Goal: Task Accomplishment & Management: Manage account settings

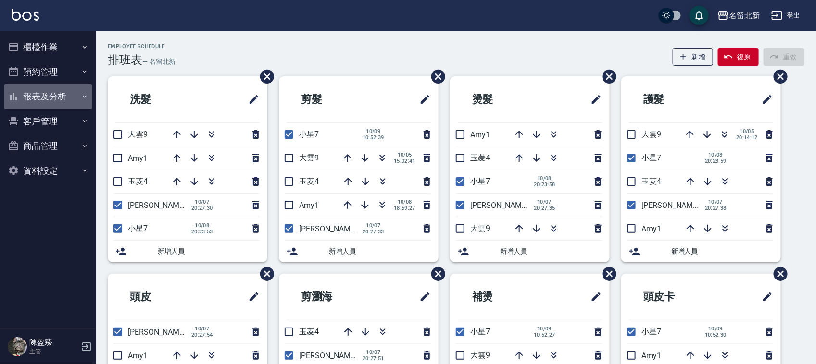
click at [64, 91] on button "報表及分析" at bounding box center [48, 96] width 88 height 25
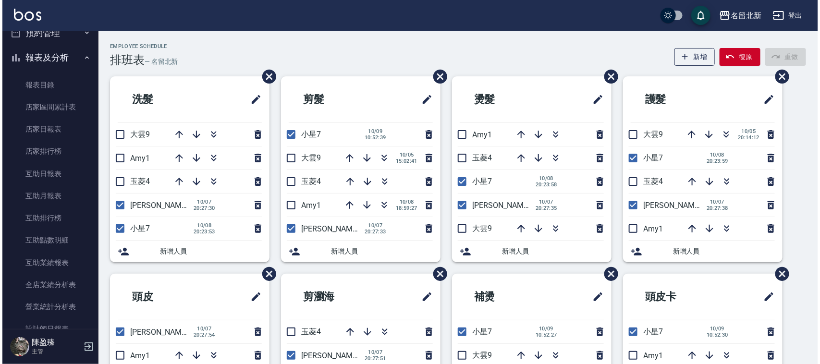
scroll to position [60, 0]
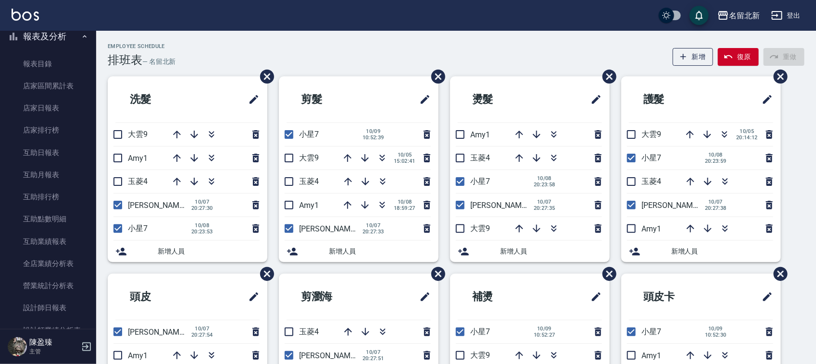
click at [796, 15] on button "登出" at bounding box center [785, 16] width 37 height 18
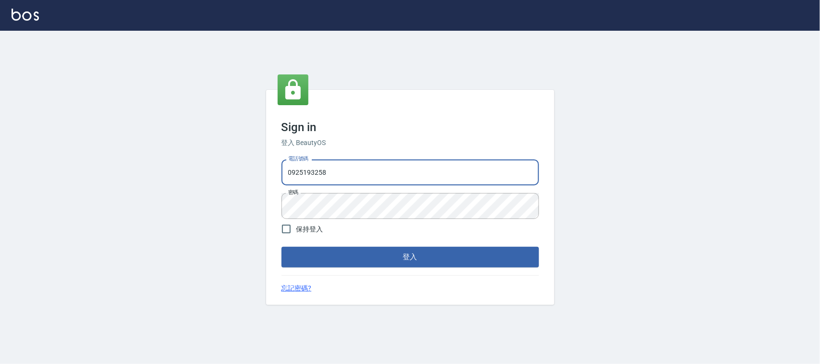
click at [349, 174] on input "0925193258" at bounding box center [411, 173] width 258 height 26
drag, startPoint x: 346, startPoint y: 168, endPoint x: 178, endPoint y: 172, distance: 167.8
click at [181, 173] on div "Sign in 登入 BeautyOS 電話號碼 [PHONE_NUMBER] 電話號碼 密碼 密碼 保持登入 登入 忘記密碼?" at bounding box center [410, 198] width 820 height 334
type input "0939367977"
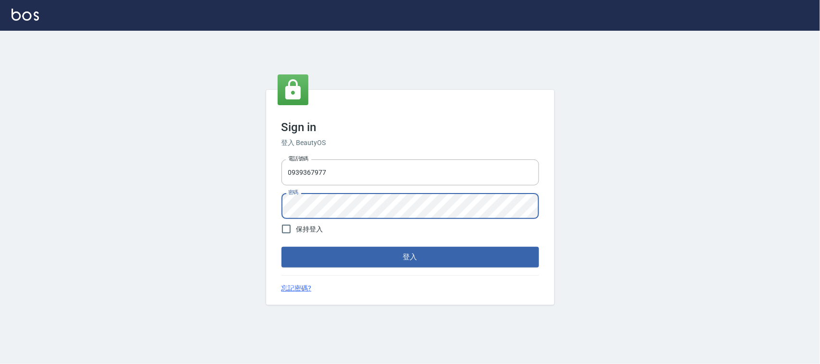
click at [282, 247] on button "登入" at bounding box center [411, 257] width 258 height 20
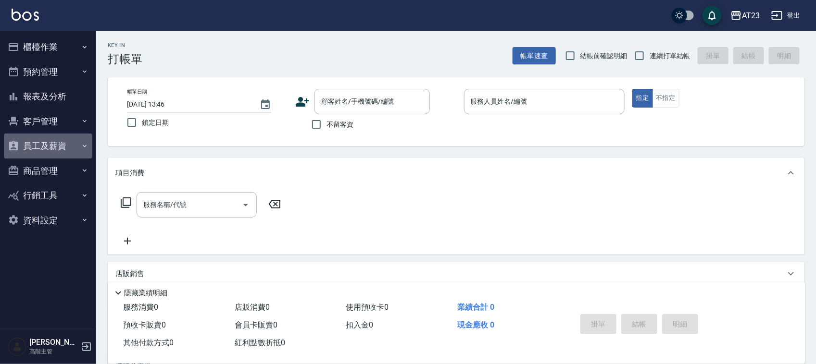
click at [44, 136] on button "員工及薪資" at bounding box center [48, 146] width 88 height 25
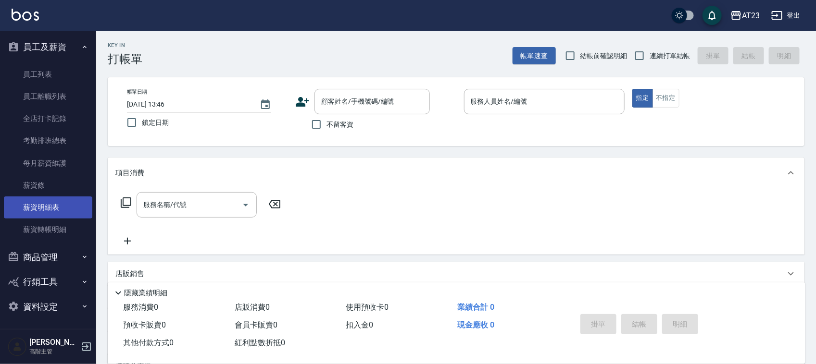
scroll to position [100, 0]
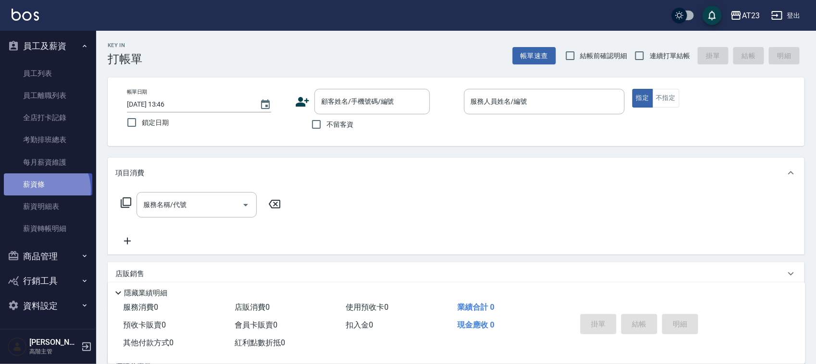
click at [41, 190] on link "薪資條" at bounding box center [48, 185] width 88 height 22
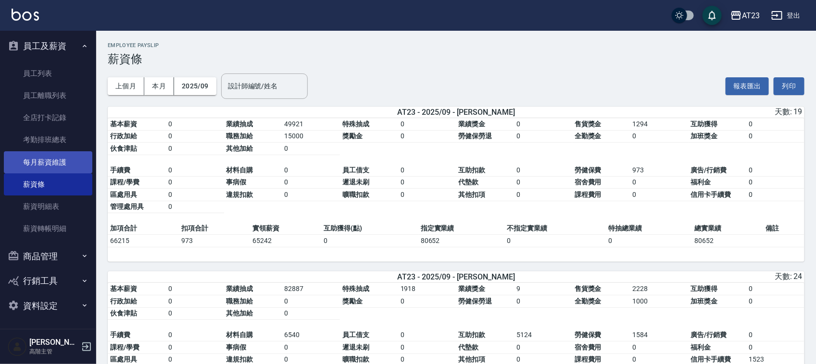
click at [55, 160] on link "每月薪資維護" at bounding box center [48, 162] width 88 height 22
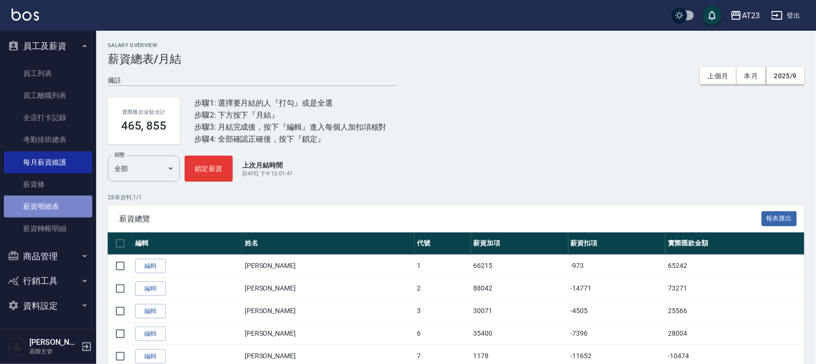
click at [70, 212] on link "薪資明細表" at bounding box center [48, 207] width 88 height 22
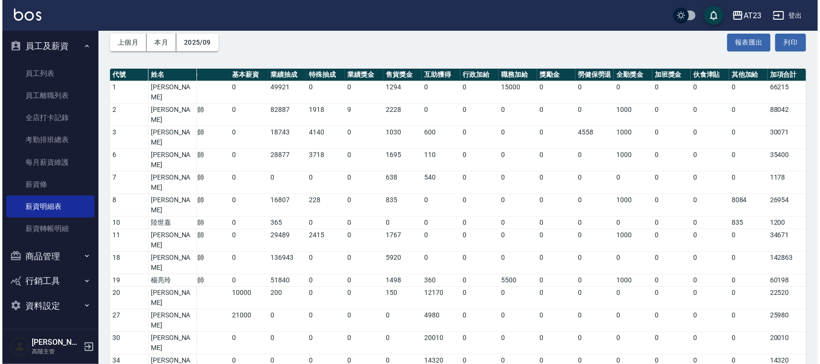
scroll to position [0, 14]
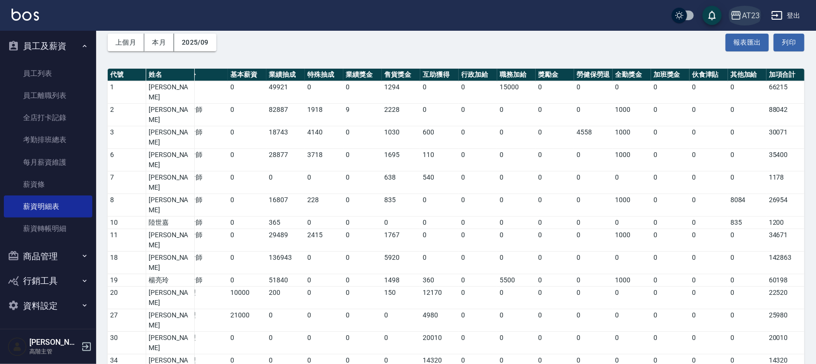
click at [748, 22] on button "AT23" at bounding box center [744, 16] width 37 height 20
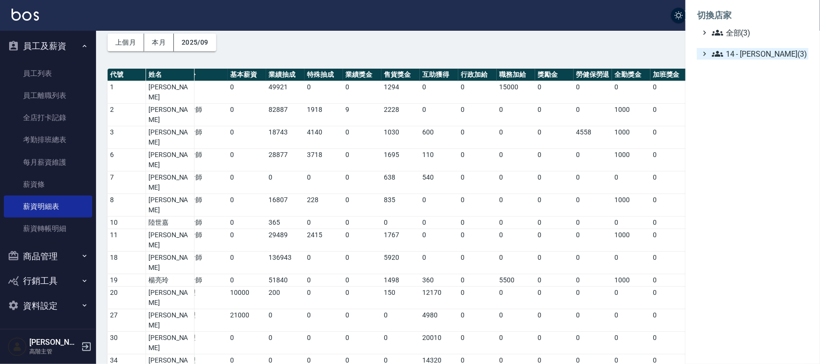
click at [753, 57] on span "14 - [PERSON_NAME](3)" at bounding box center [758, 54] width 93 height 12
click at [756, 101] on ul "切換店家 全部(3) 14 - 李欣哲(3) AT23 AT36 名留北新" at bounding box center [753, 52] width 135 height 104
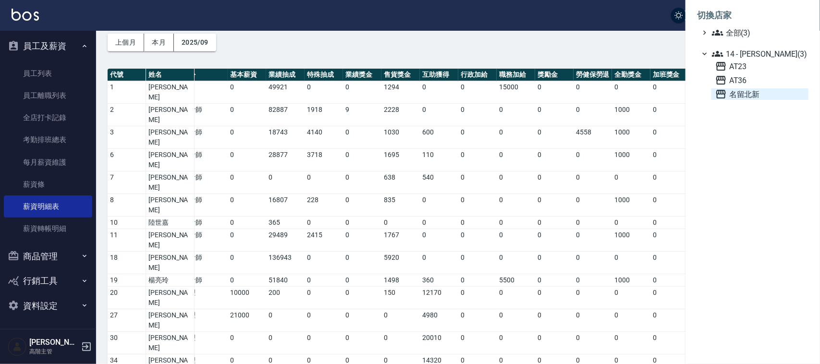
click at [755, 95] on span "名留北新" at bounding box center [760, 94] width 89 height 12
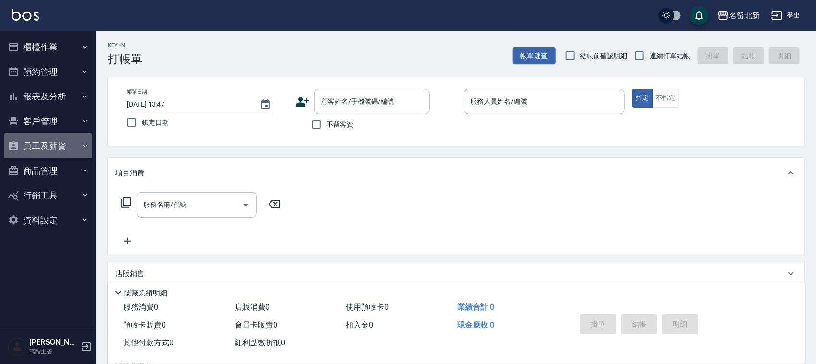
click at [32, 147] on button "員工及薪資" at bounding box center [48, 146] width 88 height 25
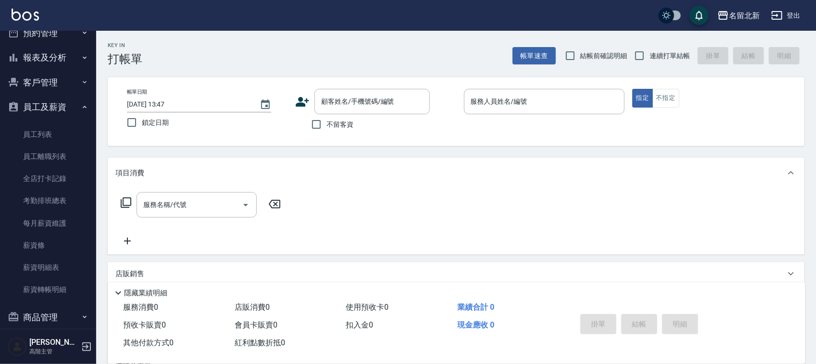
scroll to position [100, 0]
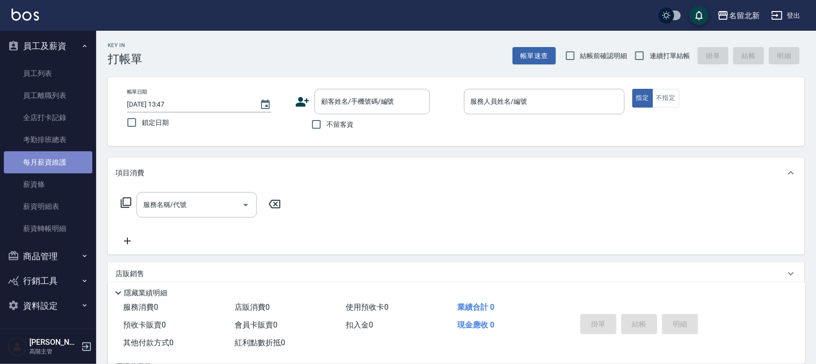
click at [62, 162] on link "每月薪資維護" at bounding box center [48, 162] width 88 height 22
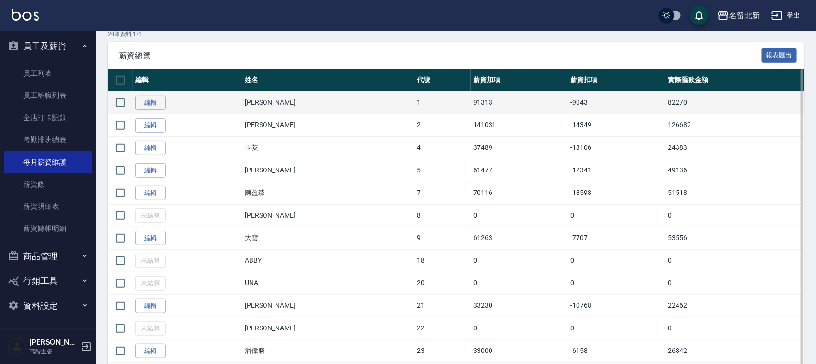
scroll to position [180, 0]
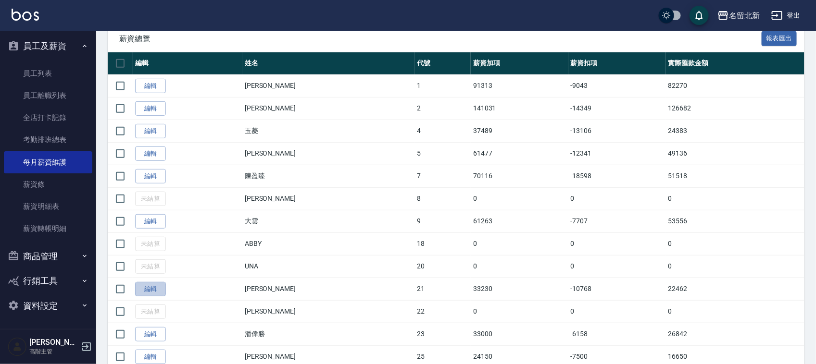
click at [158, 287] on link "編輯" at bounding box center [150, 289] width 31 height 15
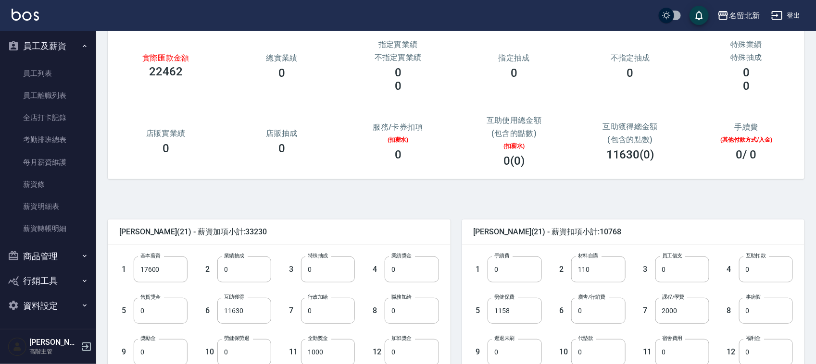
scroll to position [260, 0]
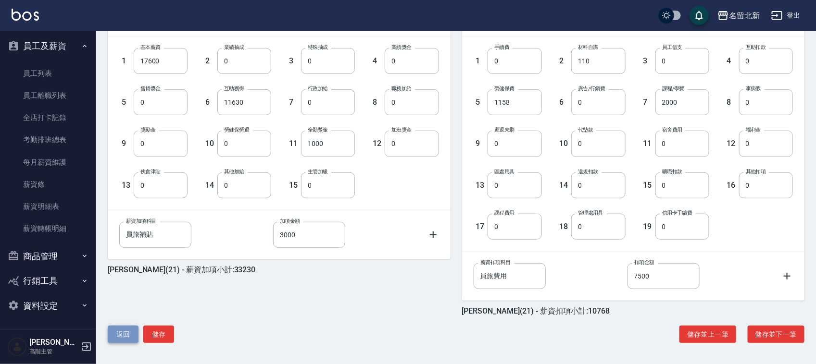
click at [119, 332] on button "返回" at bounding box center [123, 335] width 31 height 18
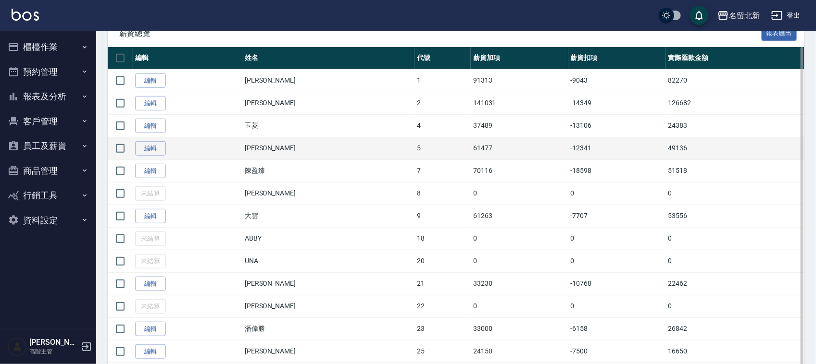
scroll to position [300, 0]
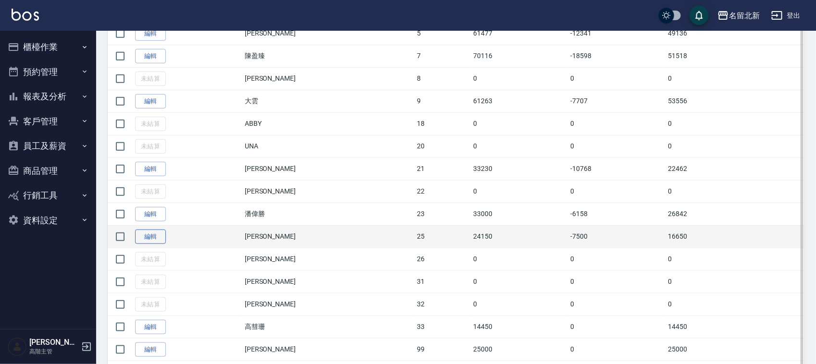
click at [162, 232] on link "編輯" at bounding box center [150, 237] width 31 height 15
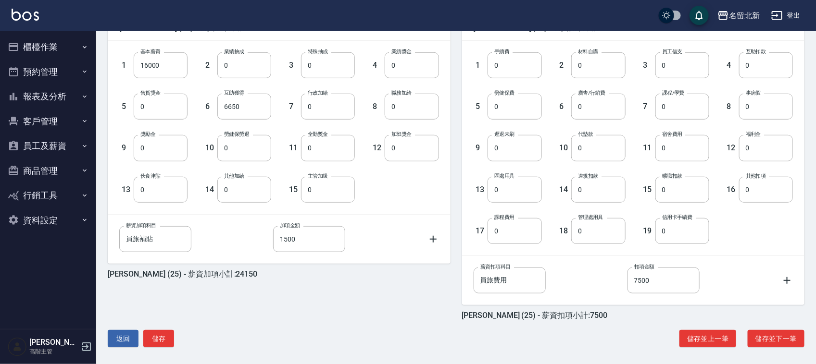
scroll to position [260, 0]
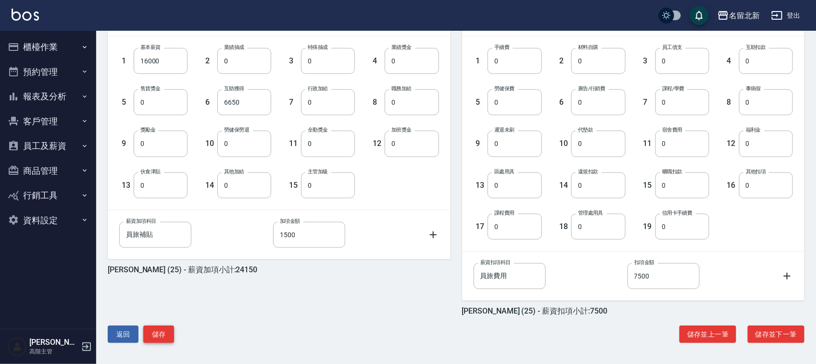
click at [154, 336] on button "儲存" at bounding box center [158, 335] width 31 height 18
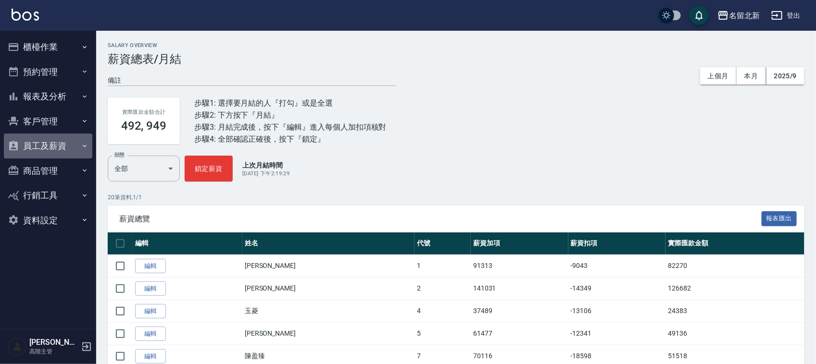
click at [56, 147] on button "員工及薪資" at bounding box center [48, 146] width 88 height 25
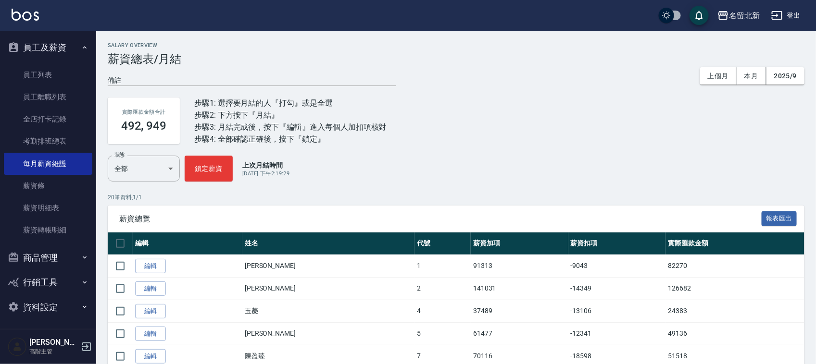
scroll to position [100, 0]
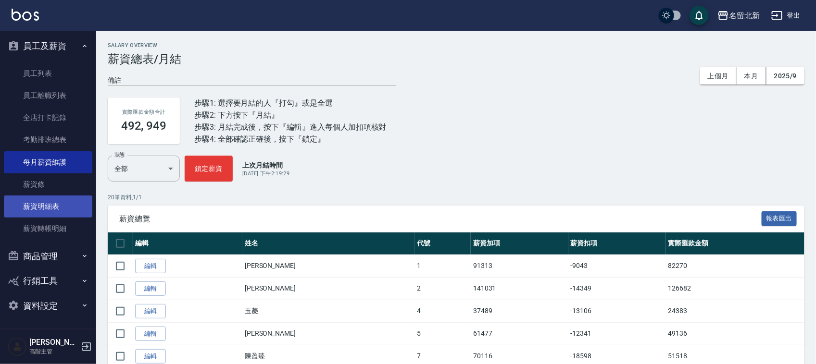
click at [59, 208] on link "薪資明細表" at bounding box center [48, 207] width 88 height 22
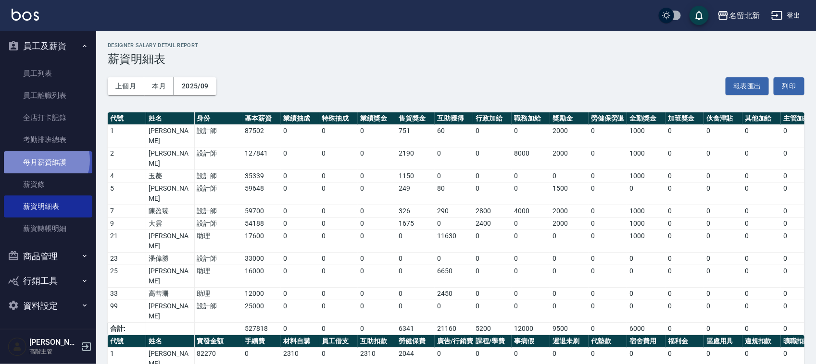
click at [45, 160] on link "每月薪資維護" at bounding box center [48, 162] width 88 height 22
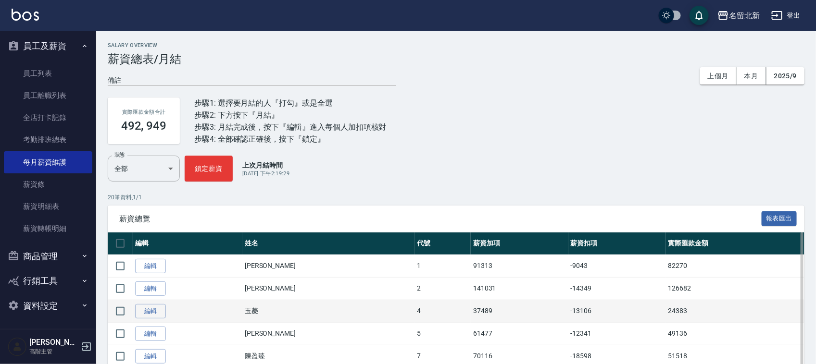
scroll to position [60, 0]
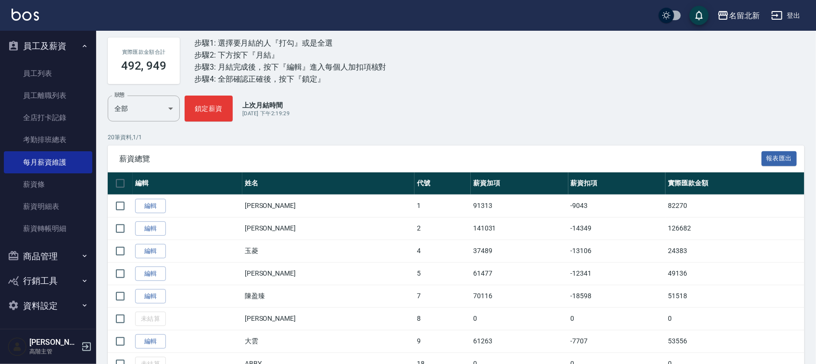
click at [149, 225] on link "編輯" at bounding box center [150, 229] width 31 height 15
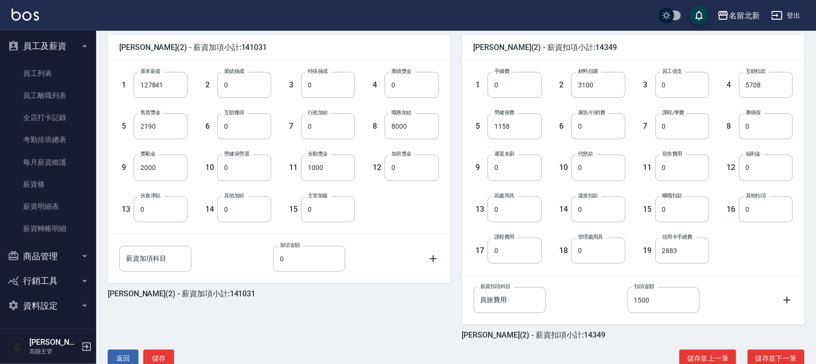
scroll to position [240, 0]
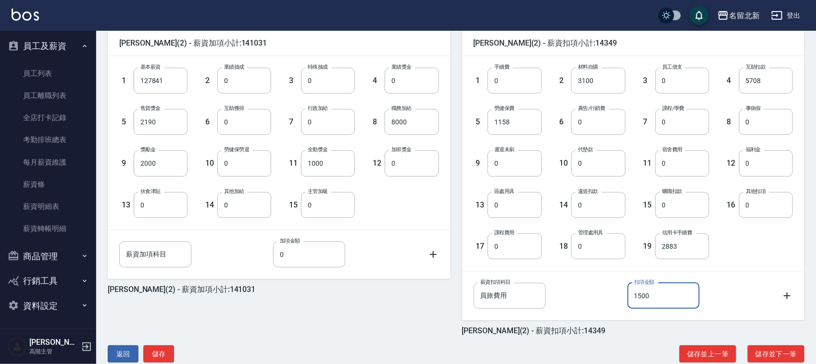
click at [673, 288] on input "1500" at bounding box center [663, 296] width 72 height 26
type input "9000"
click at [169, 355] on button "儲存" at bounding box center [158, 355] width 31 height 18
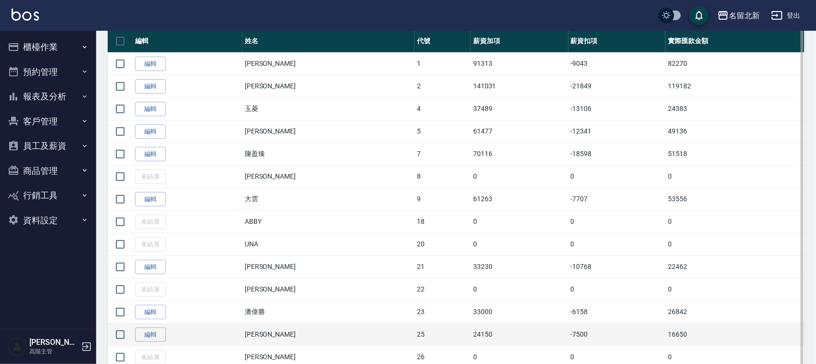
scroll to position [240, 0]
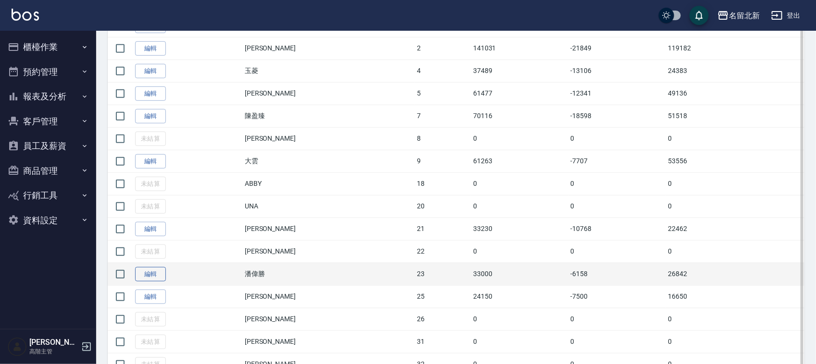
click at [153, 282] on link "編輯" at bounding box center [150, 274] width 31 height 15
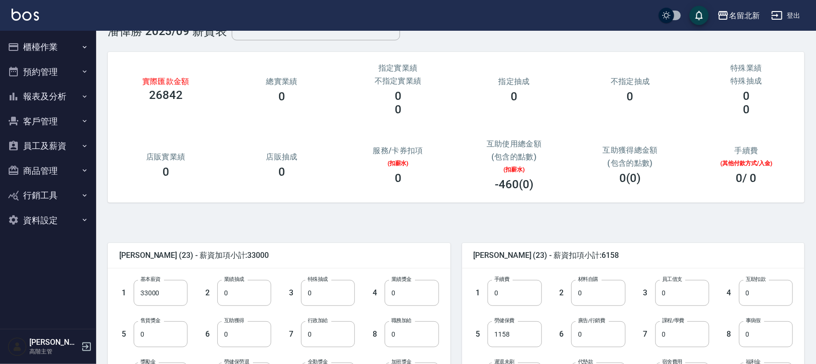
scroll to position [260, 0]
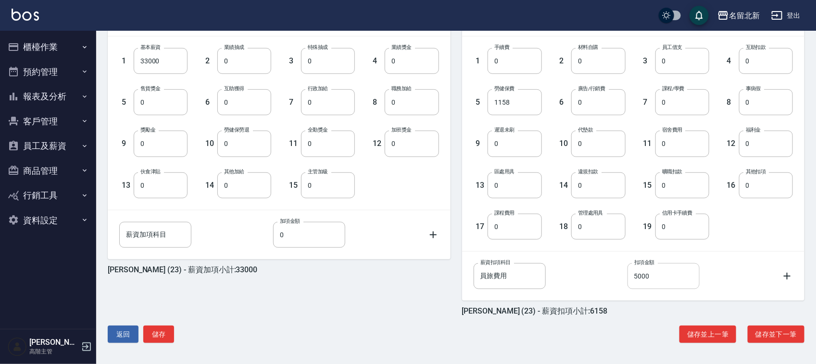
click at [651, 274] on input "5000" at bounding box center [663, 276] width 72 height 26
click at [58, 145] on button "員工及薪資" at bounding box center [48, 146] width 88 height 25
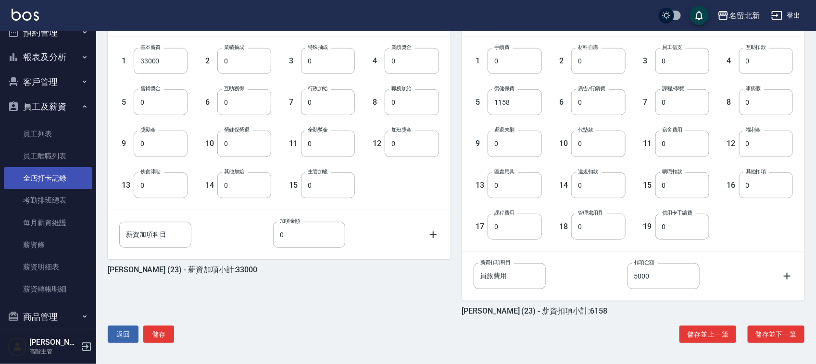
scroll to position [100, 0]
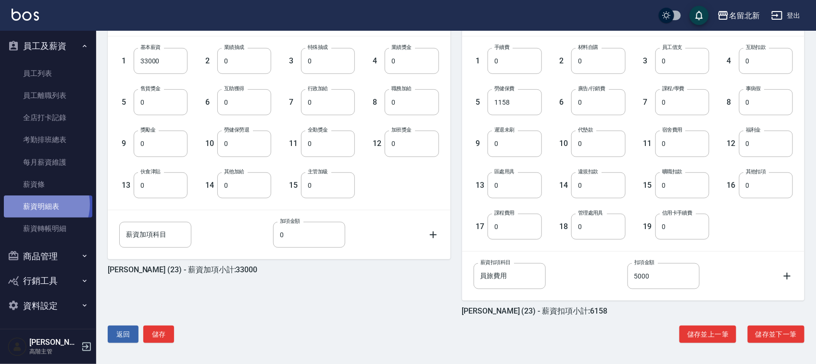
click at [40, 204] on link "薪資明細表" at bounding box center [48, 207] width 88 height 22
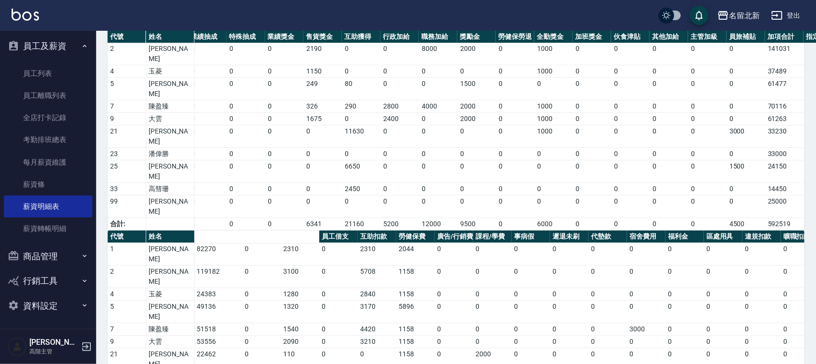
scroll to position [0, 245]
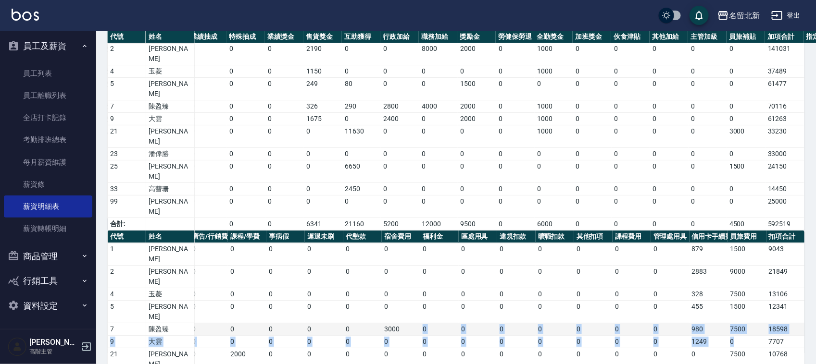
drag, startPoint x: 749, startPoint y: 258, endPoint x: 405, endPoint y: 255, distance: 343.7
click at [405, 255] on tbody "1 何杏芳 82270 0 2310 0 2310 2044 0 0 0 0 0 0 0 0 0 0 0 0 0 879 1500 9043 2 陳詩芳 11…" at bounding box center [334, 348] width 942 height 211
click at [765, 323] on td "7500" at bounding box center [747, 329] width 38 height 12
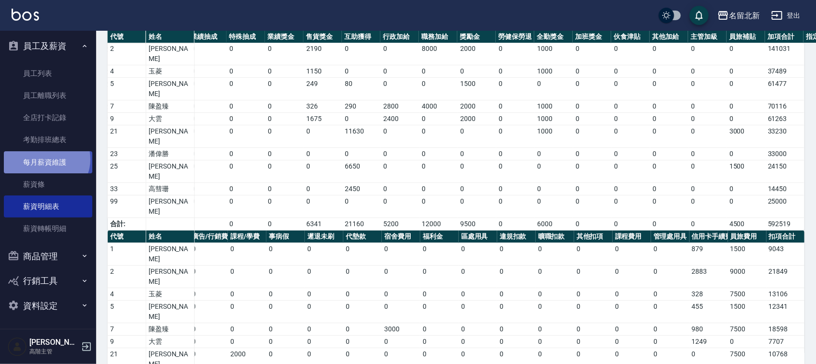
click at [46, 159] on link "每月薪資維護" at bounding box center [48, 162] width 88 height 22
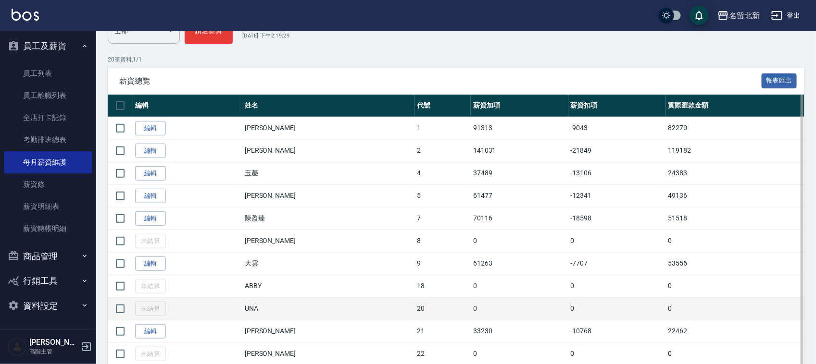
scroll to position [240, 0]
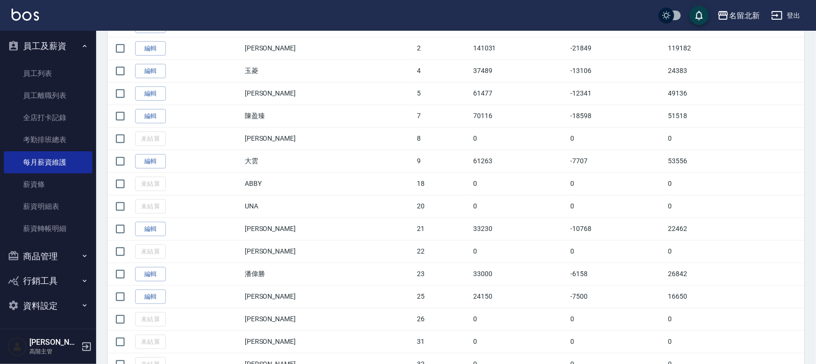
click at [143, 274] on link "編輯" at bounding box center [150, 274] width 31 height 15
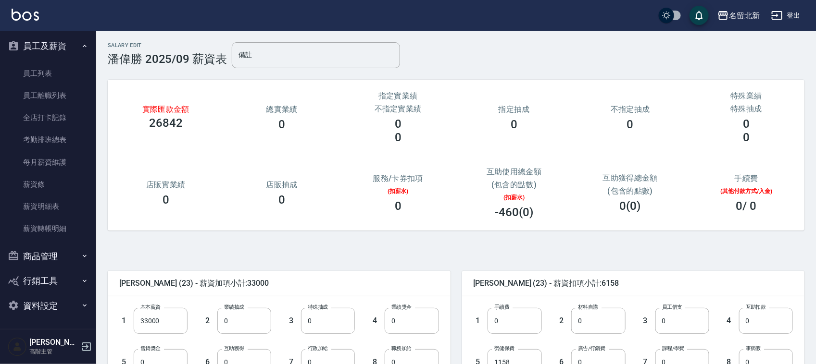
scroll to position [240, 0]
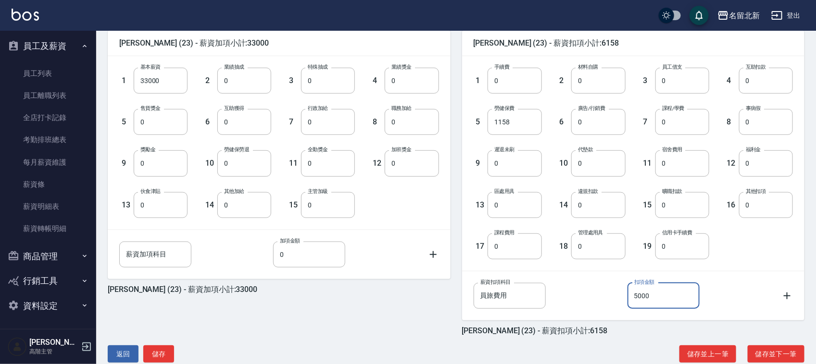
click at [662, 298] on input "5000" at bounding box center [663, 296] width 72 height 26
type input "15000"
drag, startPoint x: 153, startPoint y: 349, endPoint x: 207, endPoint y: 358, distance: 55.1
click at [153, 349] on button "儲存" at bounding box center [158, 355] width 31 height 18
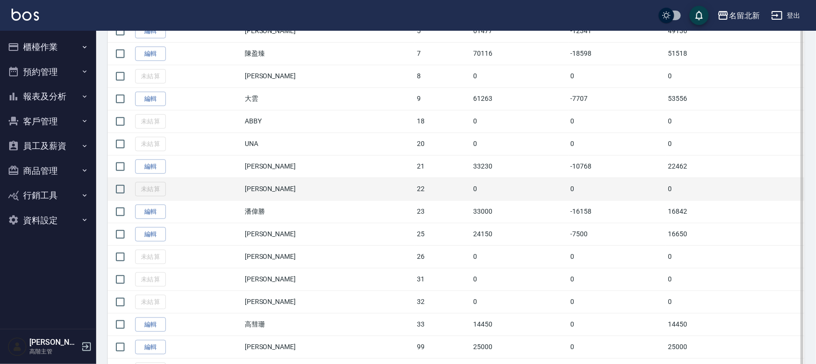
scroll to position [360, 0]
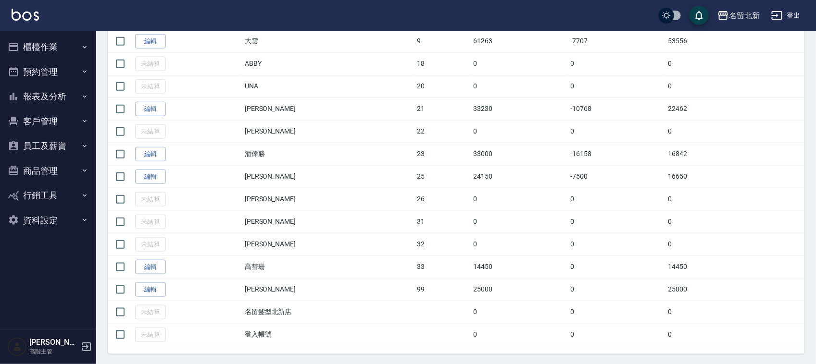
click at [57, 142] on button "員工及薪資" at bounding box center [48, 146] width 88 height 25
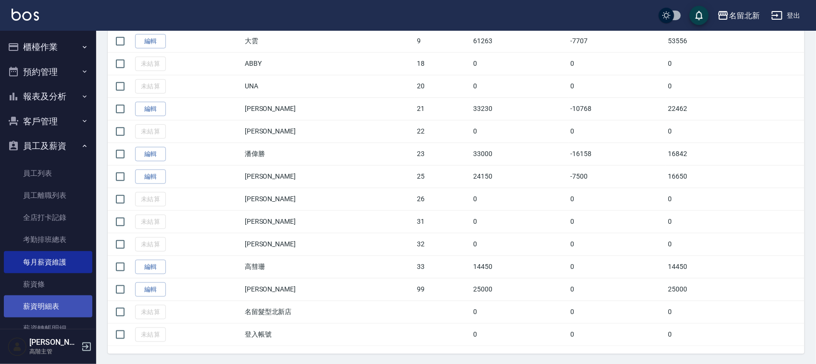
click at [46, 302] on link "薪資明細表" at bounding box center [48, 307] width 88 height 22
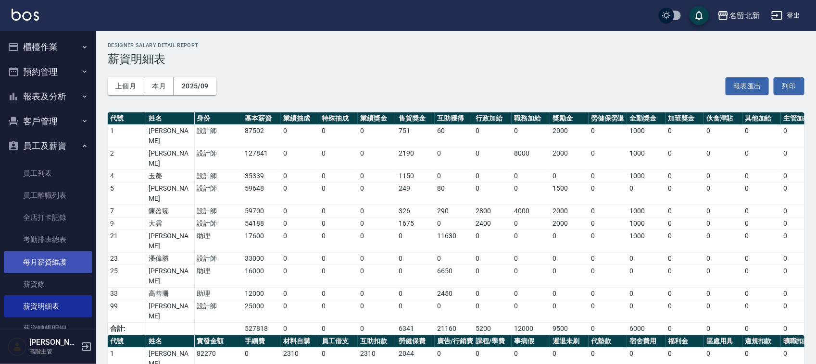
click at [55, 263] on link "每月薪資維護" at bounding box center [48, 262] width 88 height 22
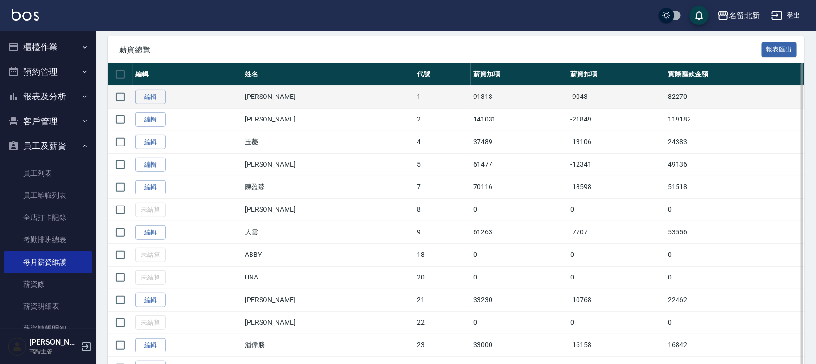
scroll to position [180, 0]
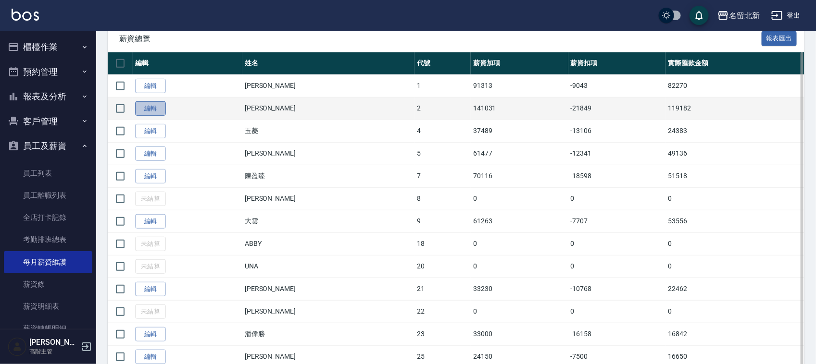
click at [147, 107] on link "編輯" at bounding box center [150, 108] width 31 height 15
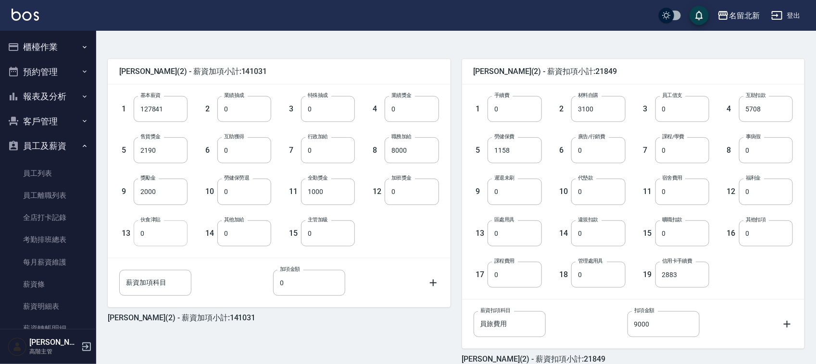
scroll to position [260, 0]
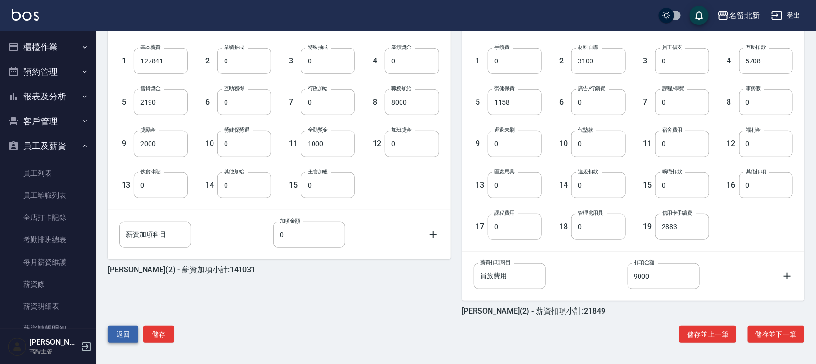
click at [107, 333] on div "[PERSON_NAME](2) - 薪資加項小計:141031 1 基本薪資 127841 基本薪資 2 業績抽成 0 業績抽成 3 特殊抽成 0 特殊抽成…" at bounding box center [452, 167] width 704 height 371
click at [112, 328] on button "返回" at bounding box center [123, 335] width 31 height 18
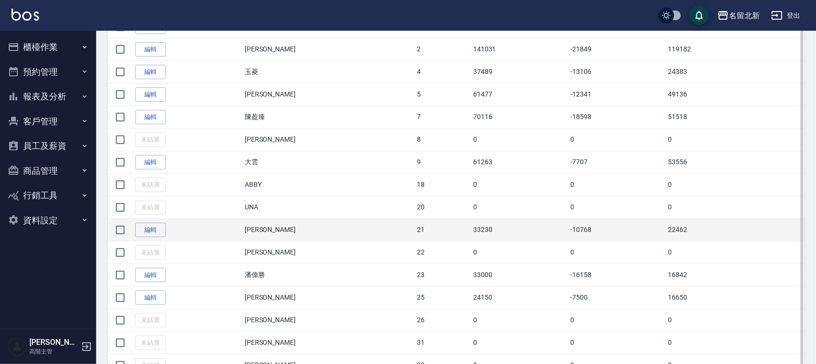
scroll to position [240, 0]
click at [153, 228] on link "編輯" at bounding box center [150, 229] width 31 height 15
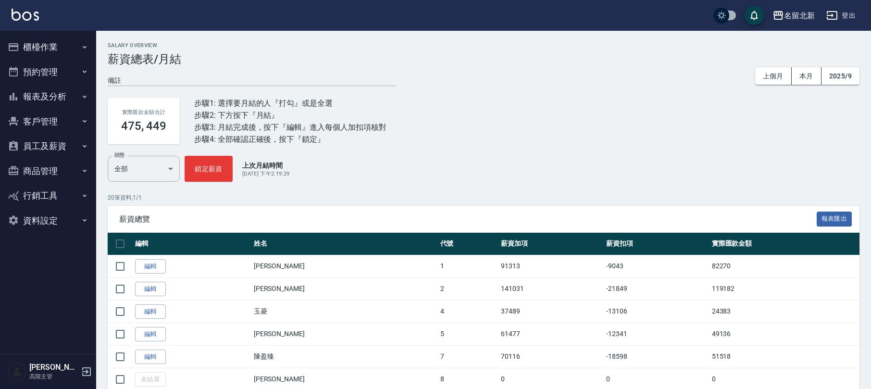
scroll to position [256, 0]
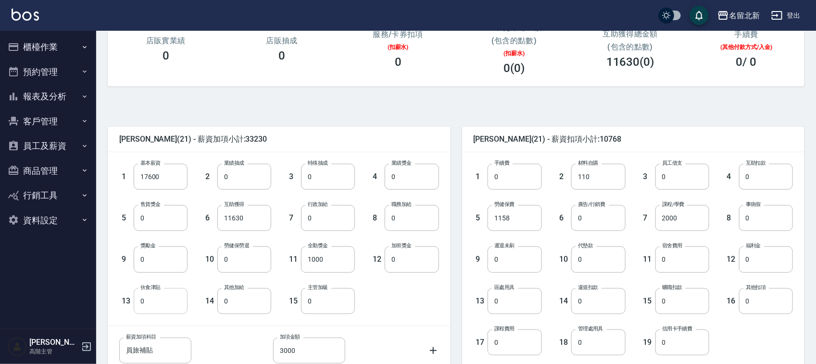
scroll to position [260, 0]
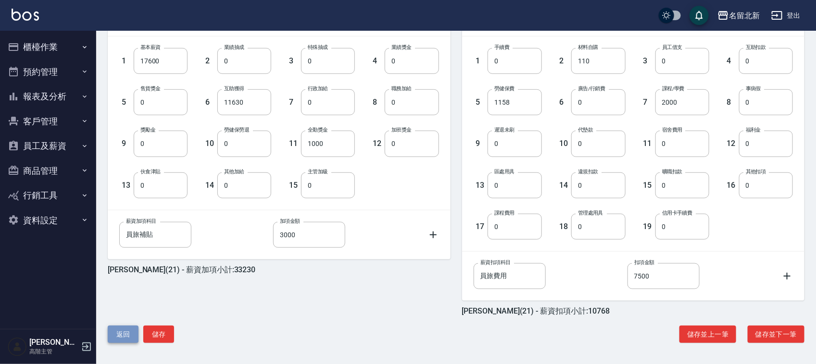
click at [123, 330] on button "返回" at bounding box center [123, 335] width 31 height 18
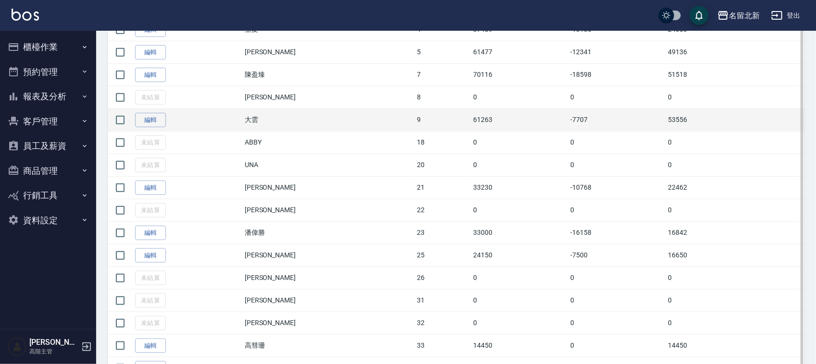
scroll to position [300, 0]
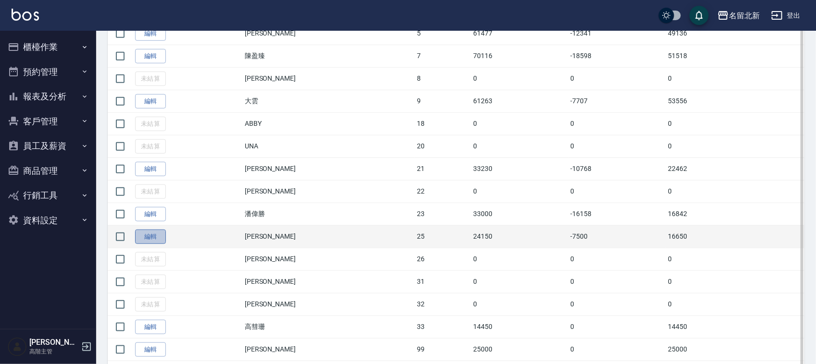
click at [163, 236] on link "編輯" at bounding box center [150, 237] width 31 height 15
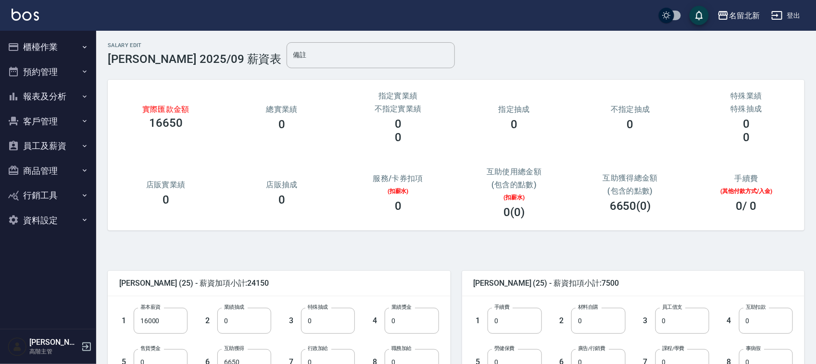
click at [57, 148] on button "員工及薪資" at bounding box center [48, 146] width 88 height 25
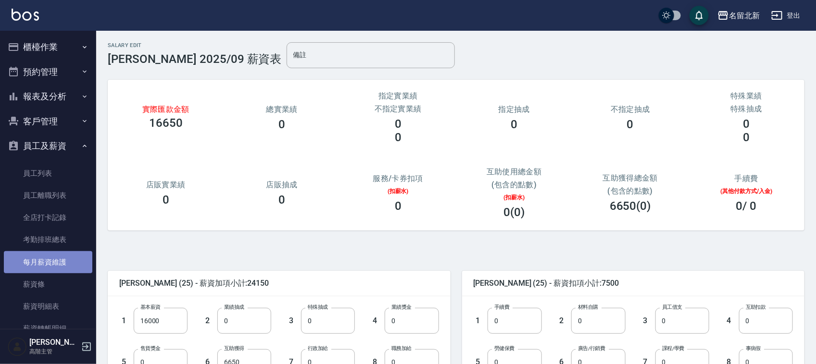
click at [51, 258] on link "每月薪資維護" at bounding box center [48, 262] width 88 height 22
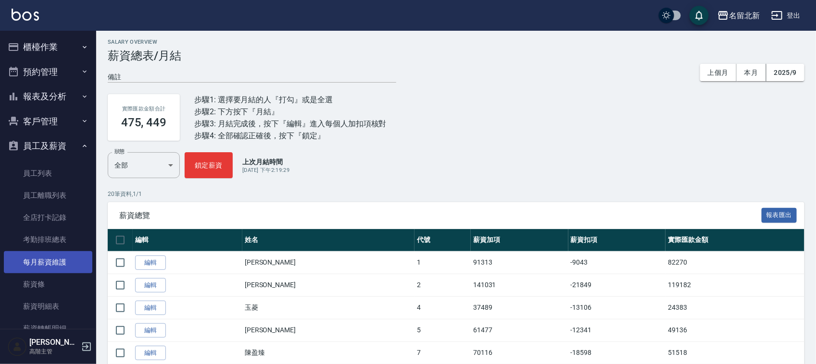
scroll to position [300, 0]
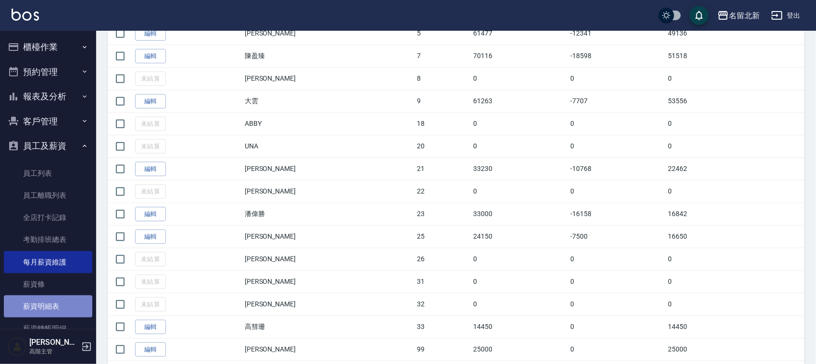
click at [55, 306] on link "薪資明細表" at bounding box center [48, 307] width 88 height 22
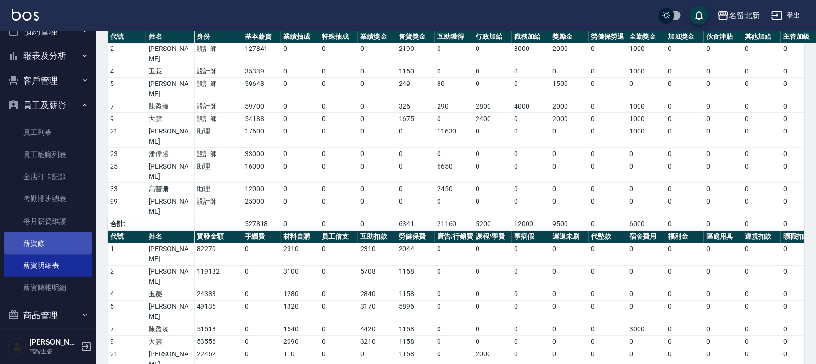
scroll to position [100, 0]
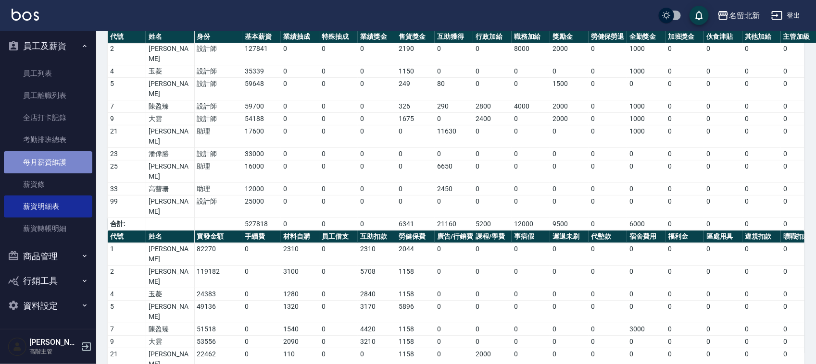
click at [51, 160] on link "每月薪資維護" at bounding box center [48, 162] width 88 height 22
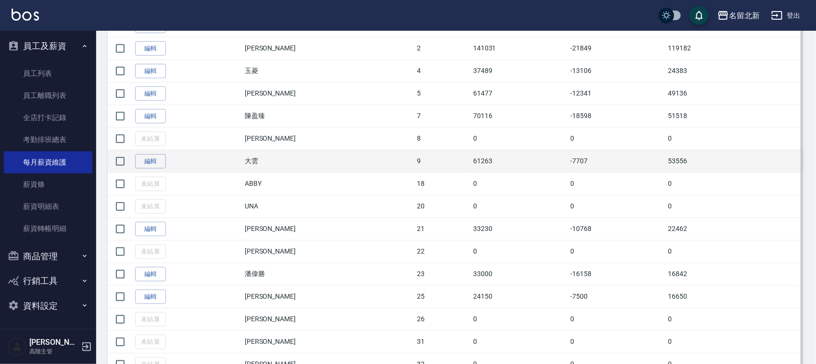
scroll to position [300, 0]
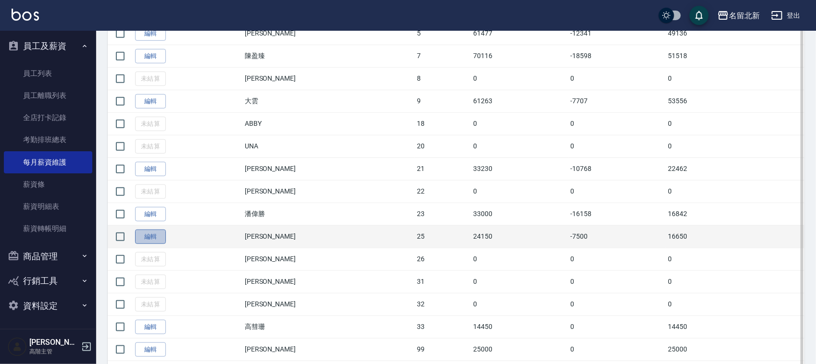
click at [148, 238] on link "編輯" at bounding box center [150, 237] width 31 height 15
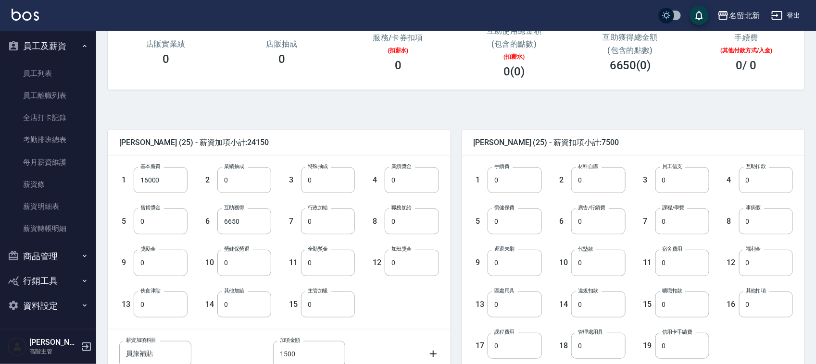
scroll to position [120, 0]
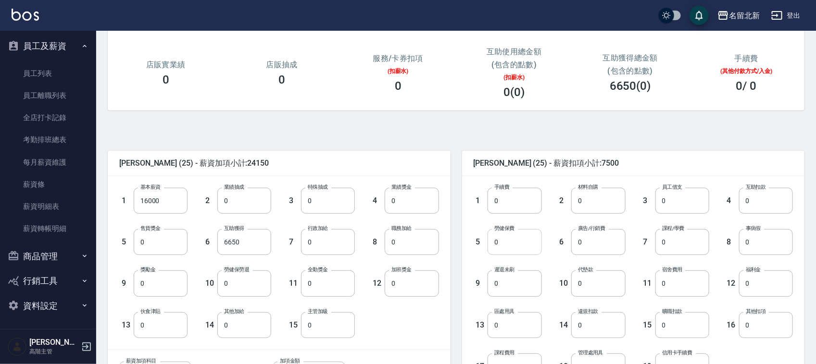
click at [492, 242] on input "0" at bounding box center [514, 242] width 54 height 26
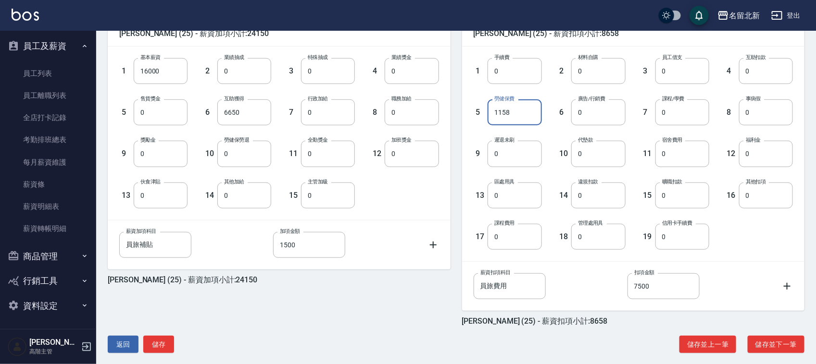
scroll to position [260, 0]
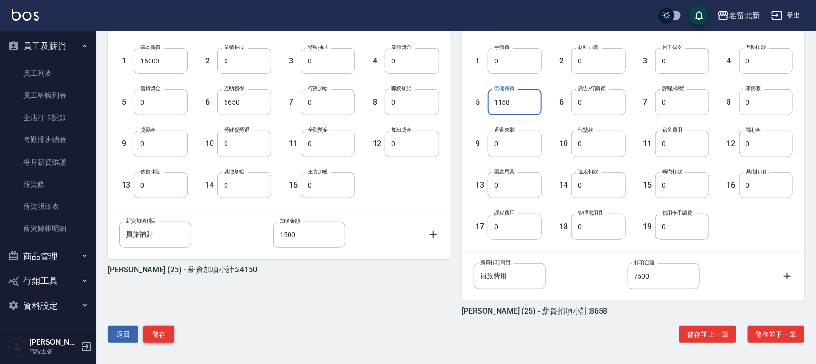
type input "1158"
click at [162, 334] on button "儲存" at bounding box center [158, 335] width 31 height 18
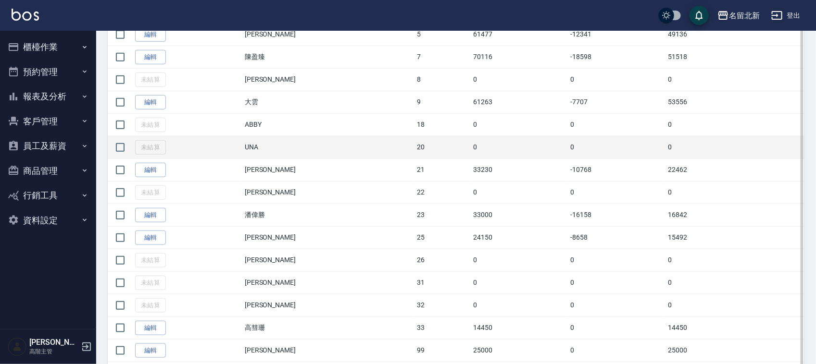
scroll to position [300, 0]
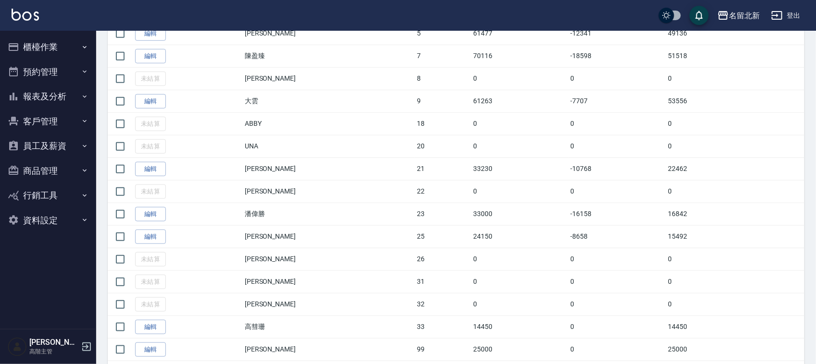
click at [159, 234] on link "編輯" at bounding box center [150, 237] width 31 height 15
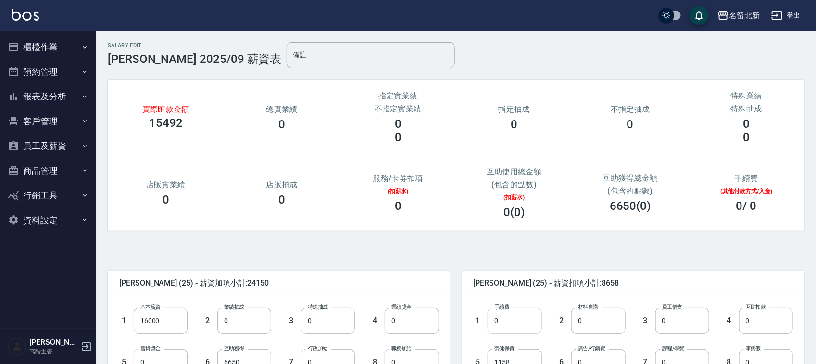
scroll to position [180, 0]
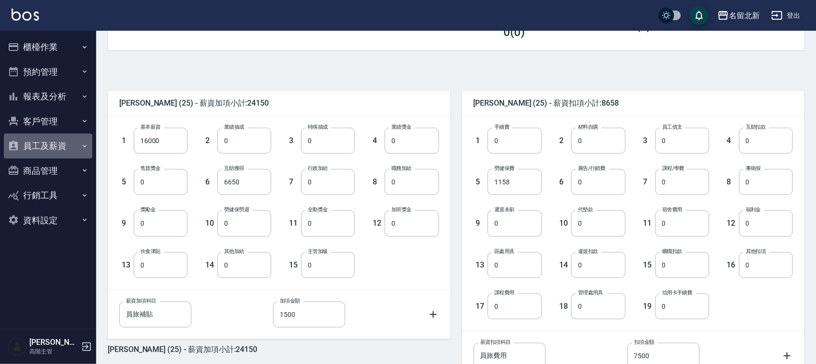
click at [59, 142] on button "員工及薪資" at bounding box center [48, 146] width 88 height 25
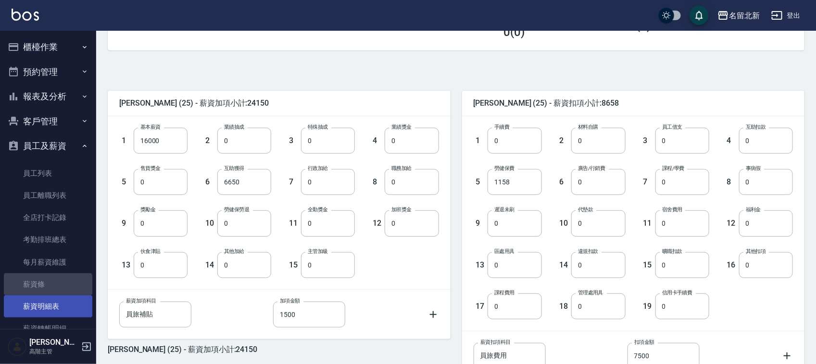
drag, startPoint x: 47, startPoint y: 294, endPoint x: 44, endPoint y: 301, distance: 8.2
click at [47, 296] on ul "員工列表 員工離職列表 全店打卡記錄 考勤排班總表 每月薪資維護 薪資條 薪資明細表 薪資轉帳明細" at bounding box center [48, 252] width 88 height 186
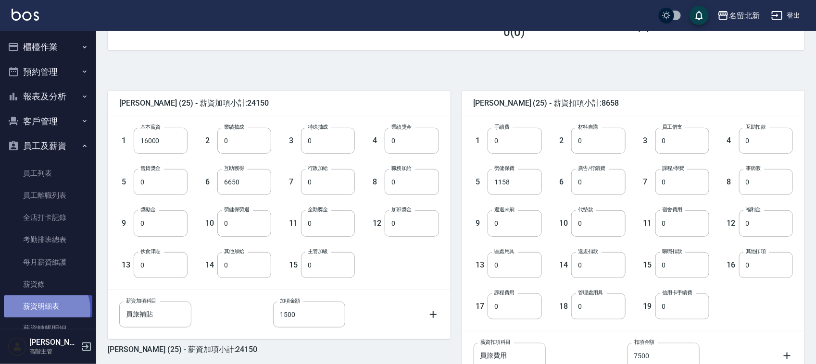
click at [44, 310] on link "薪資明細表" at bounding box center [48, 307] width 88 height 22
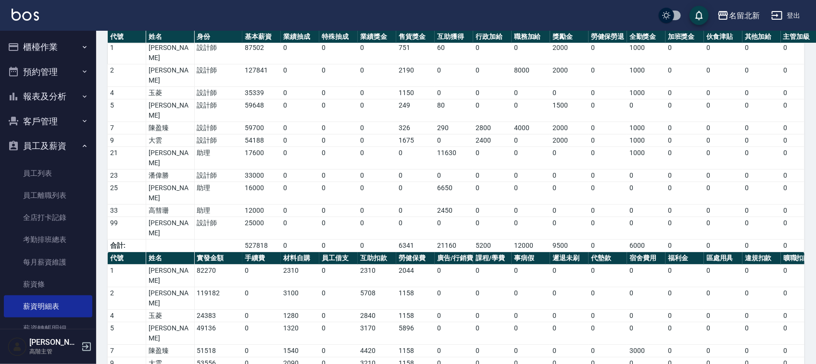
scroll to position [92, 0]
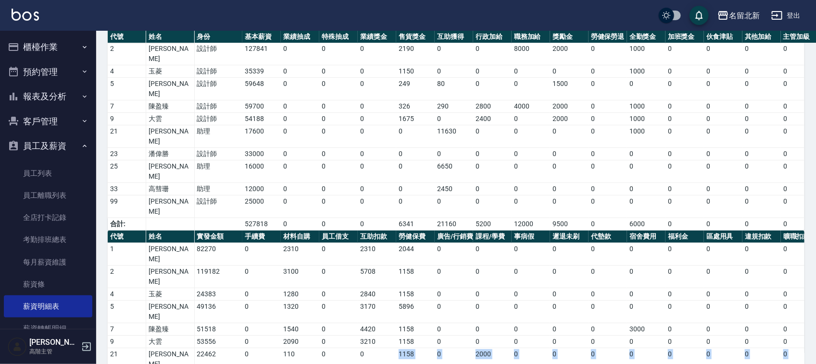
drag, startPoint x: 373, startPoint y: 273, endPoint x: 357, endPoint y: 298, distance: 30.7
click at [356, 294] on tbody "1 何杏芳 82270 0 2310 0 2310 2044 0 0 0 0 0 0 0 0 0 0 0 0 0 879 1500 9043 2 陳詩芳 11…" at bounding box center [579, 348] width 942 height 211
drag, startPoint x: 352, startPoint y: 273, endPoint x: 373, endPoint y: 296, distance: 31.3
click at [373, 296] on tbody "1 何杏芳 82270 0 2310 0 2310 2044 0 0 0 0 0 0 0 0 0 0 0 0 0 879 1500 9043 2 陳詩芳 11…" at bounding box center [579, 348] width 942 height 211
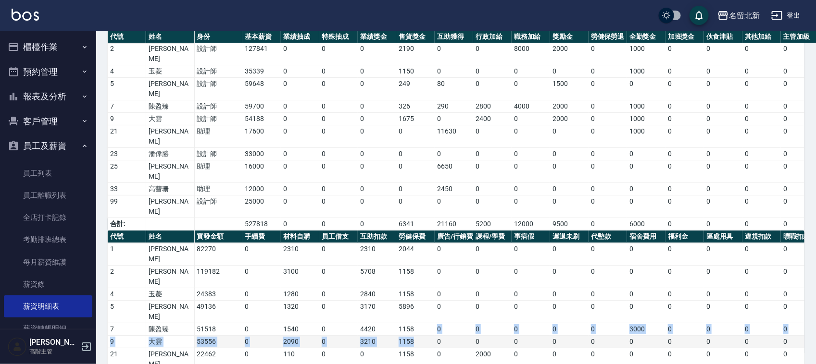
drag, startPoint x: 415, startPoint y: 253, endPoint x: 416, endPoint y: 265, distance: 12.1
click at [416, 265] on tbody "1 何杏芳 82270 0 2310 0 2310 2044 0 0 0 0 0 0 0 0 0 0 0 0 0 879 1500 9043 2 陳詩芳 11…" at bounding box center [579, 348] width 942 height 211
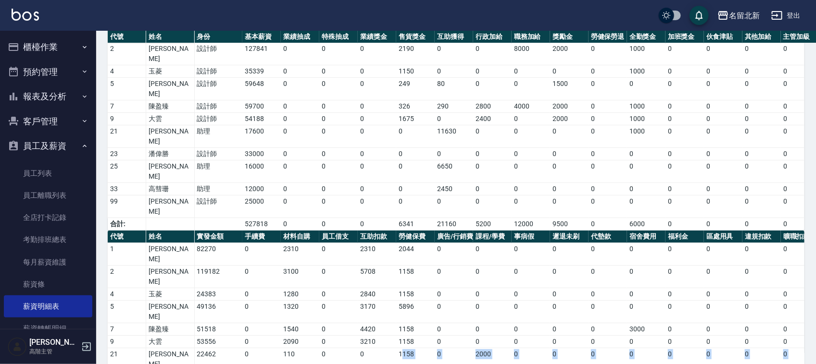
drag, startPoint x: 402, startPoint y: 273, endPoint x: 409, endPoint y: 313, distance: 40.5
click at [418, 294] on tbody "1 何杏芳 82270 0 2310 0 2310 2044 0 0 0 0 0 0 0 0 0 0 0 0 0 879 1500 9043 2 陳詩芳 11…" at bounding box center [579, 348] width 942 height 211
drag, startPoint x: 403, startPoint y: 298, endPoint x: 408, endPoint y: 292, distance: 7.9
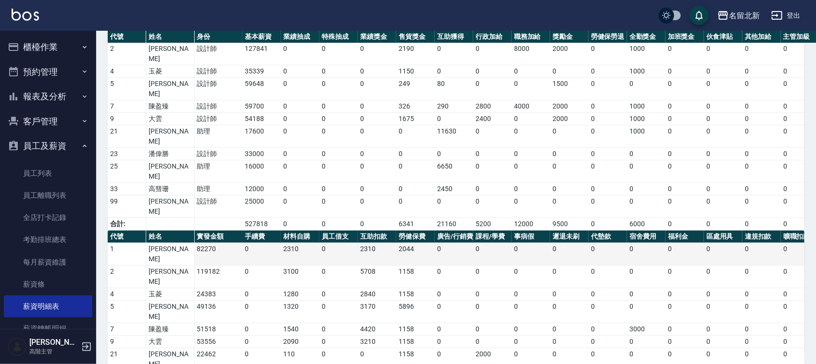
drag, startPoint x: 173, startPoint y: 191, endPoint x: 171, endPoint y: 203, distance: 12.3
click at [173, 231] on th "姓名" at bounding box center [170, 237] width 48 height 12
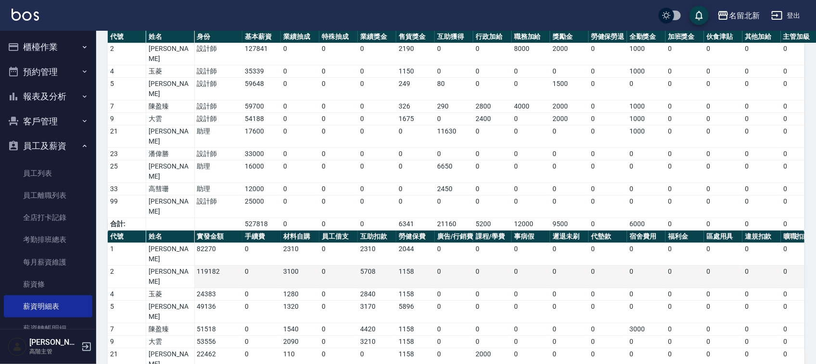
drag, startPoint x: 160, startPoint y: 210, endPoint x: 158, endPoint y: 215, distance: 5.8
click at [159, 266] on td "陳詩芳" at bounding box center [170, 277] width 48 height 23
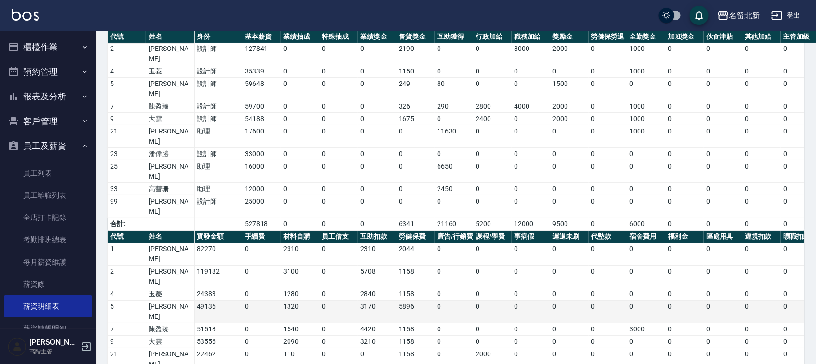
drag, startPoint x: 154, startPoint y: 222, endPoint x: 161, endPoint y: 234, distance: 14.4
click at [155, 288] on td "玉菱" at bounding box center [170, 294] width 48 height 12
click at [165, 301] on td "何秋美" at bounding box center [170, 312] width 48 height 23
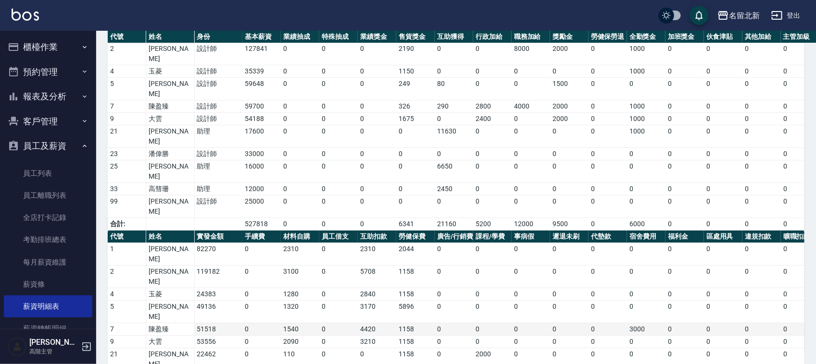
click at [164, 323] on td "陳盈臻" at bounding box center [170, 329] width 48 height 12
click at [159, 336] on td "大雲" at bounding box center [170, 342] width 48 height 12
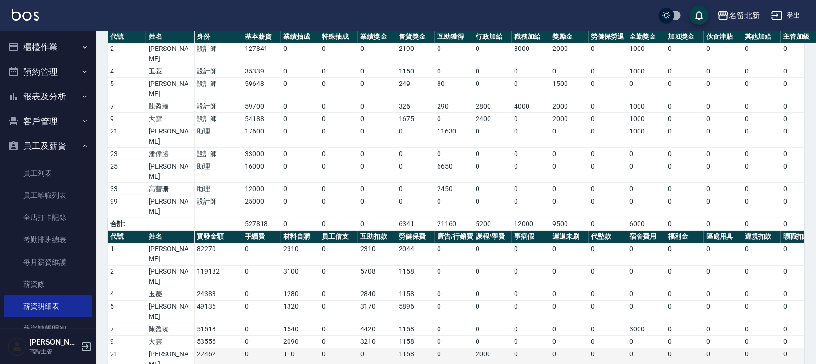
click at [160, 348] on td "顏妤芳" at bounding box center [170, 359] width 48 height 23
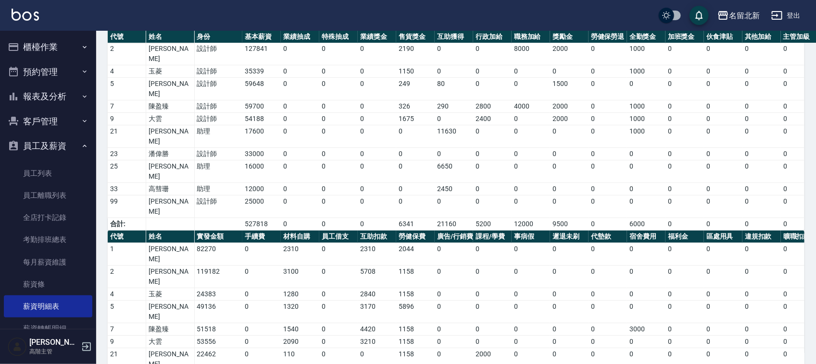
click at [55, 52] on button "櫃檯作業" at bounding box center [48, 47] width 88 height 25
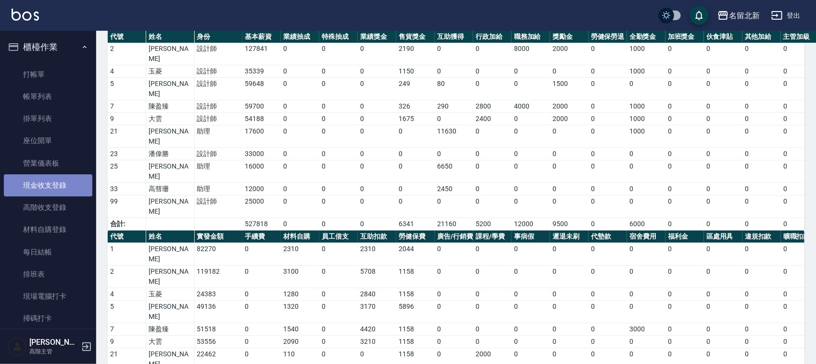
click at [56, 182] on link "現金收支登錄" at bounding box center [48, 185] width 88 height 22
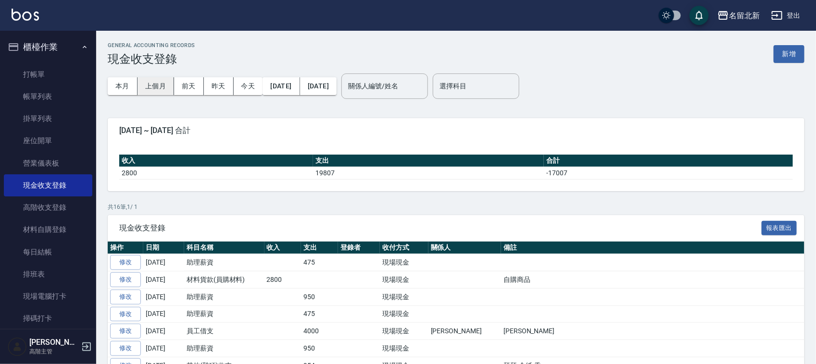
click at [169, 94] on button "上個月" at bounding box center [155, 86] width 37 height 18
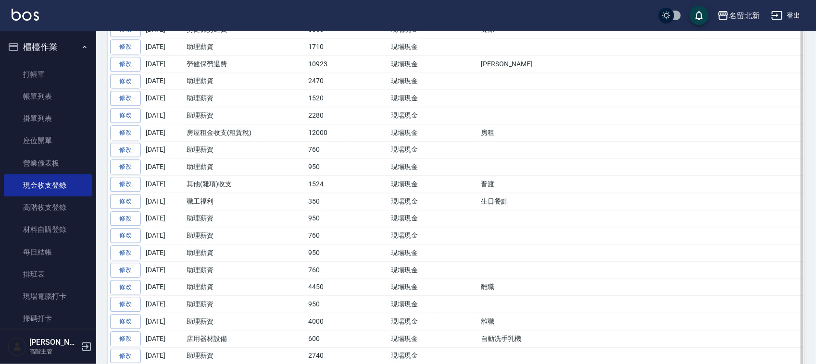
scroll to position [986, 0]
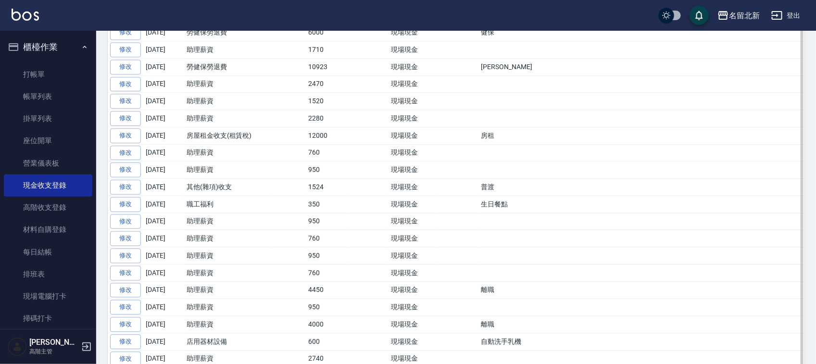
click at [625, 41] on td "健保" at bounding box center [641, 32] width 325 height 17
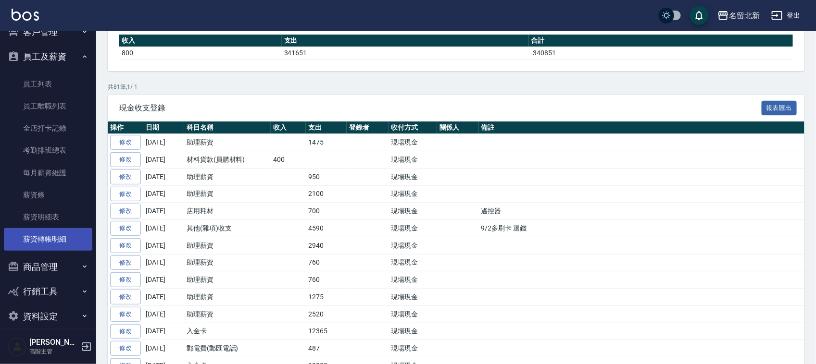
scroll to position [375, 0]
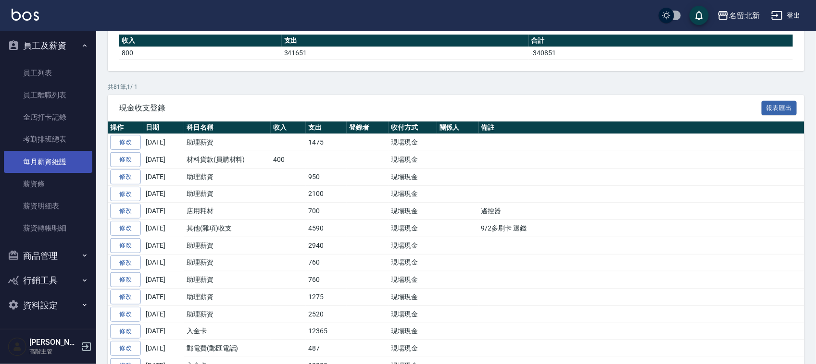
click at [29, 161] on link "每月薪資維護" at bounding box center [48, 162] width 88 height 22
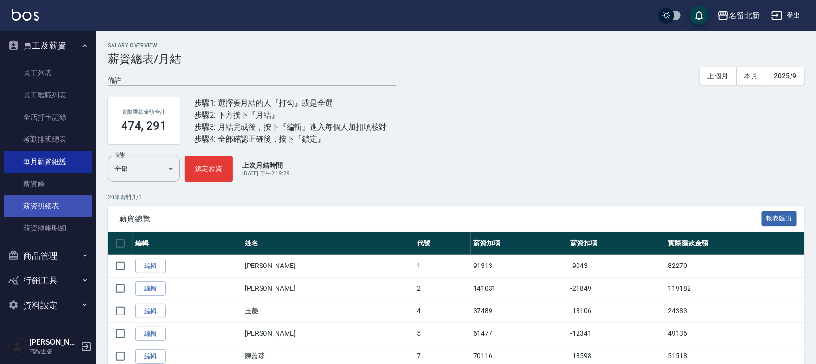
drag, startPoint x: 29, startPoint y: 203, endPoint x: 34, endPoint y: 198, distance: 6.8
click at [29, 202] on link "薪資明細表" at bounding box center [48, 206] width 88 height 22
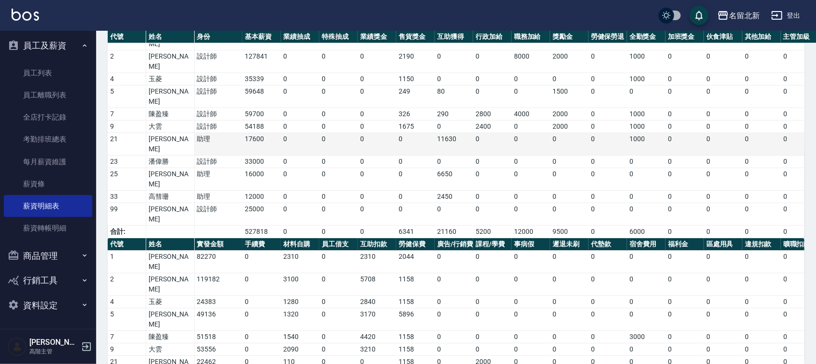
scroll to position [92, 0]
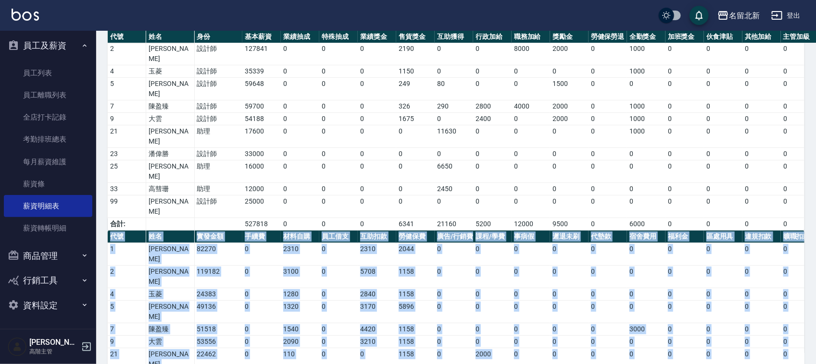
drag, startPoint x: 170, startPoint y: 299, endPoint x: 99, endPoint y: 282, distance: 73.1
click at [104, 289] on div "名留北新 2025-09 薪資明細表 列印時間： 2025-10-09-14:21 Designer Salary Detail Report 薪資明細表 上…" at bounding box center [455, 201] width 719 height 527
drag, startPoint x: 59, startPoint y: 161, endPoint x: 49, endPoint y: 160, distance: 9.7
click at [59, 160] on link "每月薪資維護" at bounding box center [48, 162] width 88 height 22
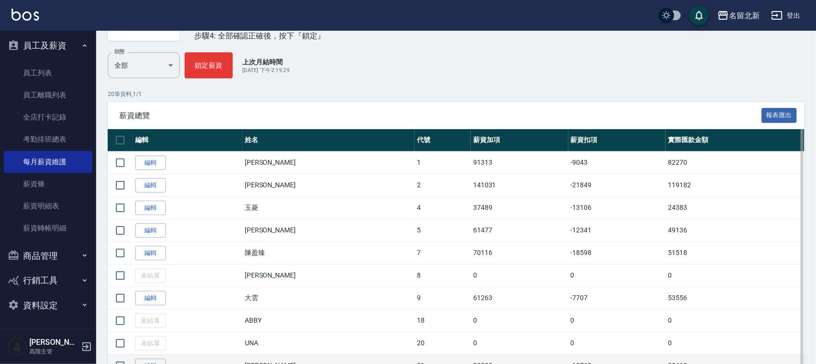
scroll to position [240, 0]
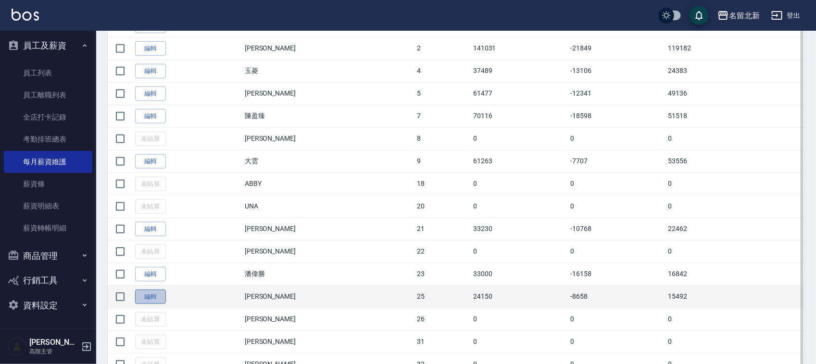
click at [156, 298] on link "編輯" at bounding box center [150, 297] width 31 height 15
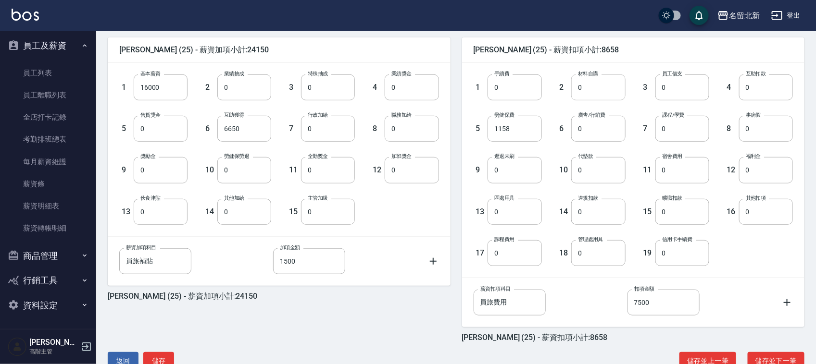
scroll to position [240, 0]
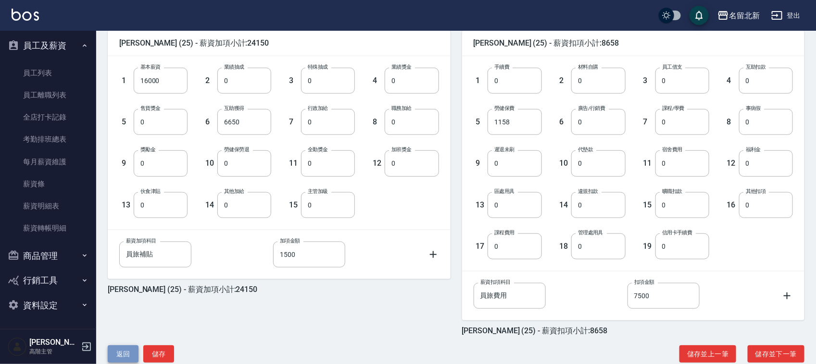
click at [114, 347] on button "返回" at bounding box center [123, 355] width 31 height 18
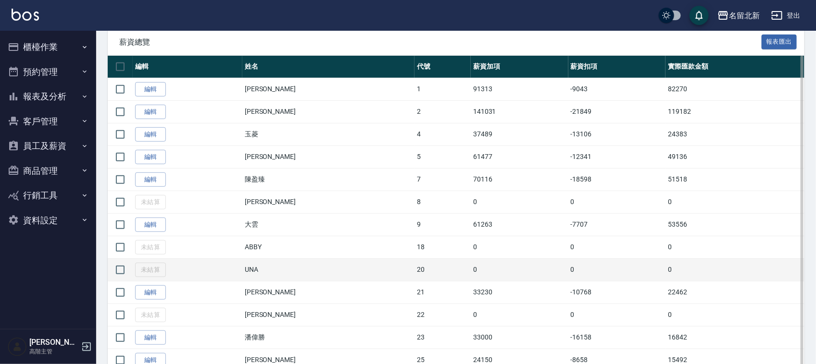
scroll to position [300, 0]
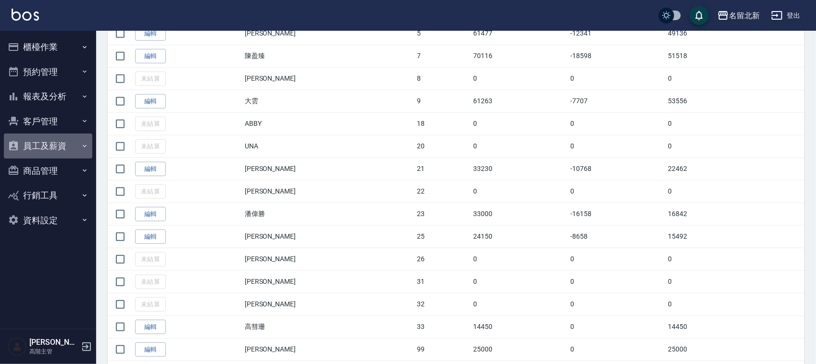
click at [36, 143] on button "員工及薪資" at bounding box center [48, 146] width 88 height 25
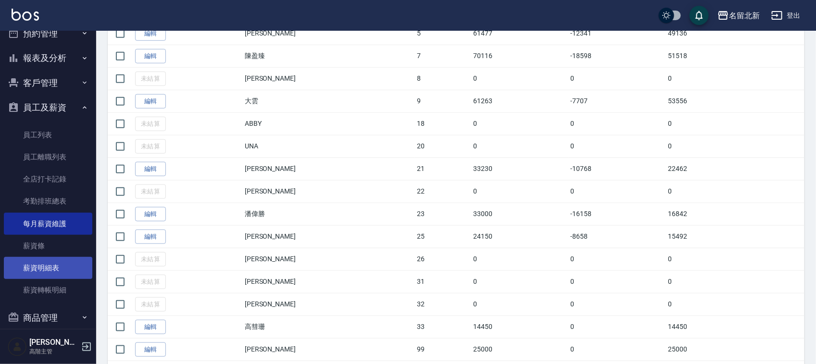
scroll to position [100, 0]
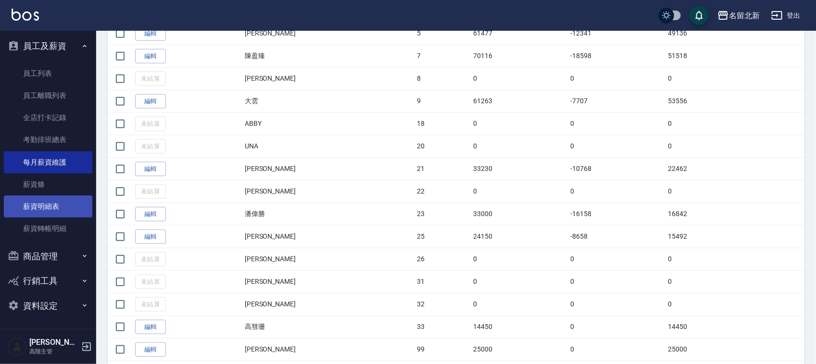
click at [42, 208] on link "薪資明細表" at bounding box center [48, 207] width 88 height 22
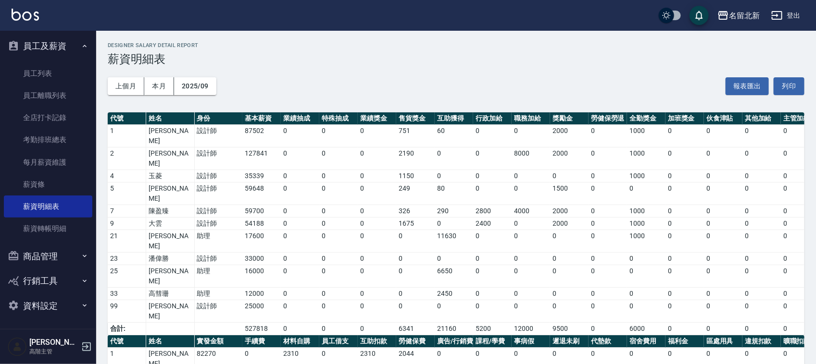
scroll to position [92, 0]
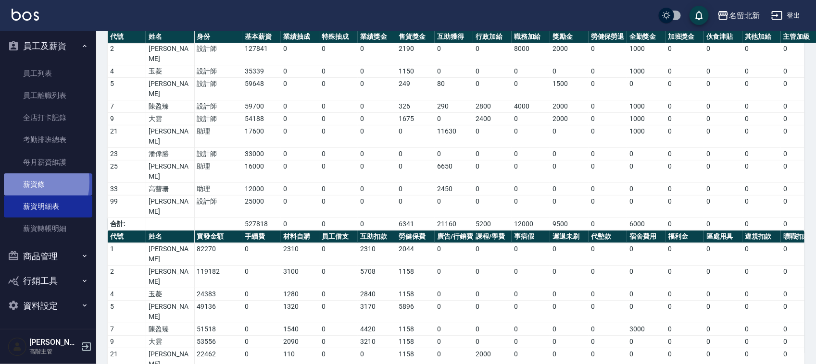
click at [18, 182] on link "薪資條" at bounding box center [48, 185] width 88 height 22
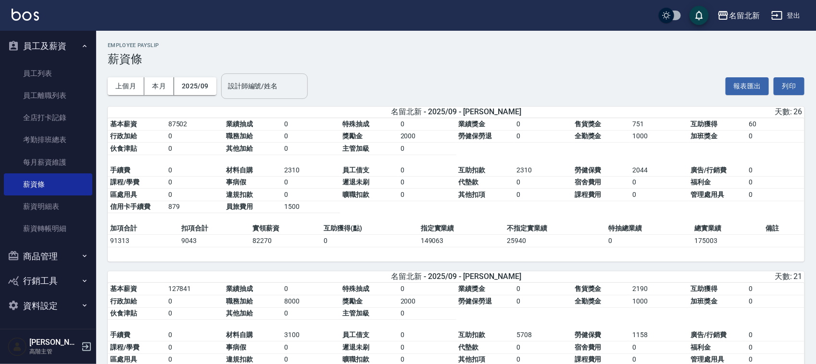
click at [263, 75] on div "設計師編號/姓名" at bounding box center [264, 86] width 87 height 25
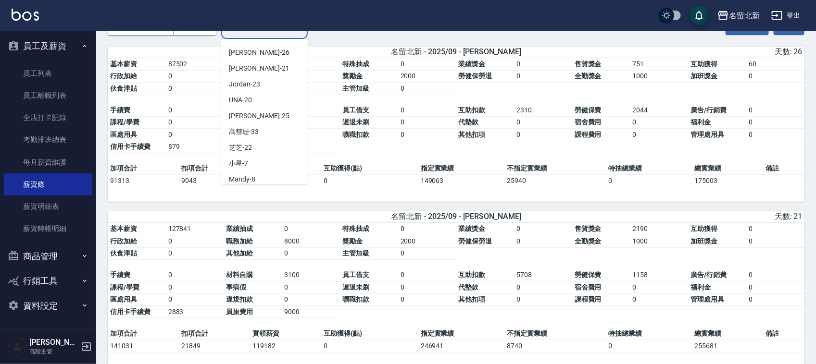
scroll to position [147, 0]
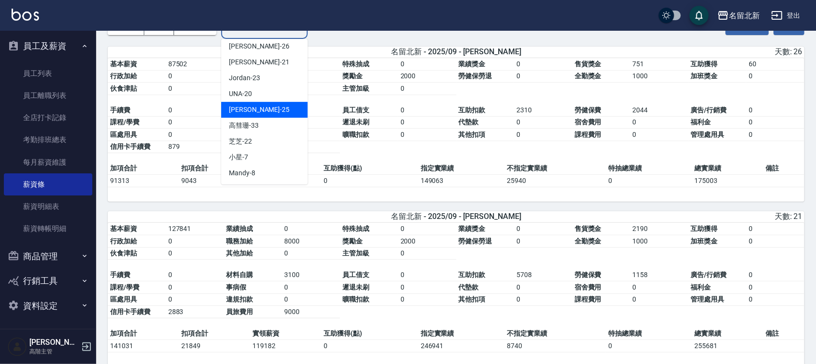
click at [240, 107] on span "[PERSON_NAME]" at bounding box center [254, 110] width 51 height 10
type input "禎禎-25"
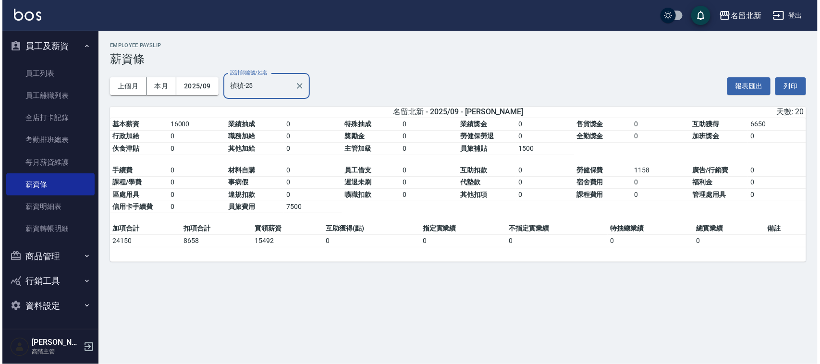
scroll to position [0, 0]
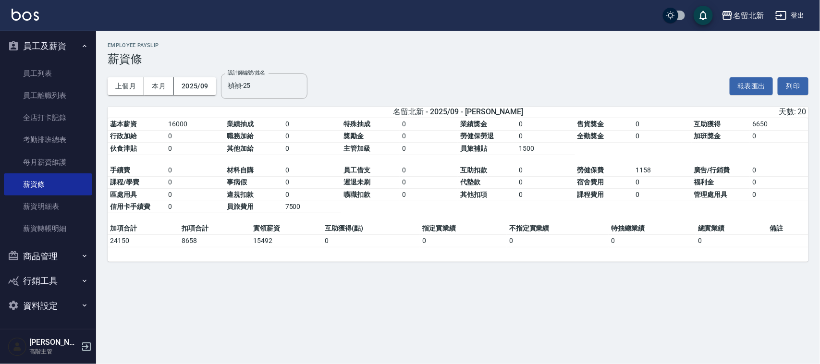
click at [535, 312] on div "名留北新 2025-09 薪資條 列印時間： 2025-10-09-14:28 Employee Payslip 薪資條 上個月 本月 2025/09 設計師…" at bounding box center [410, 182] width 820 height 364
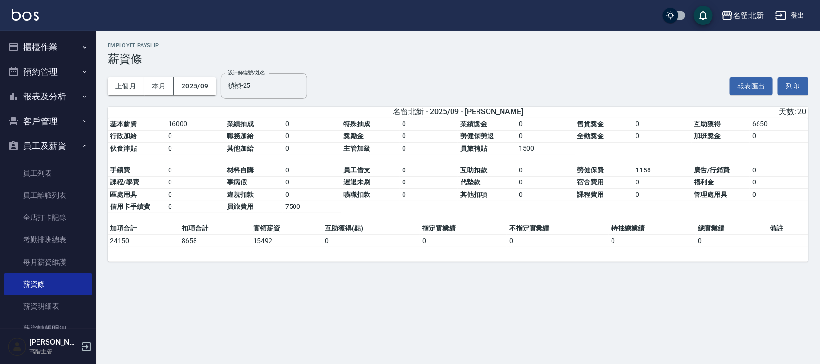
drag, startPoint x: 41, startPoint y: 59, endPoint x: 38, endPoint y: 47, distance: 11.9
click at [38, 47] on ul "櫃檯作業 打帳單 帳單列表 掛單列表 座位開單 營業儀表板 現金收支登錄 高階收支登錄 材料自購登錄 每日結帳 排班表 現場電腦打卡 掃碼打卡 預約管理 預約…" at bounding box center [48, 226] width 88 height 391
click at [37, 47] on button "櫃檯作業" at bounding box center [48, 47] width 88 height 25
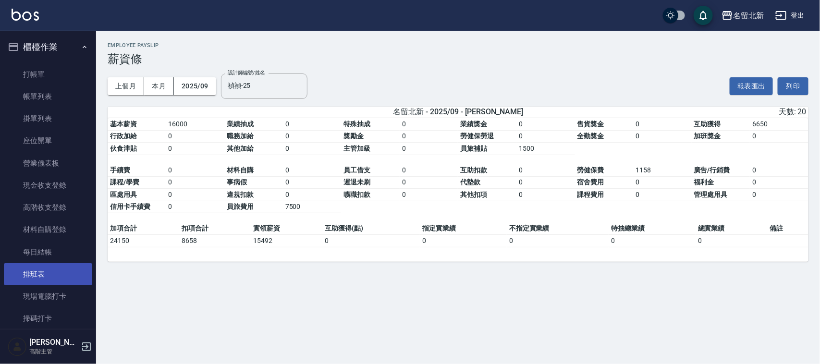
click at [29, 269] on link "排班表" at bounding box center [48, 274] width 88 height 22
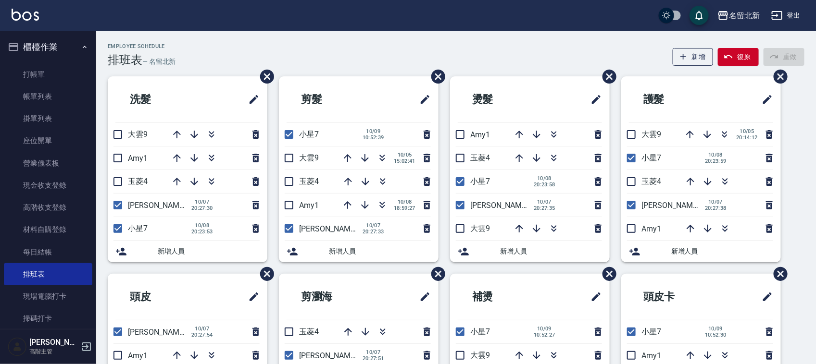
drag, startPoint x: 113, startPoint y: 202, endPoint x: 186, endPoint y: 190, distance: 73.1
click at [114, 201] on input "checkbox" at bounding box center [118, 205] width 20 height 20
checkbox input "false"
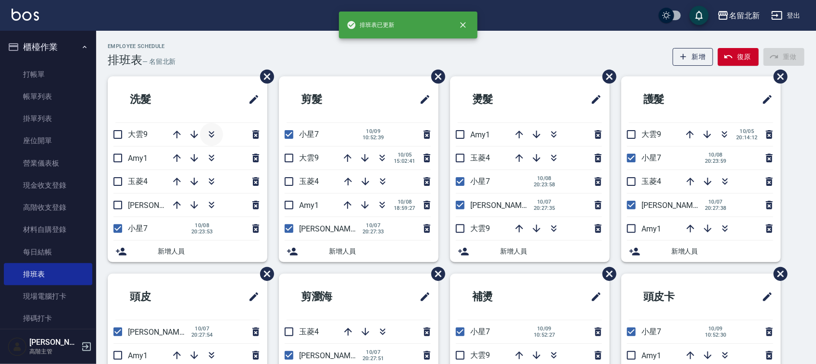
click at [215, 134] on icon "button" at bounding box center [212, 135] width 12 height 12
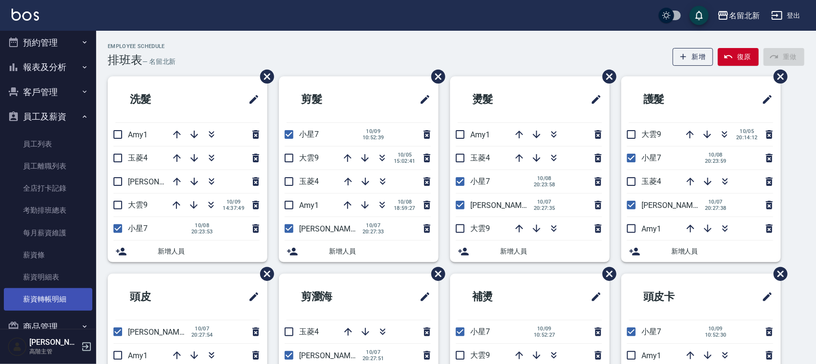
scroll to position [375, 0]
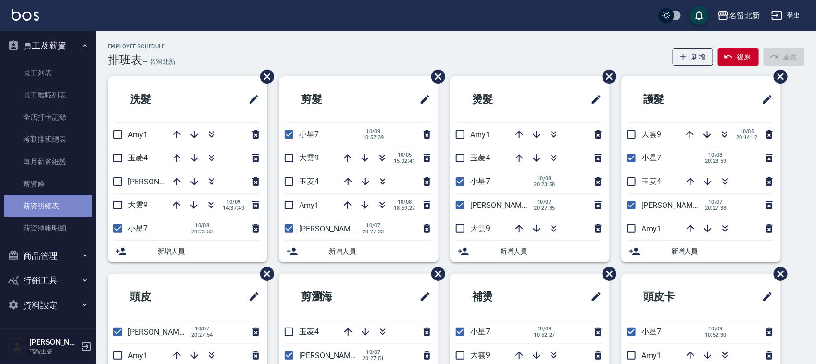
click at [53, 204] on link "薪資明細表" at bounding box center [48, 206] width 88 height 22
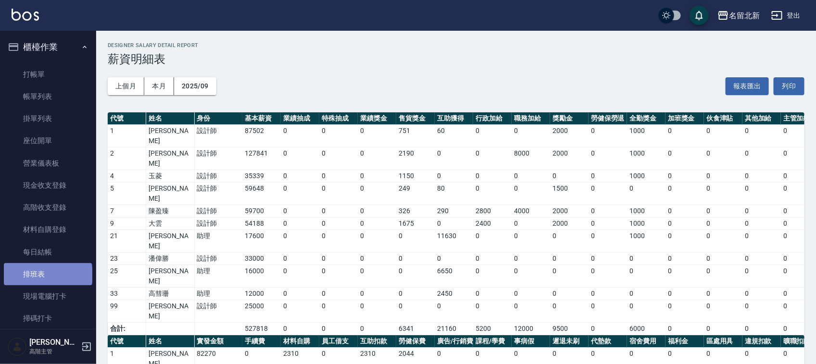
click at [47, 275] on link "排班表" at bounding box center [48, 274] width 88 height 22
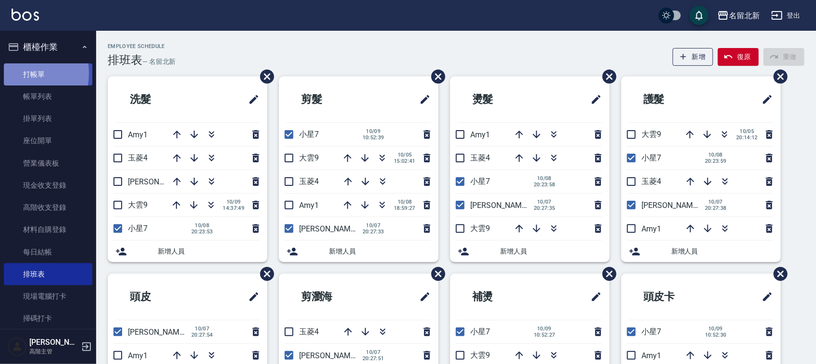
drag, startPoint x: 18, startPoint y: 73, endPoint x: 336, endPoint y: 105, distance: 319.7
click at [19, 73] on link "打帳單" at bounding box center [48, 74] width 88 height 22
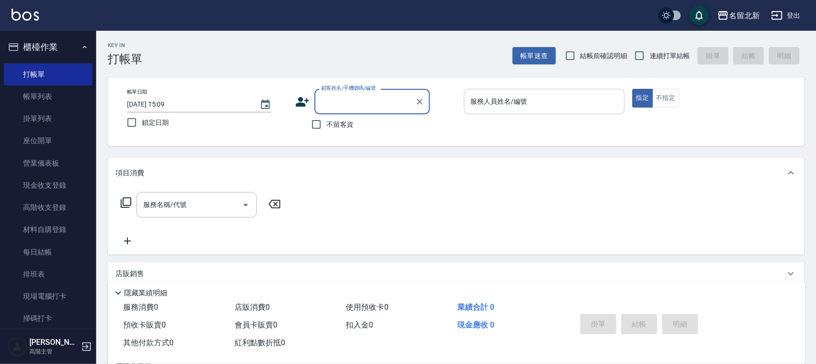
click at [498, 105] on input "服務人員姓名/編號" at bounding box center [544, 101] width 152 height 17
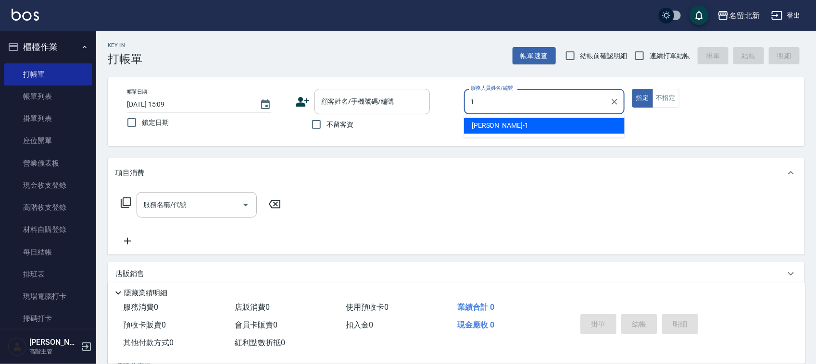
type input "Amy-1"
type button "true"
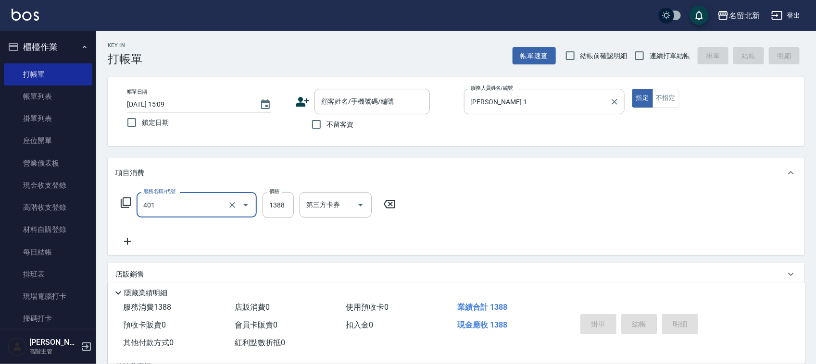
type input "燙髮(401)"
type input "3998"
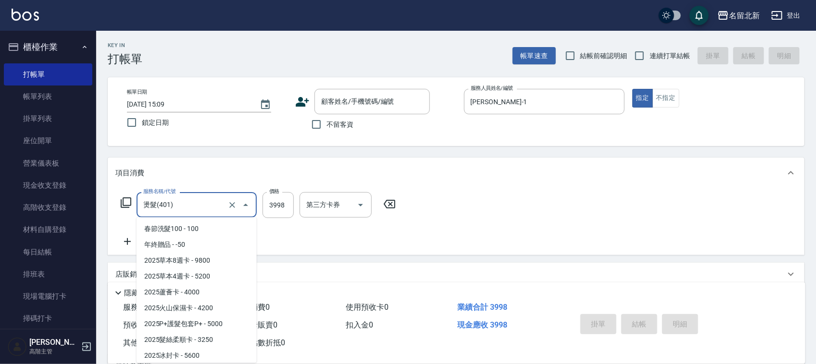
click at [166, 206] on input "燙髮(401)" at bounding box center [183, 205] width 85 height 17
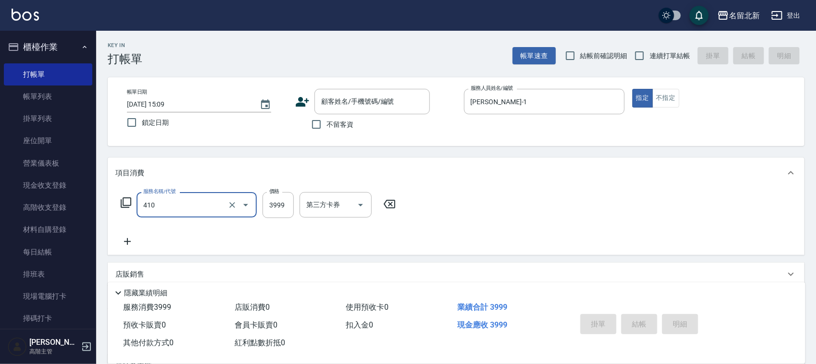
type input "日系縮毛套餐(410)"
type input "3998"
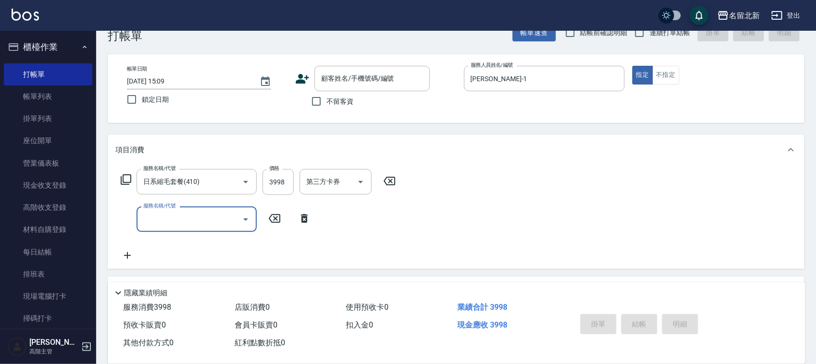
scroll to position [142, 0]
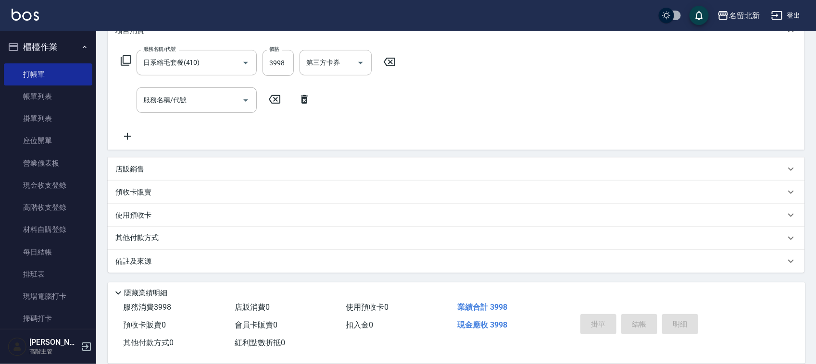
click at [140, 238] on p "其他付款方式" at bounding box center [139, 238] width 48 height 11
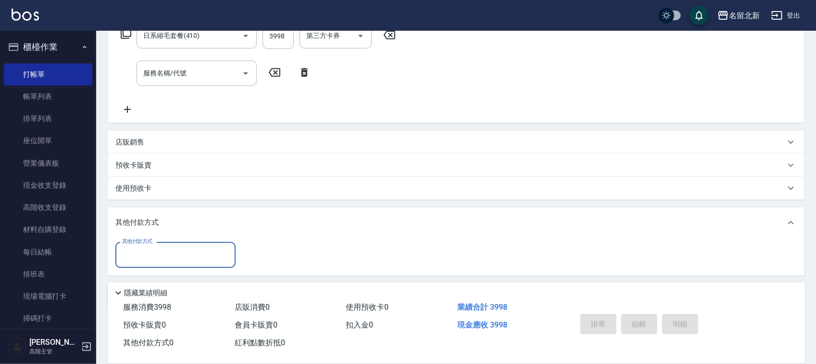
scroll to position [202, 0]
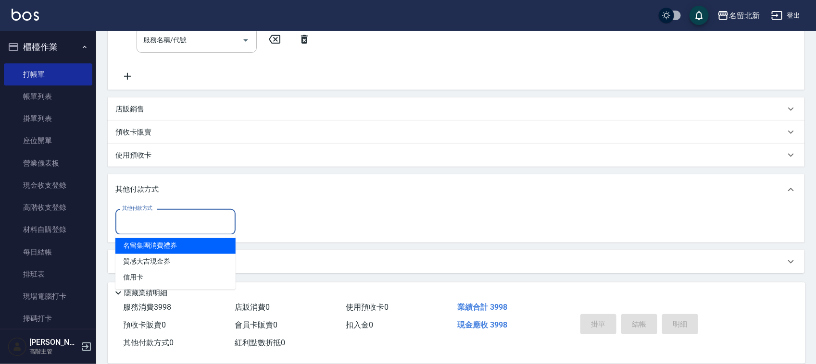
click at [155, 218] on input "其他付款方式" at bounding box center [176, 221] width 112 height 17
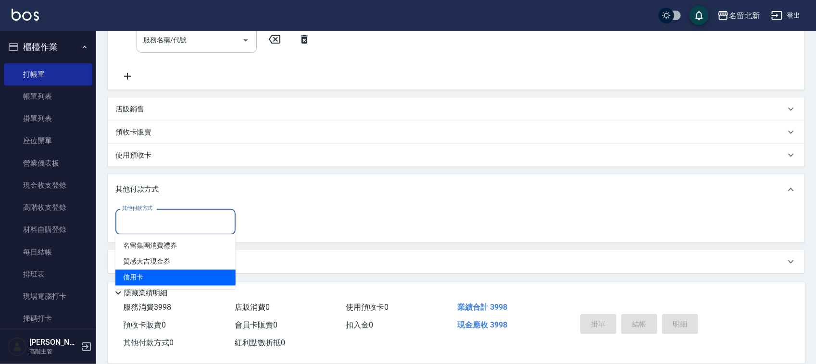
drag, startPoint x: 124, startPoint y: 277, endPoint x: 251, endPoint y: 255, distance: 129.4
click at [124, 277] on span "信用卡" at bounding box center [175, 278] width 120 height 16
type input "信用卡"
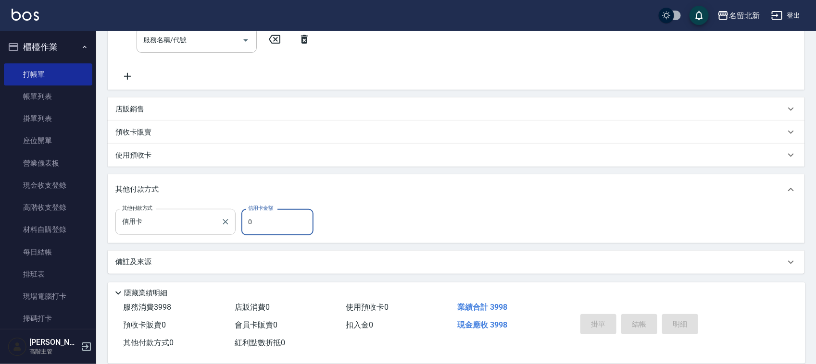
drag, startPoint x: 286, startPoint y: 217, endPoint x: 202, endPoint y: 215, distance: 83.6
click at [202, 215] on div "其他付款方式 信用卡 其他付款方式 信用卡金額 0 信用卡金額" at bounding box center [217, 222] width 204 height 26
type input "3998"
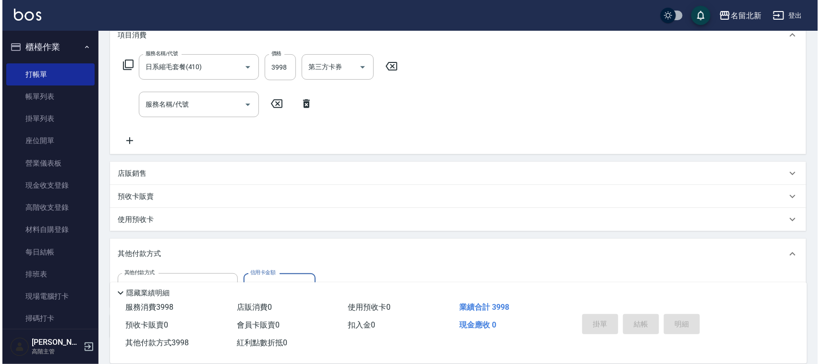
scroll to position [0, 0]
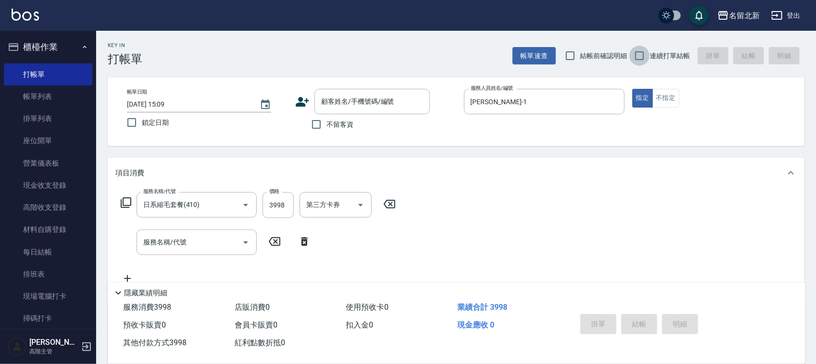
drag, startPoint x: 640, startPoint y: 59, endPoint x: 452, endPoint y: 90, distance: 190.1
click at [637, 60] on input "連續打單結帳" at bounding box center [639, 56] width 20 height 20
checkbox input "true"
click at [332, 124] on span "不留客資" at bounding box center [339, 125] width 27 height 10
click at [326, 124] on input "不留客資" at bounding box center [316, 124] width 20 height 20
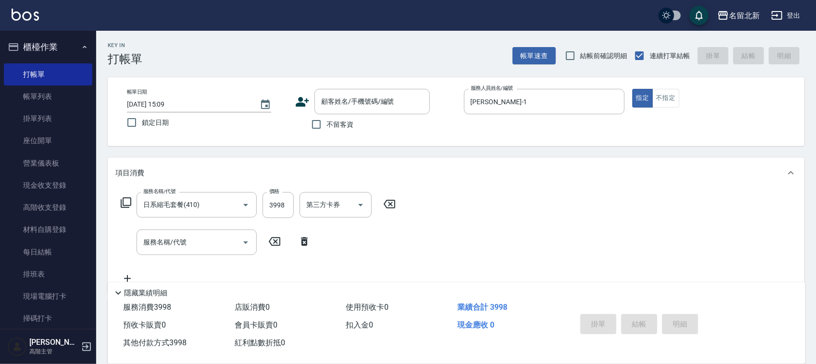
checkbox input "true"
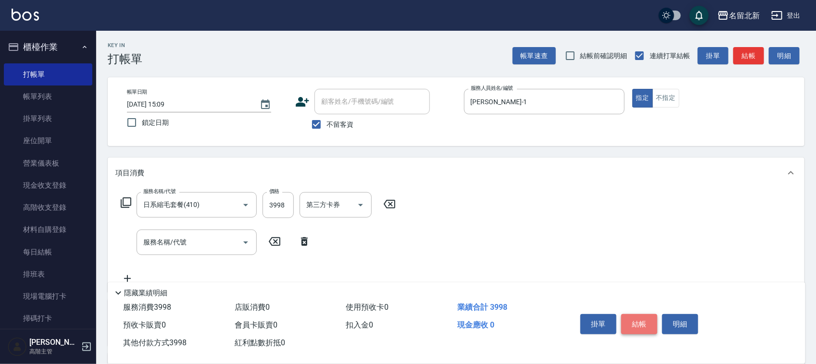
click at [645, 321] on button "結帳" at bounding box center [639, 324] width 36 height 20
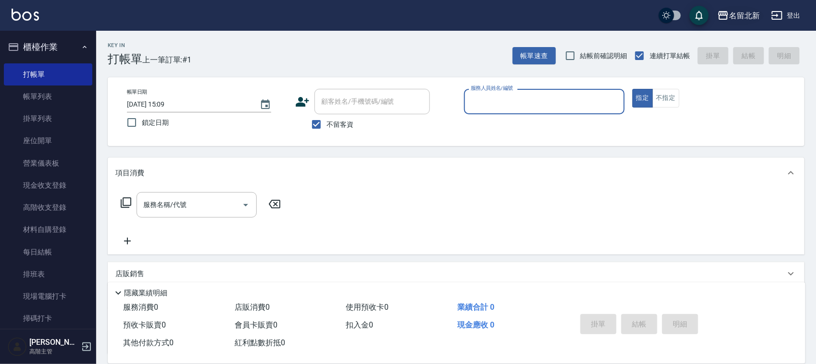
click at [745, 11] on div "名留北新" at bounding box center [744, 16] width 31 height 12
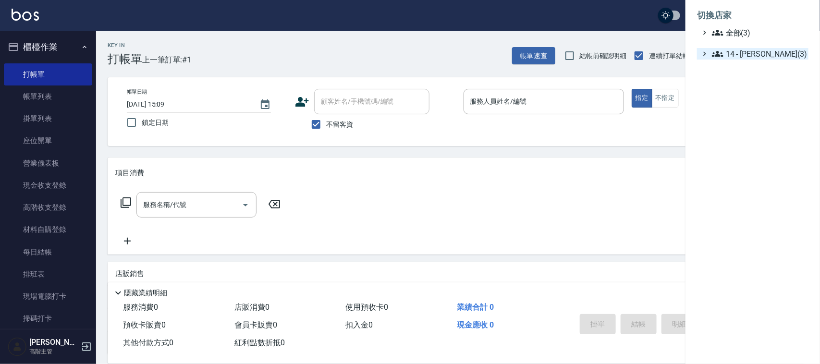
click at [750, 56] on span "14 - 李欣哲(3)" at bounding box center [758, 54] width 93 height 12
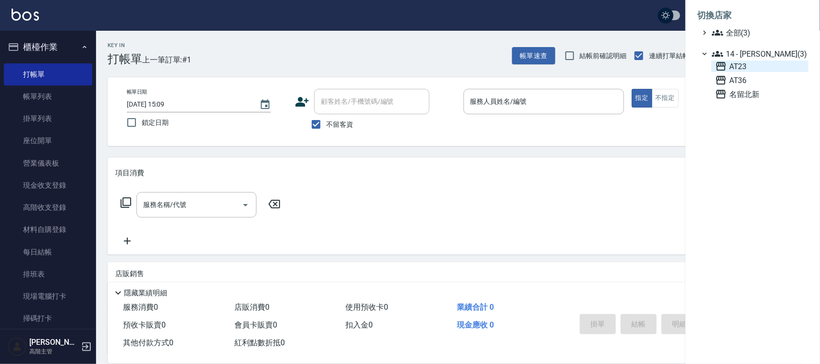
click at [740, 65] on span "AT23" at bounding box center [760, 67] width 89 height 12
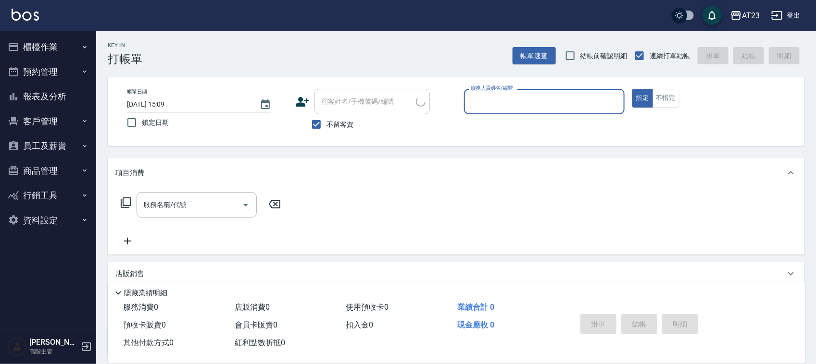
click at [54, 142] on button "員工及薪資" at bounding box center [48, 146] width 88 height 25
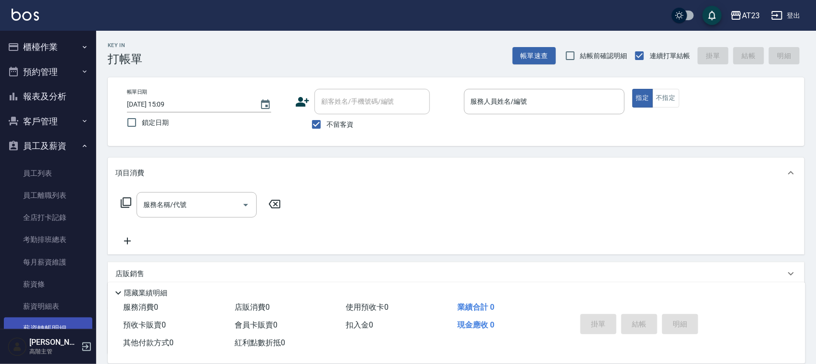
scroll to position [100, 0]
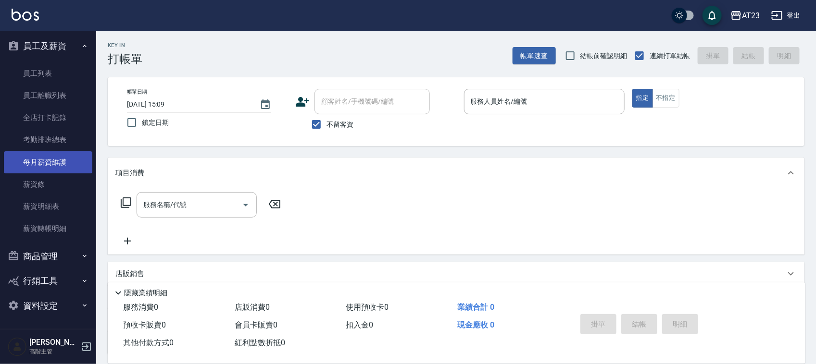
click at [42, 159] on link "每月薪資維護" at bounding box center [48, 162] width 88 height 22
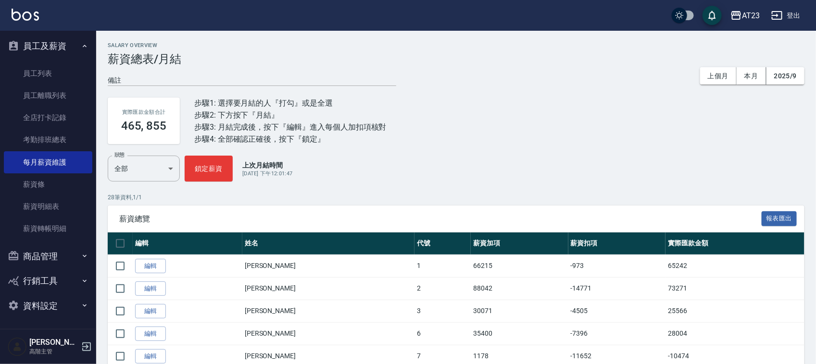
scroll to position [421, 0]
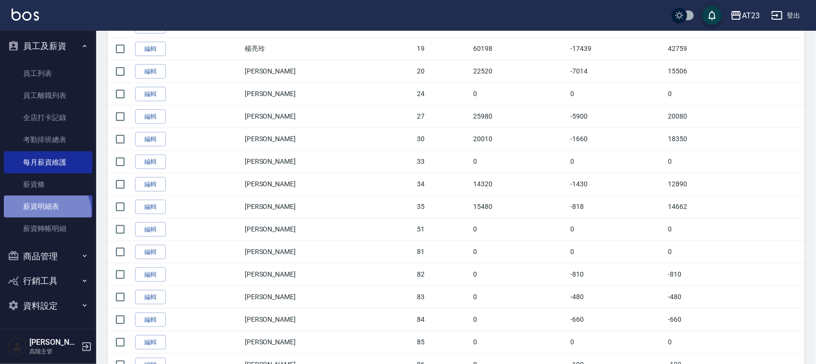
click at [42, 212] on link "薪資明細表" at bounding box center [48, 207] width 88 height 22
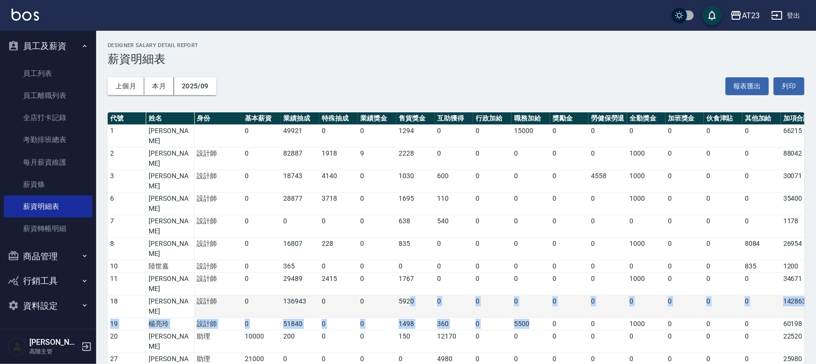
drag, startPoint x: 542, startPoint y: 248, endPoint x: 422, endPoint y: 228, distance: 121.4
click at [412, 228] on tbody "1 陳姵方 0 49921 0 0 1294 0 0 15000 0 0 0 0 0 0 66215 80652 0 0 0 2 陳美瑛 設計師 0 8288…" at bounding box center [540, 358] width 865 height 467
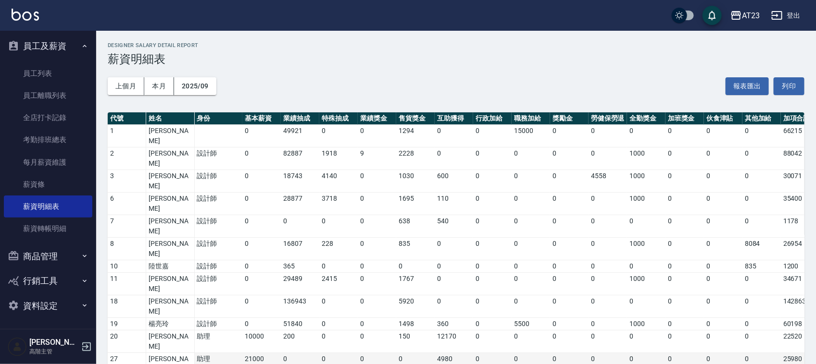
drag, startPoint x: 521, startPoint y: 271, endPoint x: 533, endPoint y: 266, distance: 12.9
click at [524, 353] on td "0" at bounding box center [530, 364] width 38 height 23
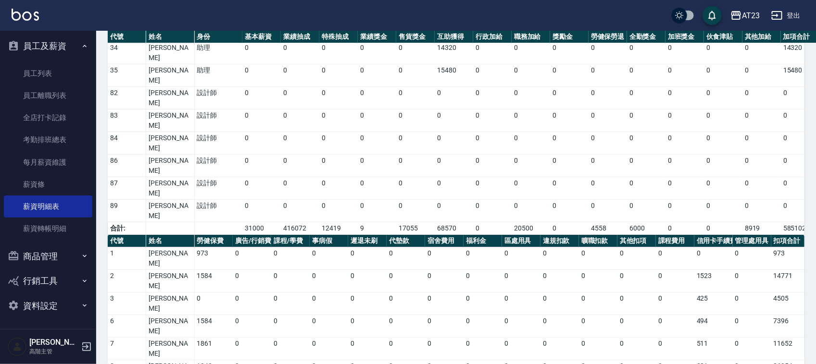
scroll to position [0, 207]
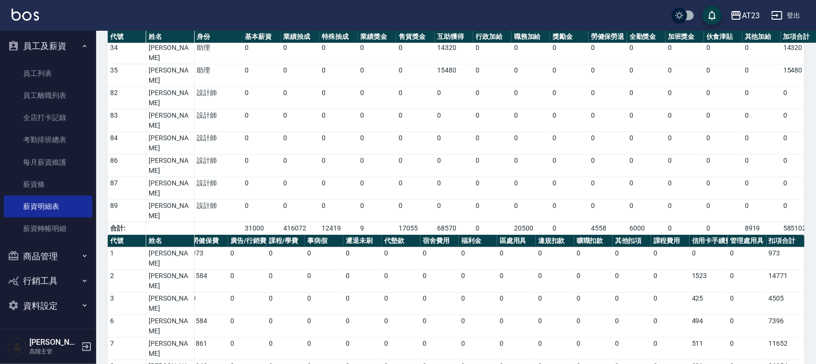
drag, startPoint x: 154, startPoint y: 195, endPoint x: 379, endPoint y: 211, distance: 225.6
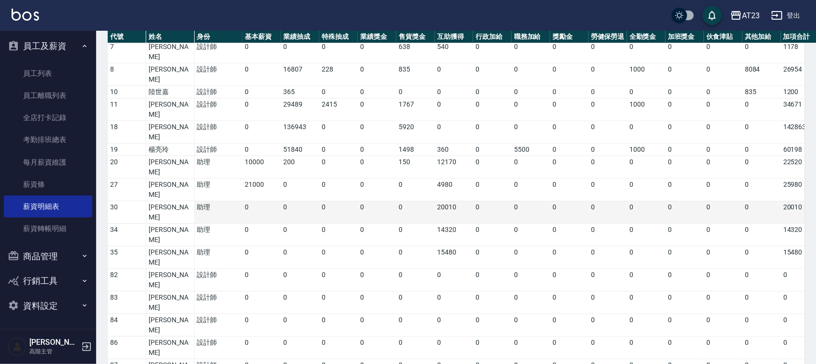
scroll to position [0, 0]
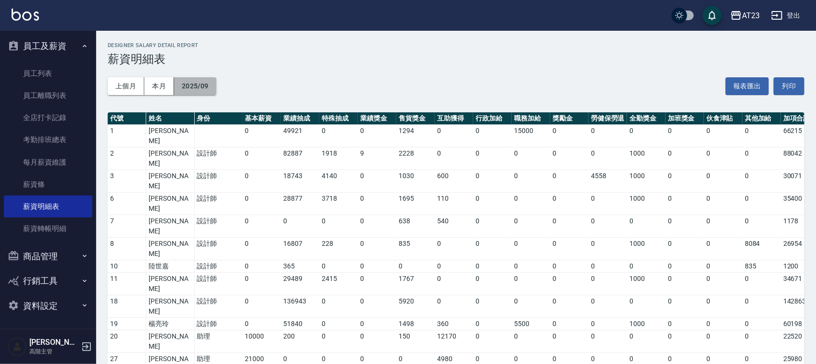
click at [198, 82] on button "2025/09" at bounding box center [195, 86] width 42 height 18
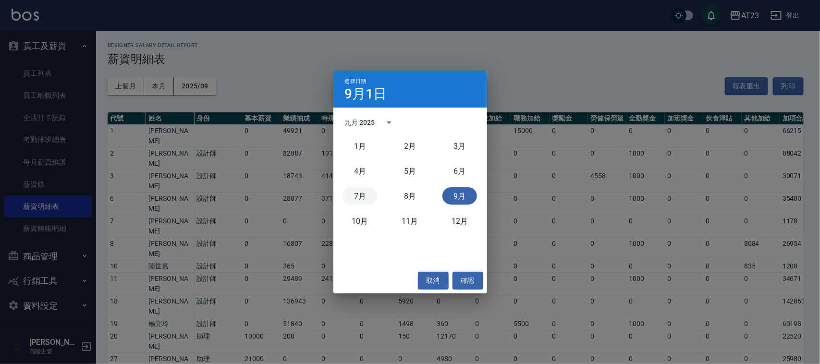
click at [355, 192] on button "7月" at bounding box center [360, 195] width 35 height 17
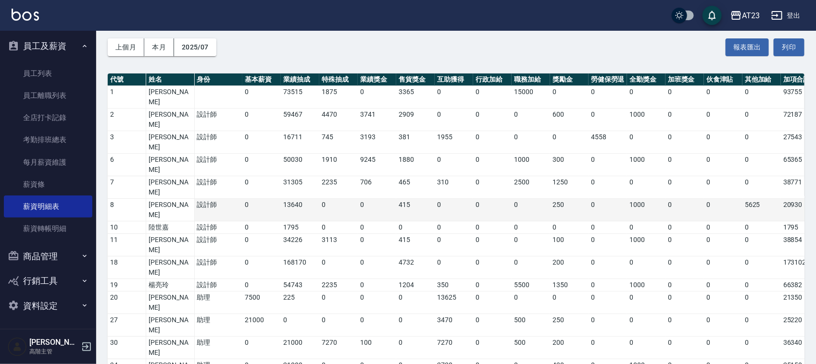
scroll to position [60, 0]
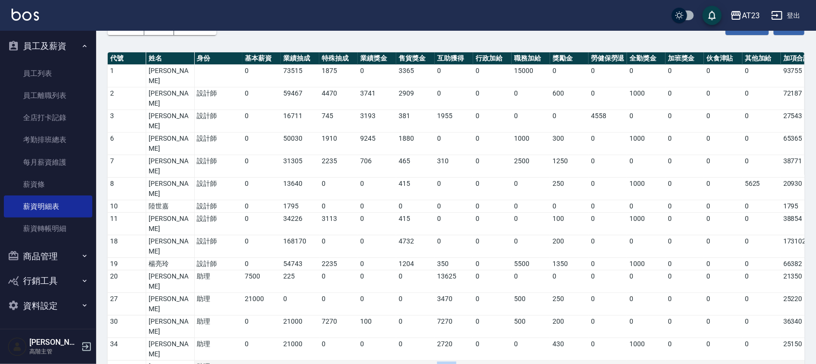
drag, startPoint x: 461, startPoint y: 244, endPoint x: 431, endPoint y: 249, distance: 31.1
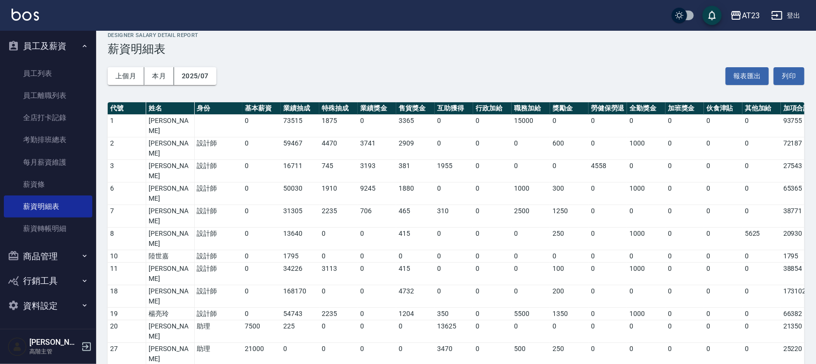
scroll to position [0, 0]
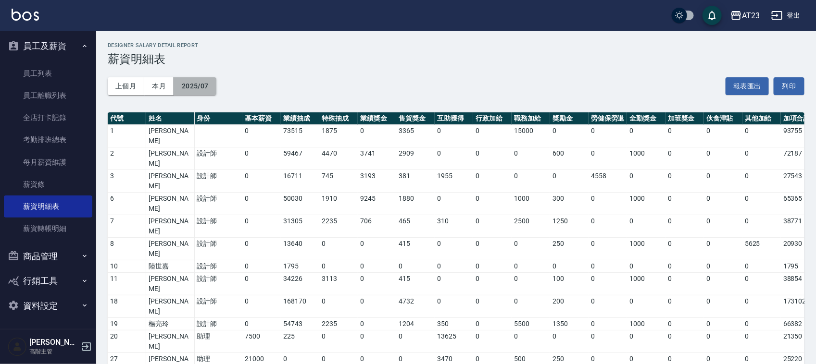
click at [202, 82] on button "2025/07" at bounding box center [195, 86] width 42 height 18
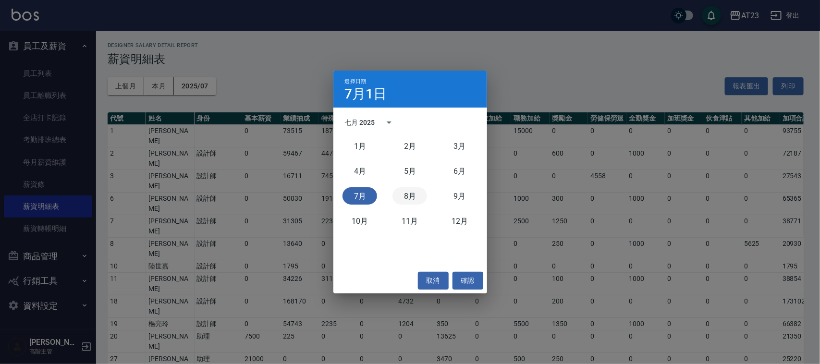
click at [421, 200] on button "8月" at bounding box center [410, 195] width 35 height 17
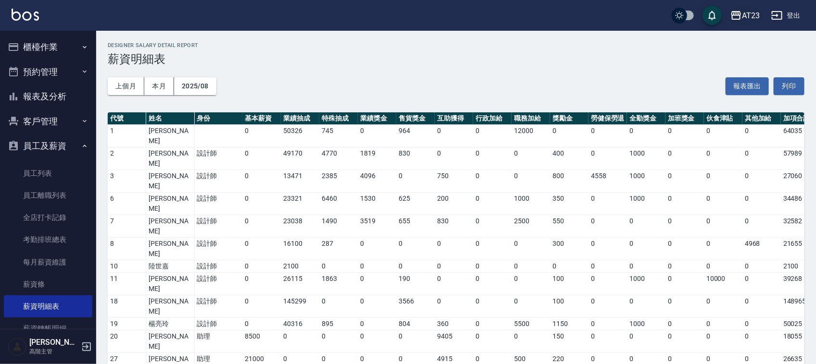
click at [744, 19] on div "AT23" at bounding box center [751, 16] width 18 height 12
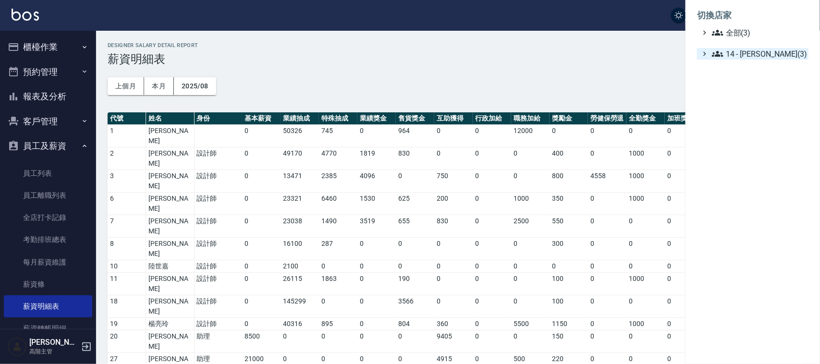
click at [750, 58] on span "14 - 李欣哲(3)" at bounding box center [758, 54] width 93 height 12
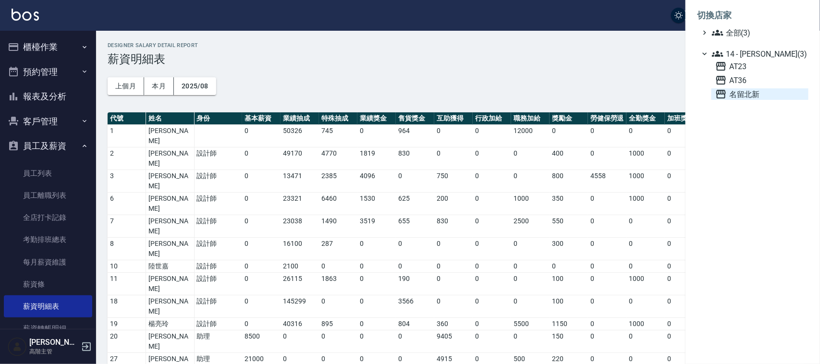
click at [753, 97] on span "名留北新" at bounding box center [760, 94] width 89 height 12
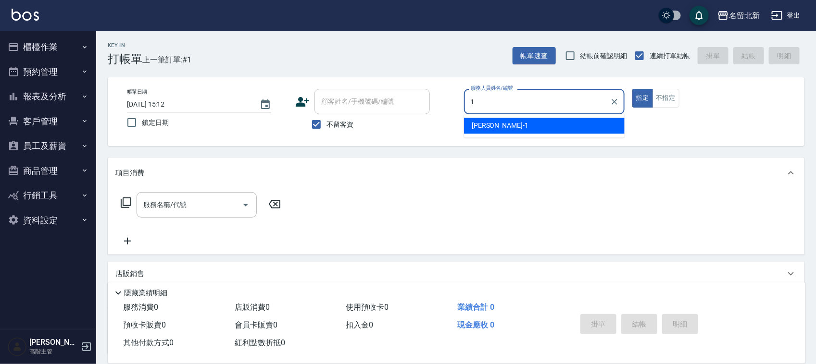
type input "1"
type button "true"
type input "[PERSON_NAME]-1"
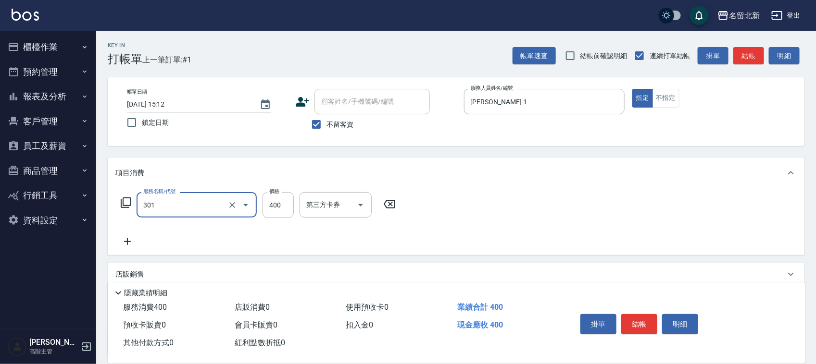
type input "造型剪髮(301)"
type input "380"
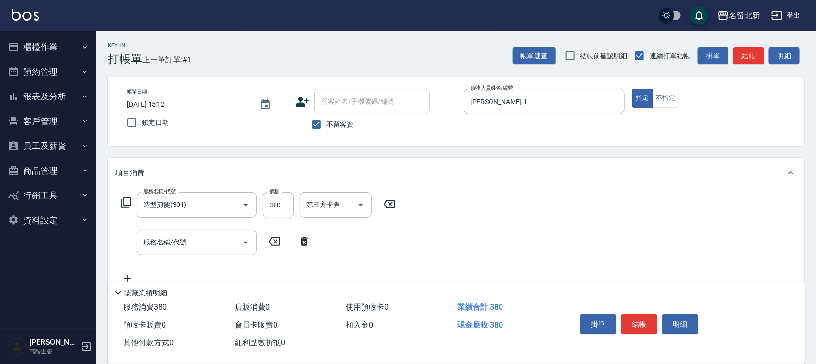
click at [634, 339] on div "掛單 結帳 明細" at bounding box center [638, 325] width 125 height 30
click at [639, 320] on button "結帳" at bounding box center [639, 324] width 36 height 20
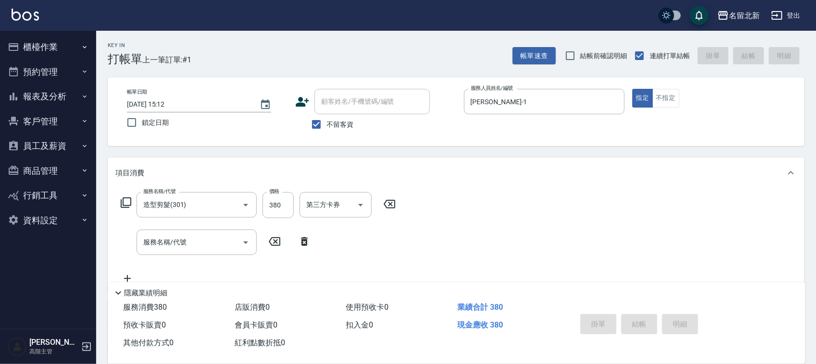
type input "[DATE] 15:18"
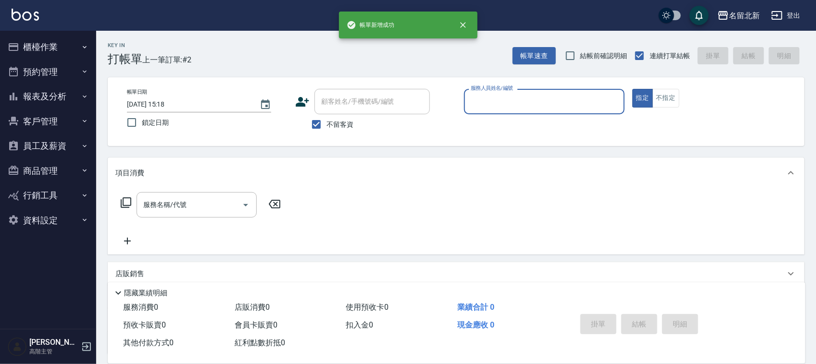
click at [558, 104] on input "服務人員姓名/編號" at bounding box center [544, 101] width 152 height 17
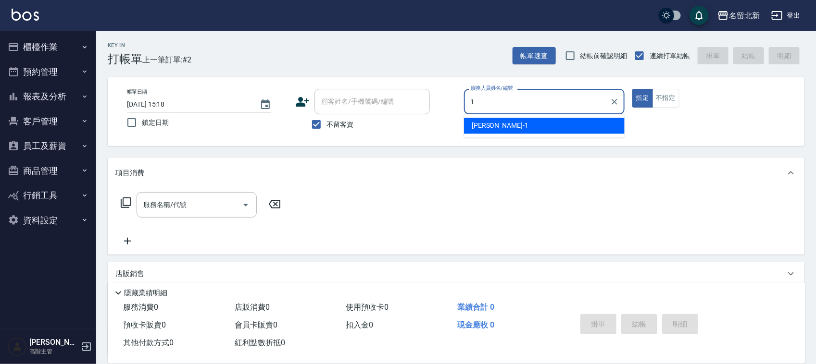
type input "[PERSON_NAME]-1"
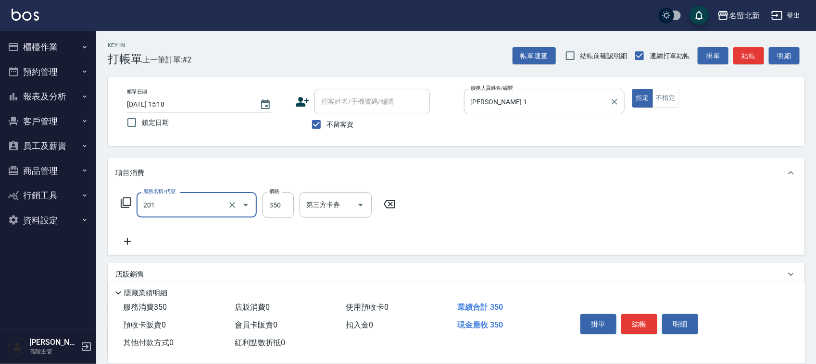
type input "一般洗髮(201)"
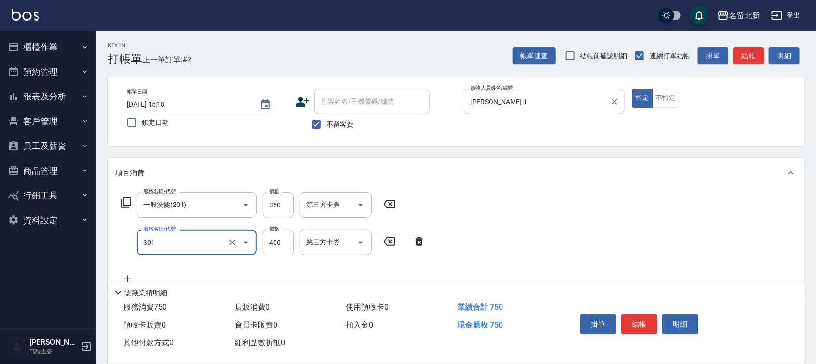
type input "造型剪髮(301)"
type input "350"
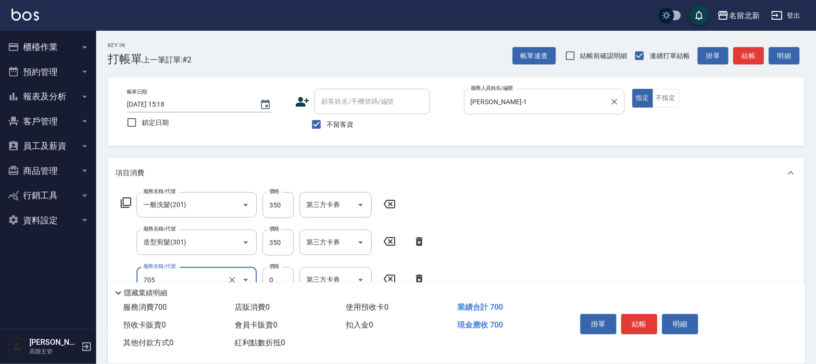
type input "互助50(705)"
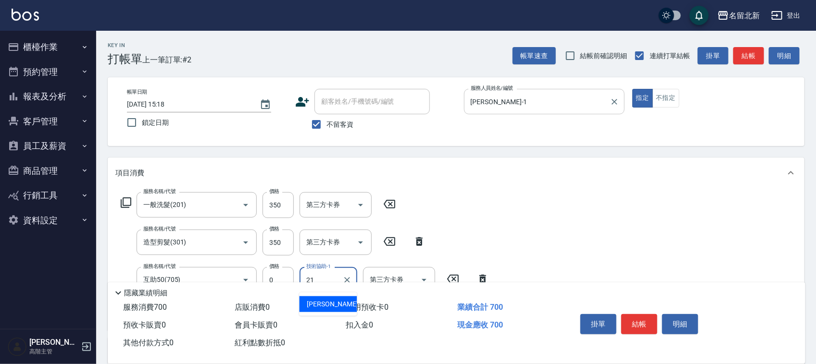
type input "艾莉莎-21"
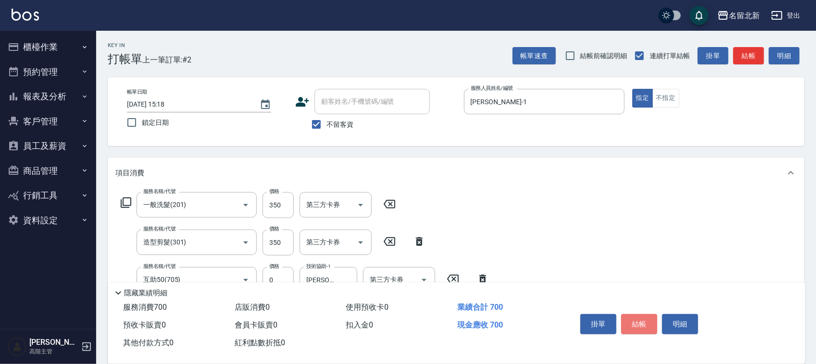
click at [637, 320] on button "結帳" at bounding box center [639, 324] width 36 height 20
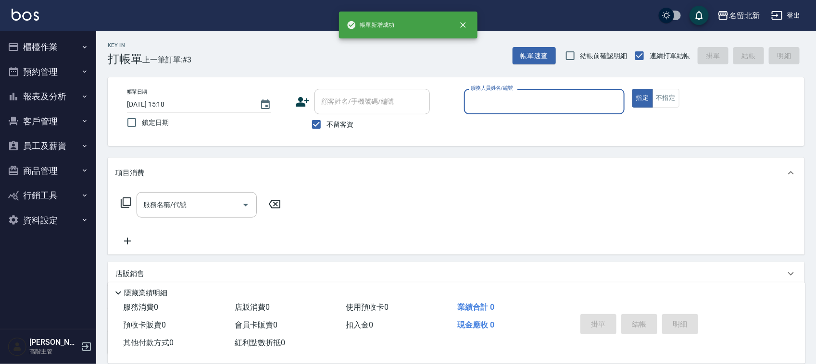
click at [527, 100] on input "服務人員姓名/編號" at bounding box center [544, 101] width 152 height 17
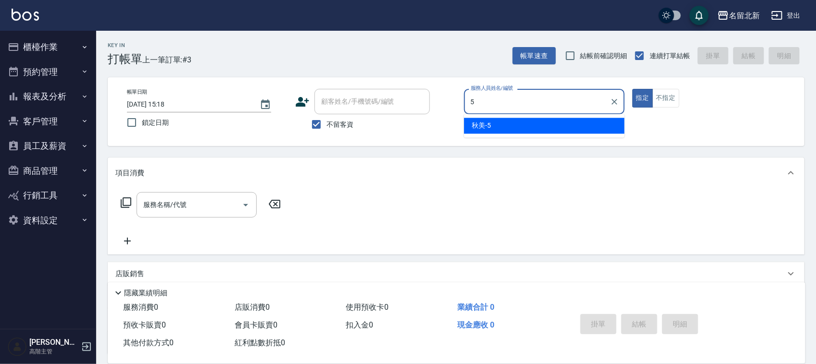
type input "秋美-5"
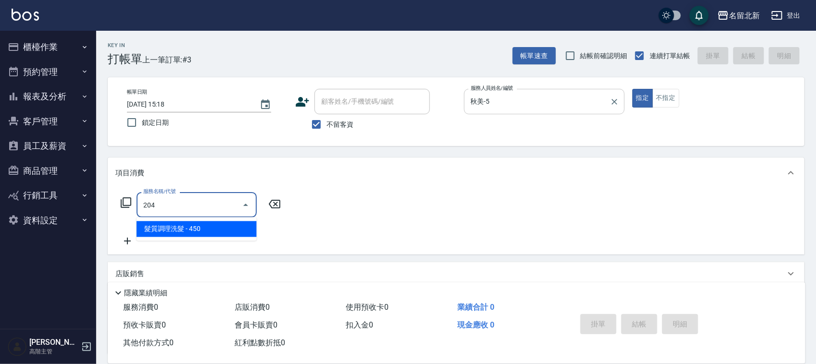
type input "髮質調理洗髮(204)"
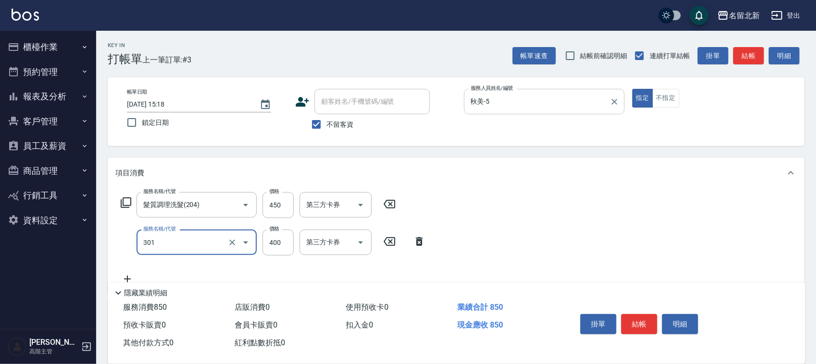
type input "造型剪髮(301)"
type input "350"
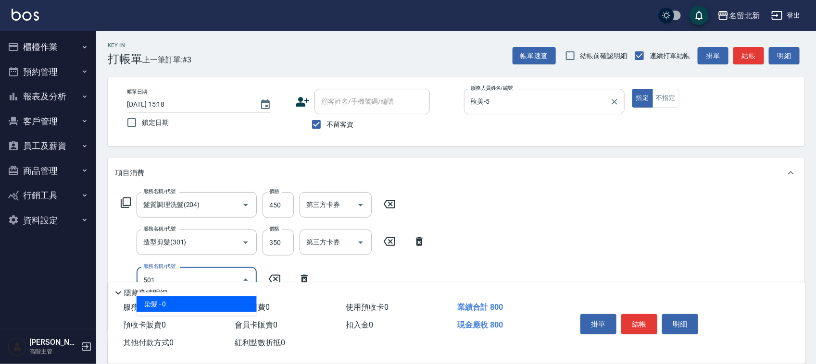
type input "染髮(501)"
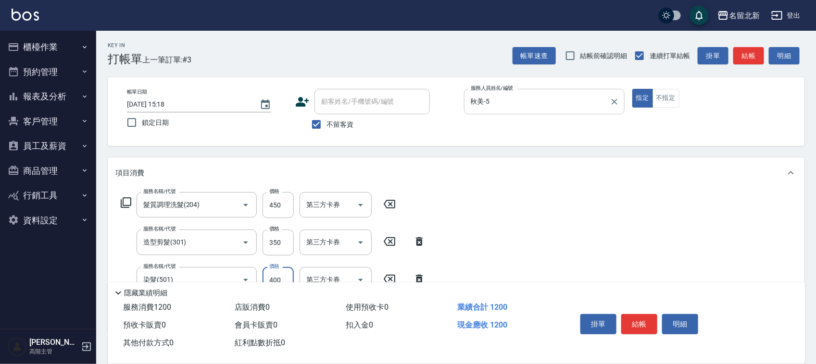
type input "400"
type input "互助60(706)"
type input "UNA-20"
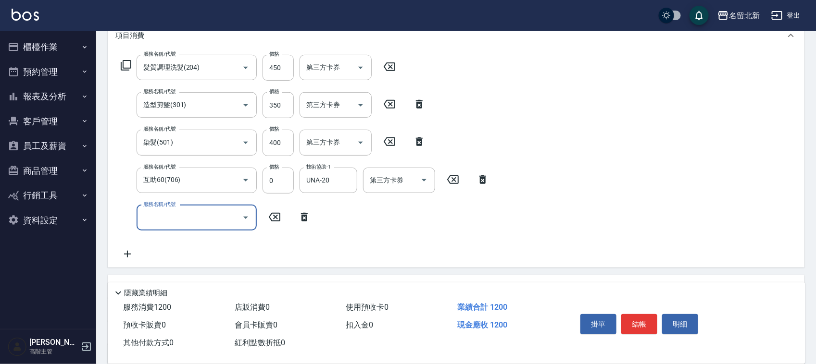
scroll to position [232, 0]
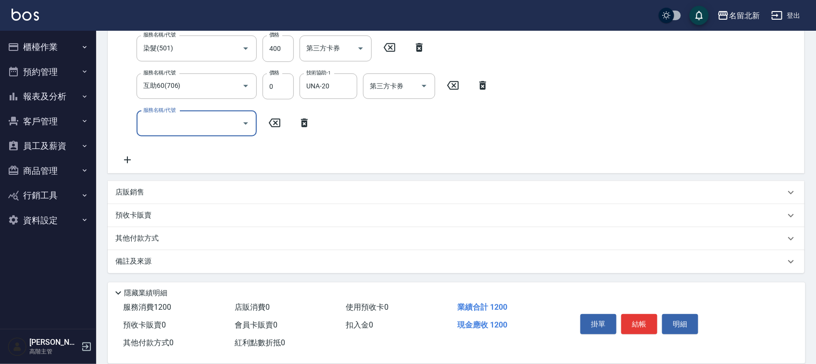
click at [130, 239] on p "其他付款方式" at bounding box center [139, 239] width 48 height 11
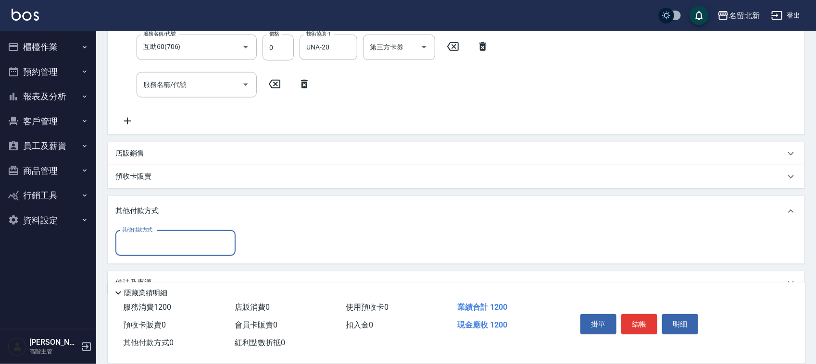
scroll to position [292, 0]
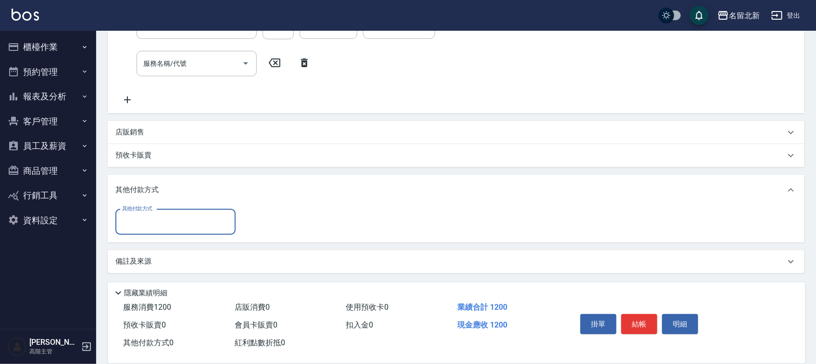
drag, startPoint x: 139, startPoint y: 219, endPoint x: 145, endPoint y: 230, distance: 12.3
click at [140, 221] on input "其他付款方式" at bounding box center [176, 222] width 112 height 17
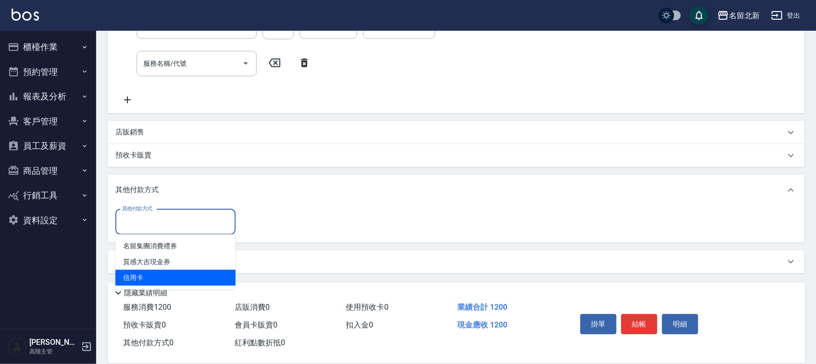
drag, startPoint x: 156, startPoint y: 281, endPoint x: 190, endPoint y: 268, distance: 36.2
click at [157, 281] on span "信用卡" at bounding box center [175, 278] width 120 height 16
type input "信用卡"
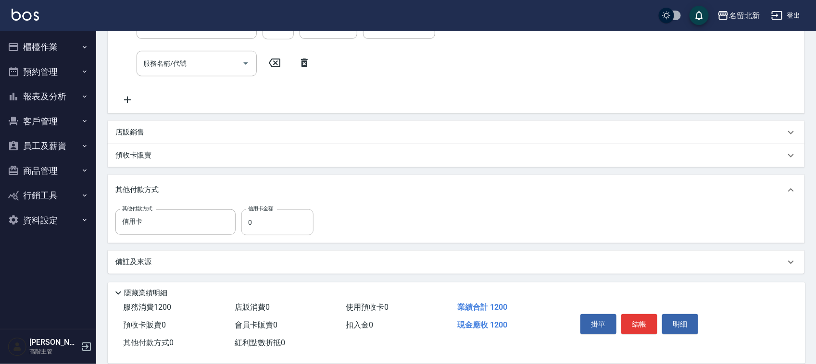
drag, startPoint x: 255, startPoint y: 210, endPoint x: 249, endPoint y: 222, distance: 13.5
click at [249, 222] on div "信用卡金額 0 信用卡金額" at bounding box center [277, 223] width 72 height 26
drag, startPoint x: 260, startPoint y: 224, endPoint x: 248, endPoint y: 232, distance: 13.6
click at [248, 229] on input "0" at bounding box center [277, 223] width 72 height 26
type input "1200"
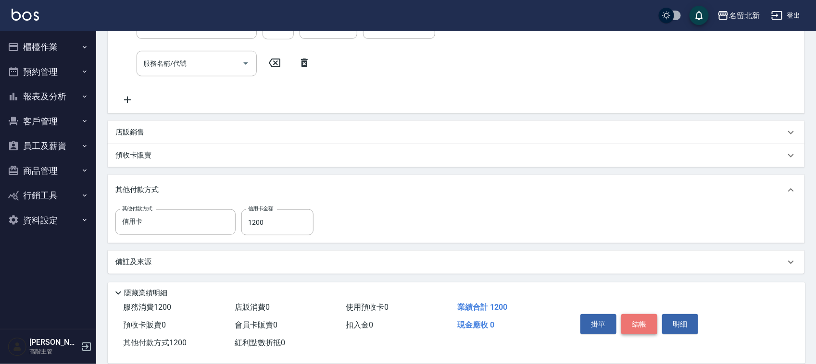
click at [640, 323] on button "結帳" at bounding box center [639, 324] width 36 height 20
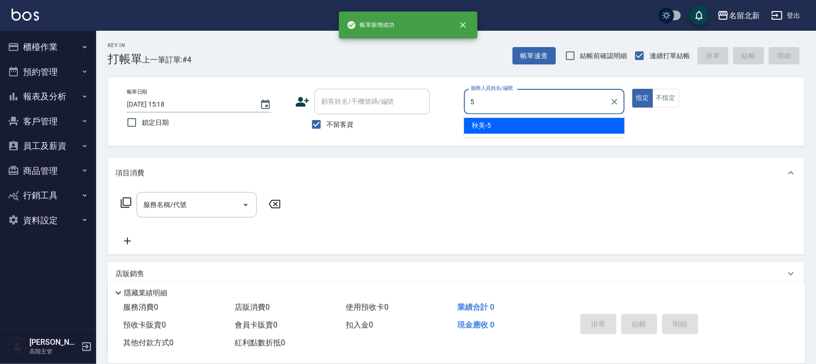
type input "秋美-5"
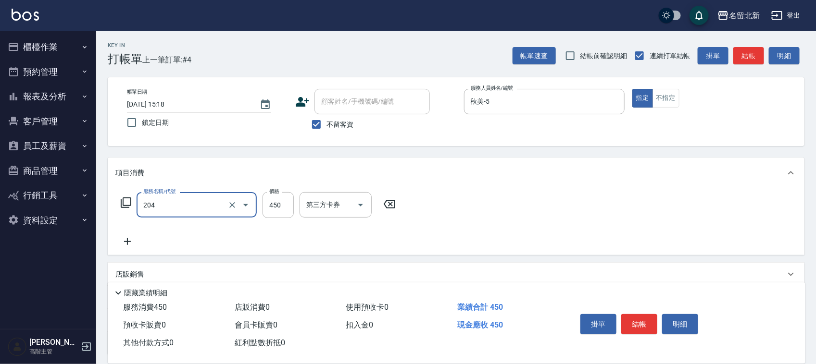
type input "髮質調理洗髮(204)"
type input "400"
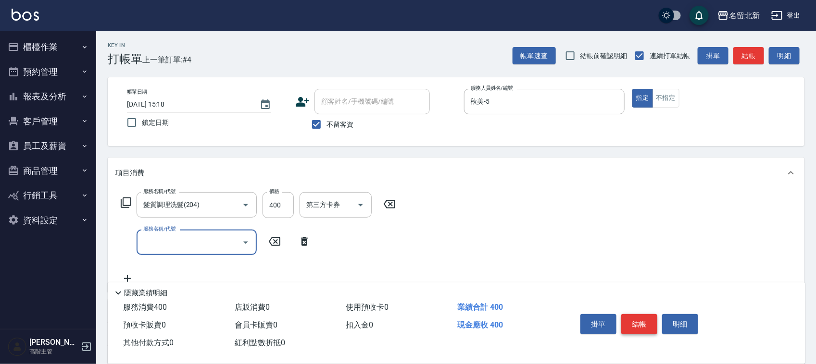
click at [636, 327] on button "結帳" at bounding box center [639, 324] width 36 height 20
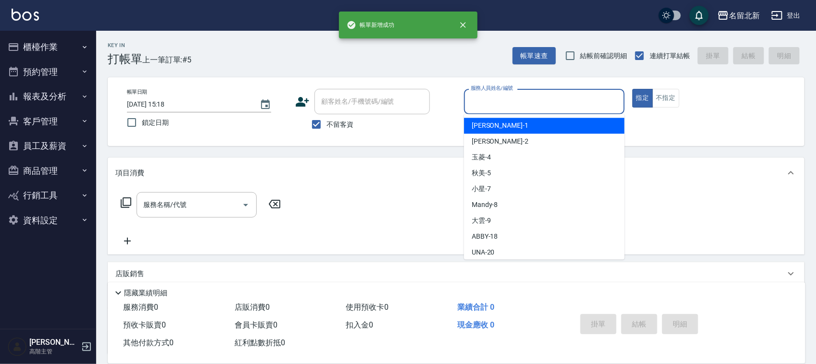
click at [530, 99] on input "服務人員姓名/編號" at bounding box center [544, 101] width 152 height 17
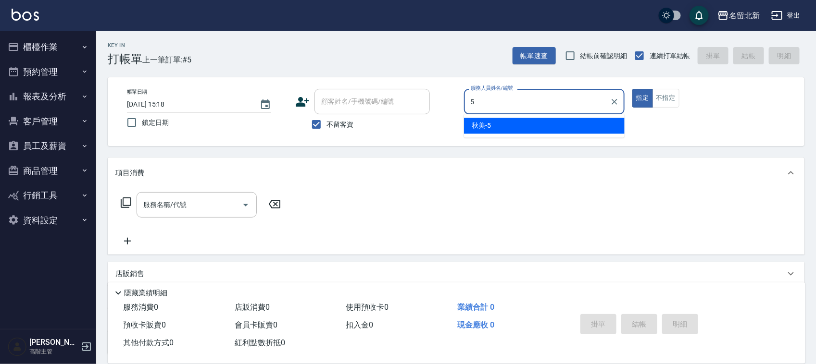
type input "秋美-5"
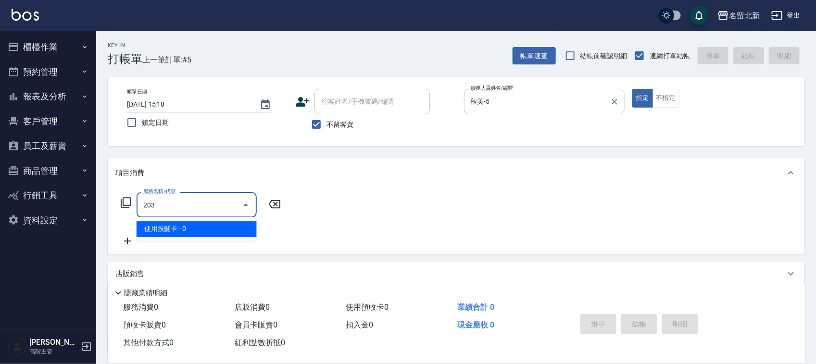
type input "使用洗髮卡(203)"
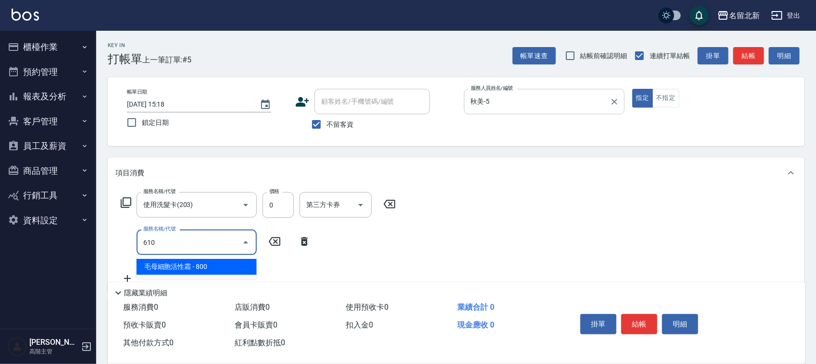
type input "毛母細胞活性霜(610)"
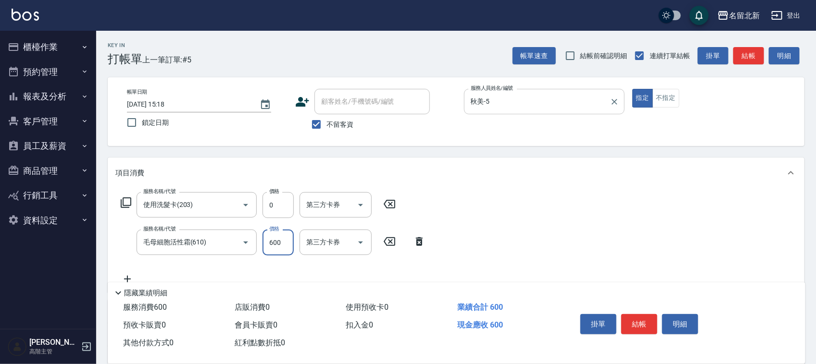
type input "600"
type input "染髮(501)"
type input "700"
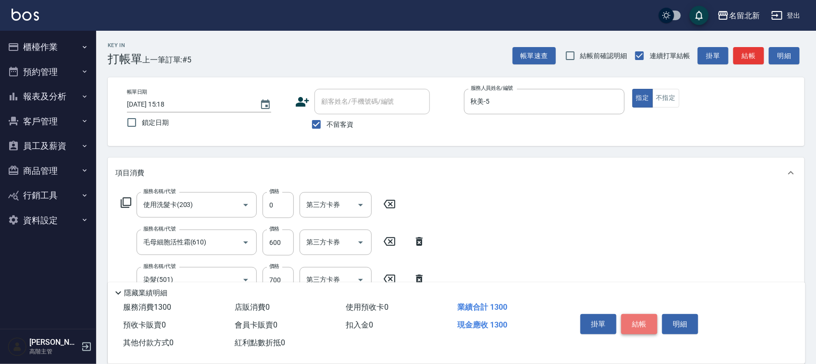
click at [649, 314] on button "結帳" at bounding box center [639, 324] width 36 height 20
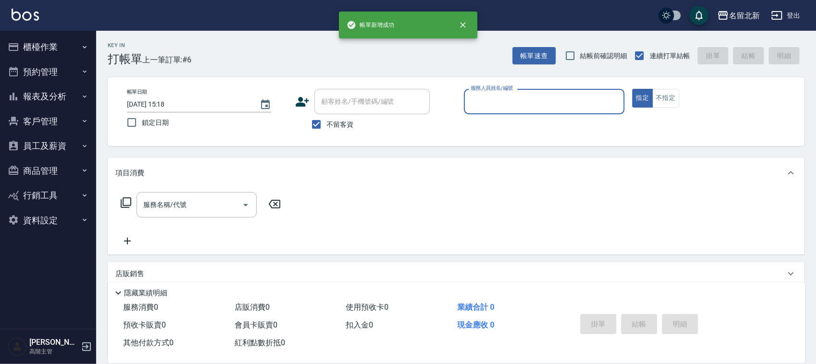
click at [494, 101] on input "服務人員姓名/編號" at bounding box center [544, 101] width 152 height 17
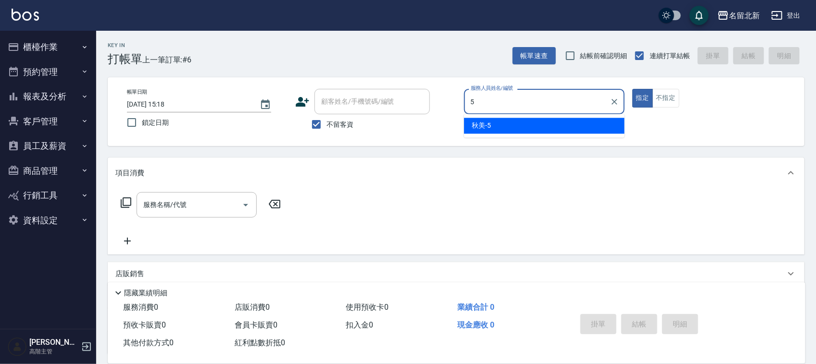
type input "秋美-5"
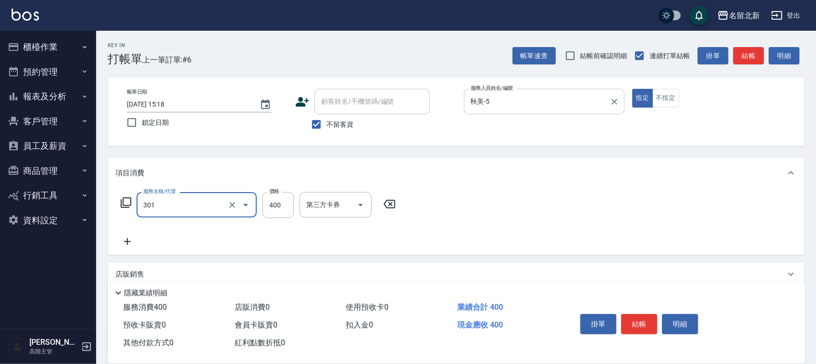
type input "造型剪髮(301)"
type input "1400"
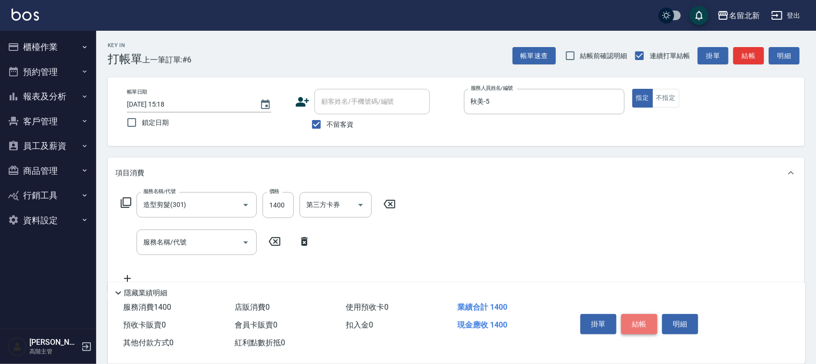
click at [650, 320] on button "結帳" at bounding box center [639, 324] width 36 height 20
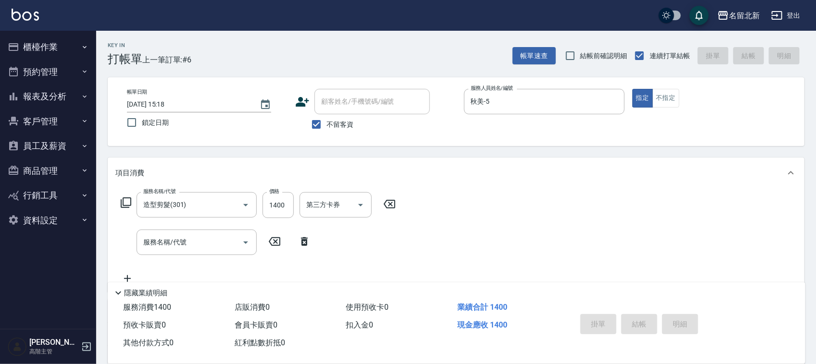
type input "2025/10/09 15:19"
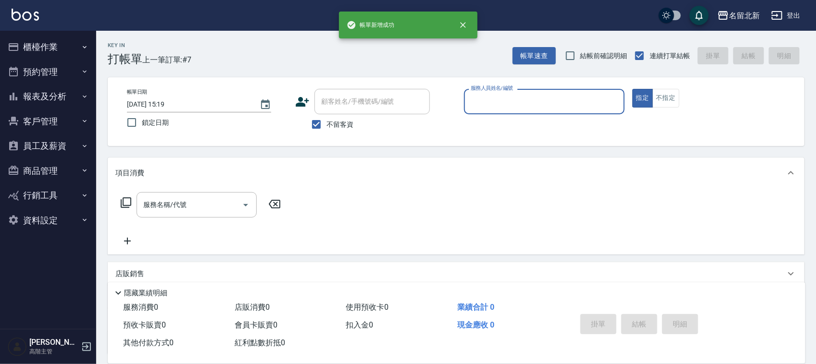
click at [513, 109] on input "服務人員姓名/編號" at bounding box center [544, 101] width 152 height 17
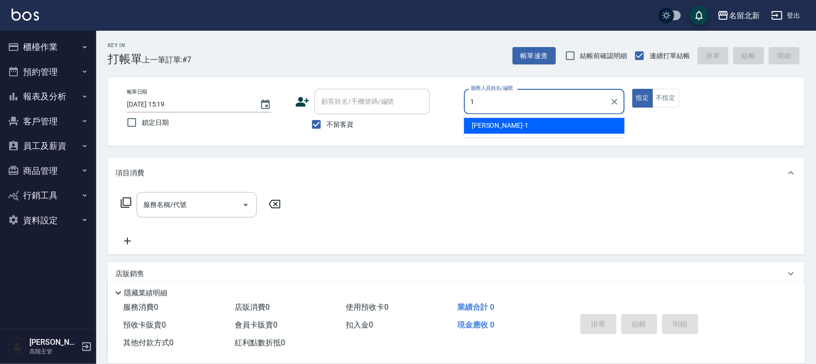
type input "Amy-1"
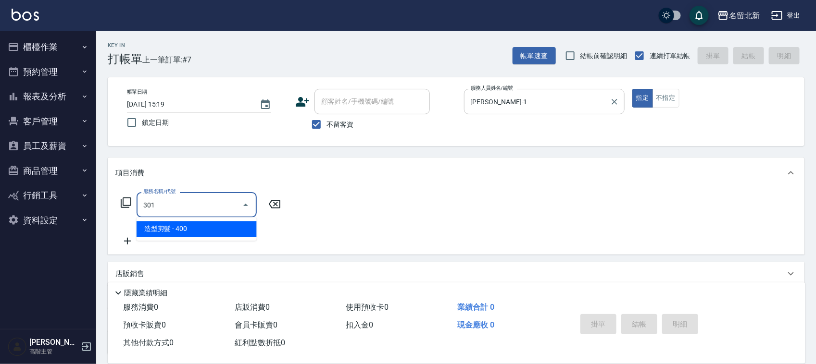
type input "造型剪髮(301)"
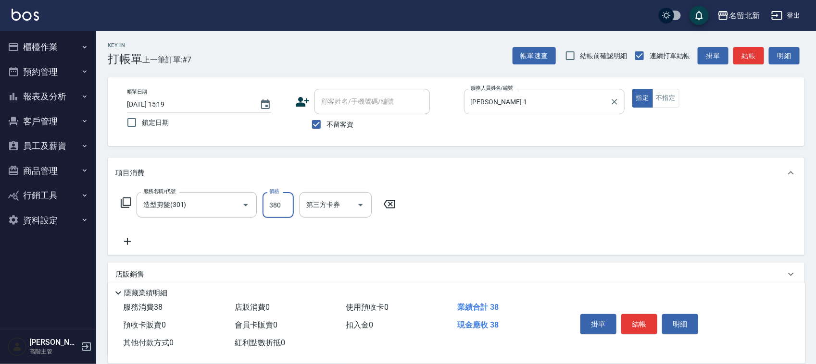
type input "380"
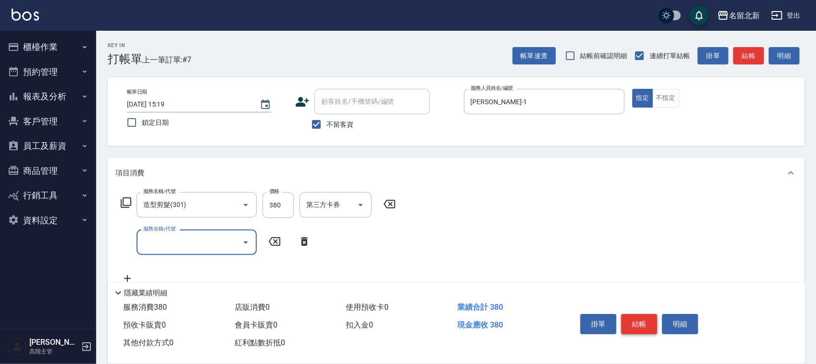
click at [636, 314] on button "結帳" at bounding box center [639, 324] width 36 height 20
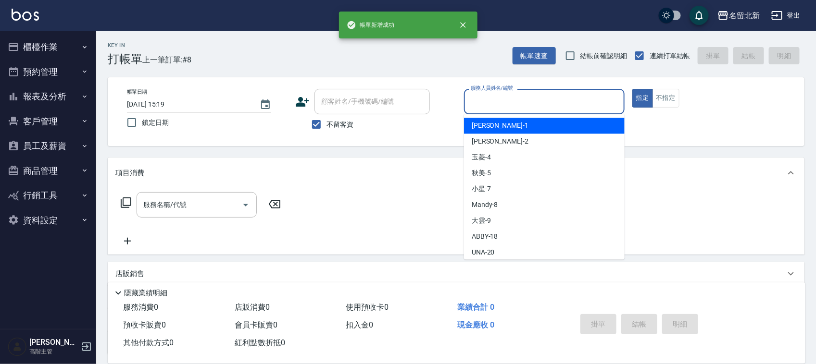
click at [492, 94] on input "服務人員姓名/編號" at bounding box center [544, 101] width 152 height 17
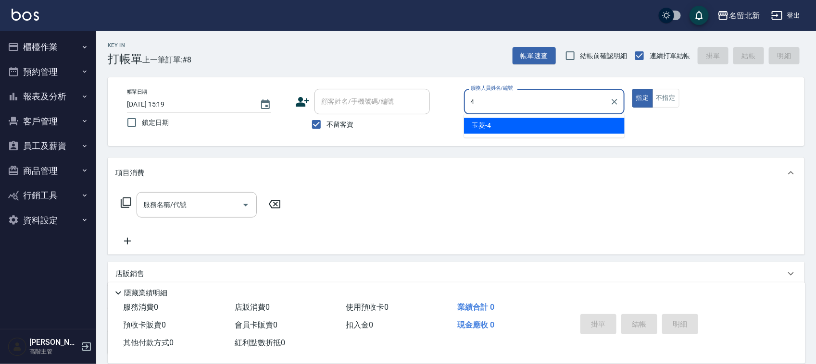
type input "玉菱-4"
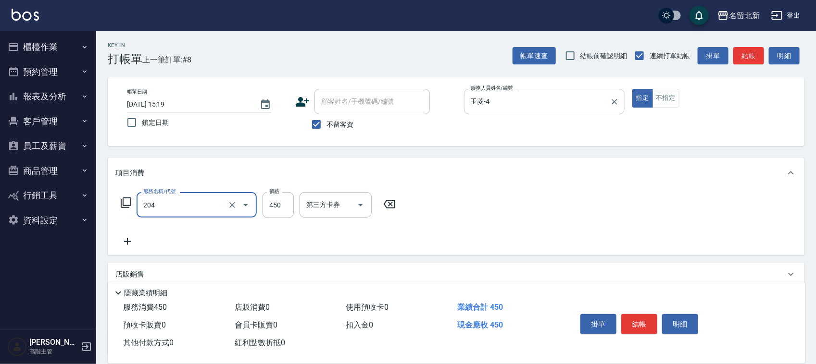
type input "髮質調理洗髮(204)"
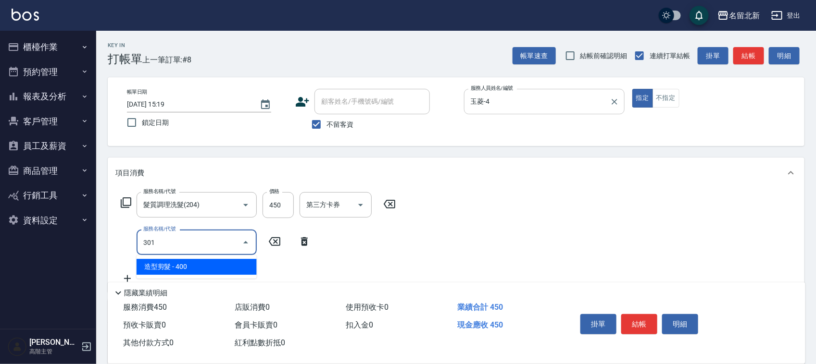
type input "造型剪髮(301)"
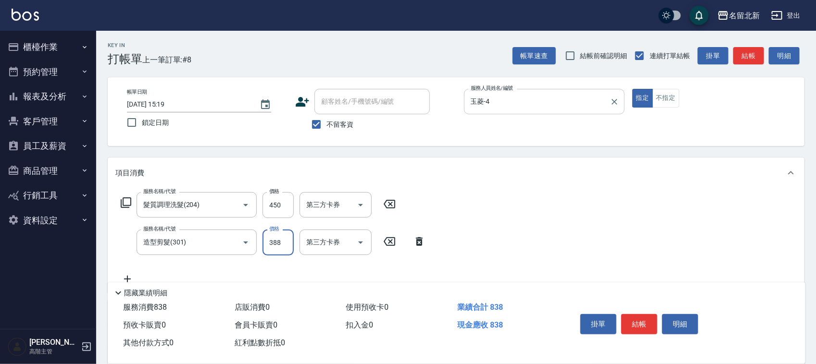
type input "388"
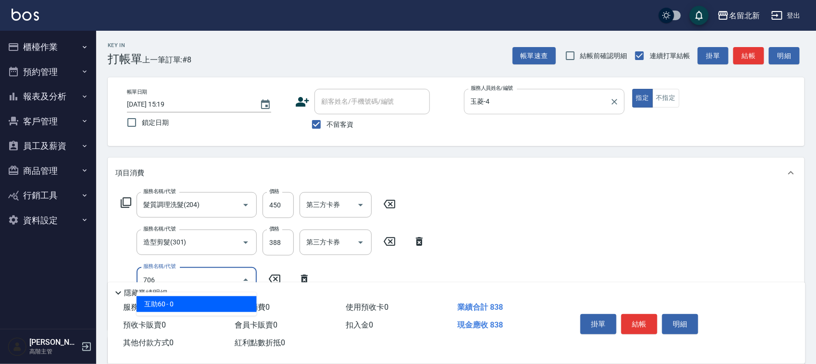
type input "互助60(706)"
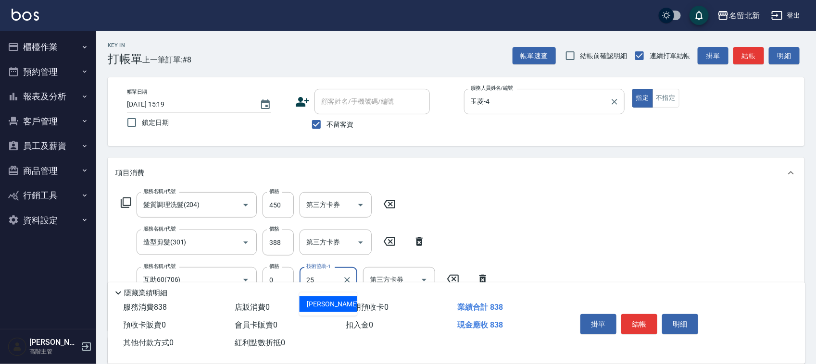
type input "禎禎-25"
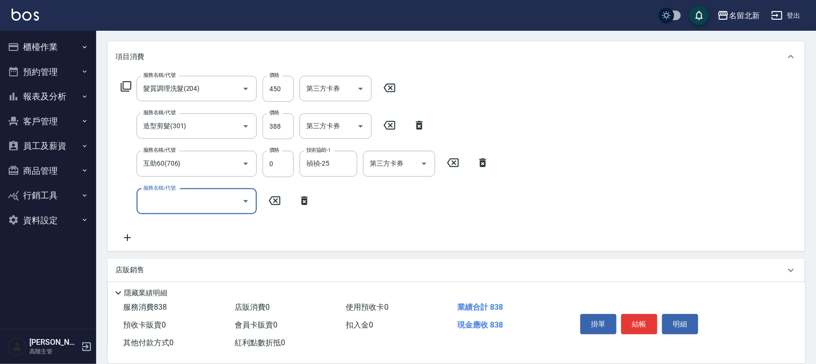
scroll to position [180, 0]
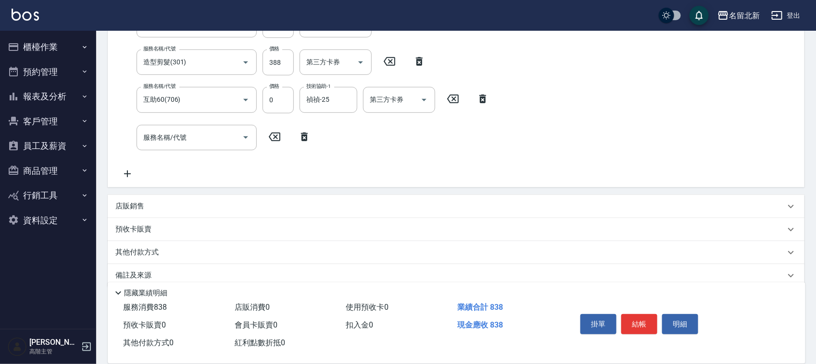
click at [137, 252] on p "其他付款方式" at bounding box center [139, 253] width 48 height 11
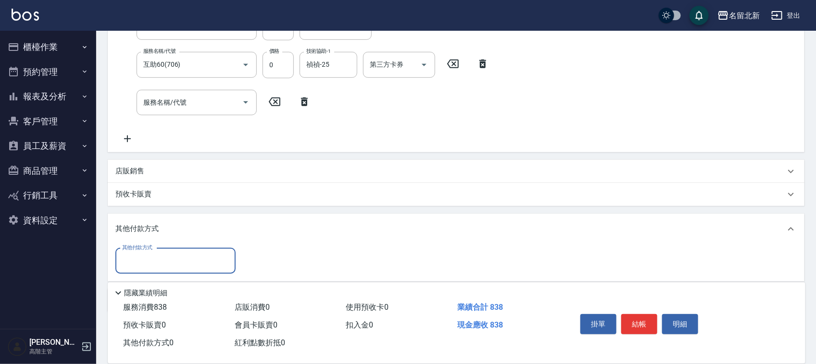
scroll to position [255, 0]
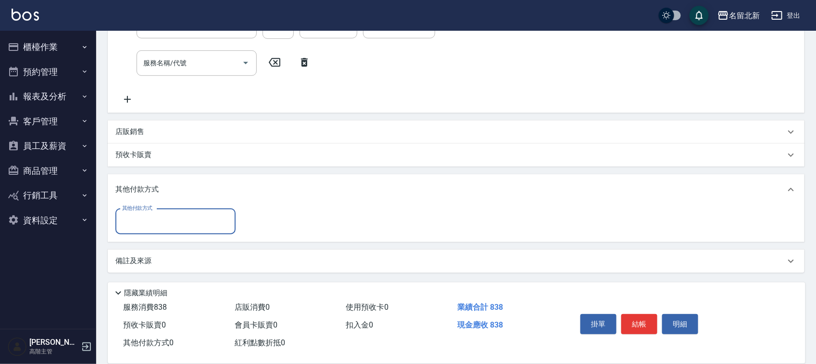
drag, startPoint x: 140, startPoint y: 221, endPoint x: 141, endPoint y: 227, distance: 5.8
click at [140, 221] on input "其他付款方式" at bounding box center [176, 221] width 112 height 17
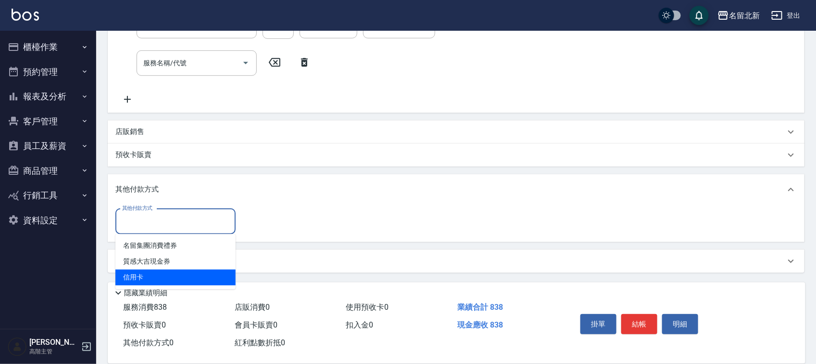
drag, startPoint x: 134, startPoint y: 280, endPoint x: 143, endPoint y: 281, distance: 9.2
click at [136, 280] on span "信用卡" at bounding box center [175, 278] width 120 height 16
type input "信用卡"
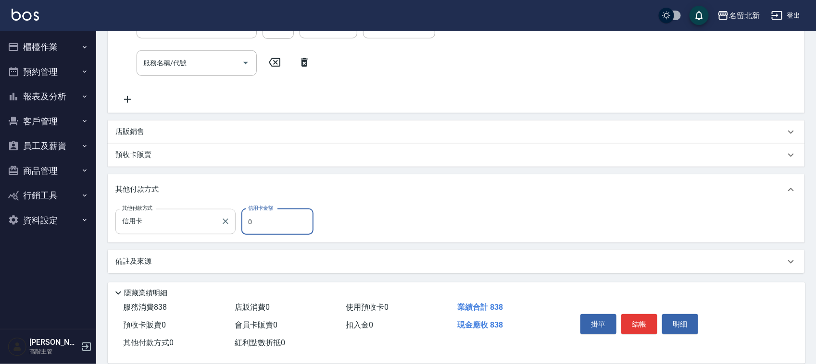
drag, startPoint x: 263, startPoint y: 223, endPoint x: 235, endPoint y: 222, distance: 28.4
click at [236, 221] on div "其他付款方式 信用卡 其他付款方式 信用卡金額 0 信用卡金額" at bounding box center [217, 222] width 204 height 26
type input "838"
click at [636, 320] on button "結帳" at bounding box center [639, 324] width 36 height 20
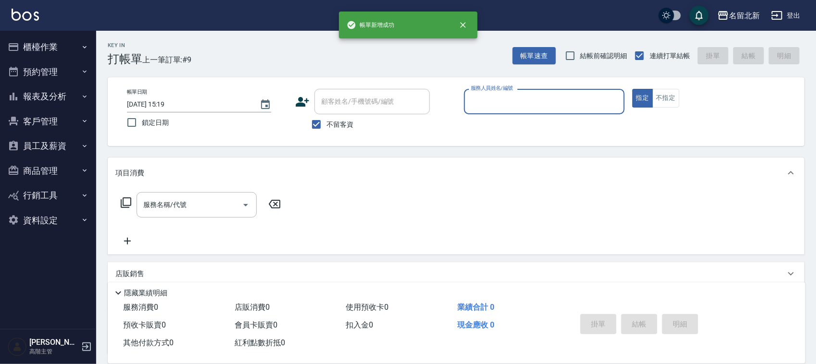
scroll to position [0, 0]
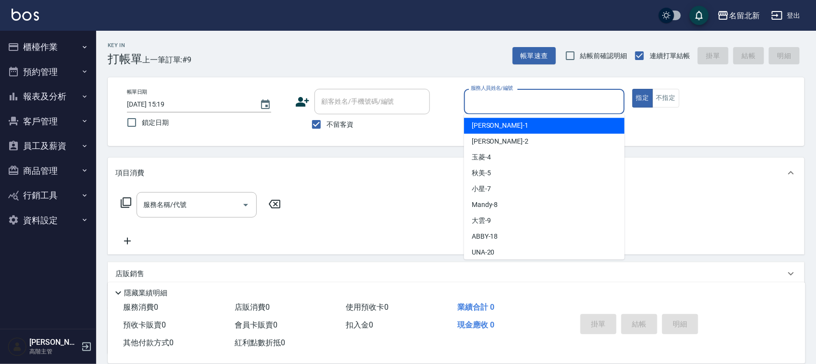
click at [505, 102] on input "服務人員姓名/編號" at bounding box center [544, 101] width 152 height 17
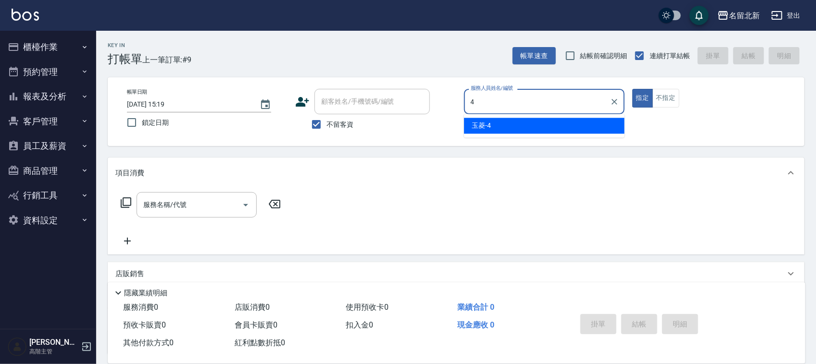
type input "玉菱-4"
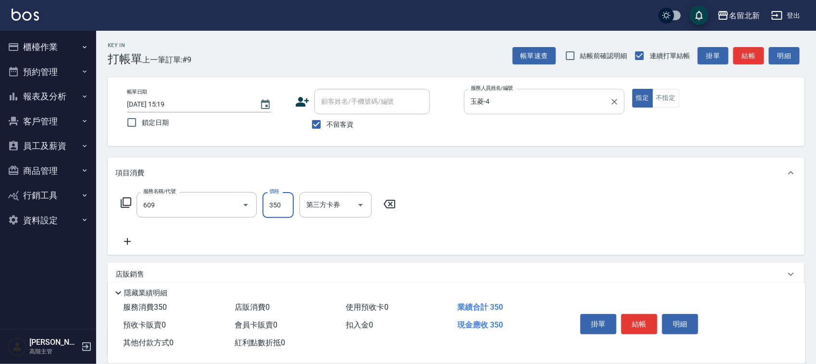
type input "頭皮隔離(609)"
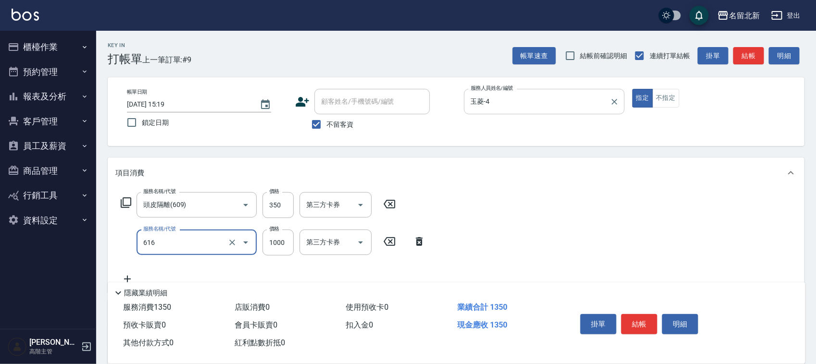
type input "光纖護髮(616)"
type input "998"
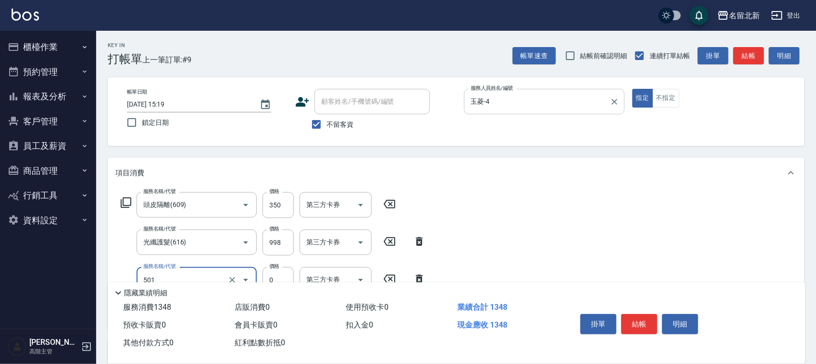
type input "染髮(501)"
type input "1888"
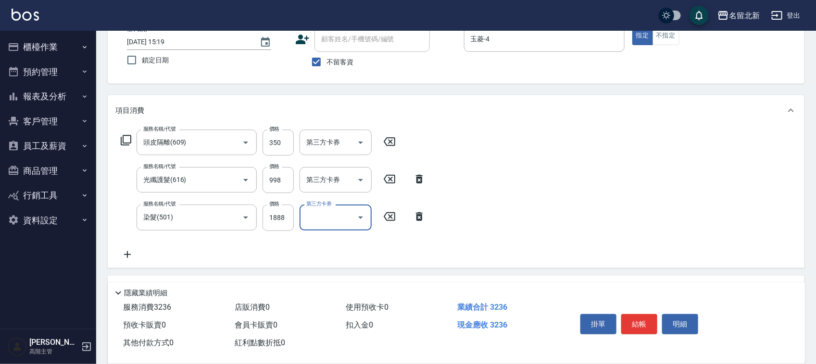
scroll to position [120, 0]
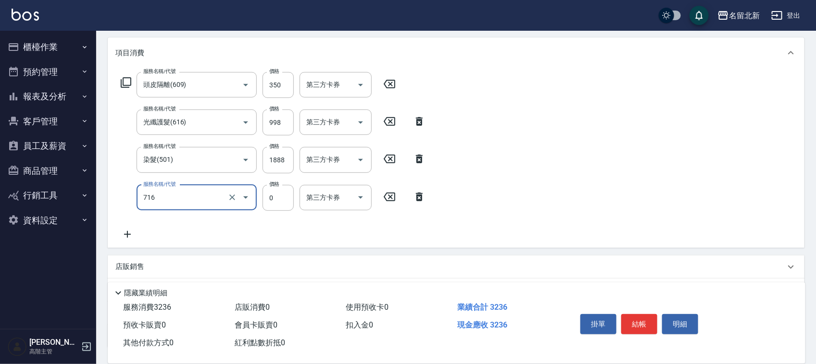
type input "互助160(716)"
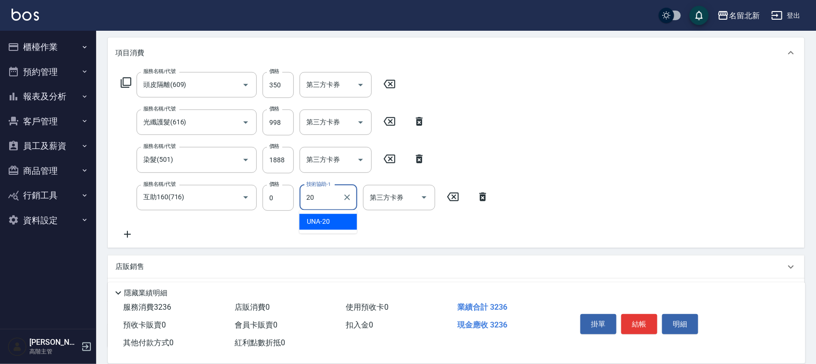
type input "UNA-20"
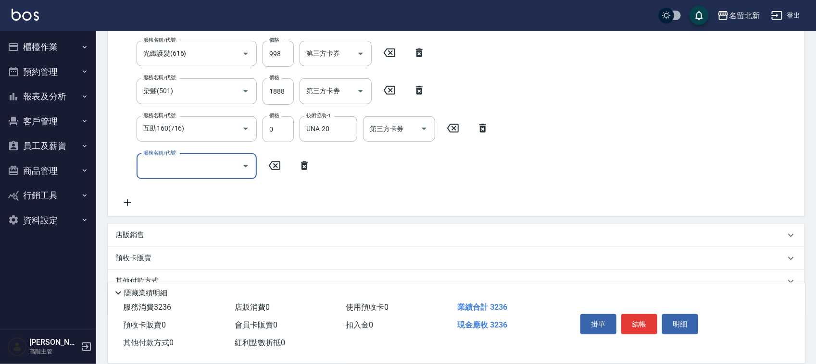
scroll to position [232, 0]
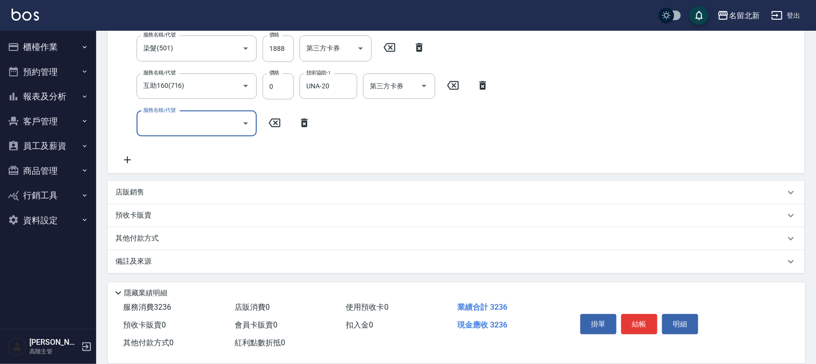
click at [157, 231] on div "其他付款方式" at bounding box center [456, 238] width 696 height 23
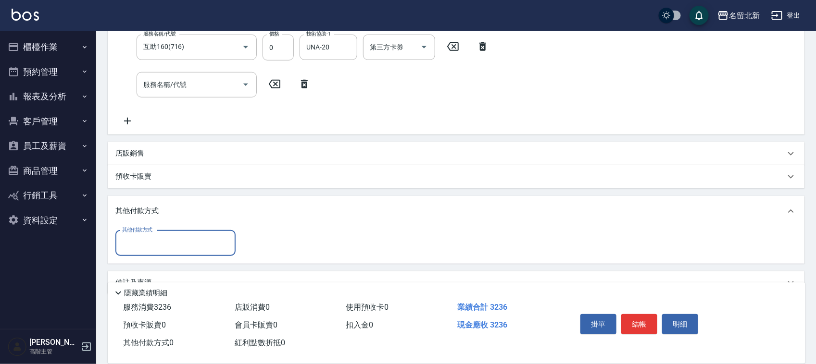
scroll to position [292, 0]
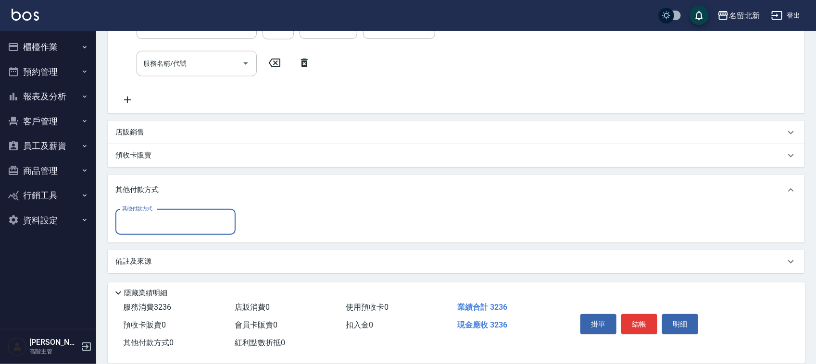
drag, startPoint x: 159, startPoint y: 222, endPoint x: 162, endPoint y: 232, distance: 11.3
click at [159, 222] on input "其他付款方式" at bounding box center [176, 222] width 112 height 17
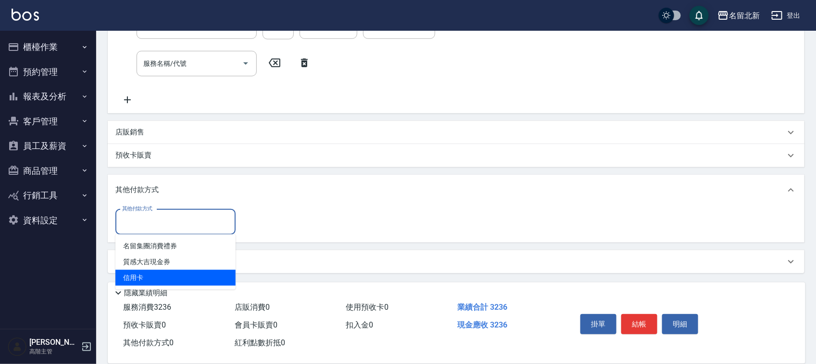
click at [142, 279] on span "信用卡" at bounding box center [175, 278] width 120 height 16
type input "信用卡"
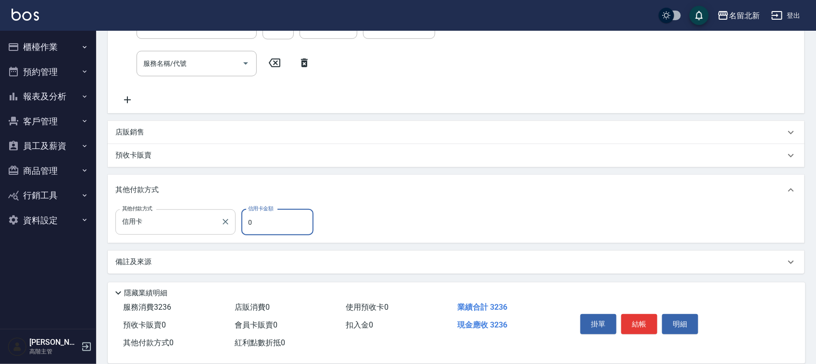
drag, startPoint x: 261, startPoint y: 217, endPoint x: 192, endPoint y: 210, distance: 69.2
click at [203, 213] on div "其他付款方式 信用卡 其他付款方式 信用卡金額 0 信用卡金額" at bounding box center [217, 223] width 204 height 26
type input "3236"
click at [636, 316] on button "結帳" at bounding box center [639, 324] width 36 height 20
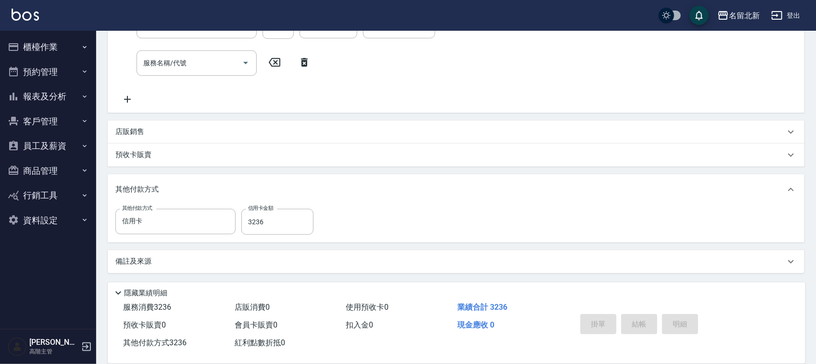
type input "2025/10/09 15:20"
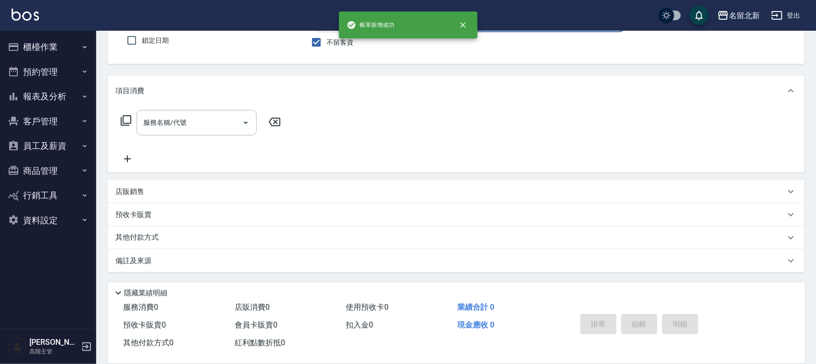
scroll to position [0, 0]
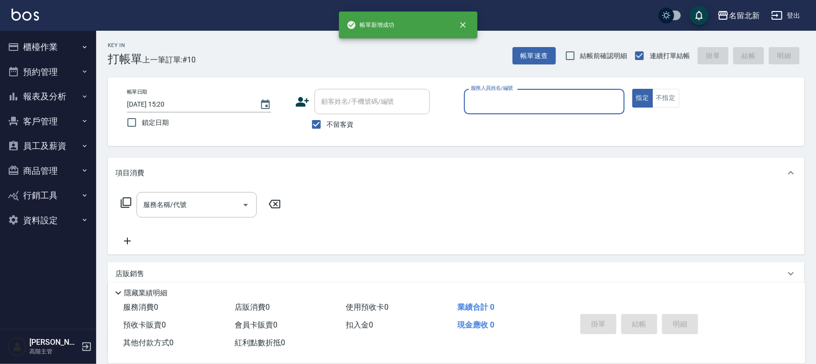
click at [512, 100] on input "服務人員姓名/編號" at bounding box center [544, 101] width 152 height 17
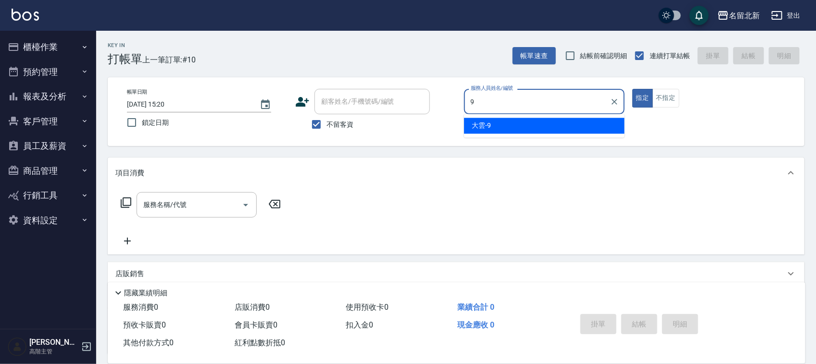
type input "大雲-9"
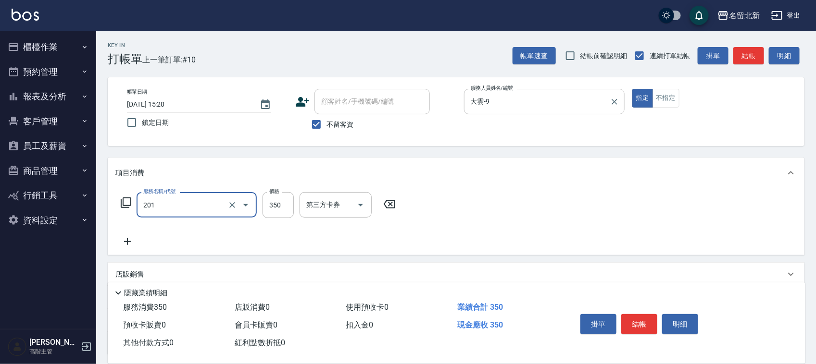
type input "一般洗髮(201)"
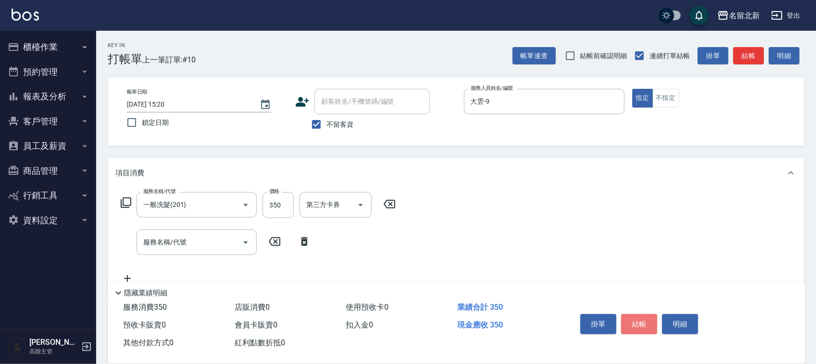
click at [642, 323] on button "結帳" at bounding box center [639, 324] width 36 height 20
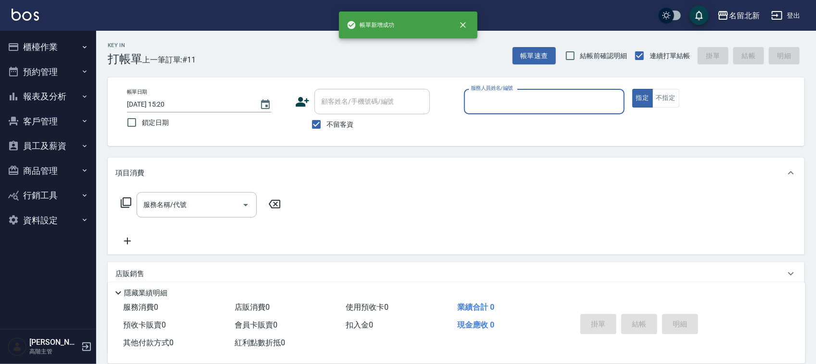
click at [497, 105] on input "服務人員姓名/編號" at bounding box center [544, 101] width 152 height 17
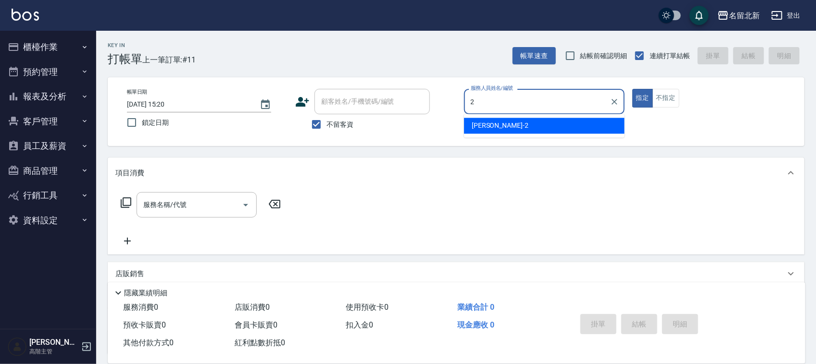
type input "詩芳-2"
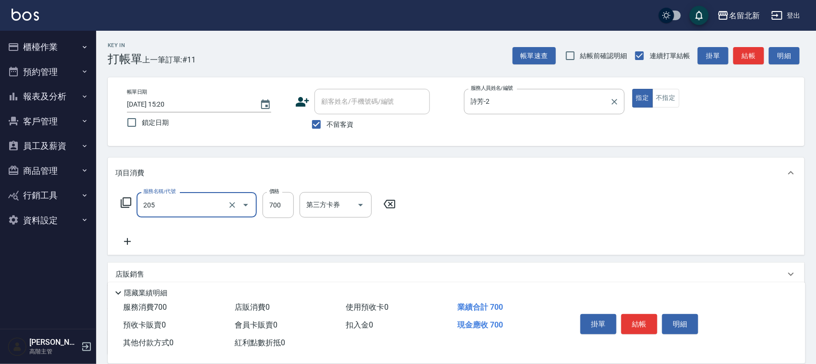
type input "精油+去角質洗(205)"
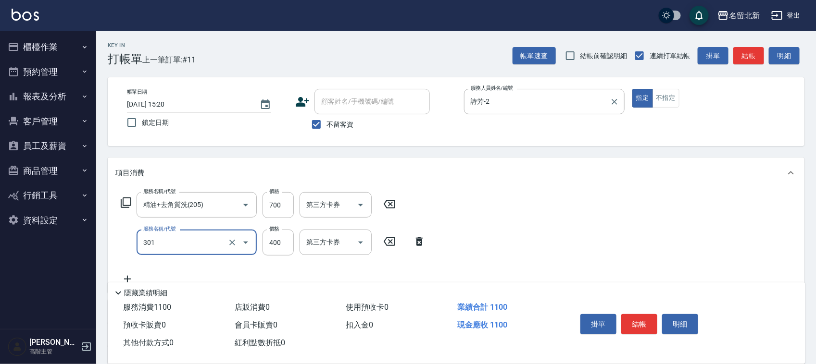
type input "造型剪髮(301)"
type input "388"
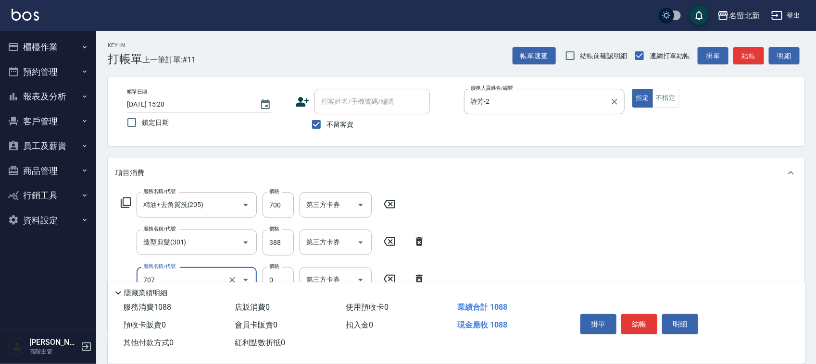
type input "互助70(707)"
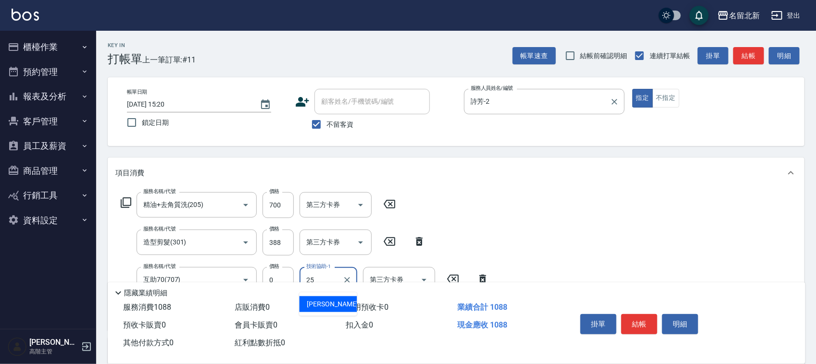
type input "禎禎-25"
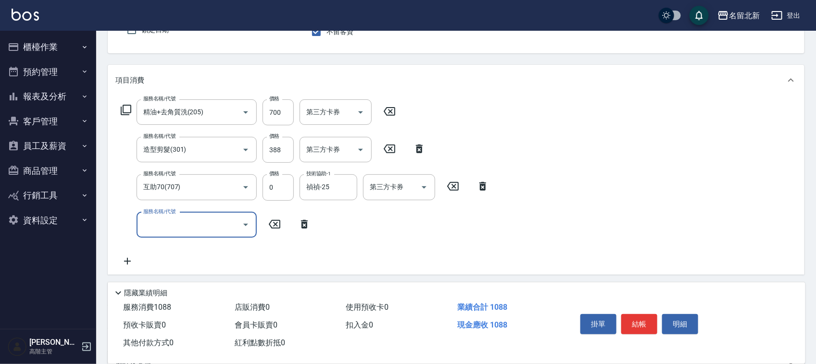
scroll to position [180, 0]
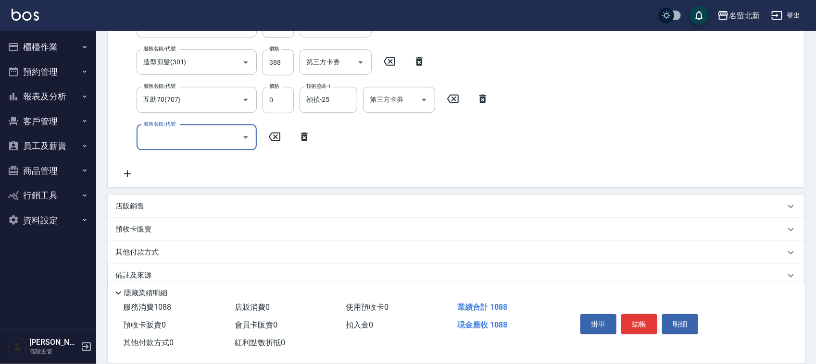
click at [148, 248] on p "其他付款方式" at bounding box center [139, 253] width 48 height 11
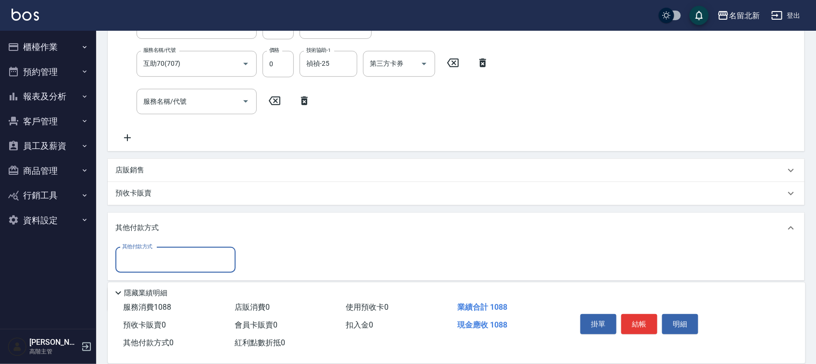
scroll to position [255, 0]
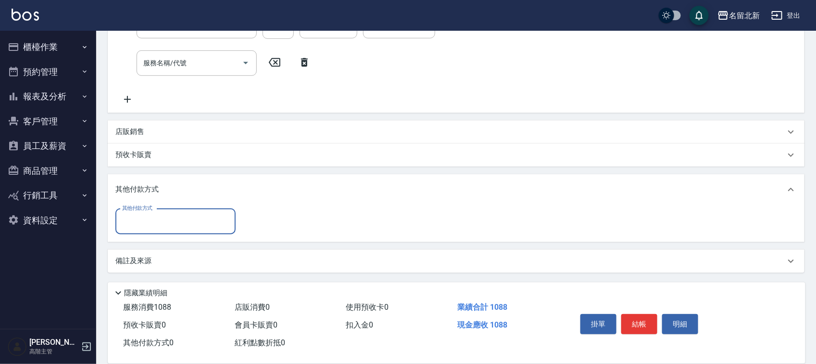
click at [143, 224] on input "其他付款方式" at bounding box center [176, 221] width 112 height 17
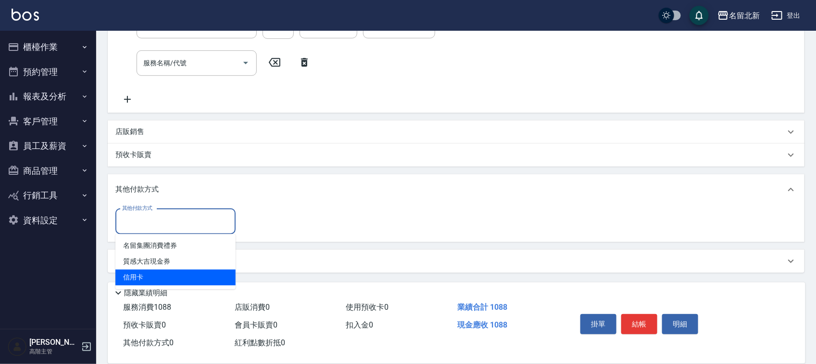
click at [138, 274] on span "信用卡" at bounding box center [175, 278] width 120 height 16
type input "信用卡"
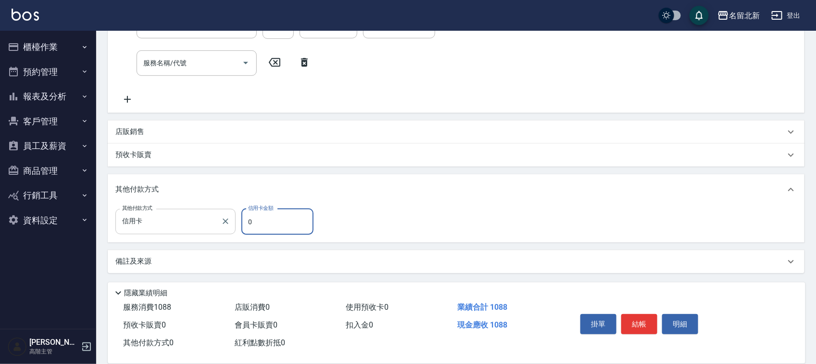
drag, startPoint x: 265, startPoint y: 218, endPoint x: 196, endPoint y: 232, distance: 70.7
click at [206, 232] on div "其他付款方式 信用卡 其他付款方式 信用卡金額 0 信用卡金額" at bounding box center [217, 222] width 204 height 26
type input "1088"
click at [643, 325] on button "結帳" at bounding box center [639, 324] width 36 height 20
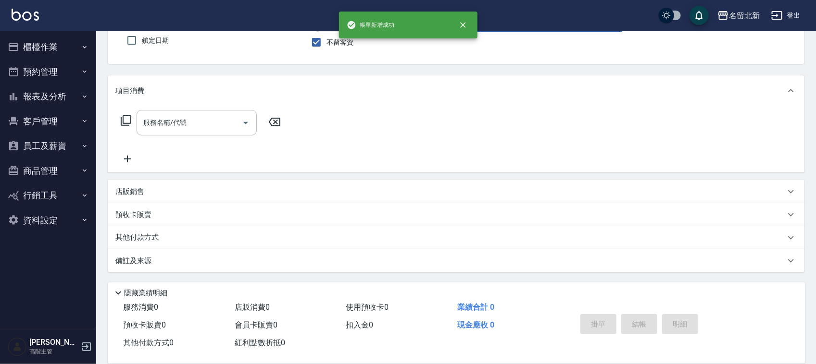
scroll to position [0, 0]
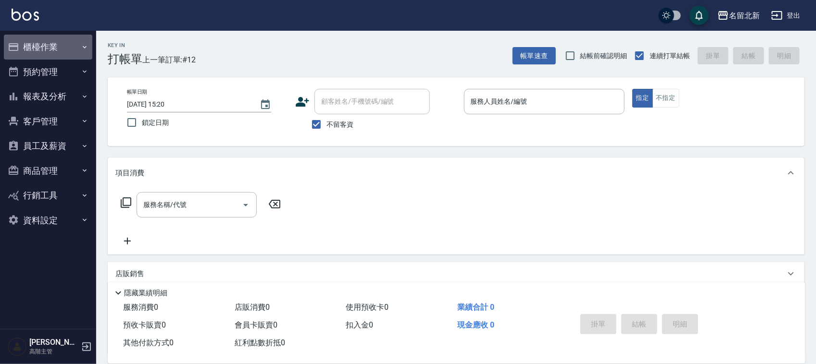
click at [35, 41] on button "櫃檯作業" at bounding box center [48, 47] width 88 height 25
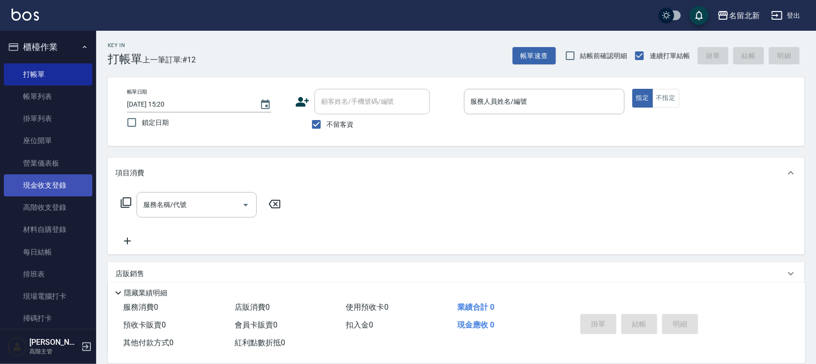
click at [56, 179] on link "現金收支登錄" at bounding box center [48, 185] width 88 height 22
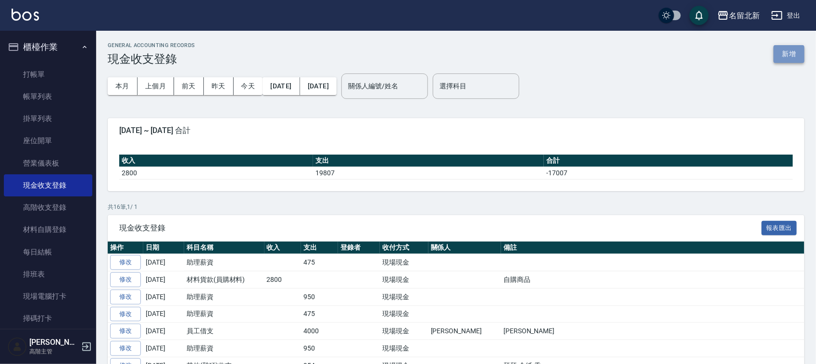
click at [799, 50] on button "新增" at bounding box center [788, 54] width 31 height 18
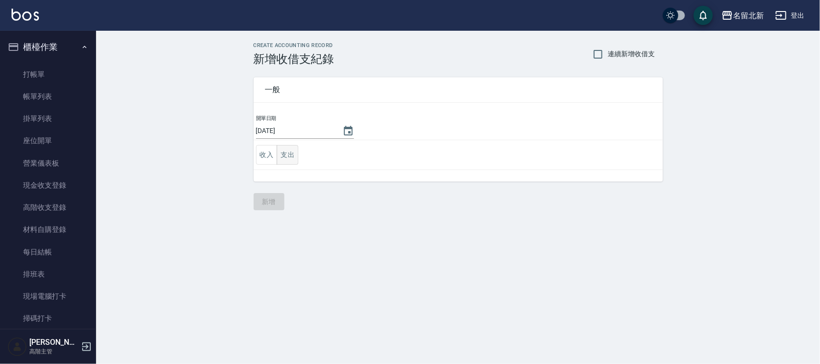
click at [292, 155] on button "支出" at bounding box center [288, 155] width 22 height 20
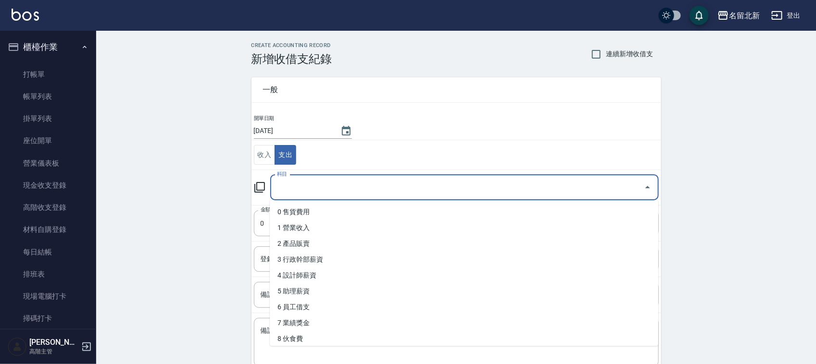
drag, startPoint x: 292, startPoint y: 188, endPoint x: 339, endPoint y: 212, distance: 52.9
click at [292, 188] on input "科目" at bounding box center [456, 187] width 365 height 17
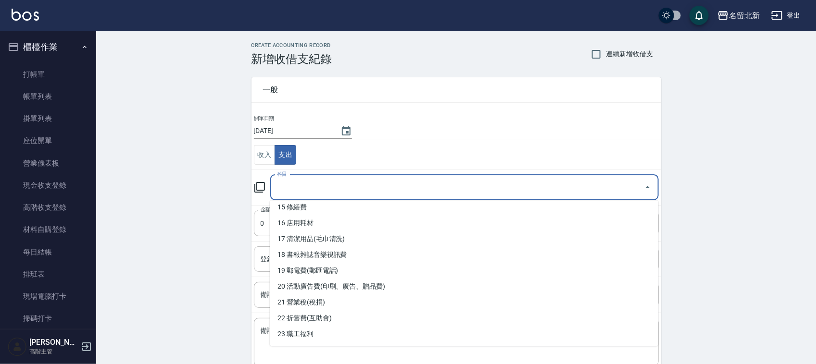
scroll to position [300, 0]
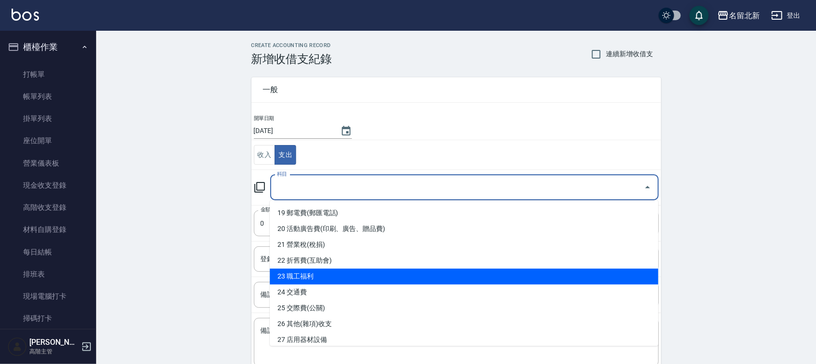
click at [320, 280] on li "23 職工福利" at bounding box center [464, 277] width 388 height 16
type input "23 職工福利"
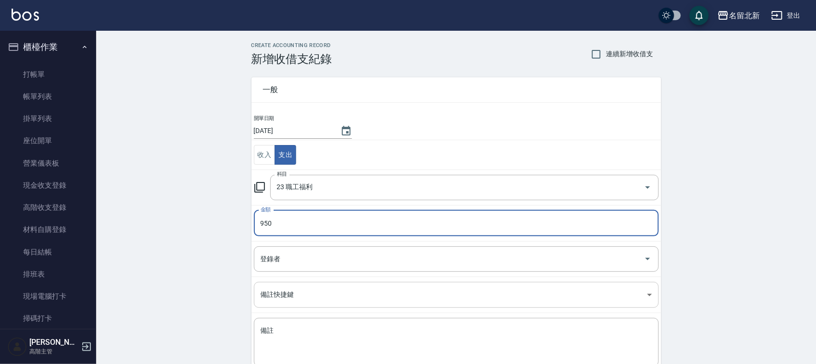
type input "950"
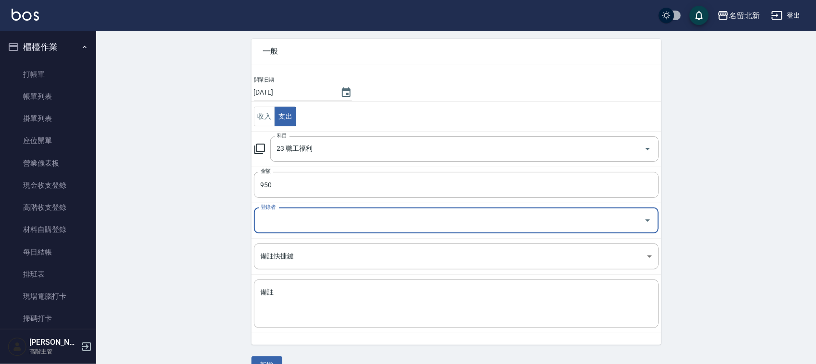
scroll to position [61, 0]
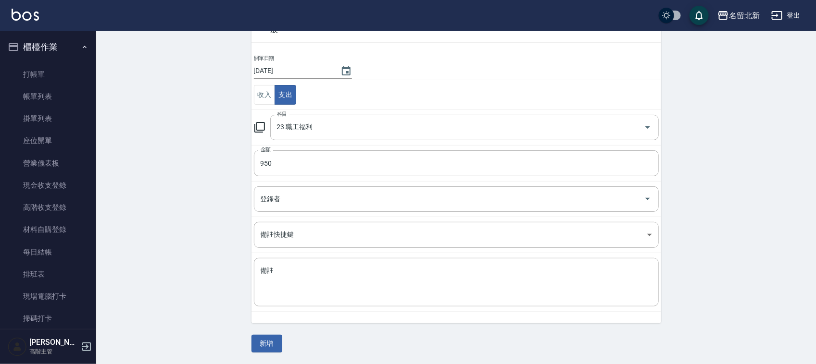
click at [309, 308] on td "備註 x 備註" at bounding box center [455, 282] width 409 height 59
drag, startPoint x: 323, startPoint y: 267, endPoint x: 329, endPoint y: 270, distance: 7.1
click at [323, 268] on textarea "備註" at bounding box center [455, 282] width 391 height 33
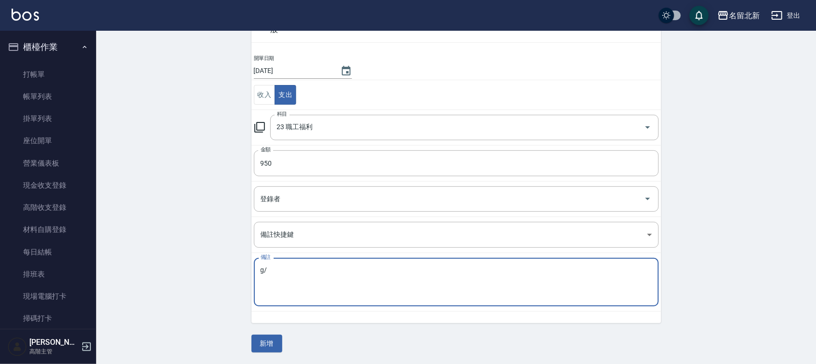
type textarea "g"
type textarea "生日餐點"
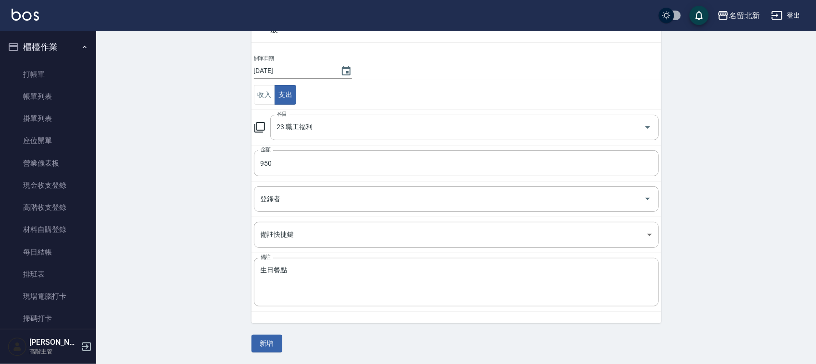
click at [284, 341] on div "一般 開單日期 2025/10/09 收入 支出 科目 23 職工福利 科目 金額 950 金額 登錄者 登錄者 備註快捷鍵 ​ 備註快捷鍵 備註 生日餐點 …" at bounding box center [455, 179] width 409 height 347
click at [274, 347] on button "新增" at bounding box center [266, 344] width 31 height 18
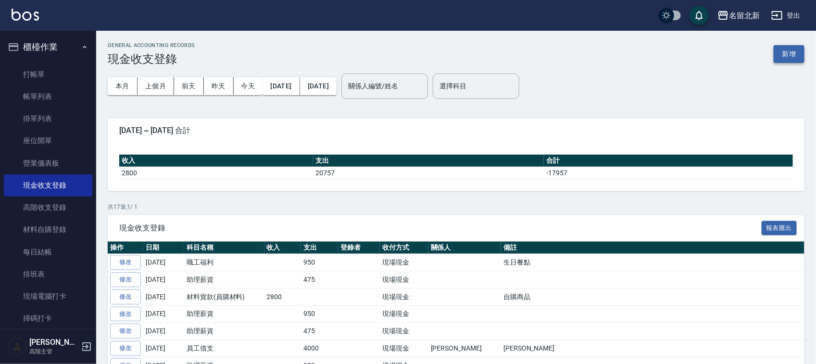
click at [794, 52] on button "新增" at bounding box center [788, 54] width 31 height 18
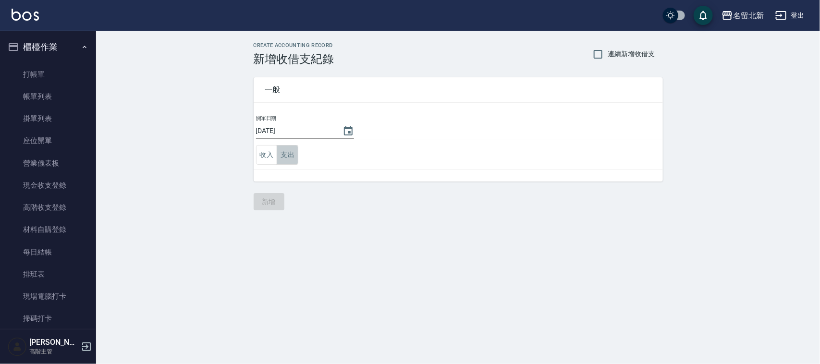
click at [282, 159] on button "支出" at bounding box center [288, 155] width 22 height 20
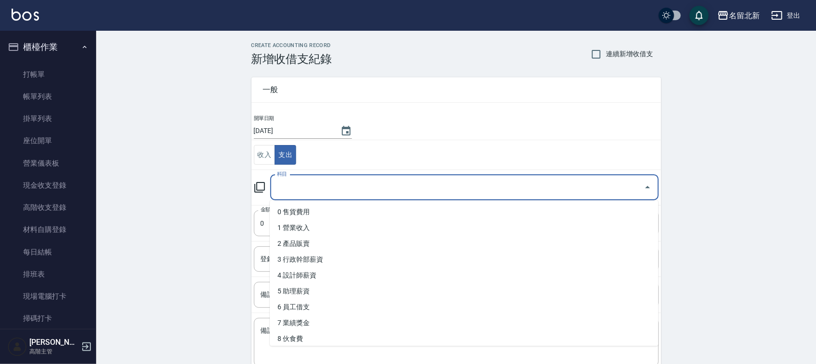
click at [315, 183] on input "科目" at bounding box center [456, 187] width 365 height 17
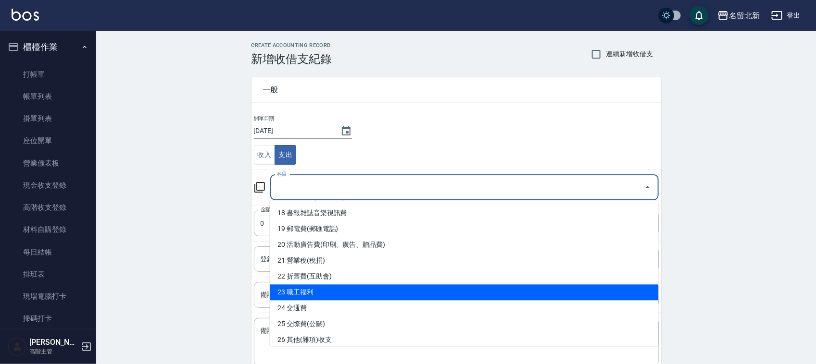
scroll to position [360, 0]
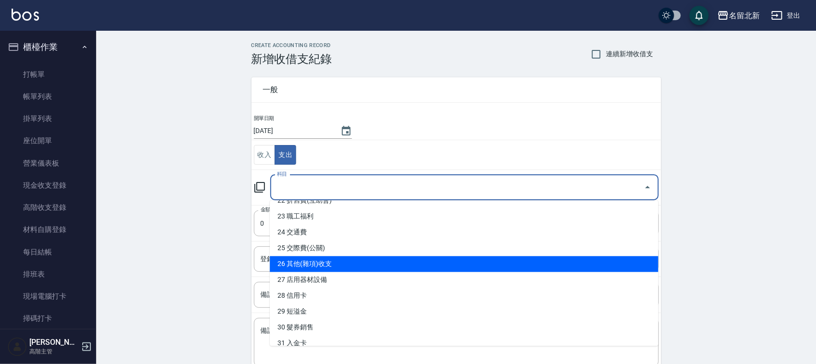
click at [343, 265] on li "26 其他(雜項)收支" at bounding box center [464, 265] width 388 height 16
type input "26 其他(雜項)收支"
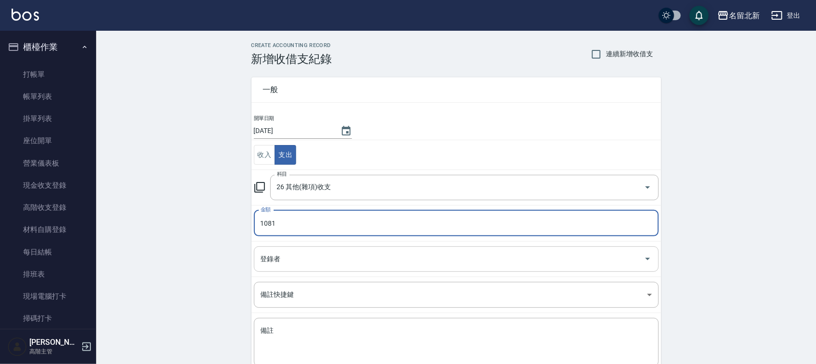
type input "1081"
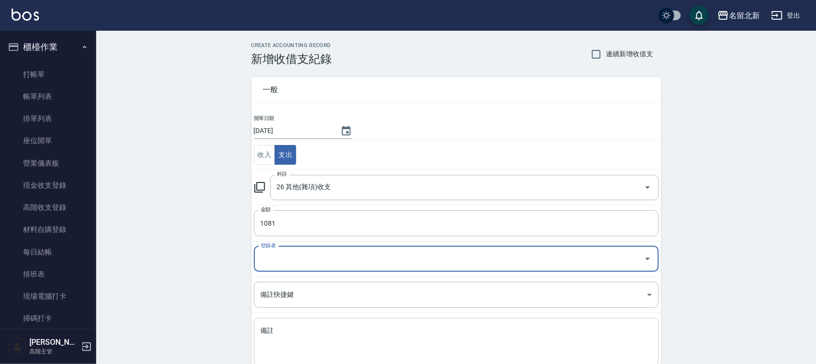
click at [289, 335] on textarea "備註" at bounding box center [455, 342] width 391 height 33
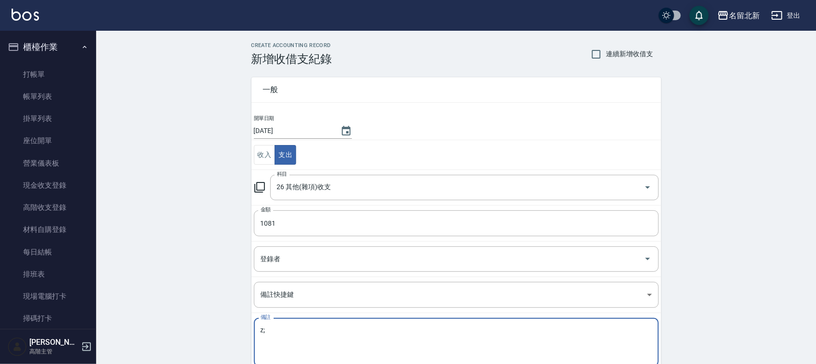
type textarea "z"
type textarea "芳香劑.蟑螂藥.膠帶.電池.酒精"
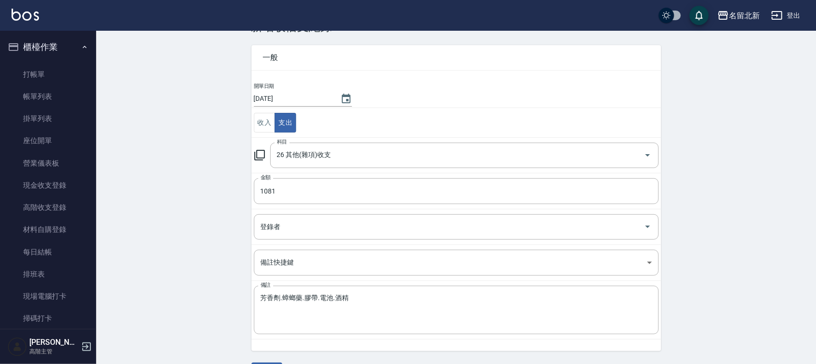
scroll to position [61, 0]
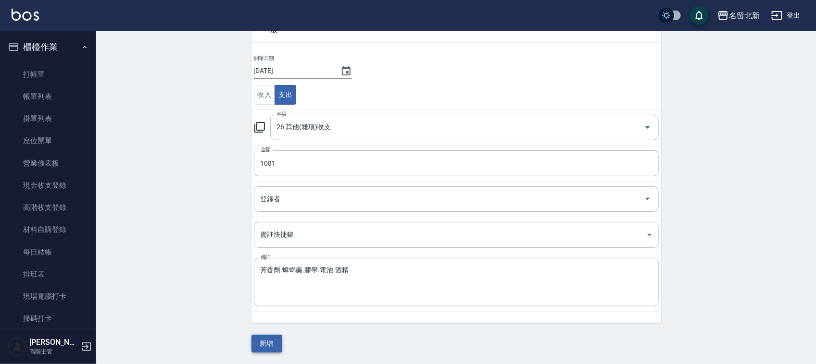
click at [280, 337] on button "新增" at bounding box center [266, 344] width 31 height 18
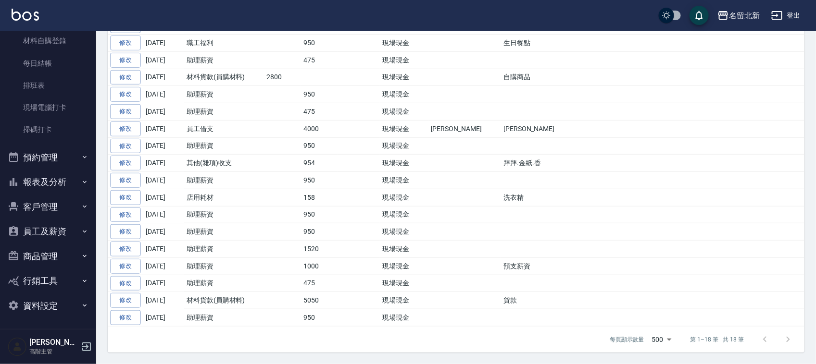
scroll to position [243, 0]
click at [60, 224] on button "員工及薪資" at bounding box center [48, 231] width 88 height 25
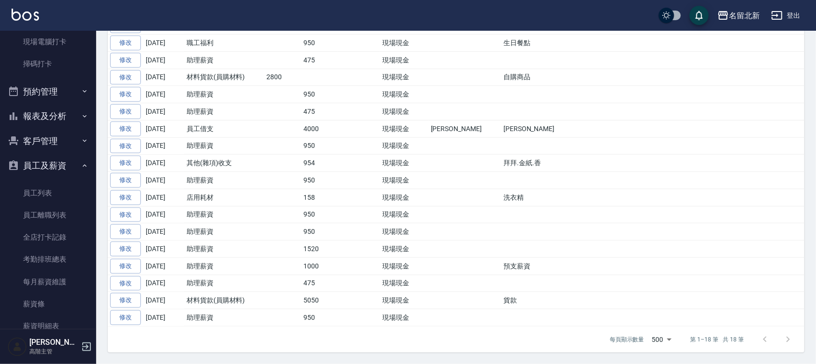
scroll to position [369, 0]
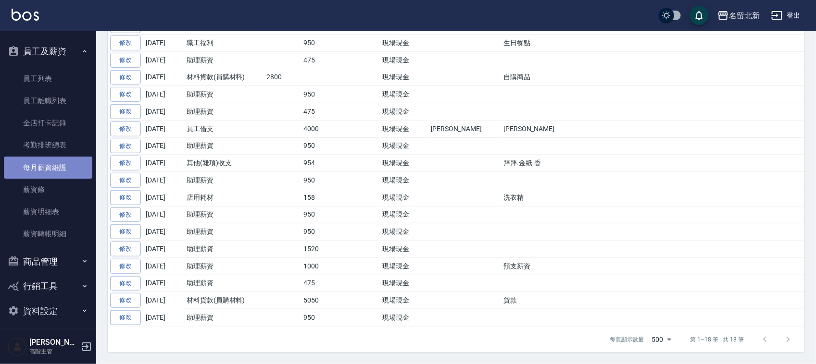
drag, startPoint x: 54, startPoint y: 168, endPoint x: 429, endPoint y: 198, distance: 376.1
click at [54, 168] on link "每月薪資維護" at bounding box center [48, 168] width 88 height 22
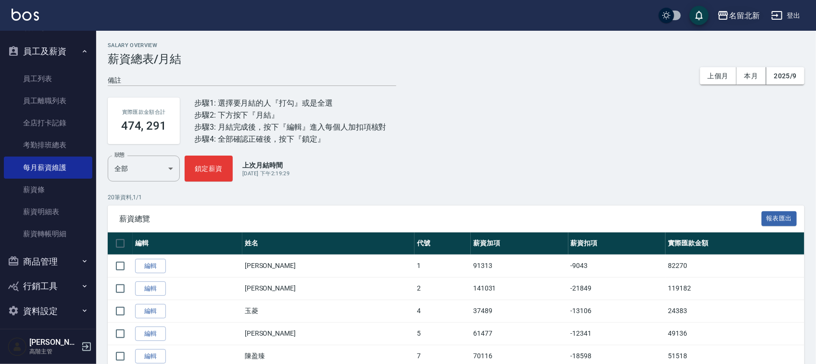
click at [739, 14] on div "名留北新" at bounding box center [744, 16] width 31 height 12
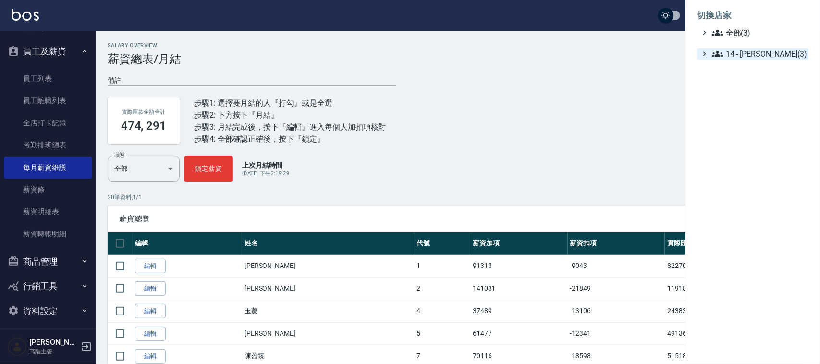
click at [753, 53] on span "14 - 李欣哲(3)" at bounding box center [758, 54] width 93 height 12
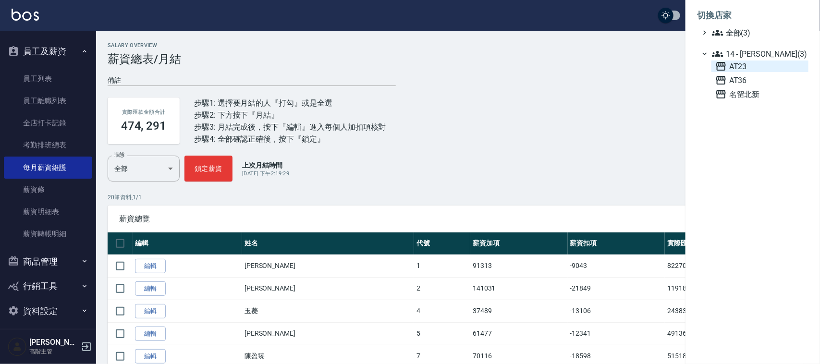
click at [743, 67] on span "AT23" at bounding box center [760, 67] width 89 height 12
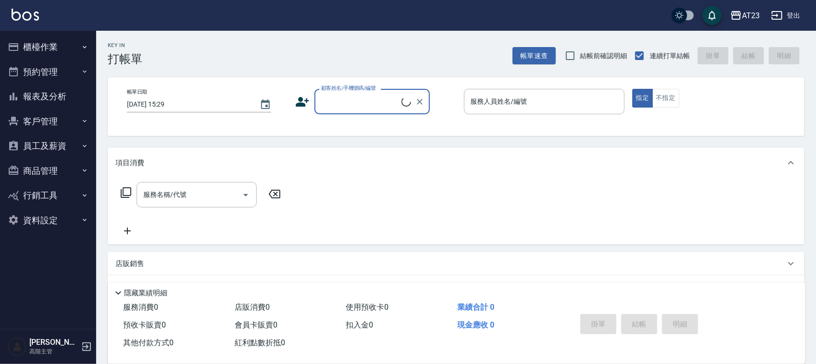
click at [57, 148] on button "員工及薪資" at bounding box center [48, 146] width 88 height 25
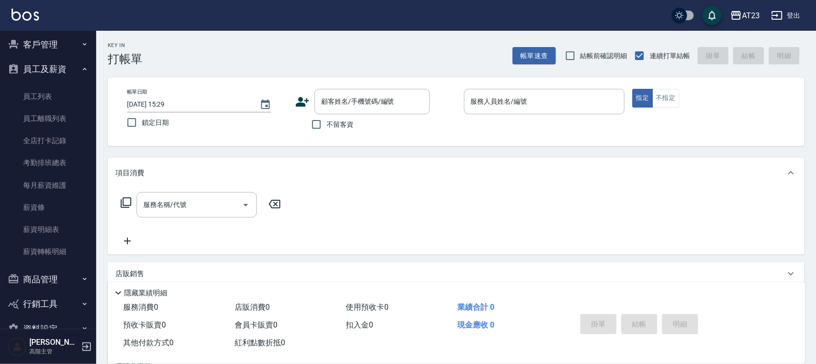
scroll to position [100, 0]
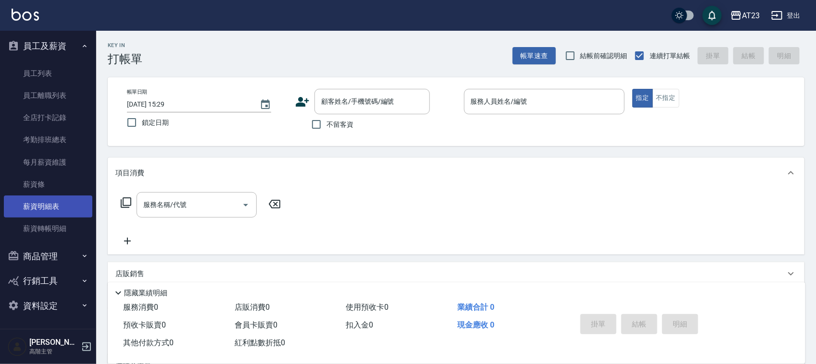
drag, startPoint x: 39, startPoint y: 203, endPoint x: 50, endPoint y: 205, distance: 11.1
click at [40, 203] on link "薪資明細表" at bounding box center [48, 207] width 88 height 22
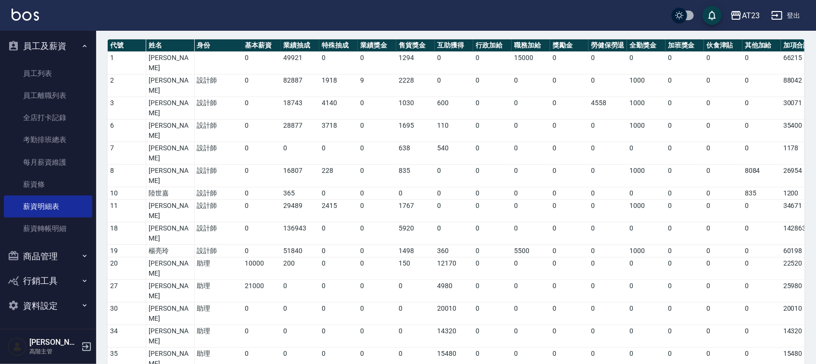
scroll to position [44, 0]
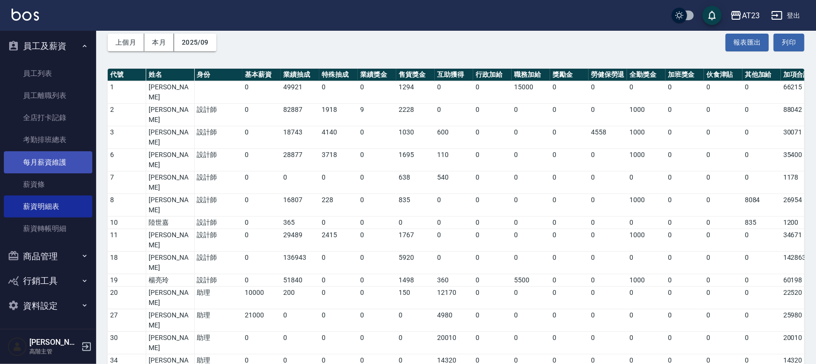
click at [59, 164] on link "每月薪資維護" at bounding box center [48, 162] width 88 height 22
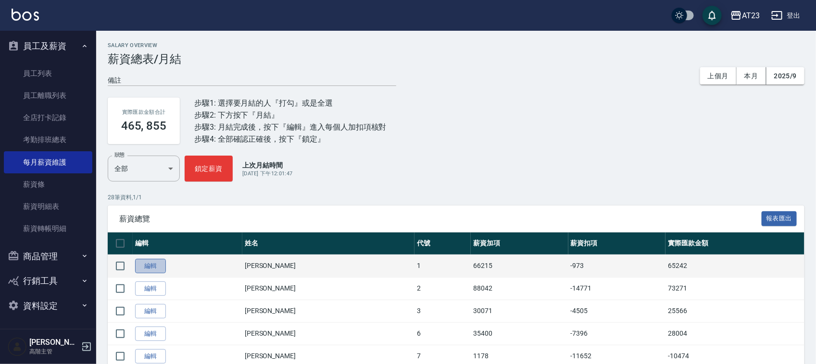
click at [157, 265] on link "編輯" at bounding box center [150, 266] width 31 height 15
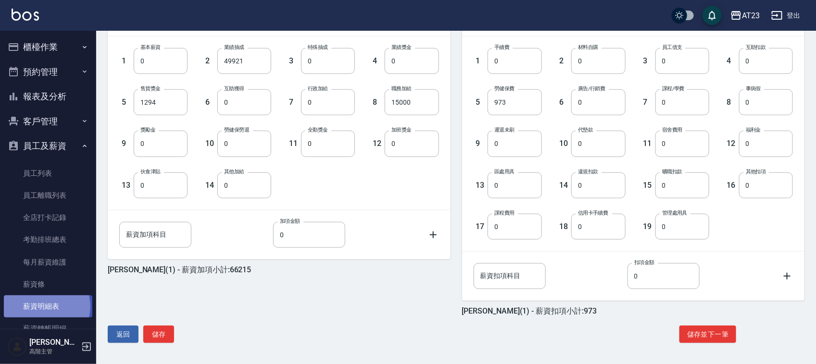
click at [47, 307] on link "薪資明細表" at bounding box center [48, 307] width 88 height 22
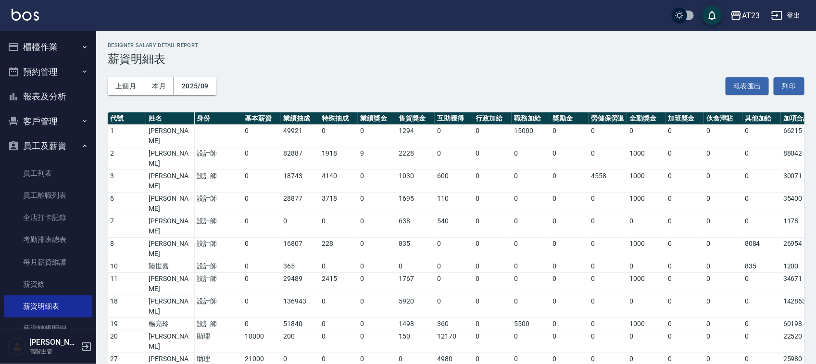
scroll to position [300, 0]
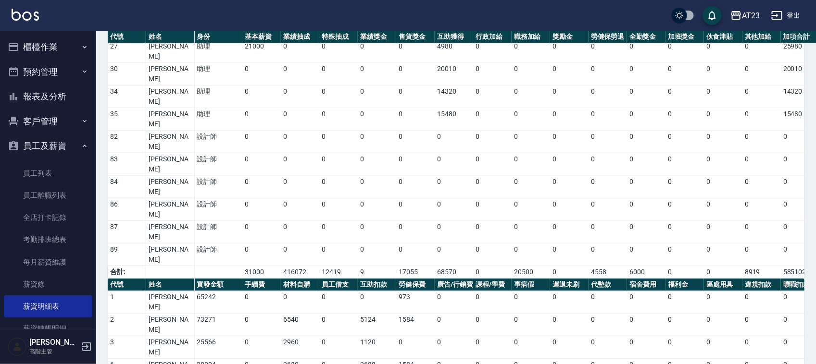
drag, startPoint x: 422, startPoint y: 243, endPoint x: 395, endPoint y: 232, distance: 29.4
drag, startPoint x: 416, startPoint y: 234, endPoint x: 416, endPoint y: 227, distance: 6.7
drag, startPoint x: 418, startPoint y: 128, endPoint x: 428, endPoint y: 155, distance: 28.3
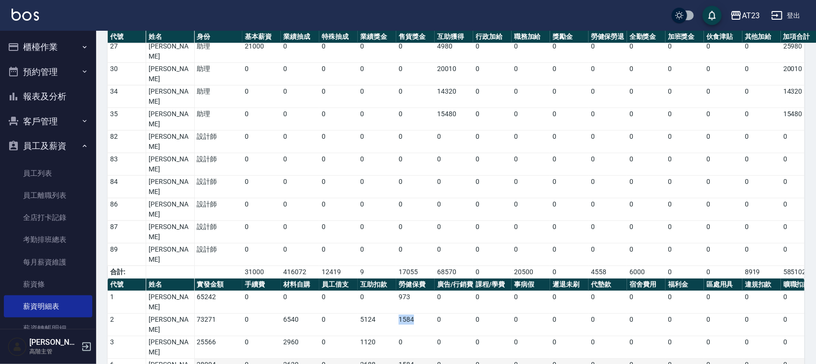
click at [400, 314] on td "1584" at bounding box center [415, 325] width 38 height 23
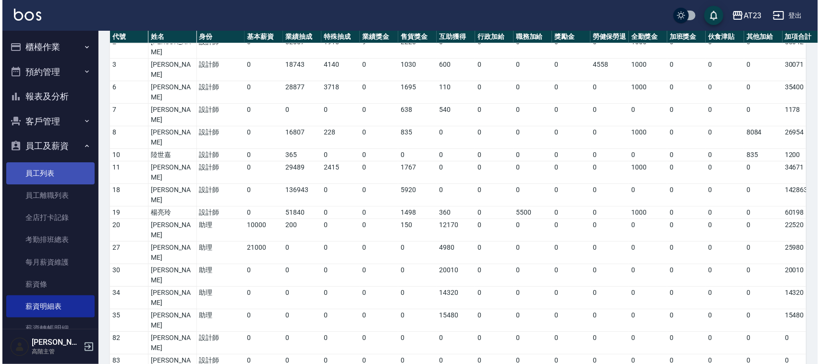
scroll to position [0, 0]
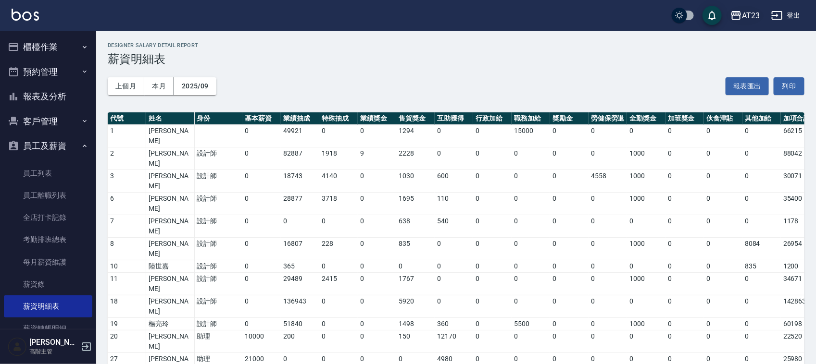
click at [744, 20] on div "AT23" at bounding box center [751, 16] width 18 height 12
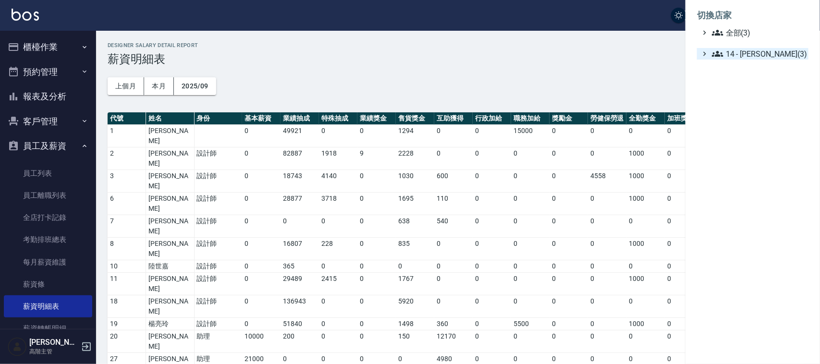
drag, startPoint x: 756, startPoint y: 54, endPoint x: 753, endPoint y: 59, distance: 5.6
click at [753, 57] on span "14 - [PERSON_NAME](3)" at bounding box center [758, 54] width 93 height 12
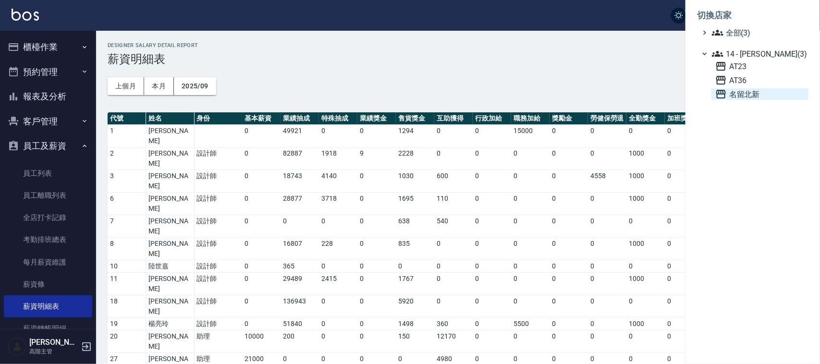
click at [758, 94] on span "名留北新" at bounding box center [760, 94] width 89 height 12
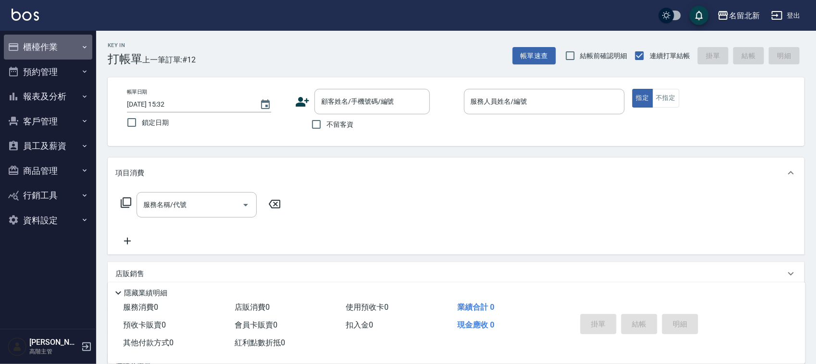
click at [35, 41] on button "櫃檯作業" at bounding box center [48, 47] width 88 height 25
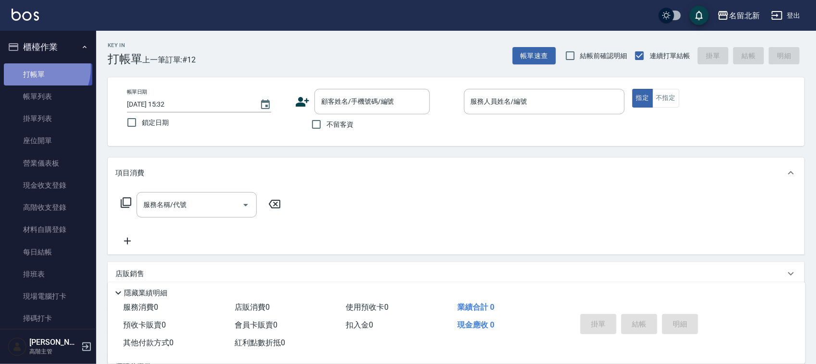
click at [35, 67] on link "打帳單" at bounding box center [48, 74] width 88 height 22
click at [513, 102] on input "服務人員姓名/編號" at bounding box center [544, 101] width 152 height 17
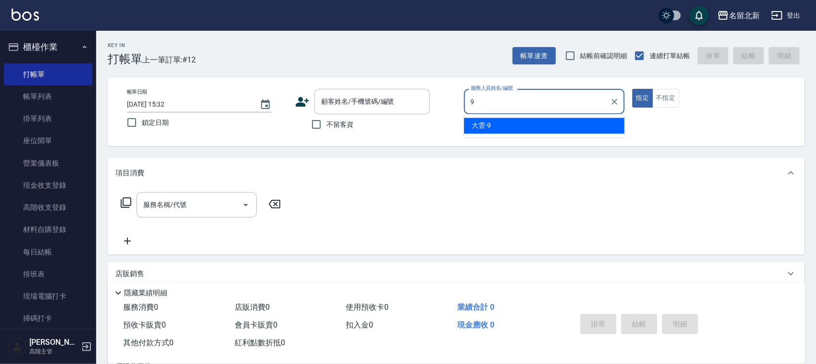
type input "大雲-9"
type button "true"
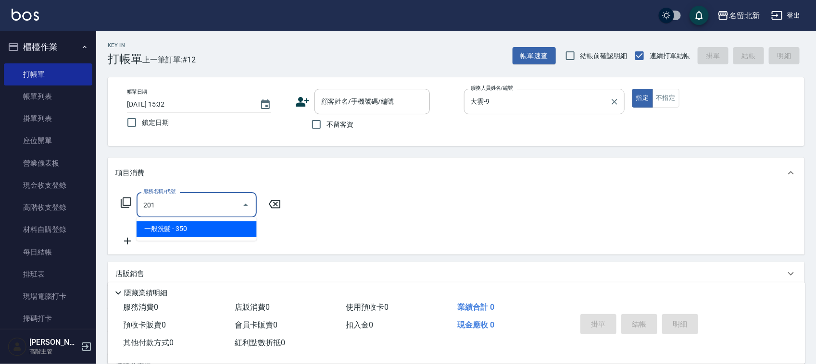
type input "一般洗髮(201)"
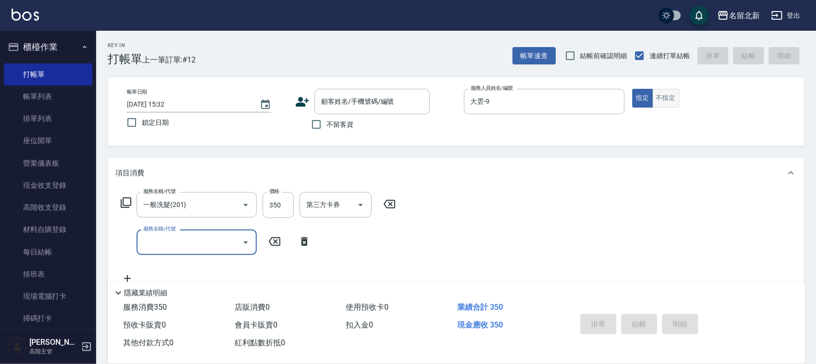
click at [673, 92] on button "不指定" at bounding box center [665, 98] width 27 height 19
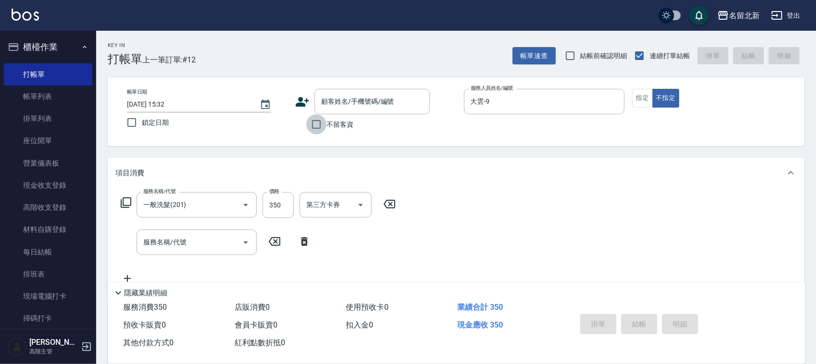
click at [321, 127] on input "不留客資" at bounding box center [316, 124] width 20 height 20
checkbox input "true"
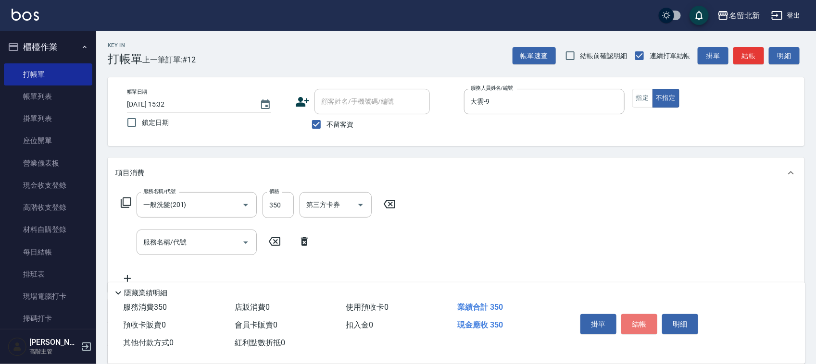
click at [640, 320] on button "結帳" at bounding box center [639, 324] width 36 height 20
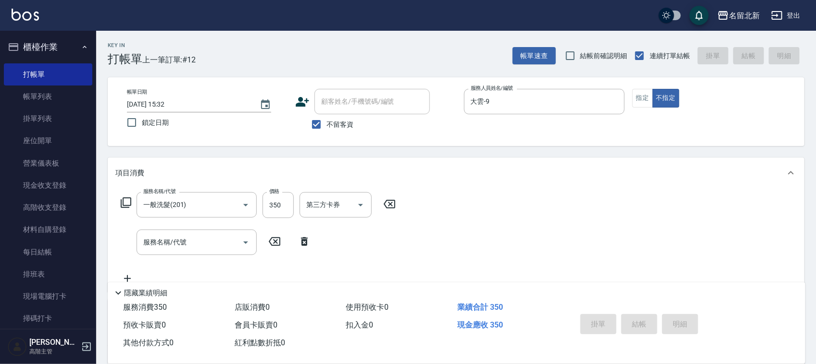
type input "[DATE] 15:33"
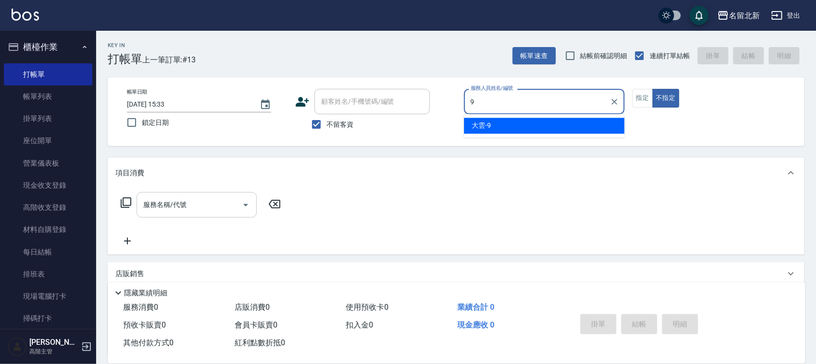
type input "9"
click at [176, 204] on input "服務名稱/代號" at bounding box center [189, 205] width 97 height 17
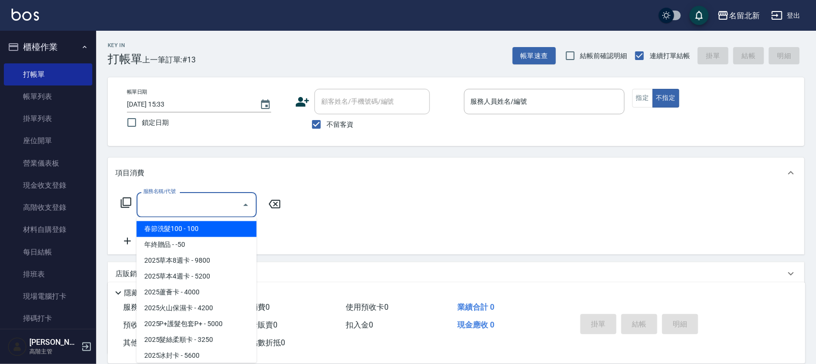
type input "2"
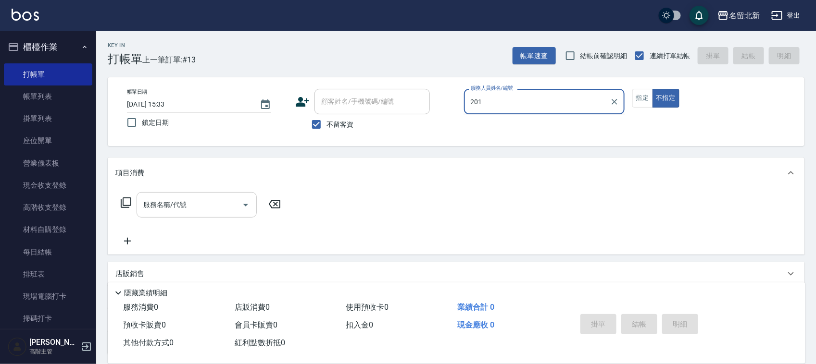
type input "201"
click at [652, 89] on button "不指定" at bounding box center [665, 98] width 27 height 19
type button "false"
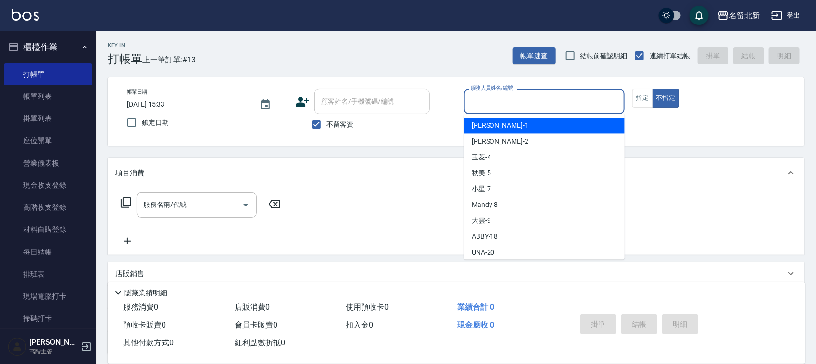
click at [513, 99] on input "服務人員姓名/編號" at bounding box center [544, 101] width 152 height 17
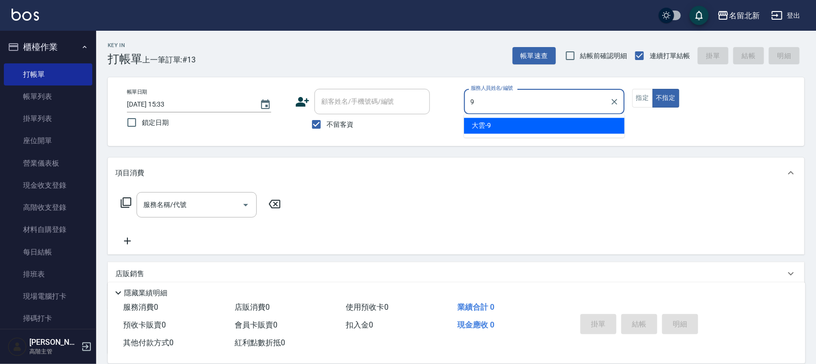
type input "大雲-9"
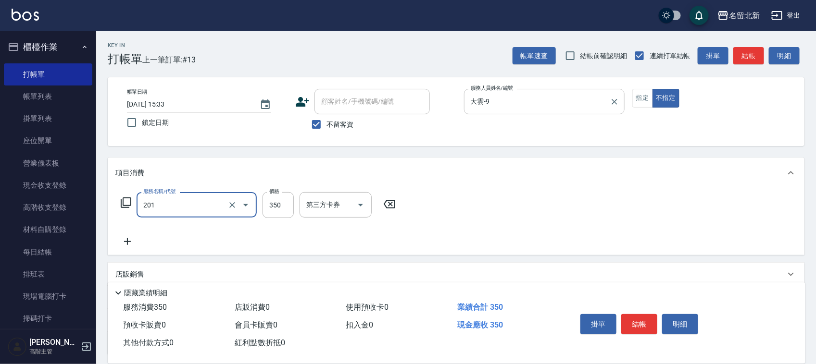
type input "一般洗髮(201)"
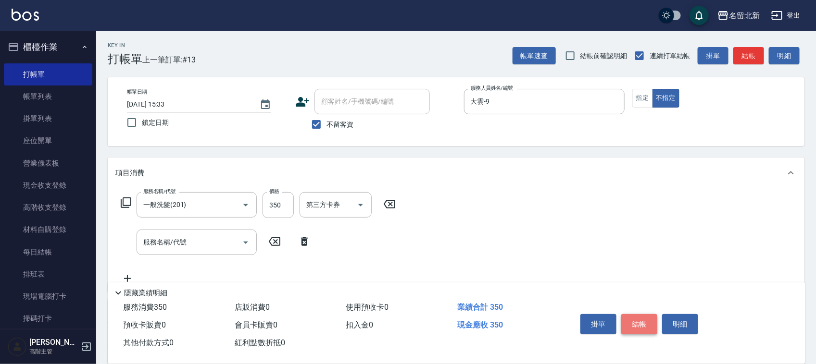
click at [630, 323] on button "結帳" at bounding box center [639, 324] width 36 height 20
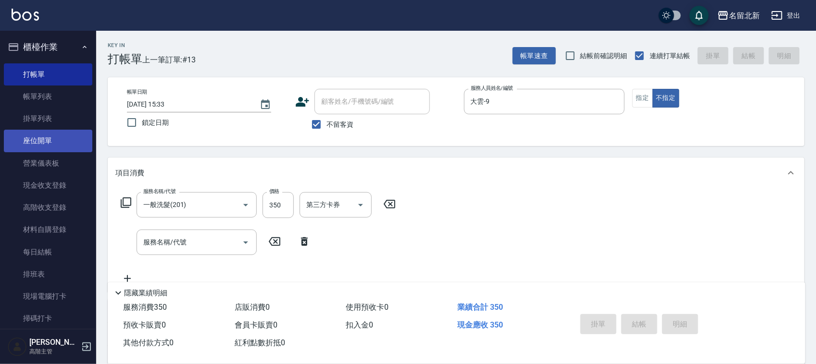
type input "[DATE] 15:38"
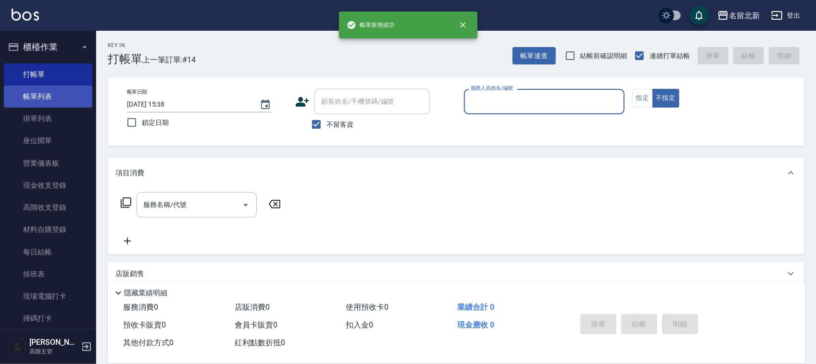
click at [28, 95] on link "帳單列表" at bounding box center [48, 97] width 88 height 22
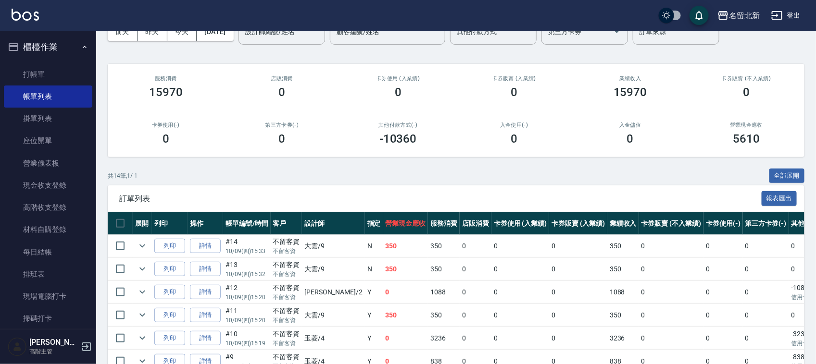
scroll to position [180, 0]
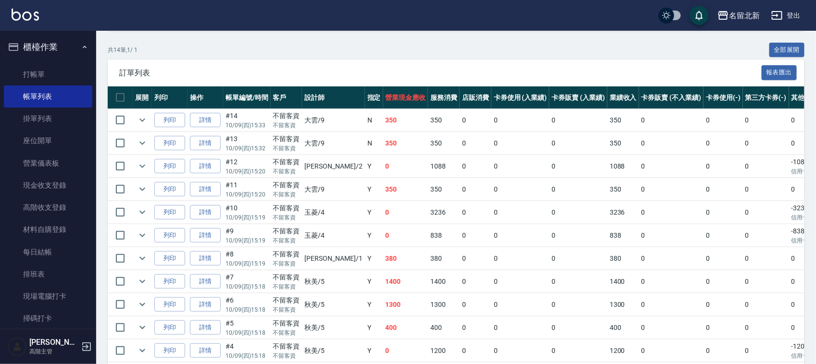
drag, startPoint x: 202, startPoint y: 121, endPoint x: 392, endPoint y: 154, distance: 192.2
click at [203, 120] on link "詳情" at bounding box center [205, 120] width 31 height 15
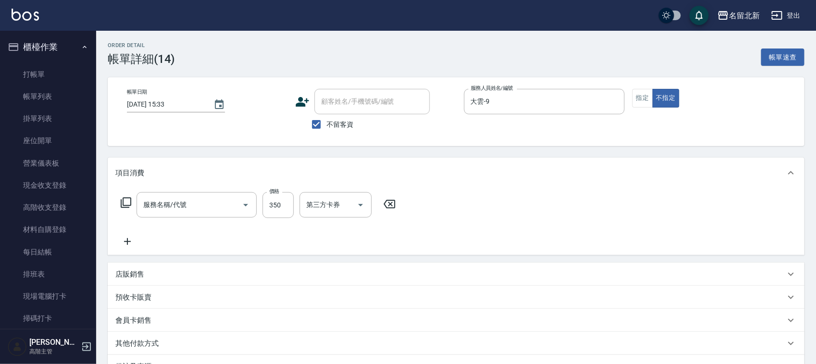
type input "2025/10/09 15:33"
checkbox input "true"
type input "大雲-9"
type input "一般洗髮(201)"
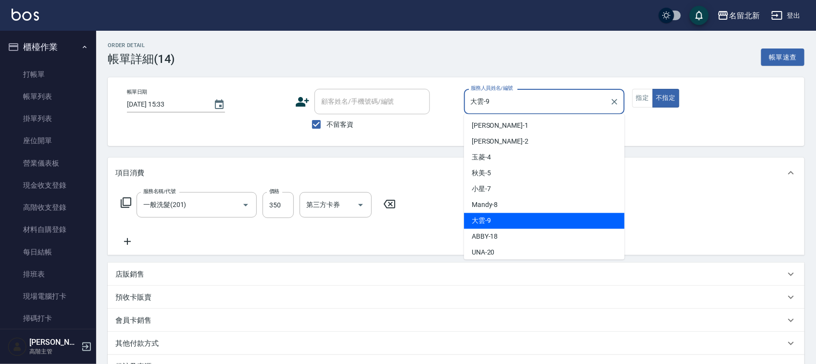
click at [360, 99] on div "帳單日期 2025/10/09 15:33 顧客姓名/手機號碼/編號 顧客姓名/手機號碼/編號 不留客資 服務人員姓名/編號 大雲-9 服務人員姓名/編號 指…" at bounding box center [455, 112] width 673 height 46
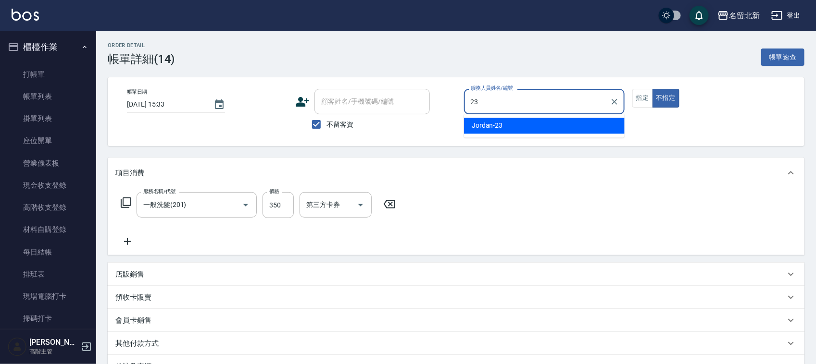
type input "大雲-9"
drag, startPoint x: 628, startPoint y: 186, endPoint x: 661, endPoint y: 158, distance: 43.7
click at [635, 179] on div "項目消費" at bounding box center [456, 173] width 696 height 31
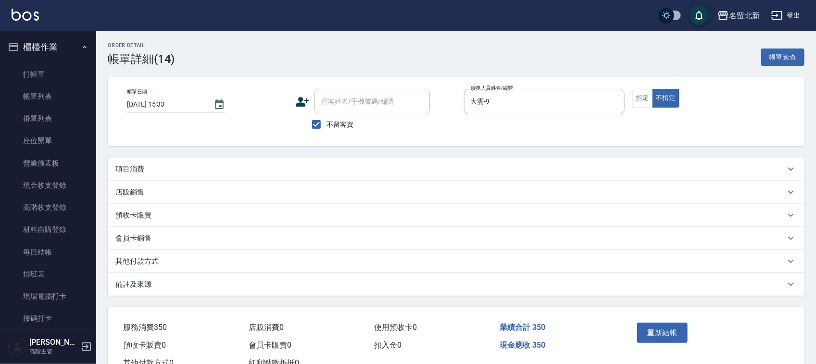
click at [133, 168] on p "項目消費" at bounding box center [129, 169] width 29 height 10
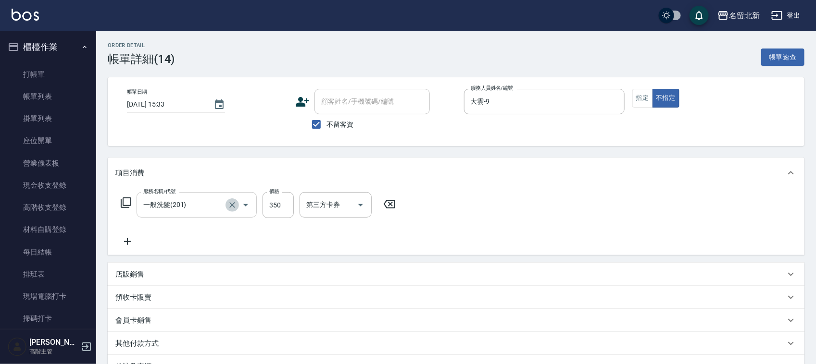
click at [236, 210] on icon "Clear" at bounding box center [232, 205] width 10 height 10
click at [178, 201] on input "服務名稱/代號" at bounding box center [183, 205] width 85 height 17
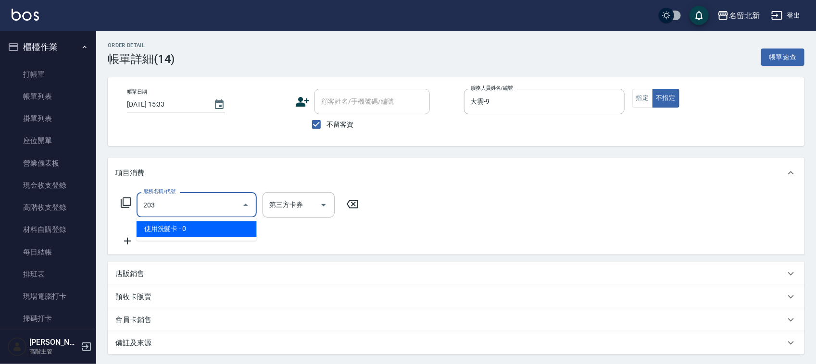
type input "使用洗髮卡(203)"
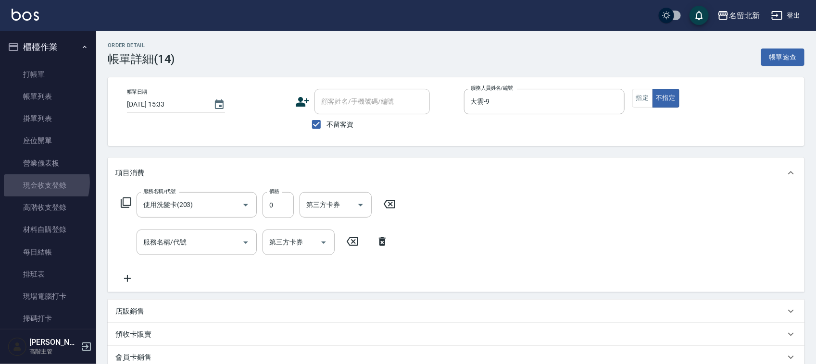
drag, startPoint x: 34, startPoint y: 183, endPoint x: 242, endPoint y: 184, distance: 208.1
click at [35, 183] on link "現金收支登錄" at bounding box center [48, 185] width 88 height 22
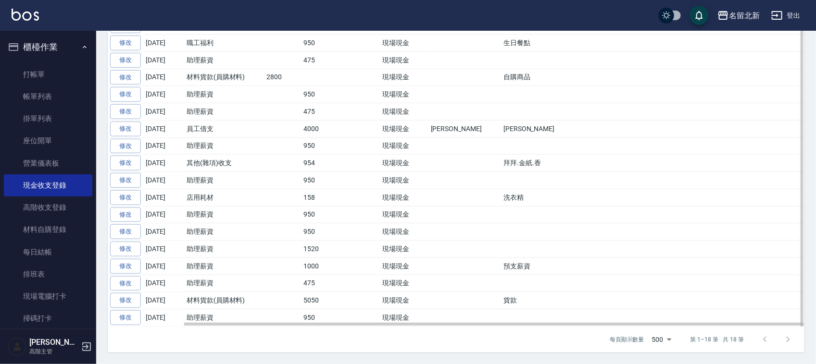
scroll to position [243, 0]
click at [319, 282] on td "475" at bounding box center [319, 283] width 37 height 17
drag, startPoint x: 321, startPoint y: 266, endPoint x: 290, endPoint y: 249, distance: 35.1
click at [290, 249] on tbody "修改 2025-10-09 其他(雜項)收支 1081 現場現金 芳香劑.蟑螂藥.膠帶.電池.酒精 修改 2025-10-09 職工福利 950 現場現金 生…" at bounding box center [456, 172] width 696 height 310
click at [319, 234] on td "950" at bounding box center [319, 231] width 37 height 17
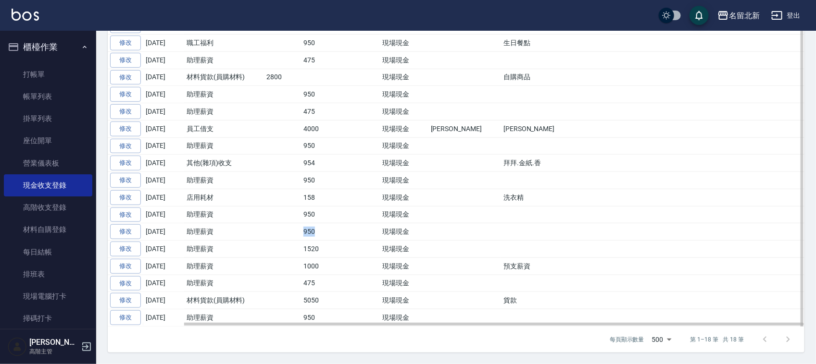
drag, startPoint x: 317, startPoint y: 231, endPoint x: 299, endPoint y: 222, distance: 20.2
click at [303, 224] on td "950" at bounding box center [319, 231] width 37 height 17
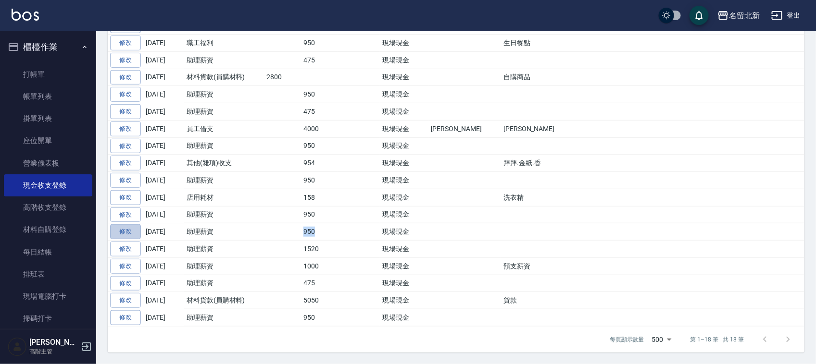
click at [131, 231] on link "修改" at bounding box center [125, 231] width 31 height 15
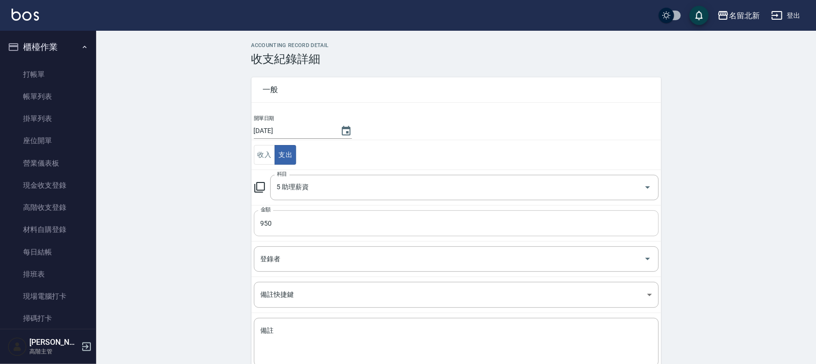
click at [313, 223] on input "950" at bounding box center [456, 224] width 405 height 26
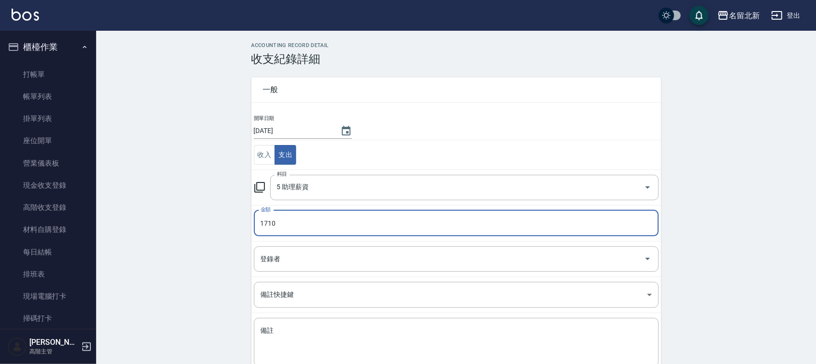
type input "1710"
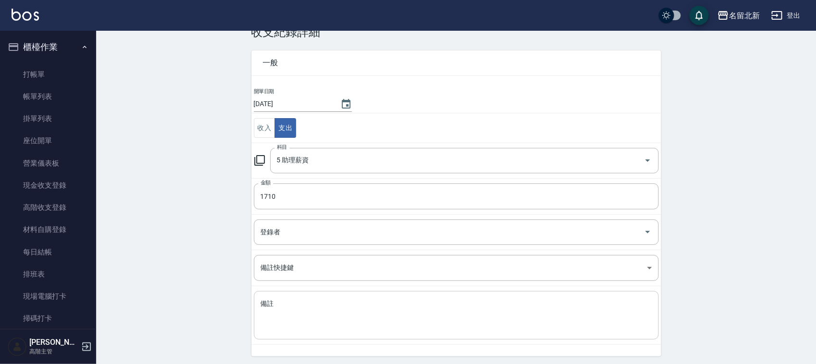
scroll to position [49, 0]
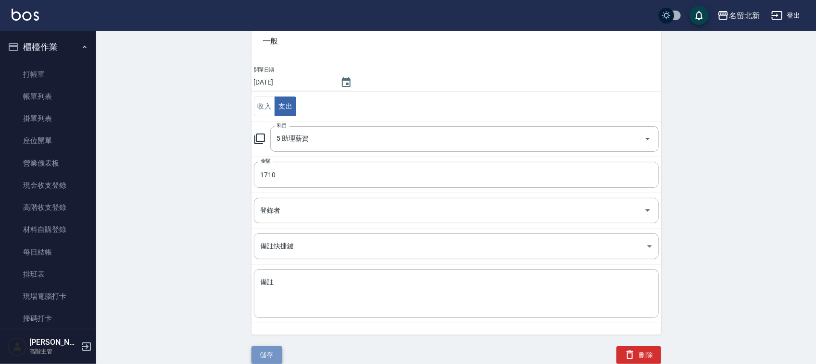
click at [266, 352] on button "儲存" at bounding box center [266, 356] width 31 height 18
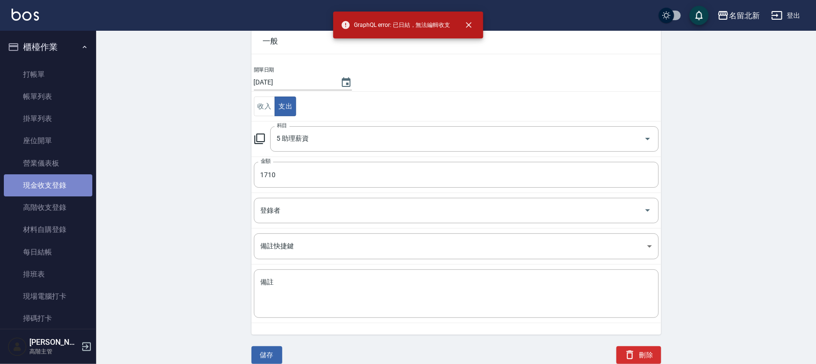
click at [54, 184] on link "現金收支登錄" at bounding box center [48, 185] width 88 height 22
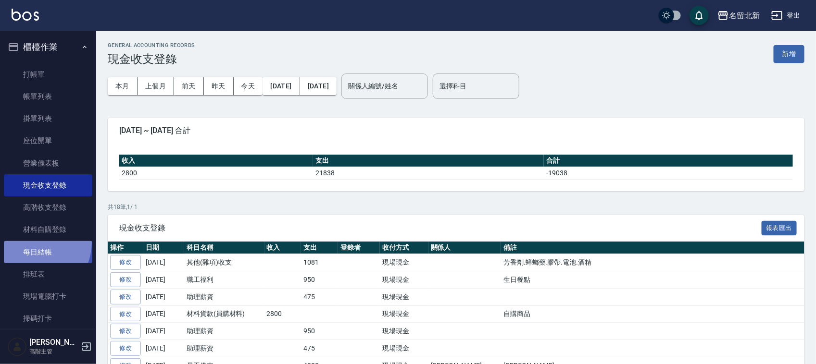
click at [27, 241] on link "每日結帳" at bounding box center [48, 252] width 88 height 22
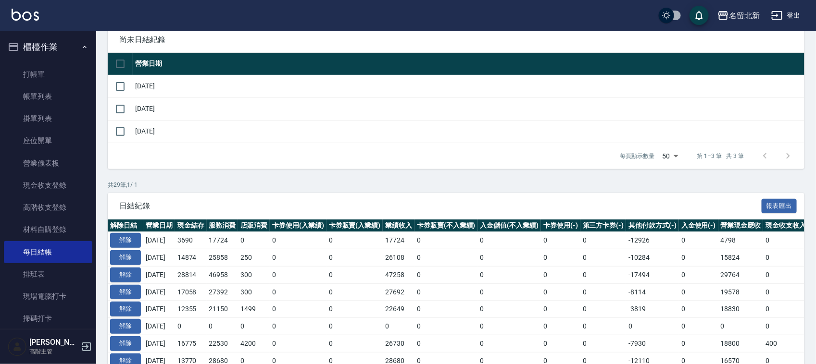
scroll to position [180, 0]
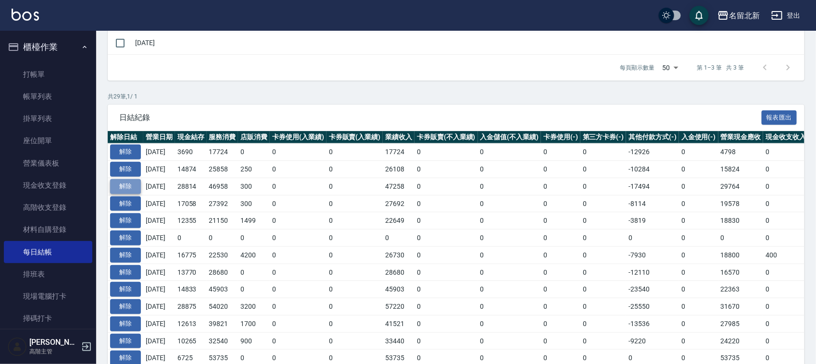
click at [130, 181] on button "解除" at bounding box center [125, 186] width 31 height 15
click at [128, 165] on button "解除" at bounding box center [125, 169] width 31 height 15
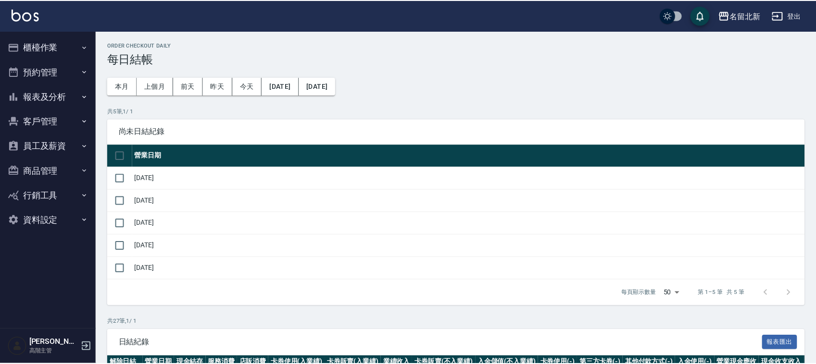
scroll to position [380, 0]
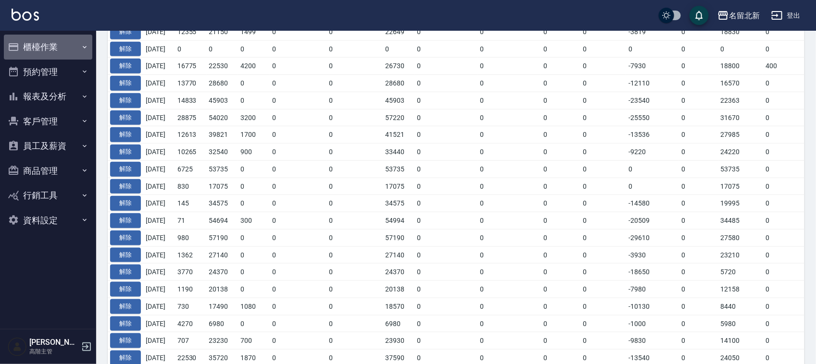
click at [58, 46] on button "櫃檯作業" at bounding box center [48, 47] width 88 height 25
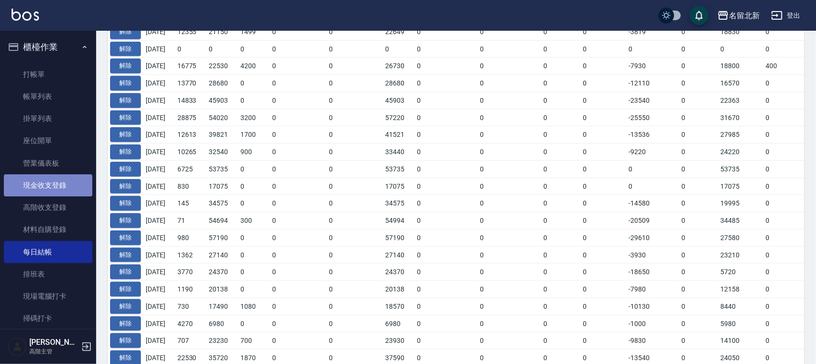
click at [65, 182] on link "現金收支登錄" at bounding box center [48, 185] width 88 height 22
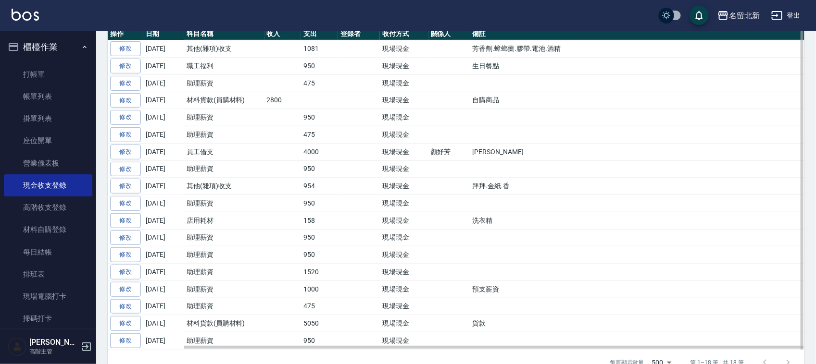
scroll to position [243, 0]
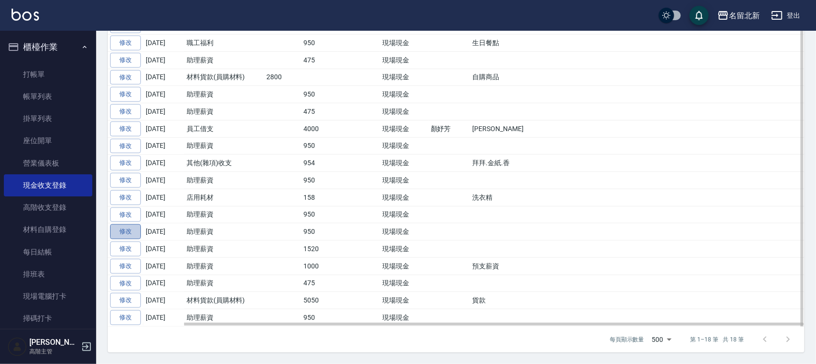
click at [129, 229] on link "修改" at bounding box center [125, 231] width 31 height 15
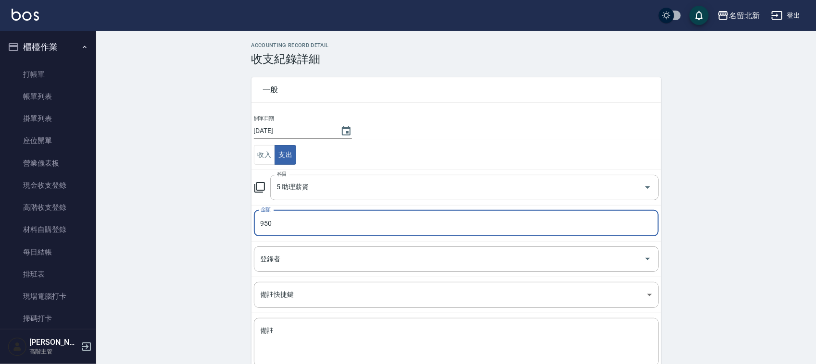
click at [325, 226] on input "950" at bounding box center [456, 224] width 405 height 26
type input "1710"
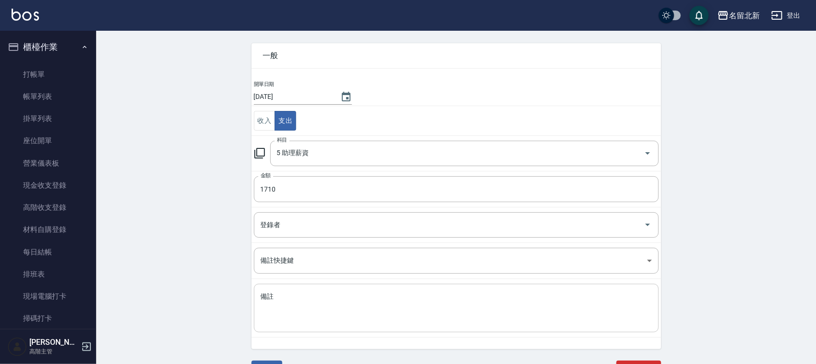
scroll to position [49, 0]
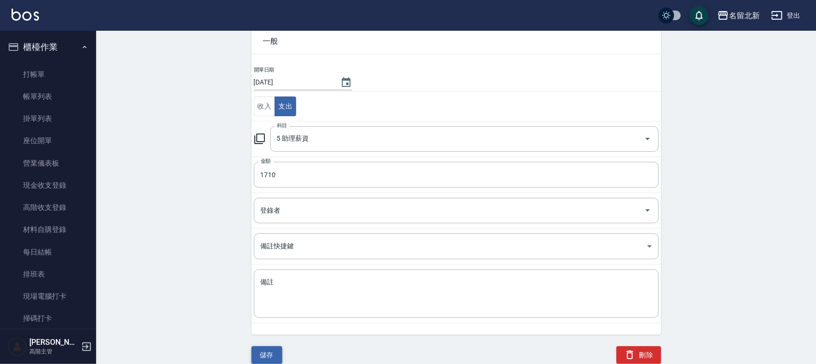
click at [265, 355] on button "儲存" at bounding box center [266, 356] width 31 height 18
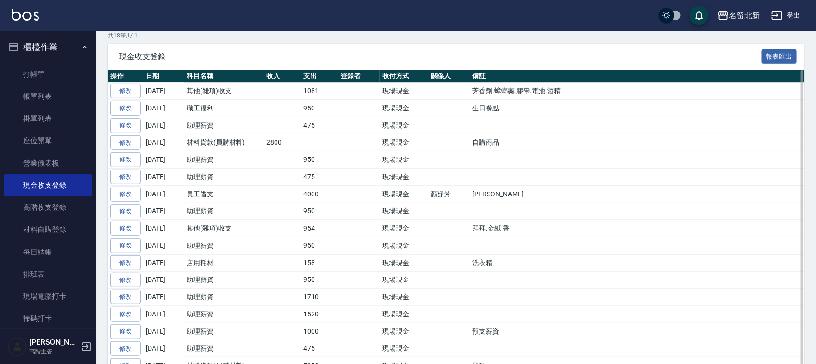
scroll to position [243, 0]
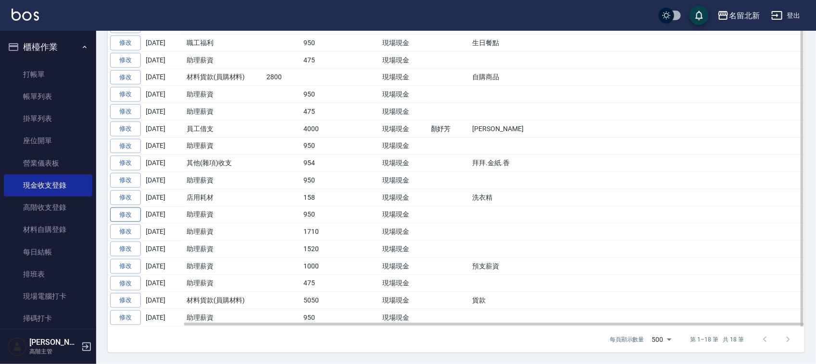
click at [131, 212] on link "修改" at bounding box center [125, 215] width 31 height 15
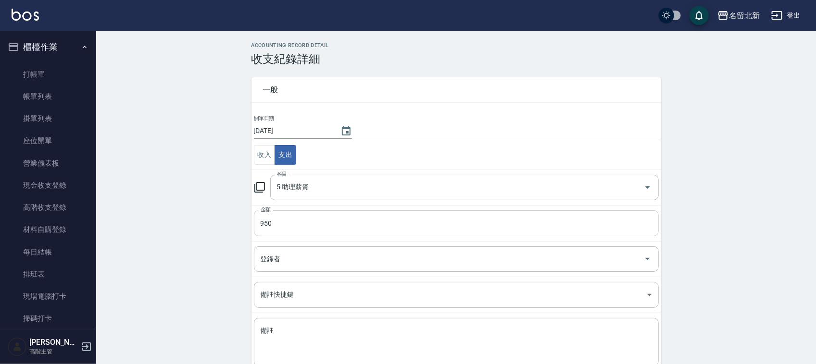
click at [291, 217] on input "950" at bounding box center [456, 224] width 405 height 26
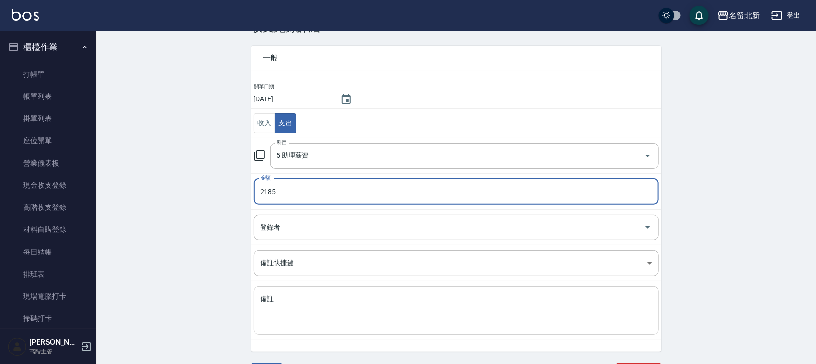
scroll to position [49, 0]
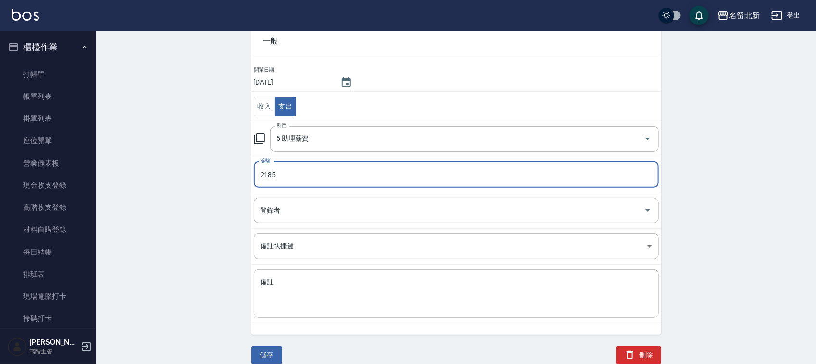
type input "2185"
click at [262, 346] on div "儲存" at bounding box center [261, 343] width 42 height 41
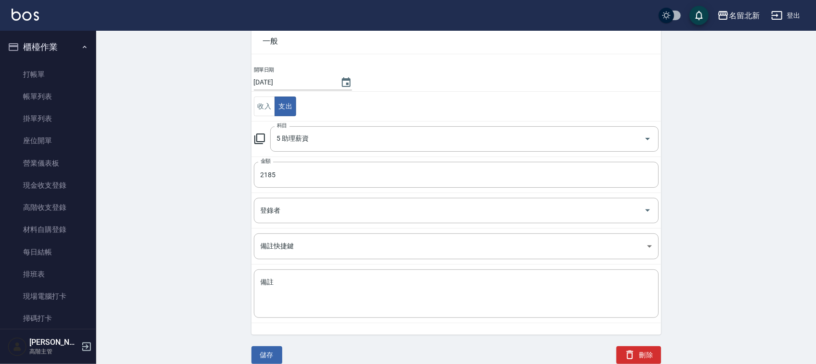
click at [272, 351] on button "儲存" at bounding box center [266, 356] width 31 height 18
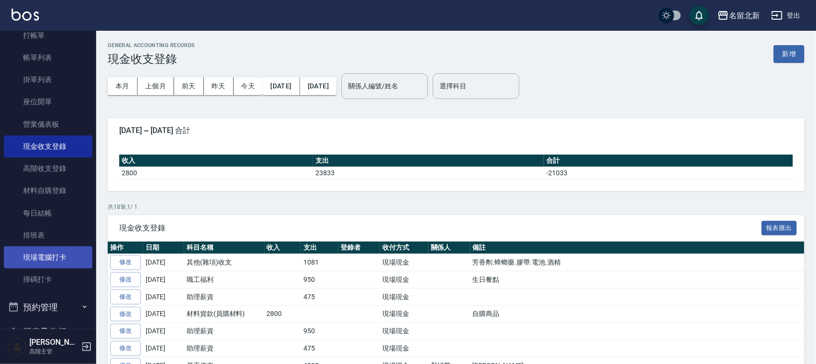
scroll to position [60, 0]
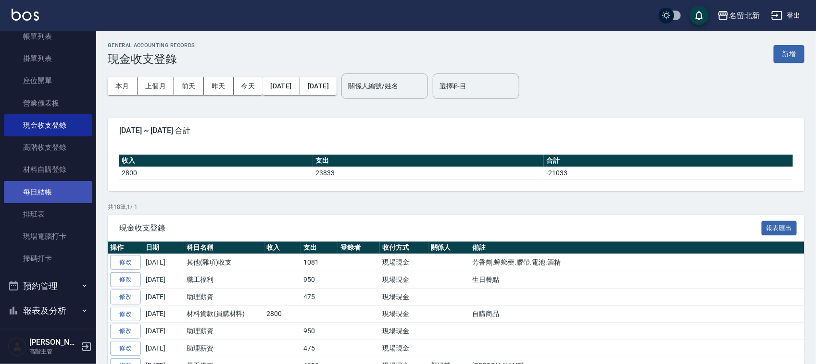
click at [42, 183] on link "每日結帳" at bounding box center [48, 192] width 88 height 22
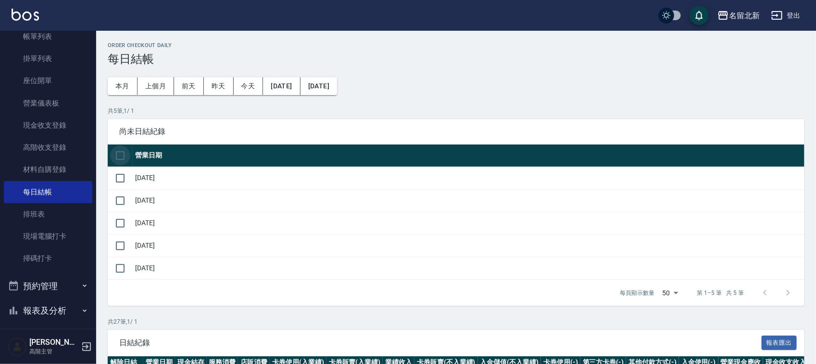
drag, startPoint x: 124, startPoint y: 161, endPoint x: 130, endPoint y: 175, distance: 15.9
click at [124, 162] on input "checkbox" at bounding box center [120, 156] width 20 height 20
checkbox input "true"
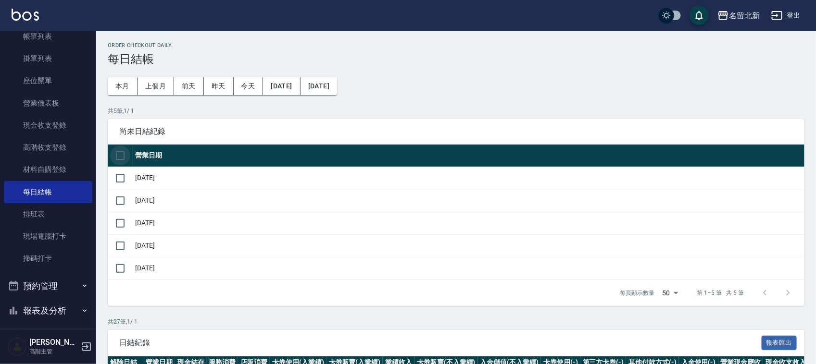
checkbox input "true"
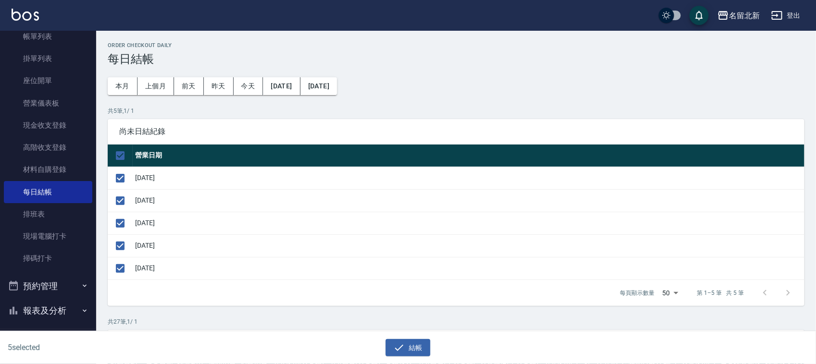
drag, startPoint x: 121, startPoint y: 270, endPoint x: 131, endPoint y: 272, distance: 10.7
click at [125, 270] on input "checkbox" at bounding box center [120, 269] width 20 height 20
checkbox input "false"
click at [422, 347] on button "結帳" at bounding box center [407, 348] width 45 height 18
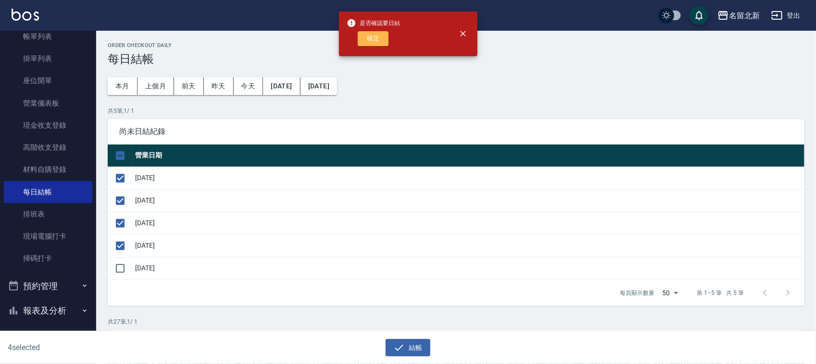
click at [366, 35] on button "確定" at bounding box center [373, 38] width 31 height 15
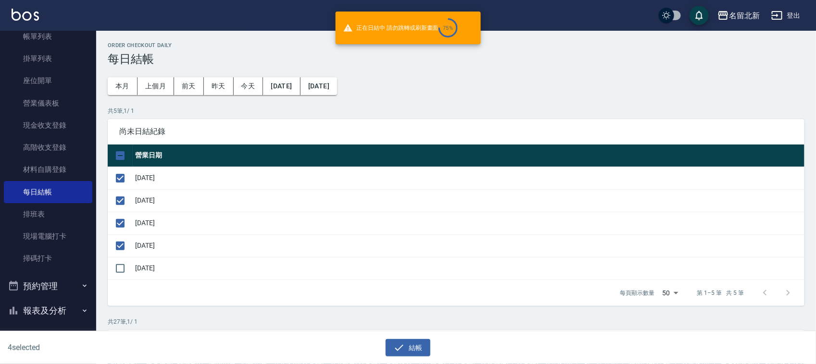
checkbox input "false"
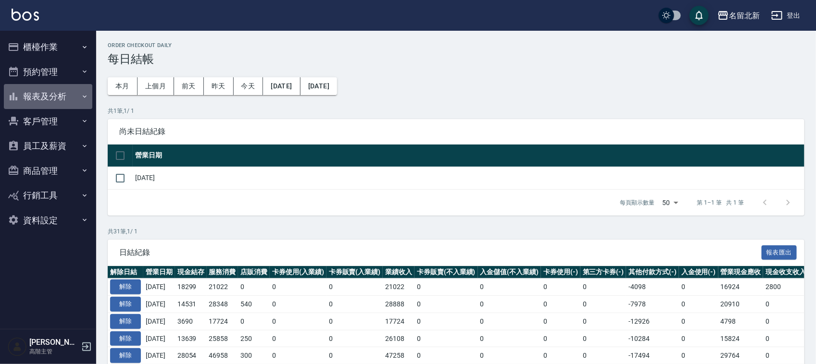
click at [64, 85] on button "報表及分析" at bounding box center [48, 96] width 88 height 25
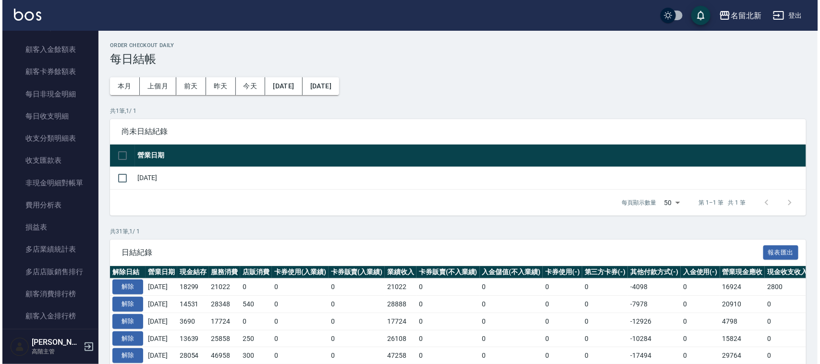
scroll to position [841, 0]
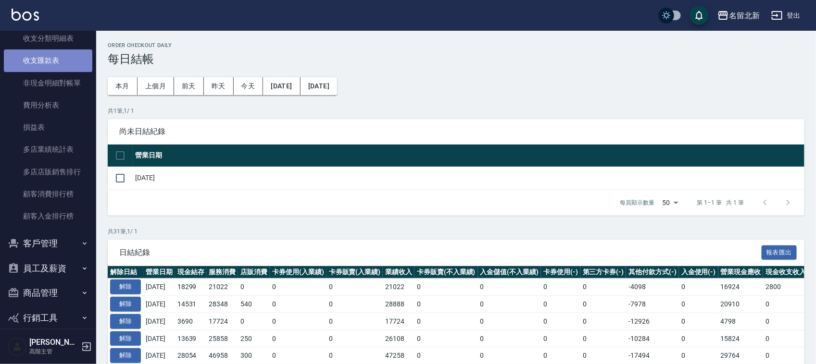
click at [59, 61] on link "收支匯款表" at bounding box center [48, 61] width 88 height 22
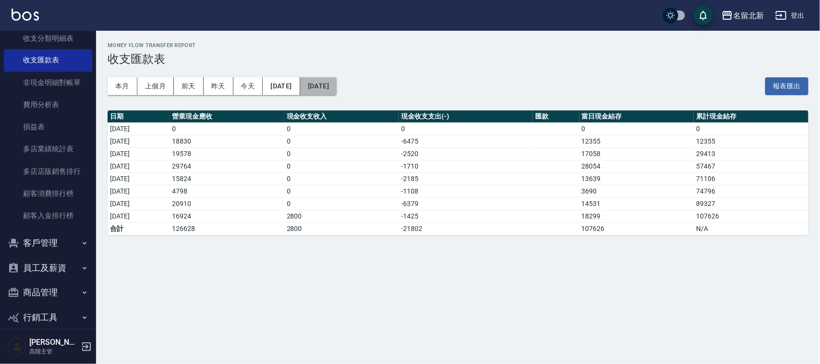
click at [337, 80] on button "2025/10/09" at bounding box center [318, 86] width 37 height 18
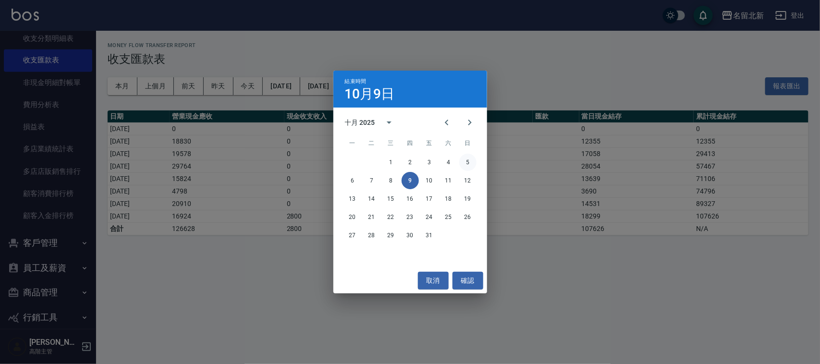
click at [469, 159] on button "5" at bounding box center [467, 162] width 17 height 17
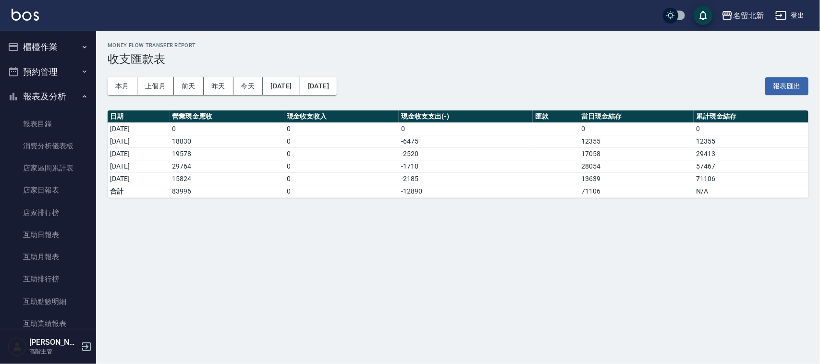
click at [34, 37] on button "櫃檯作業" at bounding box center [48, 47] width 88 height 25
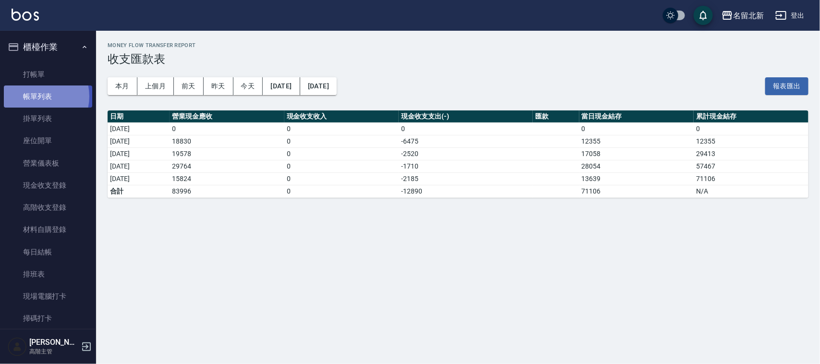
click at [34, 97] on link "帳單列表" at bounding box center [48, 97] width 88 height 22
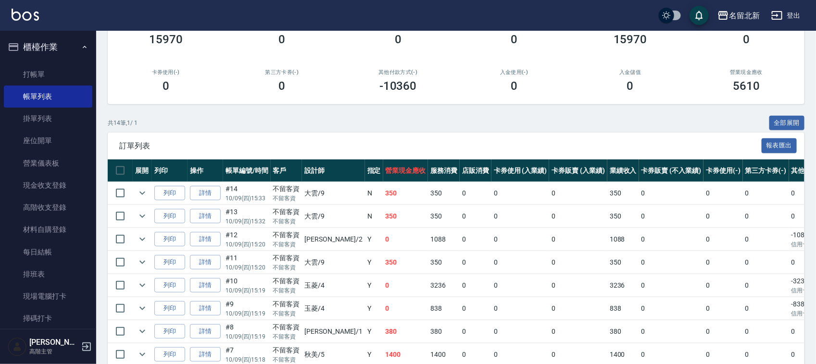
scroll to position [240, 0]
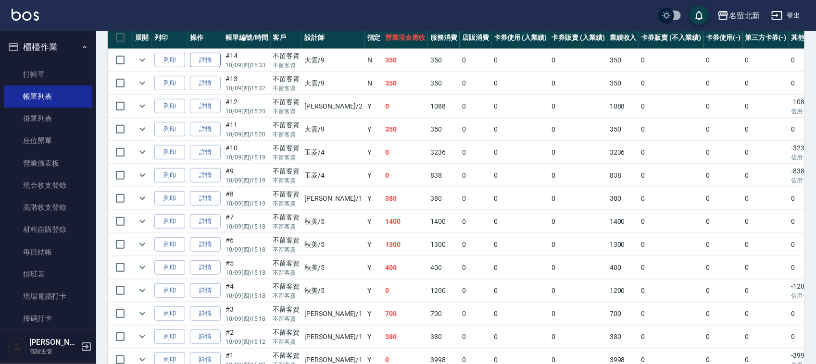
click at [211, 57] on link "詳情" at bounding box center [205, 60] width 31 height 15
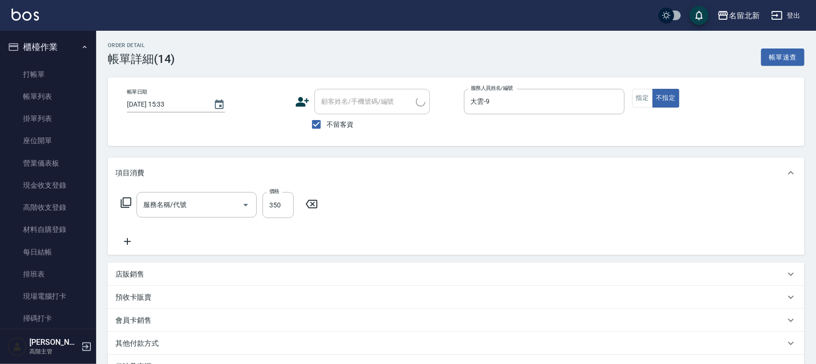
type input "2025/10/09 15:33"
checkbox input "true"
type input "大雲-9"
type input "一般洗髮(201)"
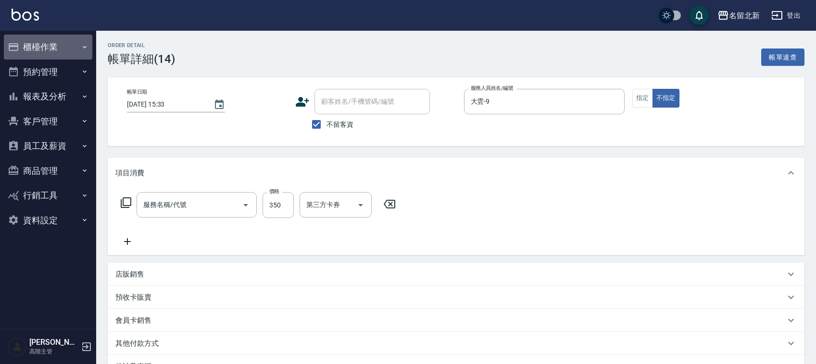
click at [23, 40] on button "櫃檯作業" at bounding box center [48, 47] width 88 height 25
type input "一般洗髮(201)"
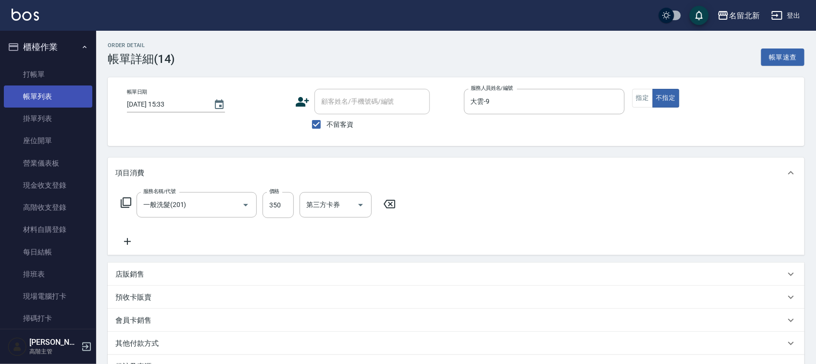
click at [34, 97] on link "帳單列表" at bounding box center [48, 97] width 88 height 22
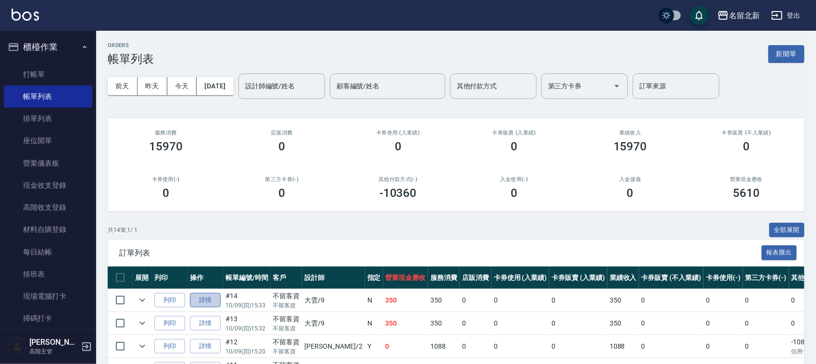
click at [210, 304] on link "詳情" at bounding box center [205, 300] width 31 height 15
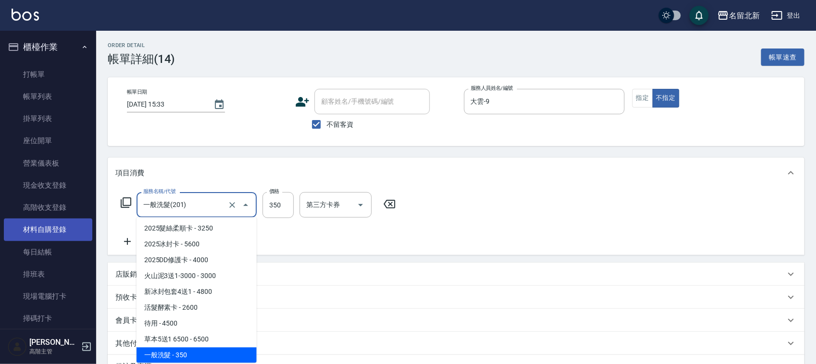
drag, startPoint x: 202, startPoint y: 204, endPoint x: 15, endPoint y: 219, distance: 187.5
click at [26, 226] on div "名留北新 登出 櫃檯作業 打帳單 帳單列表 掛單列表 座位開單 營業儀表板 現金收支登錄 高階收支登錄 材料自購登錄 每日結帳 排班表 現場電腦打卡 掃碼打卡…" at bounding box center [408, 239] width 816 height 478
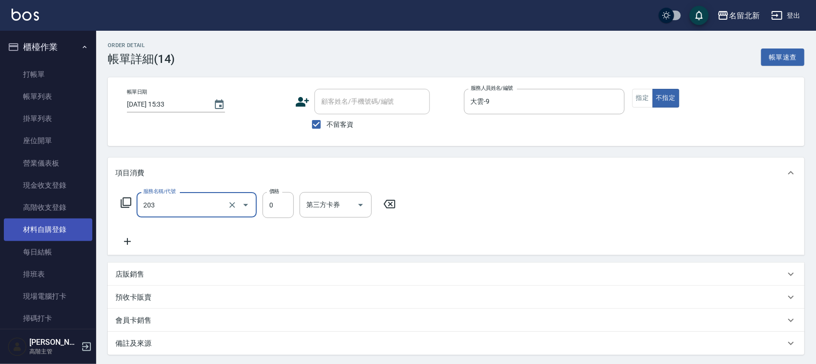
type input "使用洗髮卡(203)"
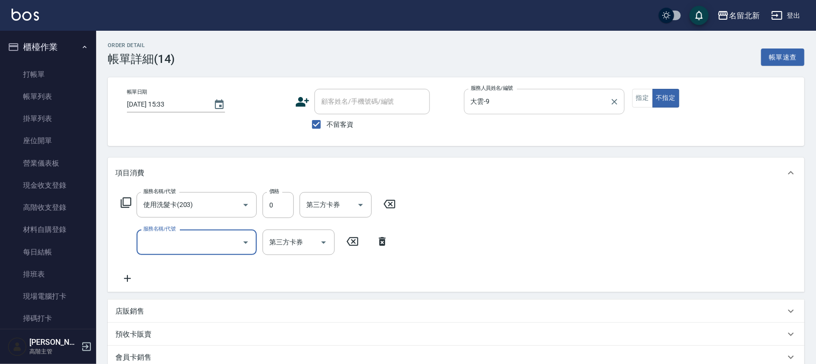
click at [548, 100] on input "大雲-9" at bounding box center [536, 101] width 137 height 17
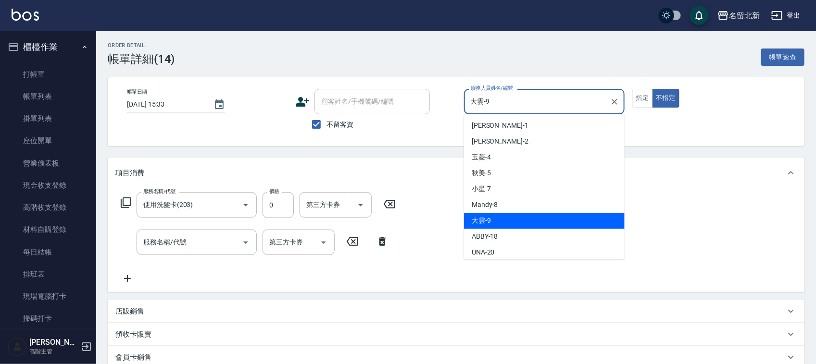
drag, startPoint x: 548, startPoint y: 95, endPoint x: 407, endPoint y: 90, distance: 141.4
click at [408, 90] on div "帳單日期 [DATE] 15:33 顧客姓名/手機號碼/編號 顧客姓名/手機號碼/編號 不留客資 服務人員姓名/編號 大雲-9 服務人員姓名/編號 指定 不指定" at bounding box center [455, 112] width 673 height 46
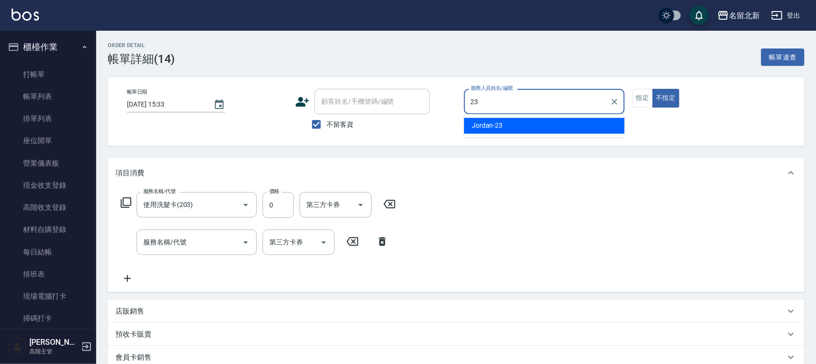
type input "Jordan-23"
type button "false"
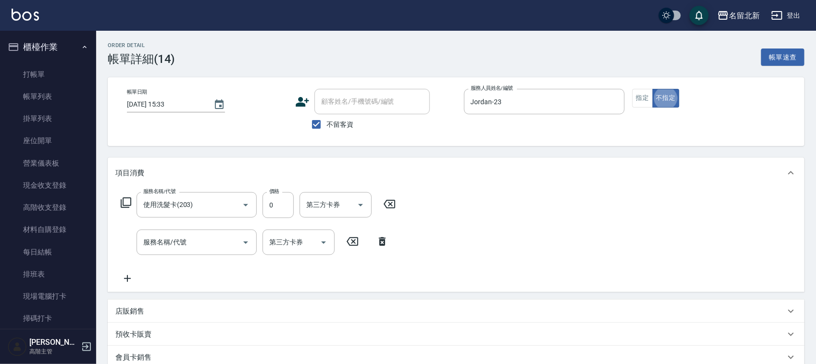
scroll to position [131, 0]
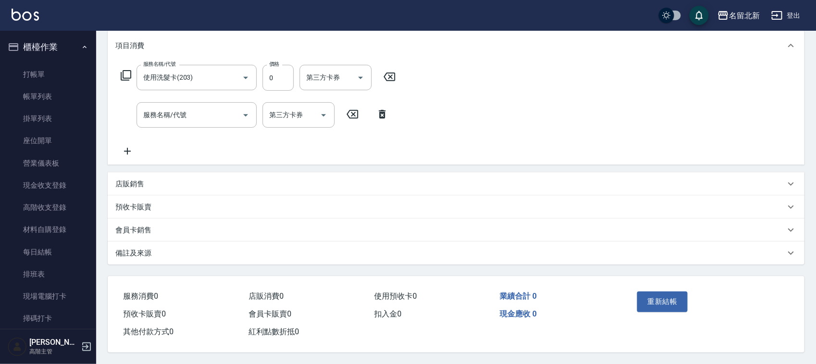
click at [657, 294] on button "重新結帳" at bounding box center [662, 302] width 51 height 20
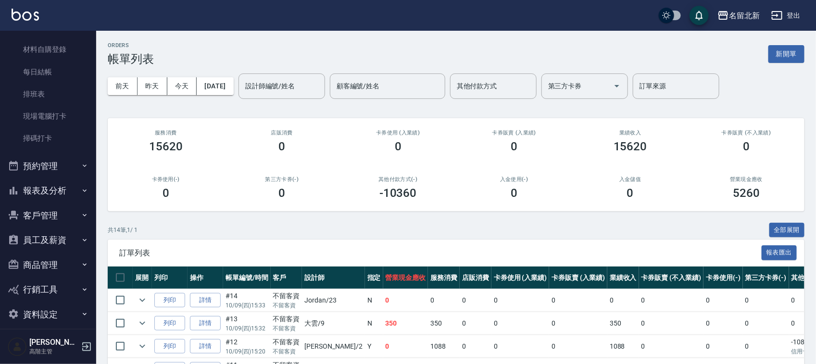
scroll to position [60, 0]
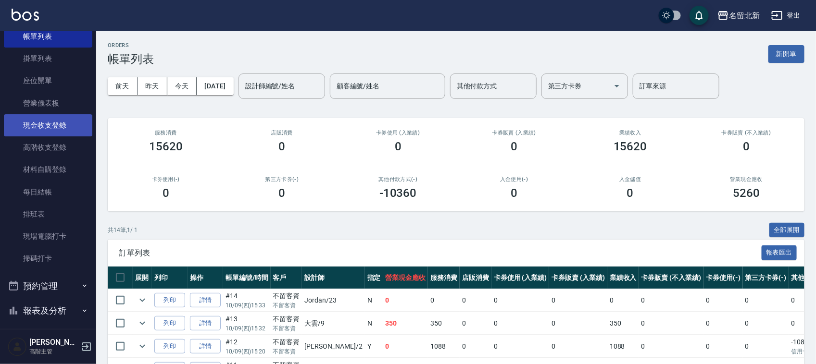
drag, startPoint x: 58, startPoint y: 121, endPoint x: 78, endPoint y: 120, distance: 20.7
click at [58, 120] on link "現金收支登錄" at bounding box center [48, 125] width 88 height 22
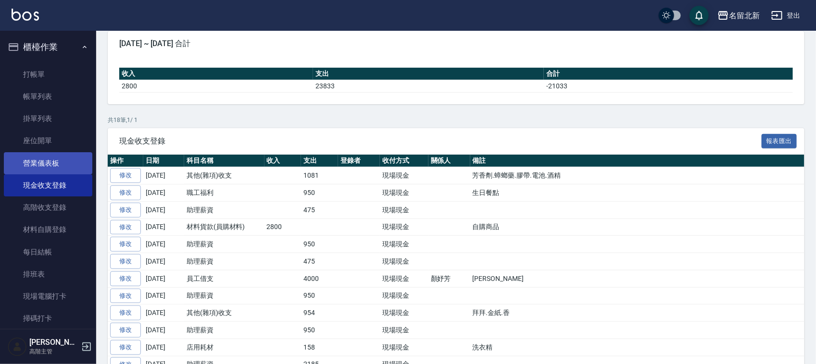
scroll to position [3, 0]
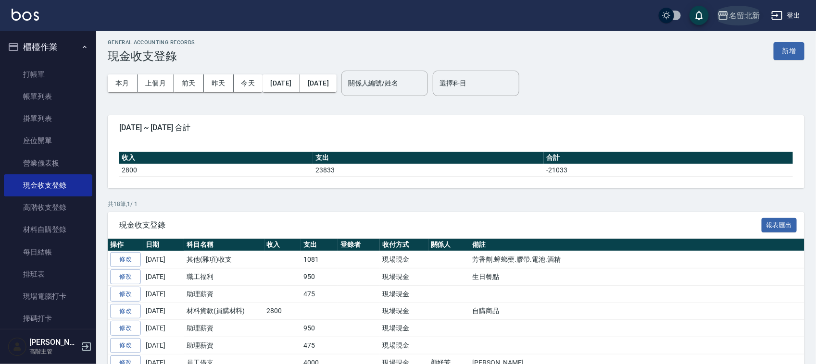
click at [741, 13] on div "名留北新" at bounding box center [744, 16] width 31 height 12
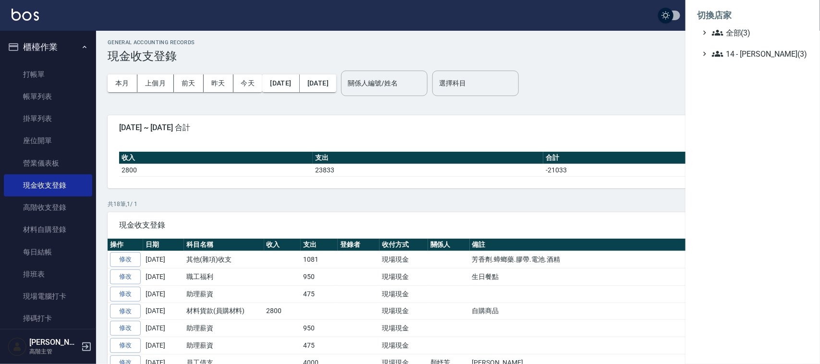
drag, startPoint x: 65, startPoint y: 238, endPoint x: 79, endPoint y: 256, distance: 22.9
click at [66, 238] on div at bounding box center [410, 182] width 820 height 364
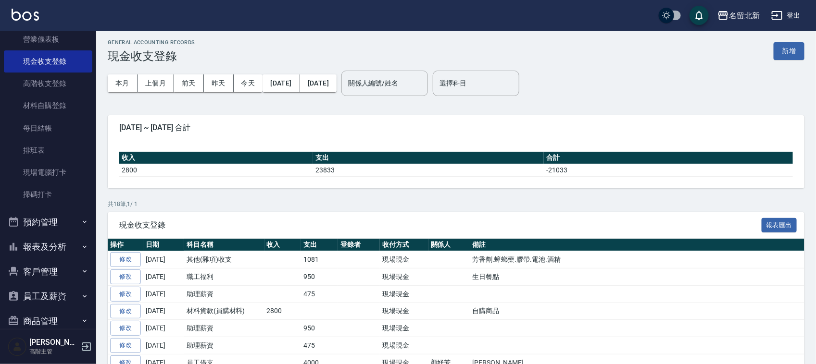
scroll to position [189, 0]
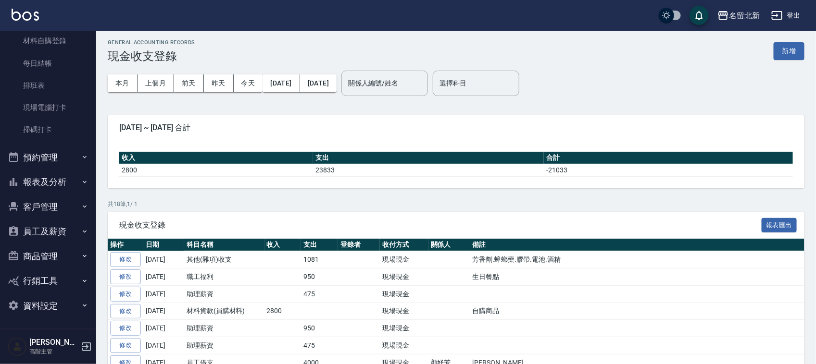
click at [60, 185] on button "報表及分析" at bounding box center [48, 182] width 88 height 25
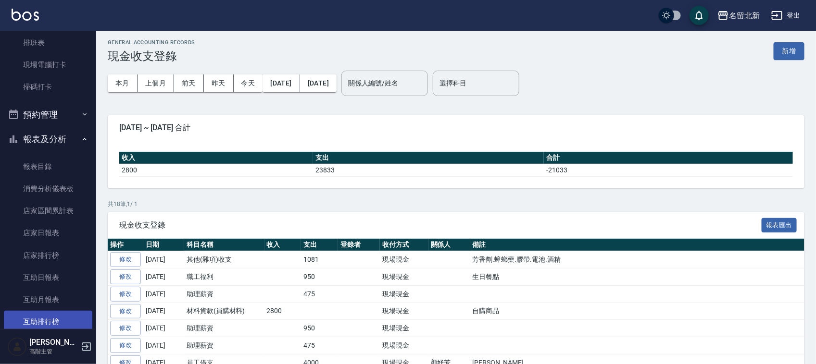
scroll to position [309, 0]
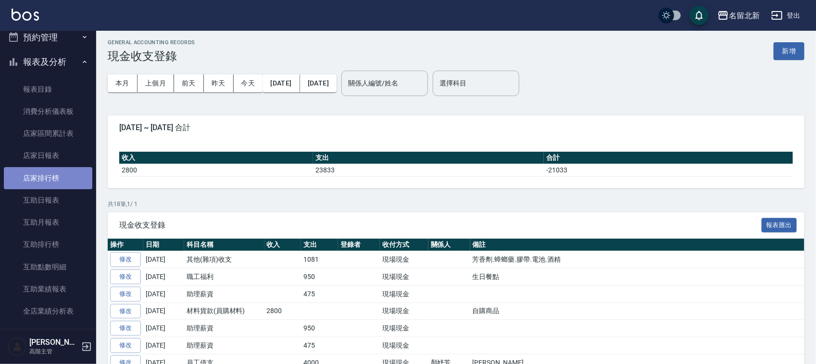
click at [50, 181] on link "店家排行榜" at bounding box center [48, 178] width 88 height 22
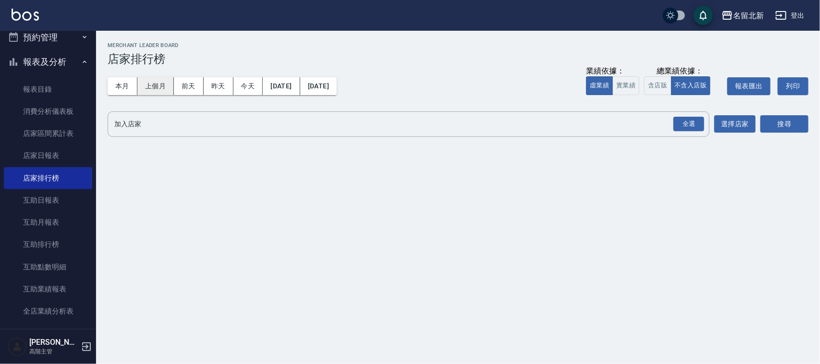
click at [153, 79] on button "上個月" at bounding box center [155, 86] width 37 height 18
drag, startPoint x: 138, startPoint y: 130, endPoint x: 143, endPoint y: 133, distance: 5.9
click at [143, 133] on div "全選 加入店家" at bounding box center [409, 124] width 602 height 25
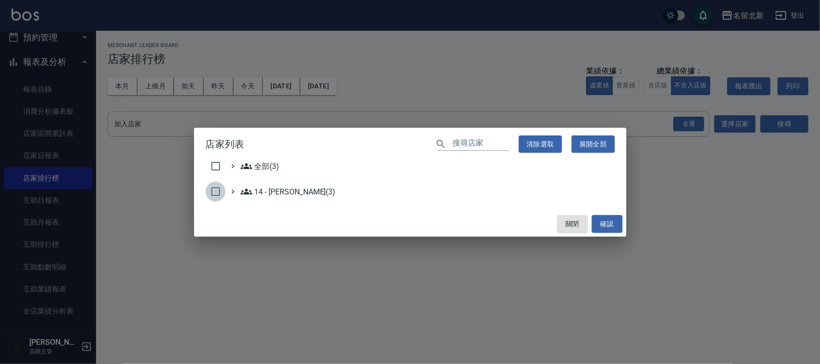
drag, startPoint x: 210, startPoint y: 195, endPoint x: 256, endPoint y: 206, distance: 47.4
click at [211, 195] on input "checkbox" at bounding box center [216, 192] width 20 height 20
checkbox input "true"
click at [604, 219] on button "確認" at bounding box center [607, 224] width 31 height 18
checkbox input "false"
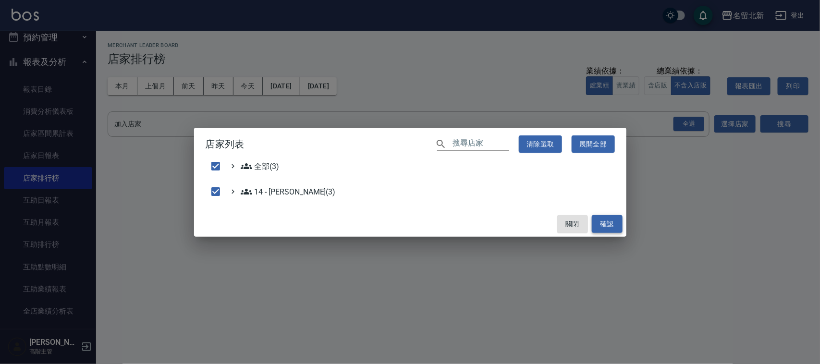
checkbox input "false"
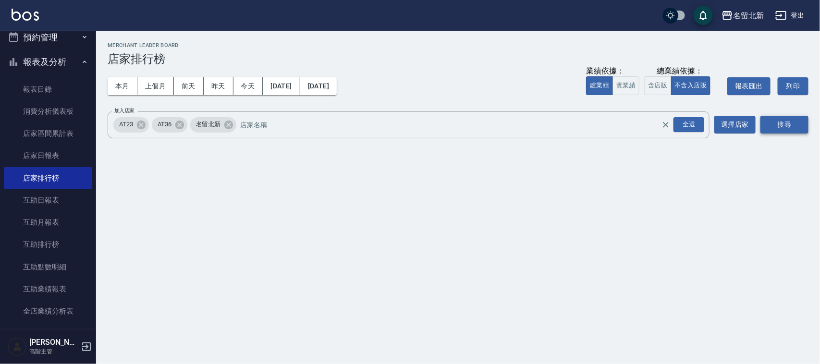
click at [787, 129] on button "搜尋" at bounding box center [785, 125] width 48 height 18
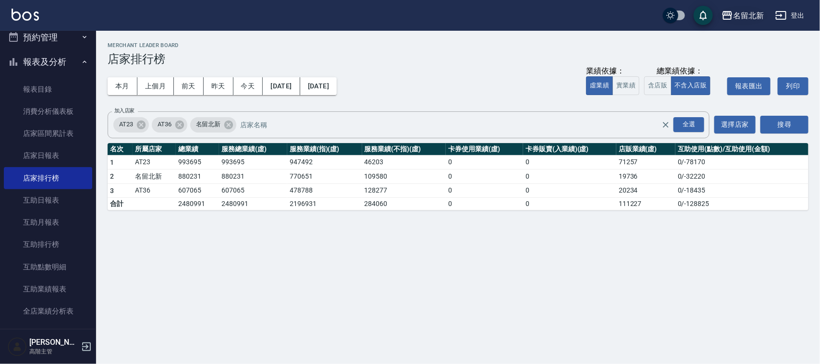
click at [750, 6] on button "名留北新" at bounding box center [743, 16] width 50 height 20
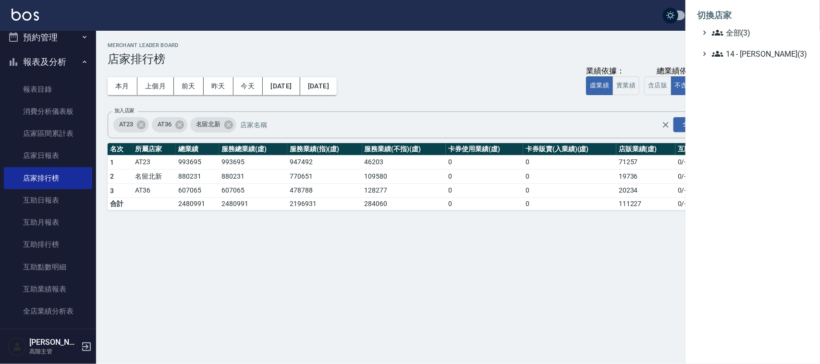
click at [483, 45] on div at bounding box center [410, 182] width 820 height 364
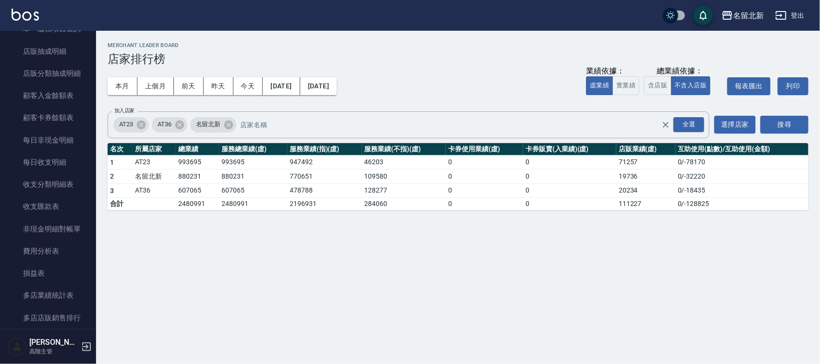
scroll to position [970, 0]
click at [36, 208] on link "收支匯款表" at bounding box center [48, 206] width 88 height 22
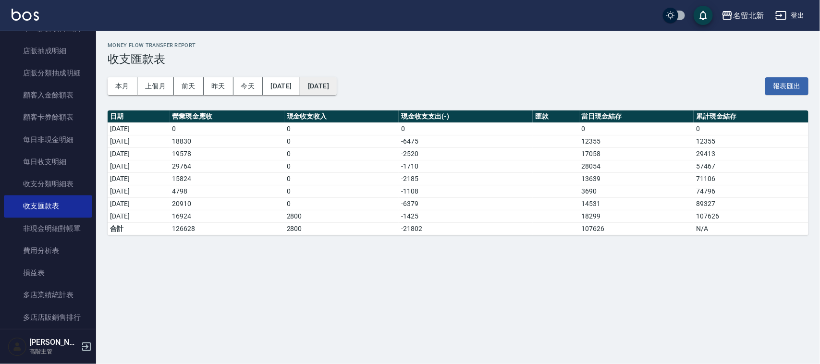
click at [337, 83] on button "2025/10/09" at bounding box center [318, 86] width 37 height 18
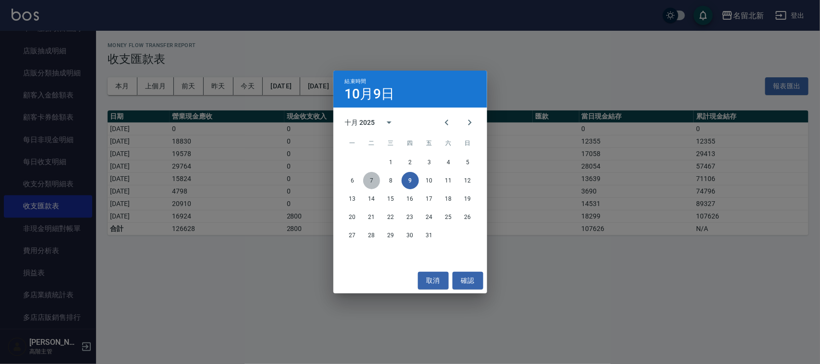
click at [371, 174] on button "7" at bounding box center [371, 180] width 17 height 17
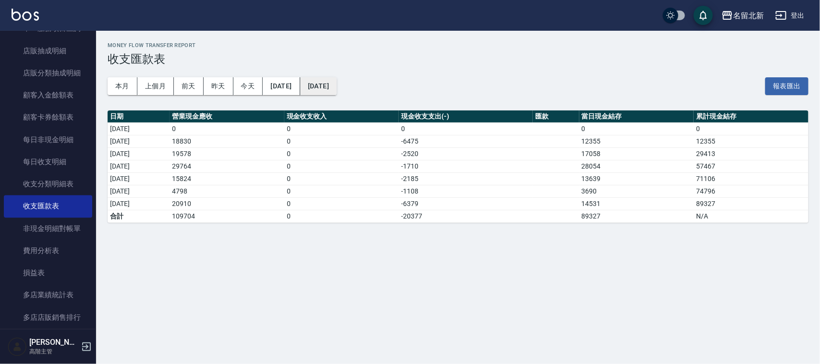
click at [337, 90] on button "2025/10/07" at bounding box center [318, 86] width 37 height 18
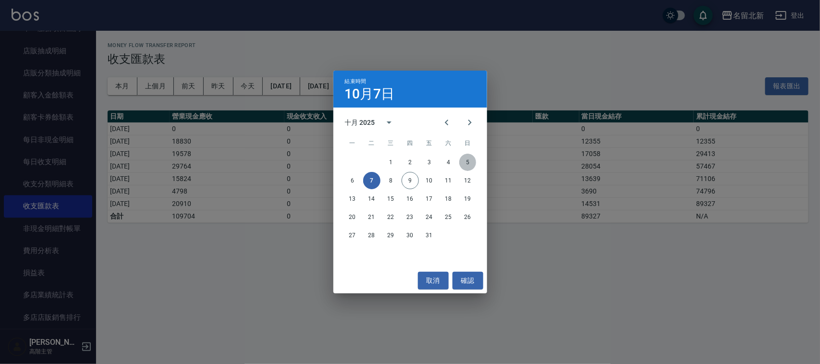
click at [467, 160] on button "5" at bounding box center [467, 162] width 17 height 17
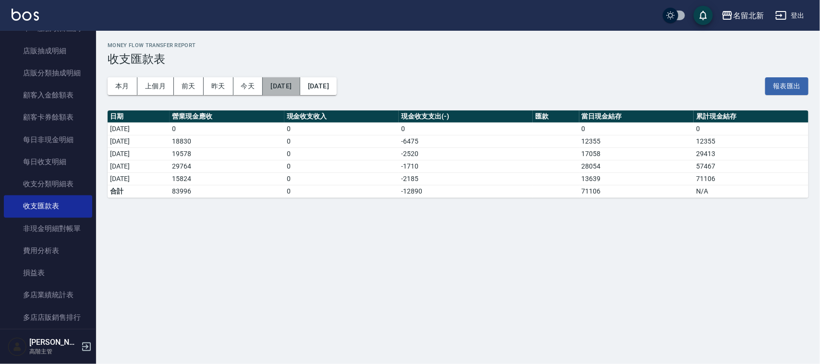
click at [294, 87] on button "2025/10/01" at bounding box center [281, 86] width 37 height 18
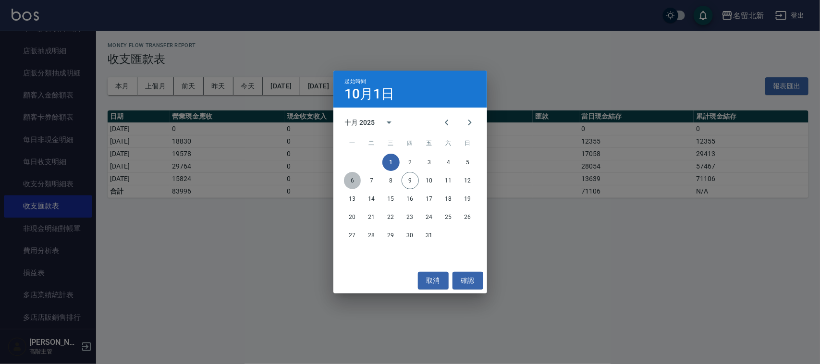
click at [354, 183] on button "6" at bounding box center [352, 180] width 17 height 17
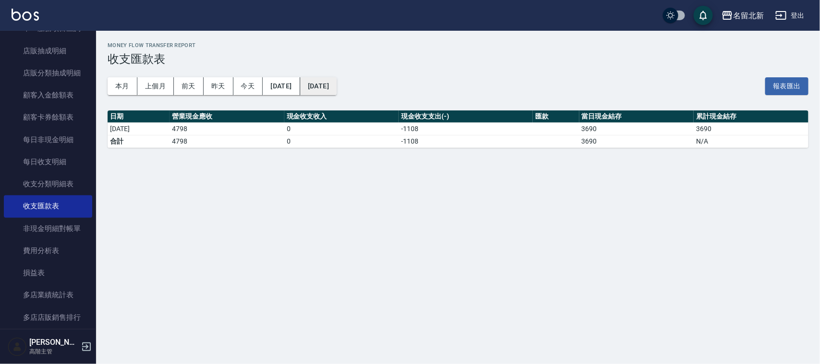
click at [337, 92] on button "2025/10/06" at bounding box center [318, 86] width 37 height 18
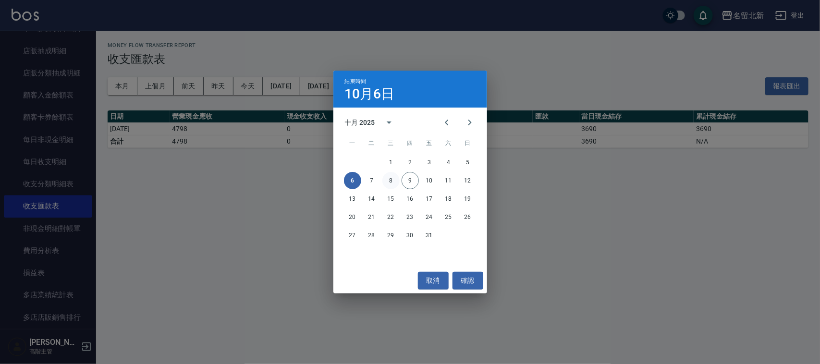
click at [392, 180] on button "8" at bounding box center [391, 180] width 17 height 17
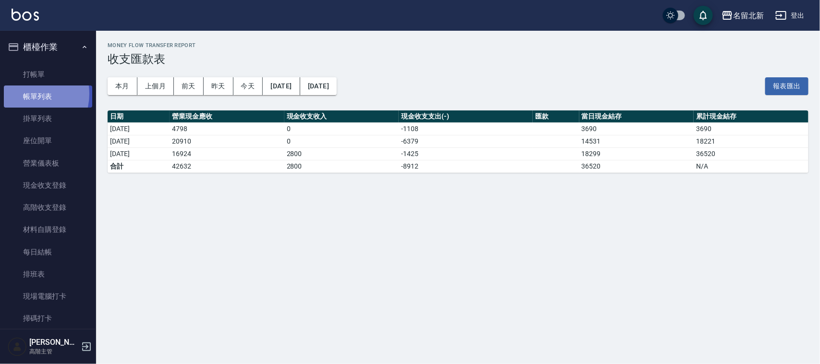
click at [29, 94] on link "帳單列表" at bounding box center [48, 97] width 88 height 22
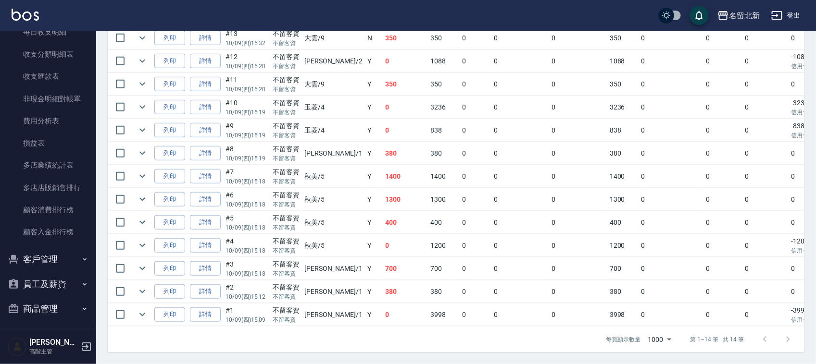
scroll to position [1153, 0]
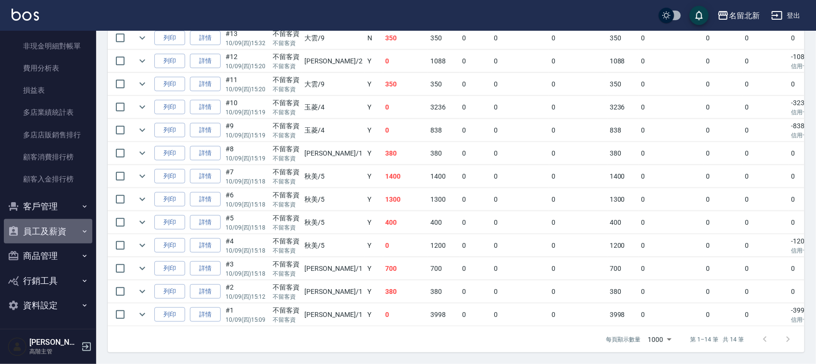
drag, startPoint x: 59, startPoint y: 238, endPoint x: 53, endPoint y: 227, distance: 11.8
click at [58, 237] on button "員工及薪資" at bounding box center [48, 231] width 88 height 25
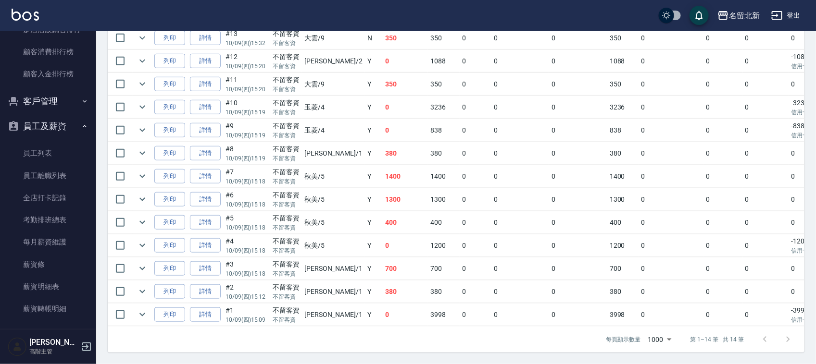
scroll to position [1338, 0]
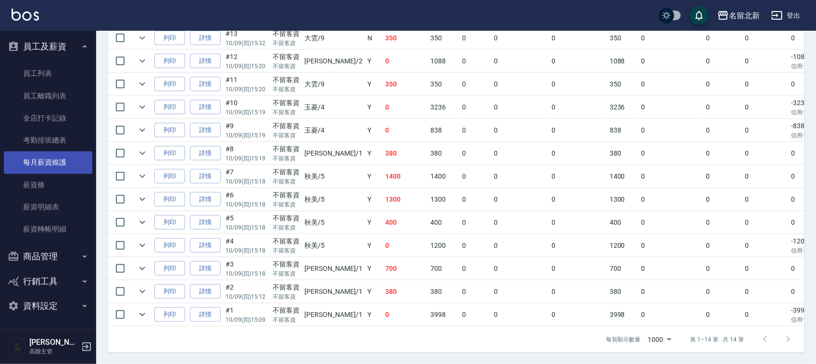
click at [53, 162] on link "每月薪資維護" at bounding box center [48, 162] width 88 height 22
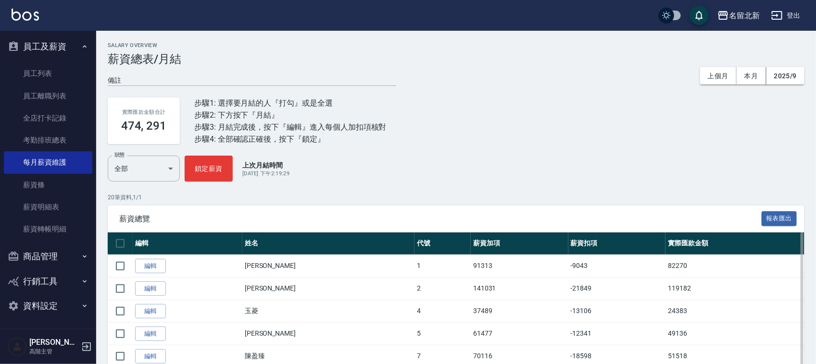
scroll to position [240, 0]
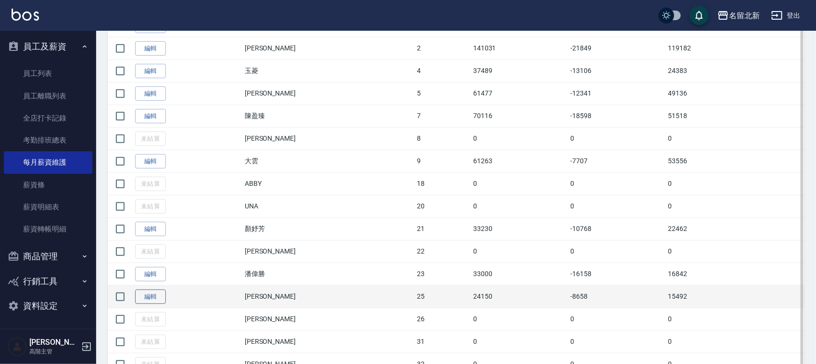
drag, startPoint x: 152, startPoint y: 289, endPoint x: 161, endPoint y: 297, distance: 12.0
click at [152, 291] on td "編輯" at bounding box center [188, 296] width 110 height 23
click at [161, 298] on link "編輯" at bounding box center [150, 297] width 31 height 15
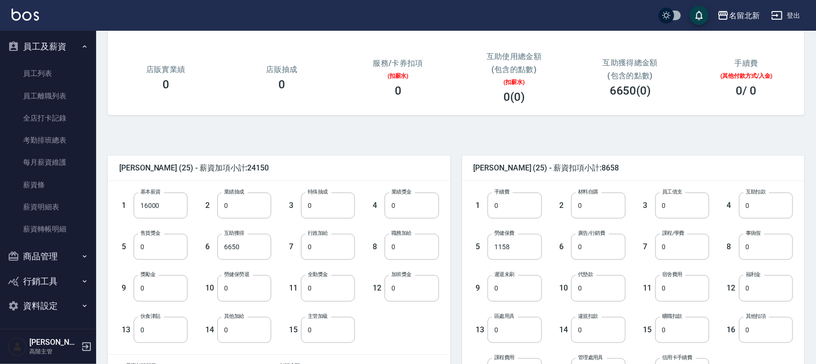
scroll to position [180, 0]
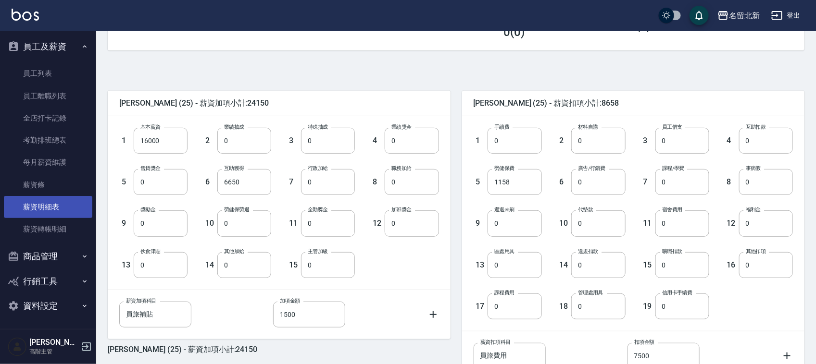
click at [47, 203] on link "薪資明細表" at bounding box center [48, 207] width 88 height 22
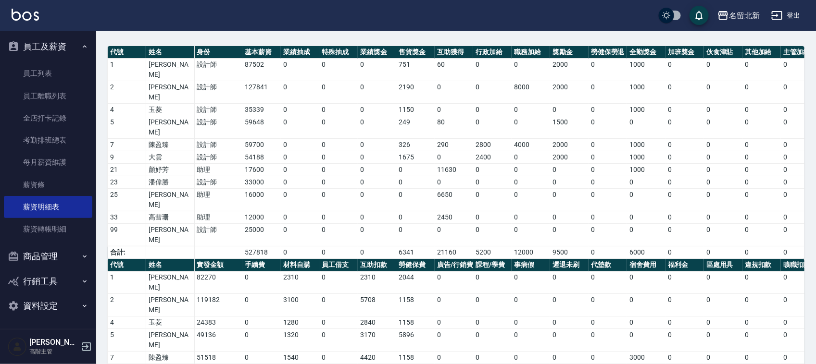
scroll to position [92, 0]
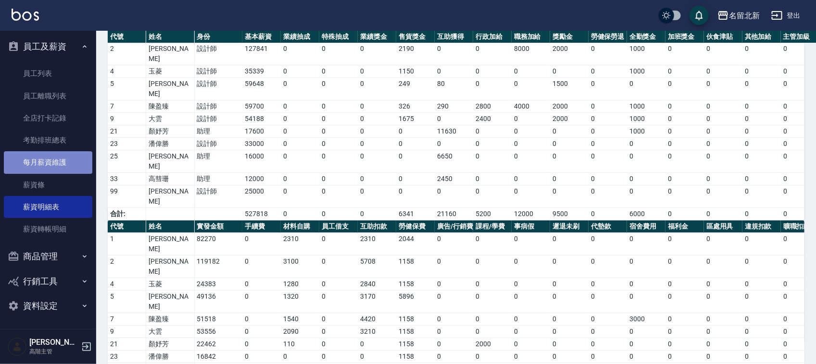
click at [49, 161] on link "每月薪資維護" at bounding box center [48, 162] width 88 height 22
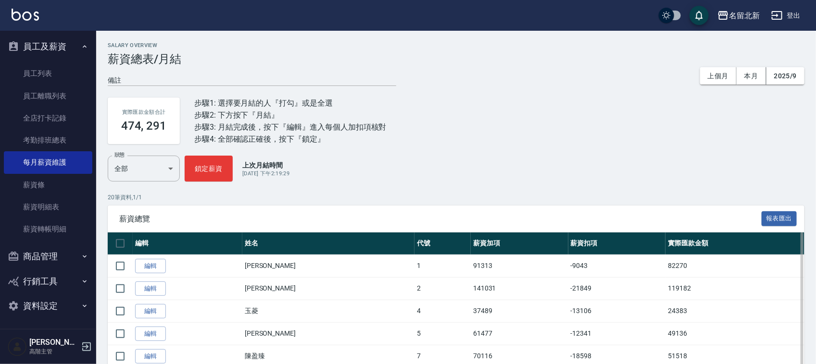
scroll to position [360, 0]
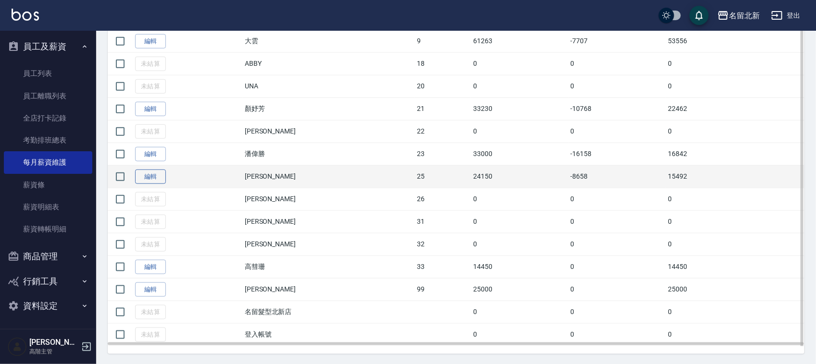
click at [149, 179] on link "編輯" at bounding box center [150, 177] width 31 height 15
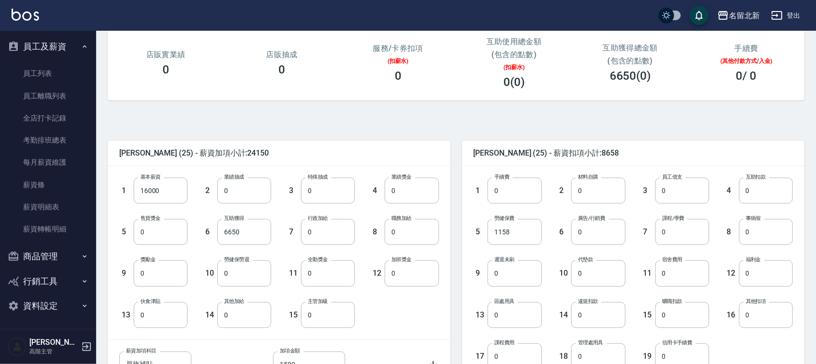
scroll to position [240, 0]
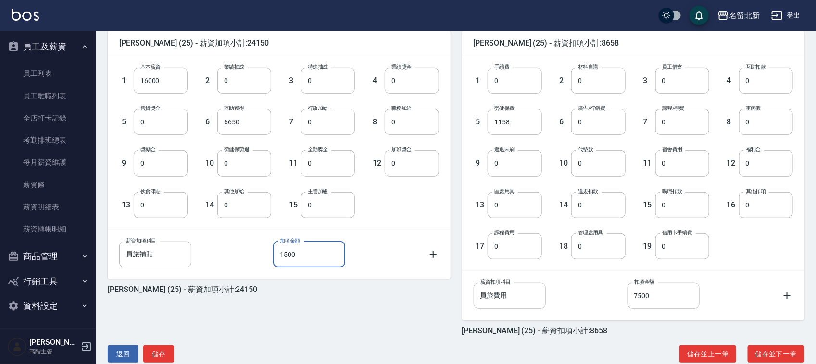
click at [304, 255] on input "1500" at bounding box center [309, 255] width 72 height 26
type input "3000"
click at [156, 80] on input "16000" at bounding box center [161, 81] width 54 height 26
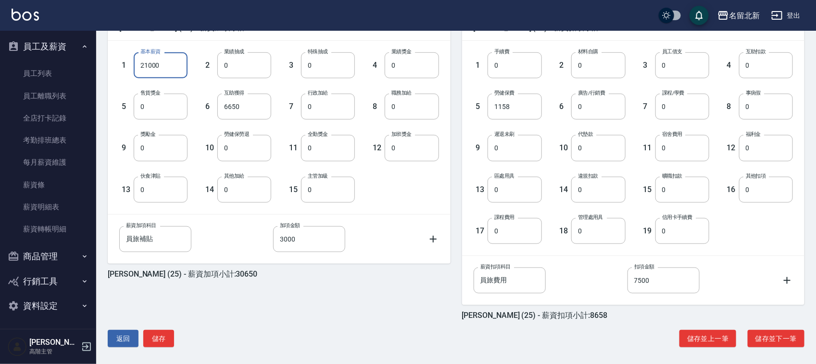
scroll to position [260, 0]
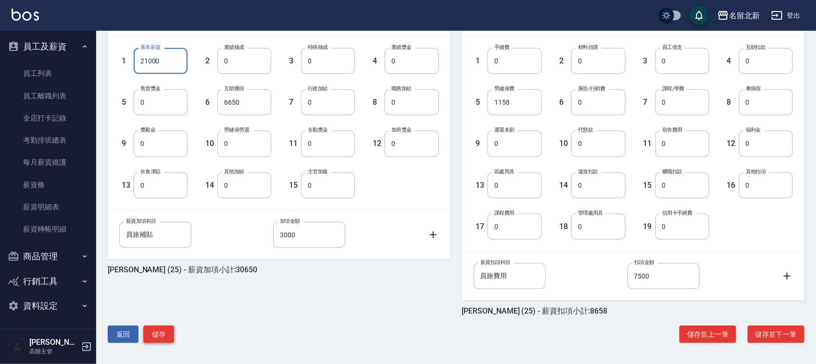
type input "21000"
click at [152, 332] on button "儲存" at bounding box center [158, 335] width 31 height 18
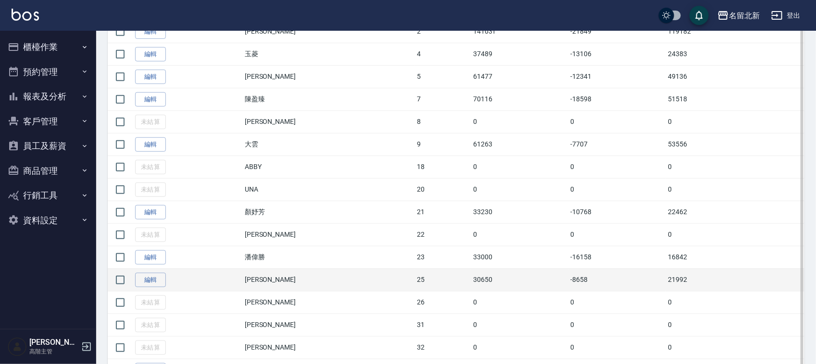
scroll to position [375, 0]
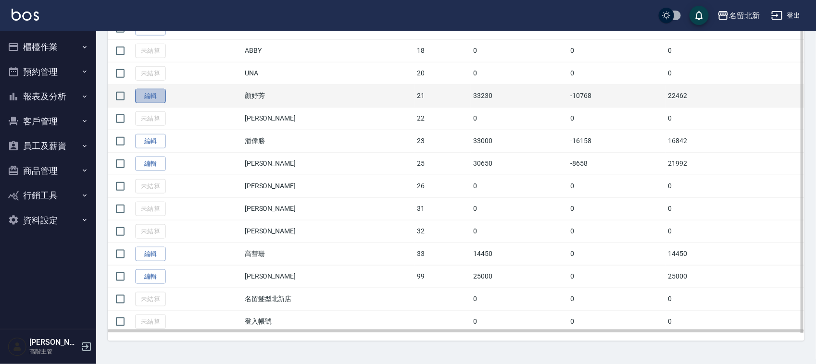
click at [145, 98] on link "編輯" at bounding box center [150, 96] width 31 height 15
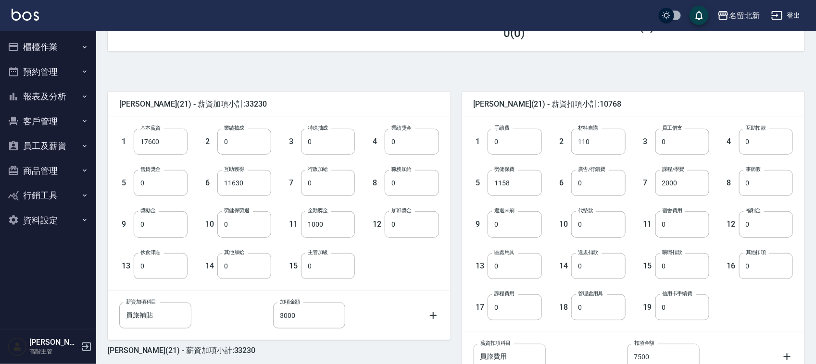
scroll to position [180, 0]
click at [161, 140] on input "17600" at bounding box center [161, 141] width 54 height 26
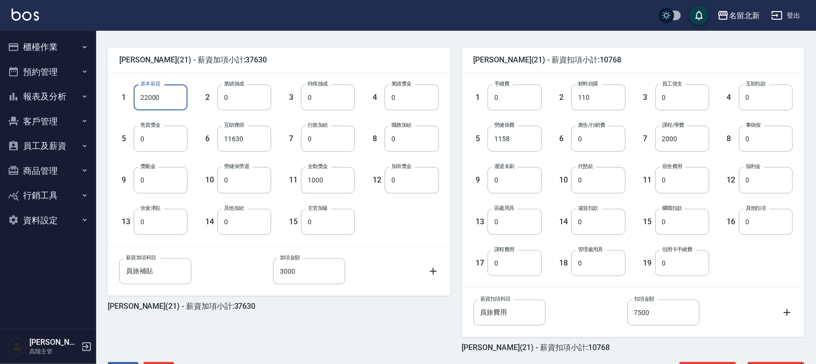
scroll to position [260, 0]
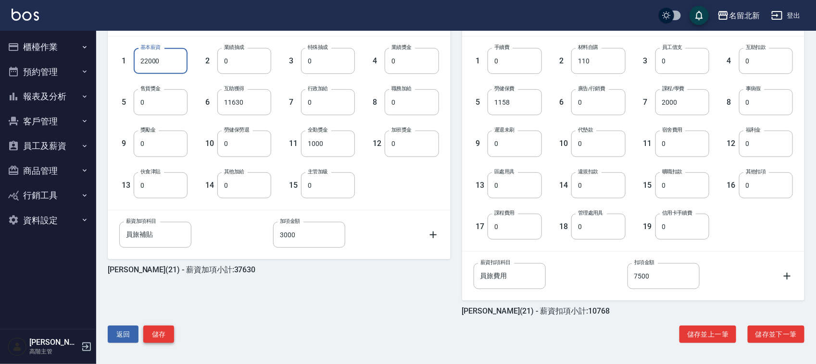
type input "22000"
click at [164, 332] on button "儲存" at bounding box center [158, 335] width 31 height 18
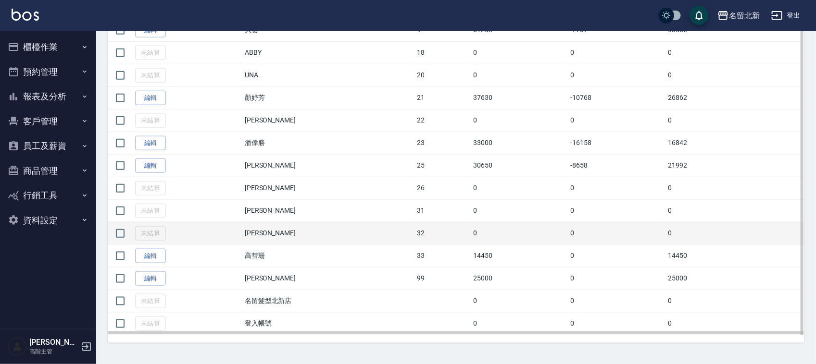
scroll to position [375, 0]
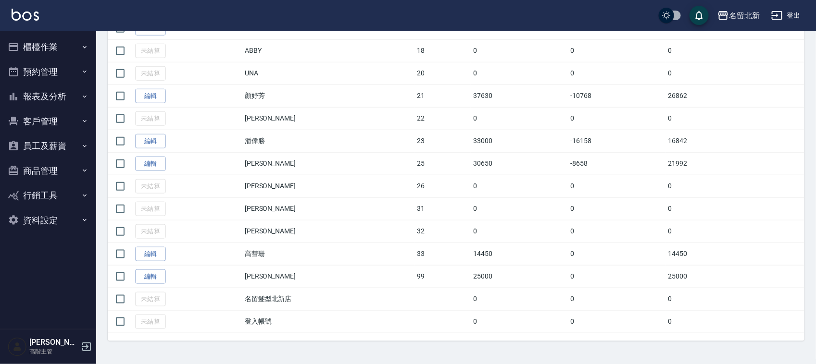
click at [58, 101] on button "報表及分析" at bounding box center [48, 96] width 88 height 25
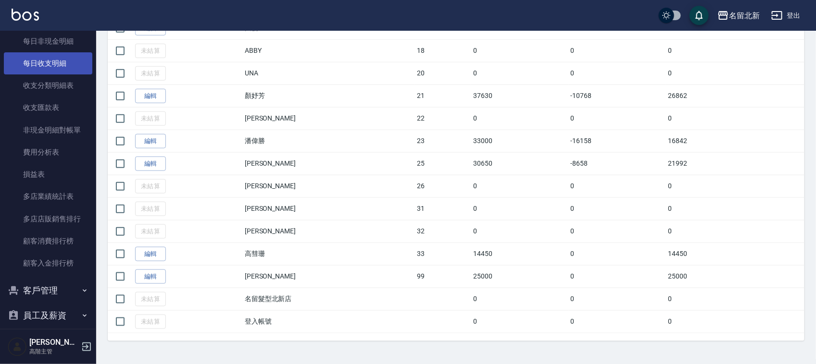
scroll to position [841, 0]
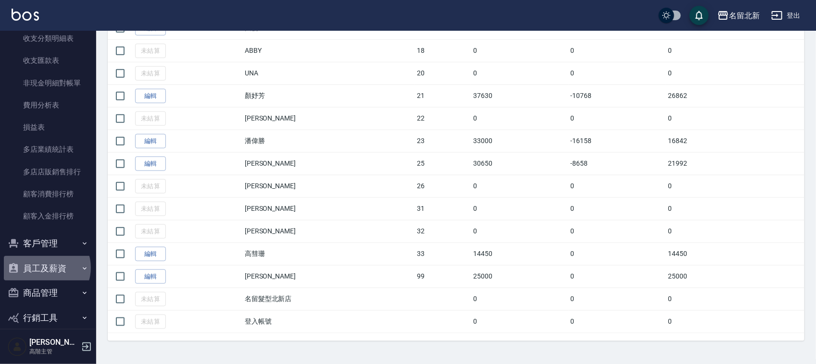
click at [46, 268] on button "員工及薪資" at bounding box center [48, 268] width 88 height 25
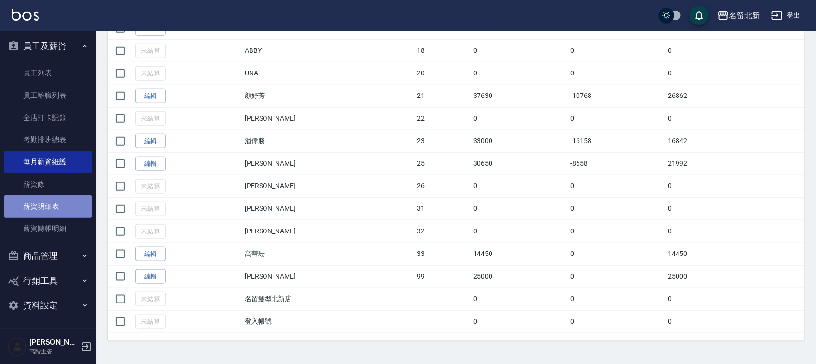
drag, startPoint x: 52, startPoint y: 207, endPoint x: 68, endPoint y: 200, distance: 17.7
click at [53, 207] on link "薪資明細表" at bounding box center [48, 207] width 88 height 22
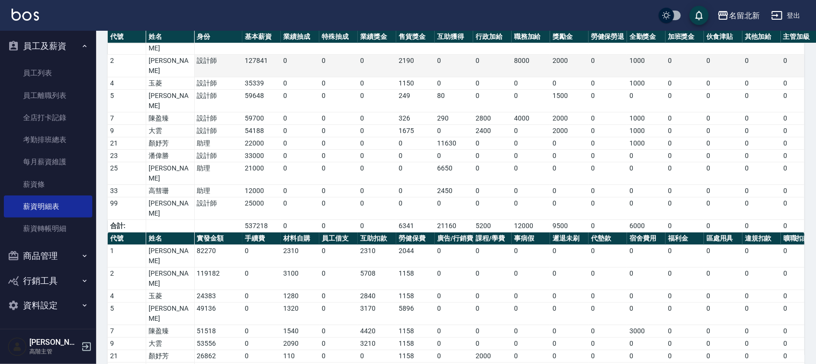
scroll to position [92, 0]
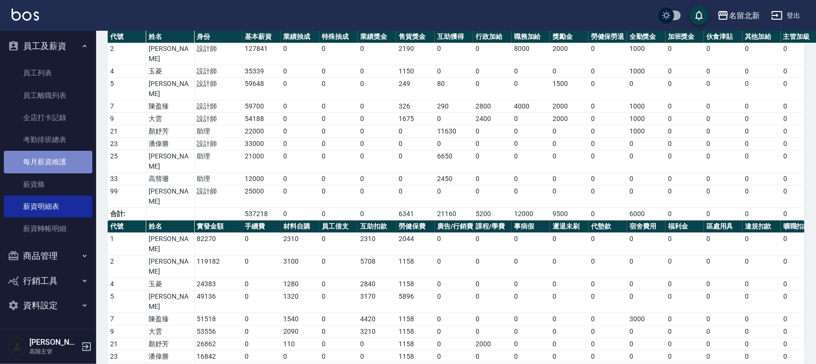
click at [54, 164] on link "每月薪資維護" at bounding box center [48, 162] width 88 height 22
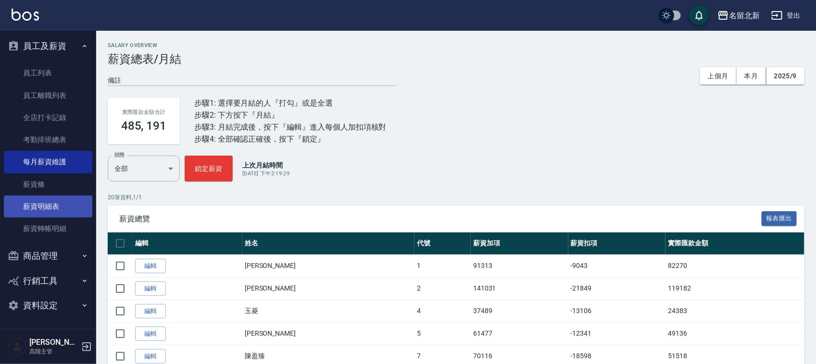
click at [52, 205] on link "薪資明細表" at bounding box center [48, 207] width 88 height 22
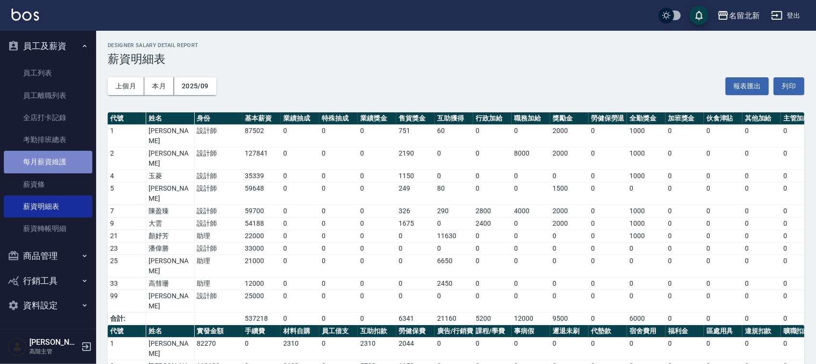
click at [50, 164] on link "每月薪資維護" at bounding box center [48, 162] width 88 height 22
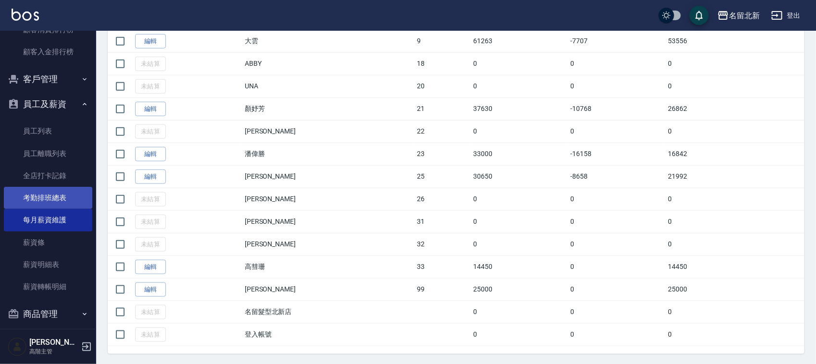
scroll to position [1064, 0]
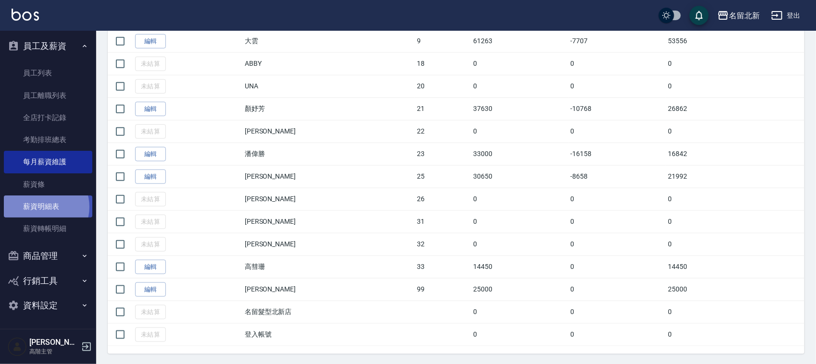
click at [41, 207] on link "薪資明細表" at bounding box center [48, 207] width 88 height 22
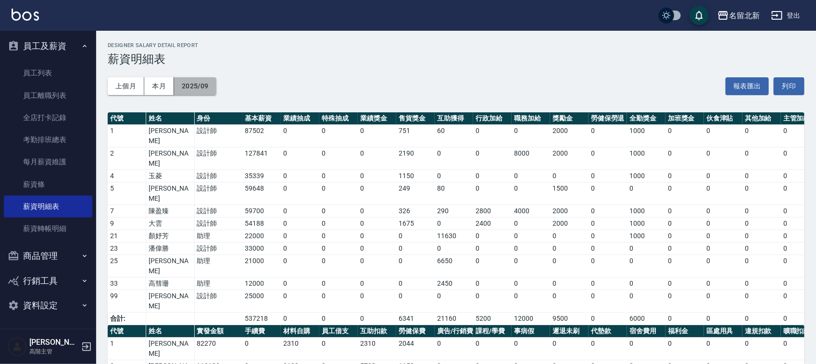
click at [200, 87] on button "2025/09" at bounding box center [195, 86] width 42 height 18
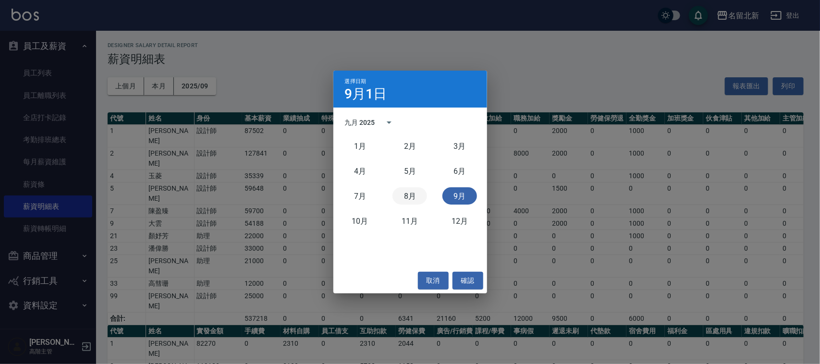
click at [405, 195] on button "8月" at bounding box center [410, 195] width 35 height 17
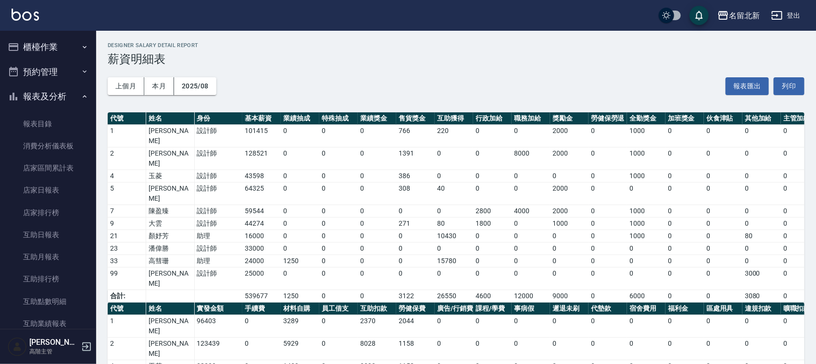
click at [34, 41] on button "櫃檯作業" at bounding box center [48, 47] width 88 height 25
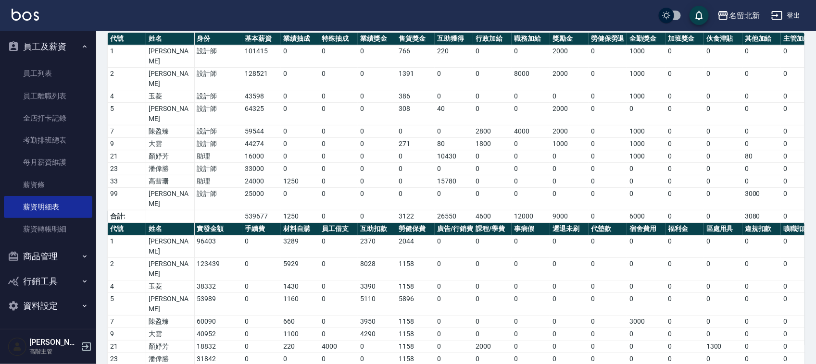
scroll to position [1339, 0]
click at [59, 162] on link "每月薪資維護" at bounding box center [48, 161] width 88 height 22
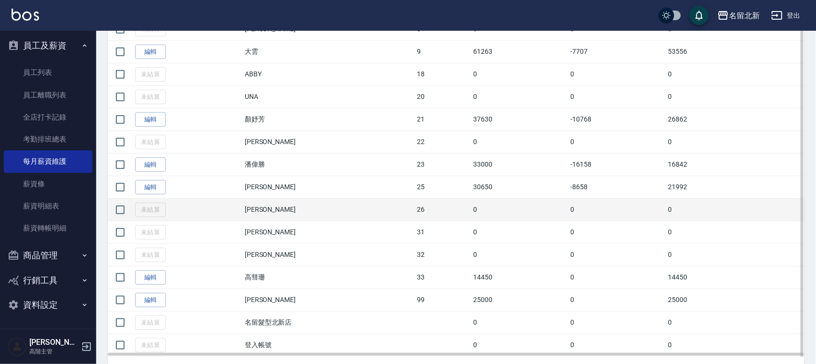
scroll to position [375, 0]
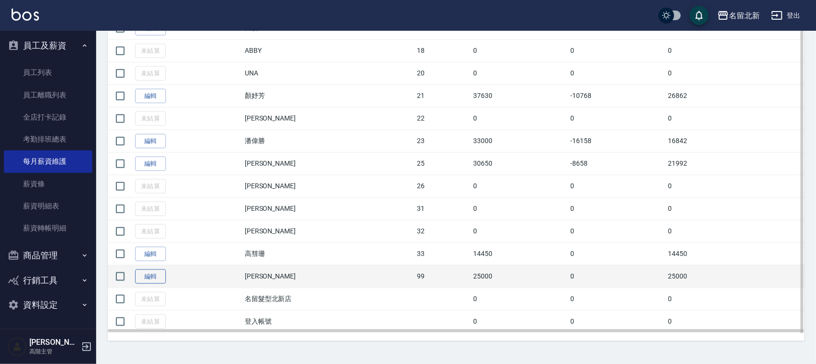
click at [155, 282] on link "編輯" at bounding box center [150, 277] width 31 height 15
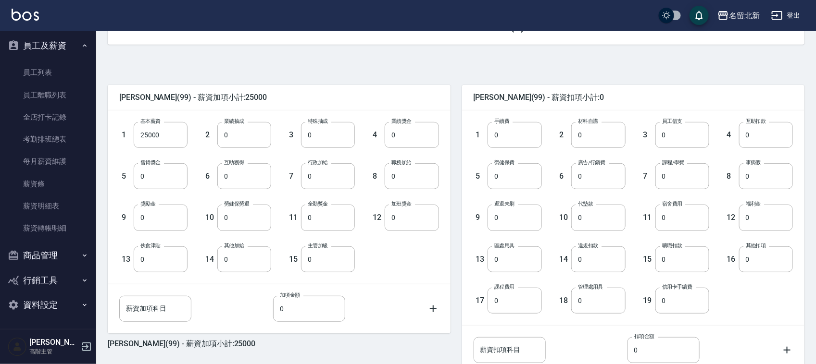
scroll to position [260, 0]
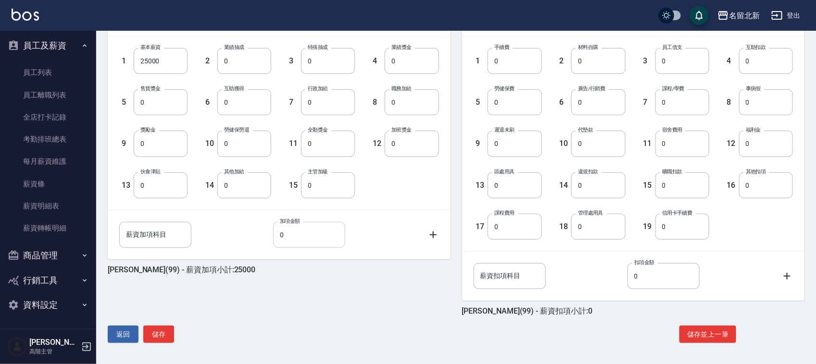
click at [296, 238] on input "0" at bounding box center [309, 235] width 72 height 26
type input "3000"
click at [160, 237] on input "薪資加項科目" at bounding box center [155, 235] width 72 height 26
type input "n"
type input "宿舍"
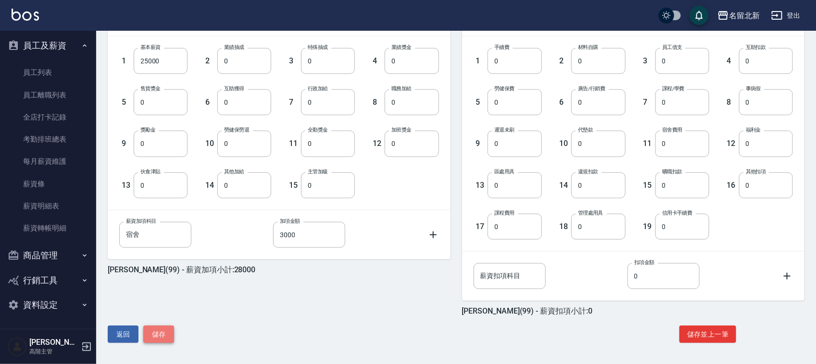
click at [166, 333] on button "儲存" at bounding box center [158, 335] width 31 height 18
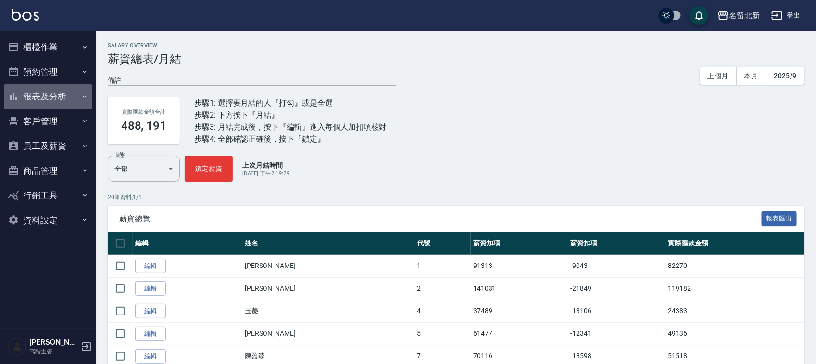
click at [62, 94] on button "報表及分析" at bounding box center [48, 96] width 88 height 25
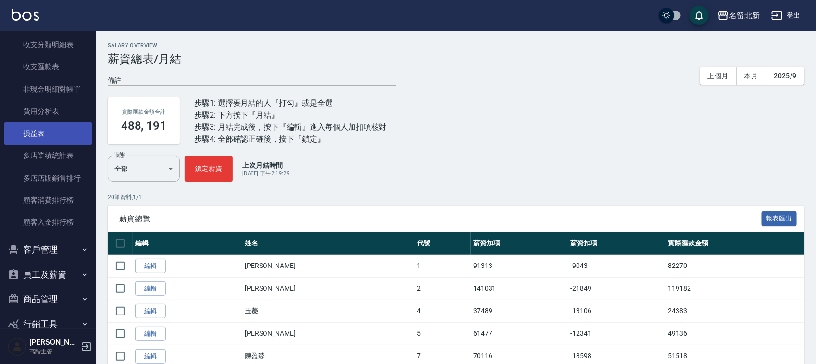
scroll to position [878, 0]
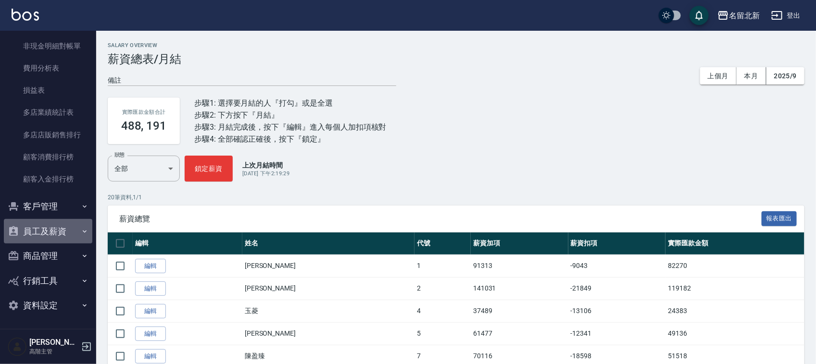
click at [74, 236] on button "員工及薪資" at bounding box center [48, 231] width 88 height 25
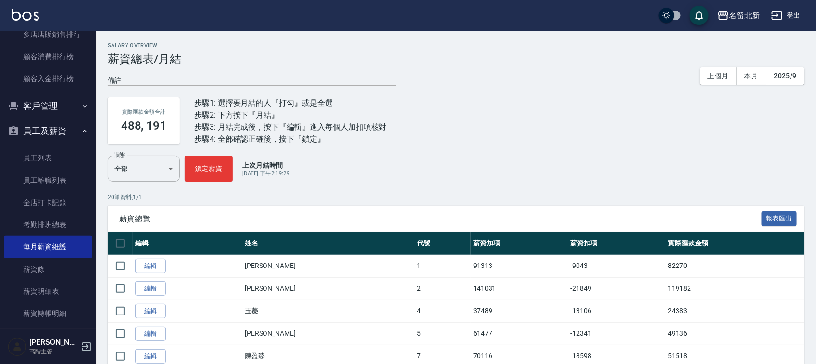
scroll to position [1064, 0]
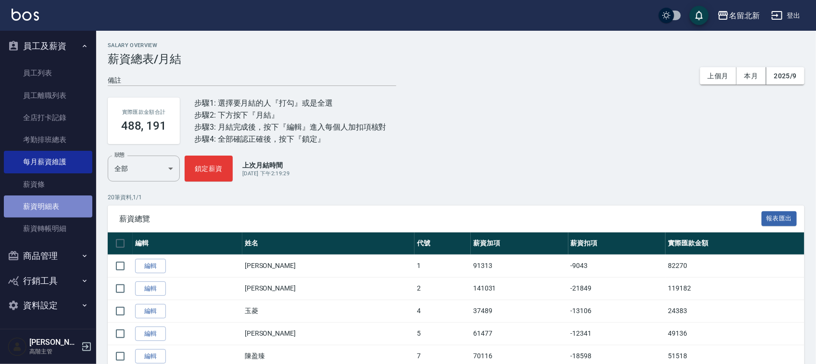
click at [48, 203] on link "薪資明細表" at bounding box center [48, 207] width 88 height 22
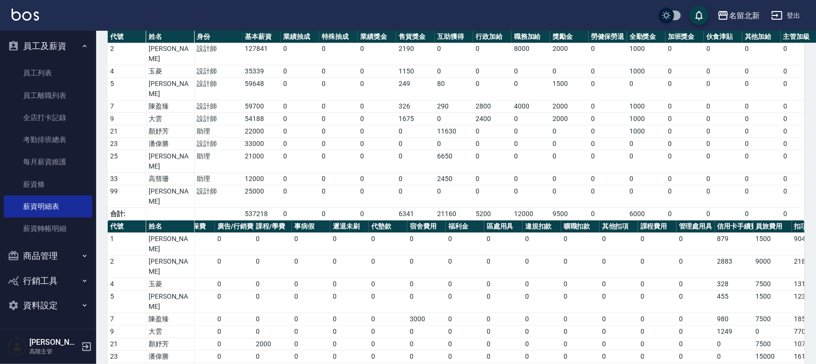
scroll to position [0, 245]
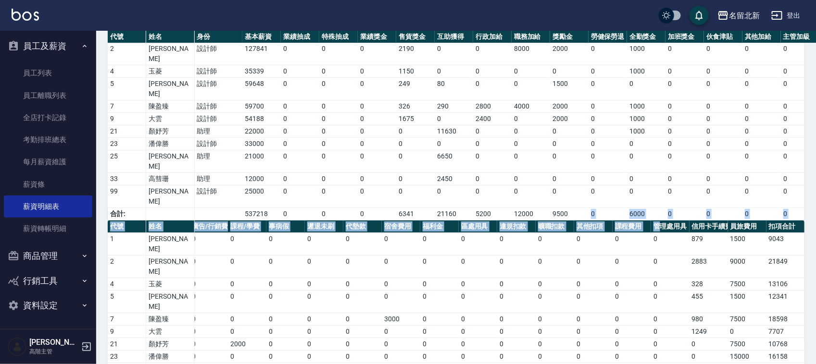
drag, startPoint x: 586, startPoint y: 171, endPoint x: 652, endPoint y: 183, distance: 66.9
click at [661, 186] on div "名留北新 2025-09 薪資明細表 列印時間： 2025-10-09-15:58 Designer Salary Detail Report 薪資明細表 上…" at bounding box center [455, 191] width 719 height 507
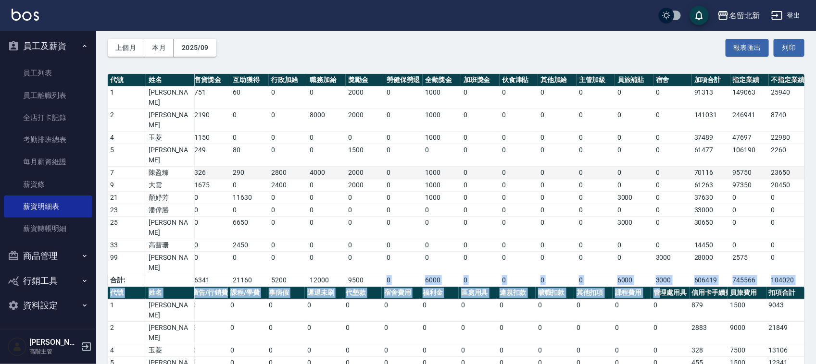
scroll to position [32, 0]
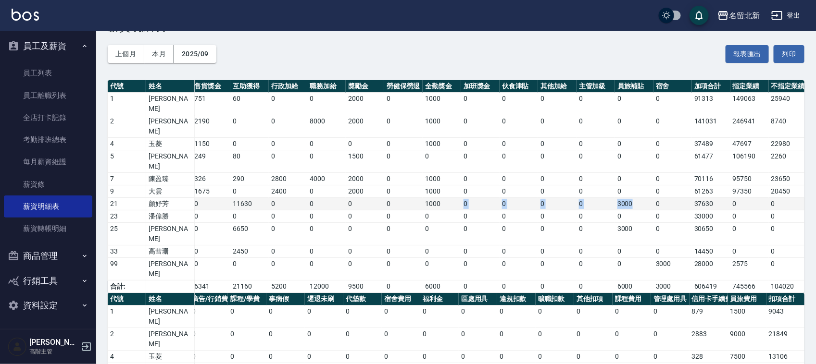
drag, startPoint x: 646, startPoint y: 176, endPoint x: 454, endPoint y: 171, distance: 192.3
click at [455, 198] on tr "21 顏妤芳 助理 22000 0 0 0 0 11630 0 0 0 0 1000 0 0 0 0 3000 0 37630 0 0 0 0" at bounding box center [393, 204] width 980 height 12
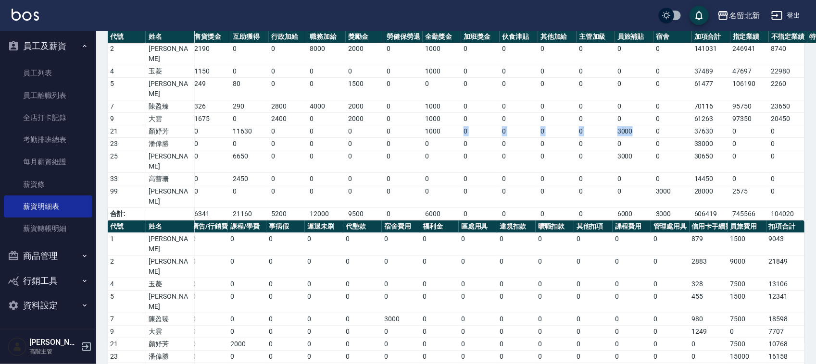
scroll to position [0, 0]
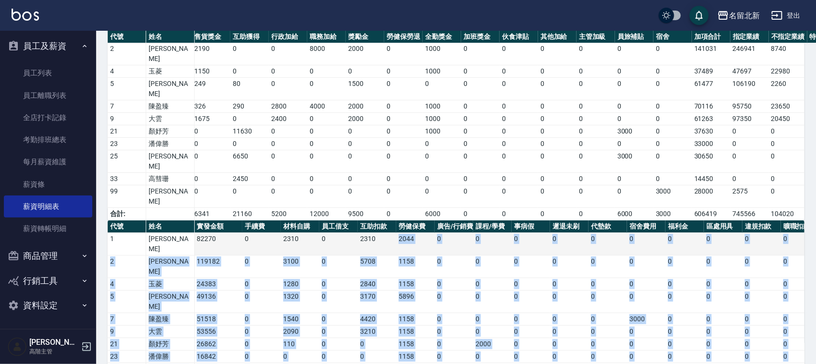
drag, startPoint x: 416, startPoint y: 303, endPoint x: 388, endPoint y: 198, distance: 109.2
click at [387, 233] on tbody "1 何杏芳 82270 0 2310 0 2310 2044 0 0 0 0 0 0 0 0 0 0 0 0 0 879 1500 9043 2 陳詩芳 11…" at bounding box center [579, 333] width 942 height 200
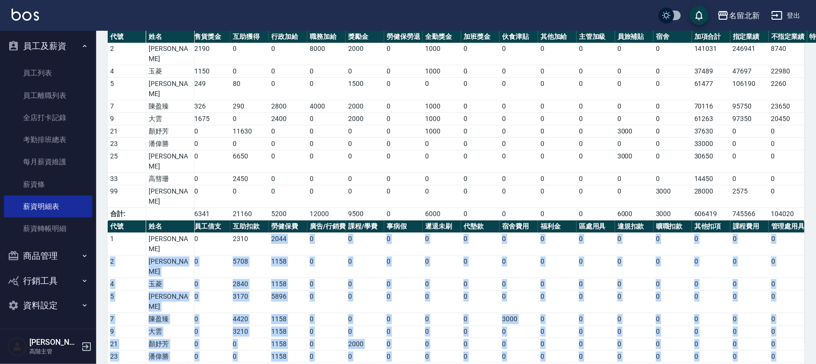
scroll to position [0, 245]
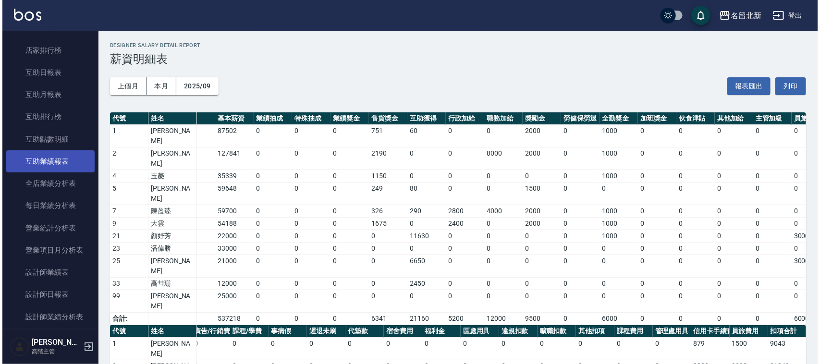
scroll to position [0, 0]
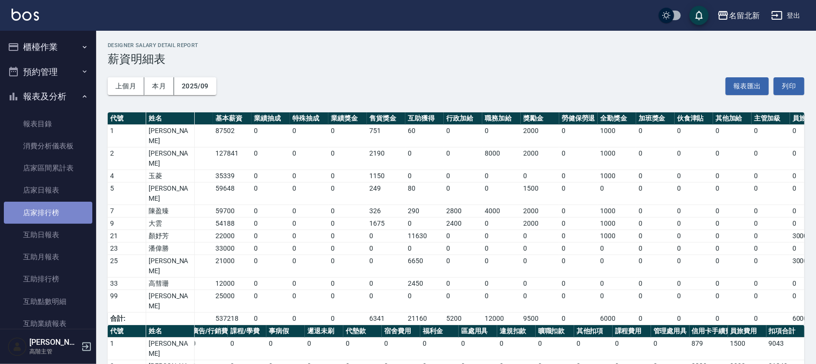
click at [63, 211] on link "店家排行榜" at bounding box center [48, 213] width 88 height 22
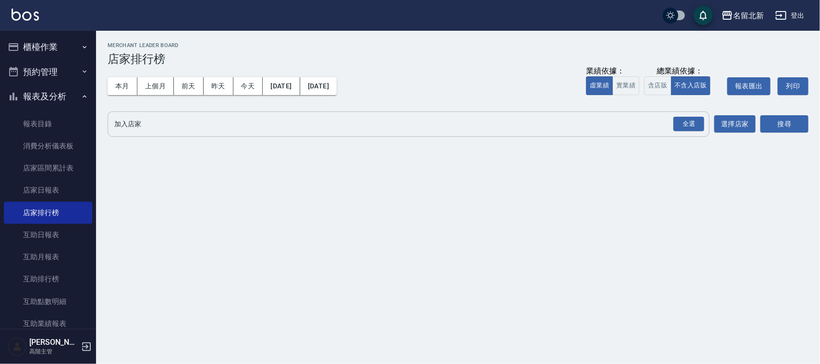
click at [145, 127] on input "加入店家" at bounding box center [401, 124] width 579 height 17
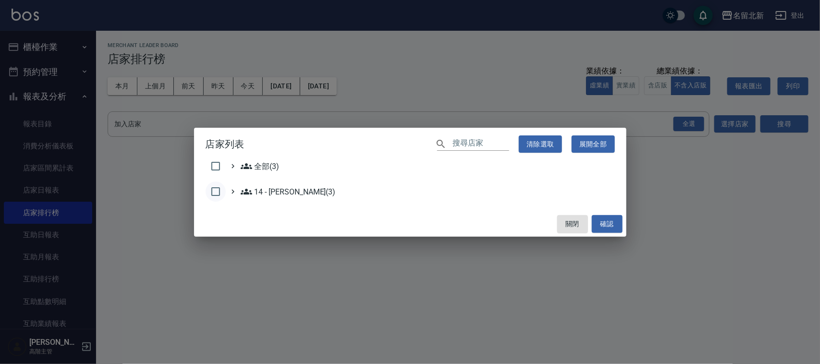
click at [212, 188] on input "checkbox" at bounding box center [216, 192] width 20 height 20
checkbox input "true"
click at [616, 222] on button "確認" at bounding box center [607, 224] width 31 height 18
checkbox input "false"
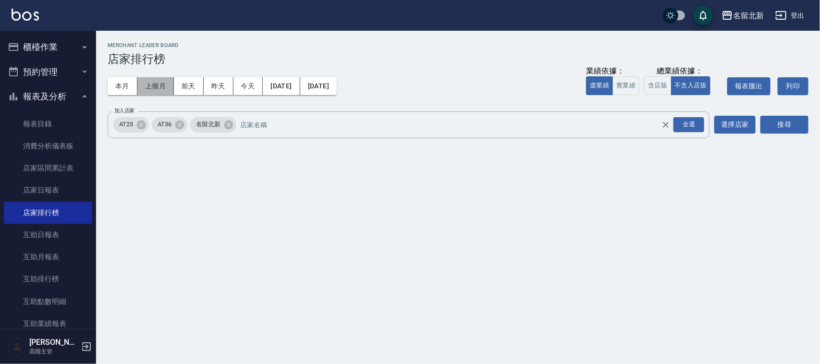
click at [157, 83] on button "上個月" at bounding box center [155, 86] width 37 height 18
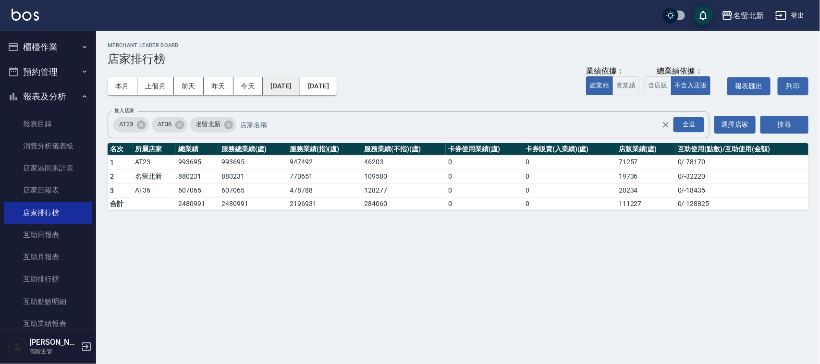
click at [294, 84] on button "2025/09/01" at bounding box center [281, 86] width 37 height 18
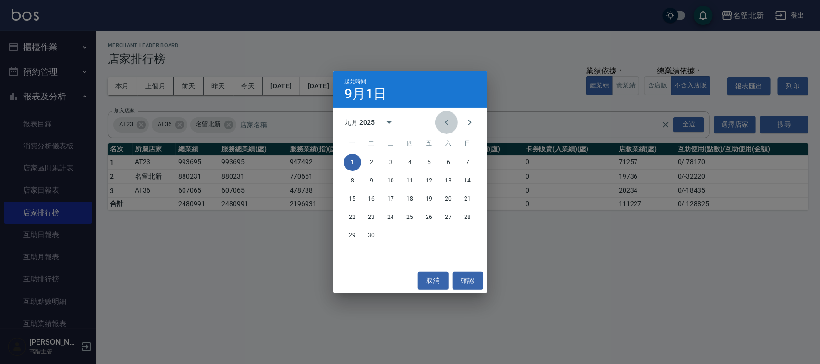
click at [447, 120] on icon "Previous month" at bounding box center [447, 123] width 12 height 12
drag, startPoint x: 430, startPoint y: 161, endPoint x: 418, endPoint y: 138, distance: 26.0
click at [429, 158] on button "1" at bounding box center [429, 162] width 17 height 17
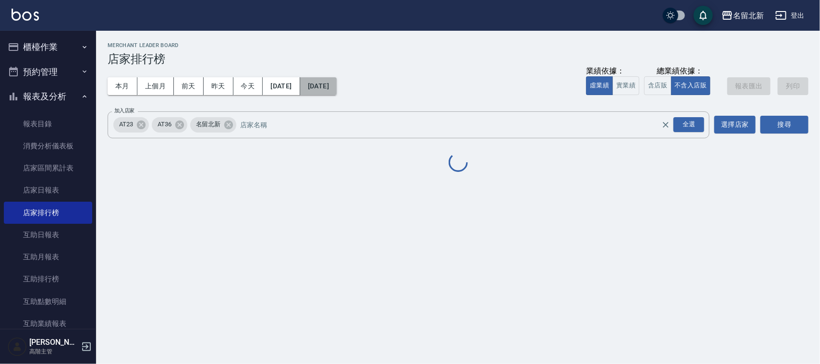
click at [337, 83] on button "2025/09/30" at bounding box center [318, 86] width 37 height 18
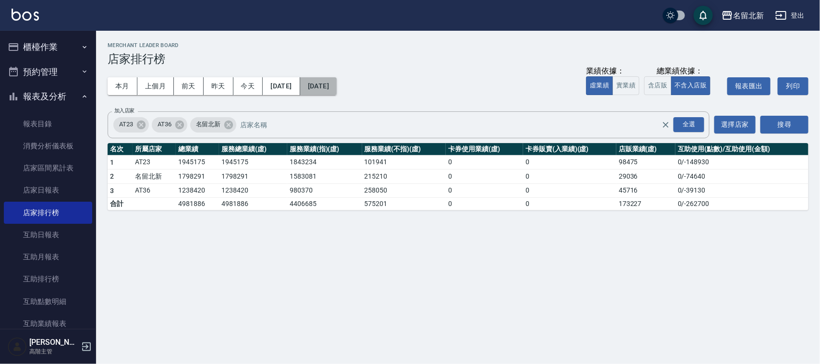
click at [337, 84] on button "2025/09/30" at bounding box center [318, 86] width 37 height 18
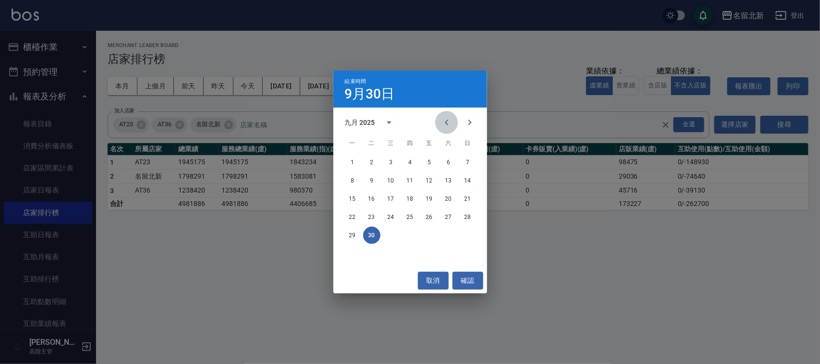
click at [441, 121] on icon "Previous month" at bounding box center [447, 123] width 12 height 12
click at [466, 232] on button "31" at bounding box center [467, 235] width 17 height 17
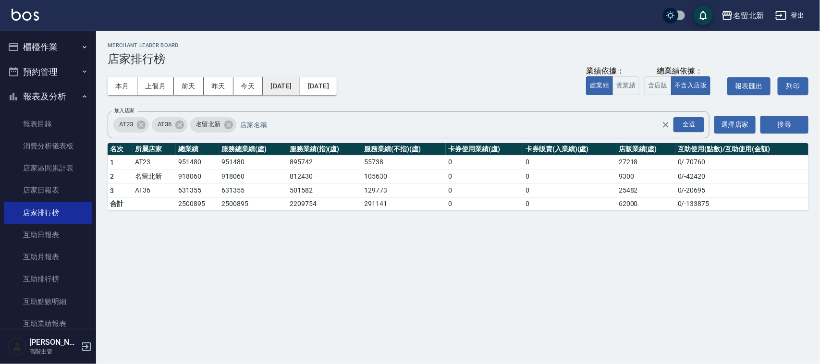
click at [291, 84] on button "2025/08/01" at bounding box center [281, 86] width 37 height 18
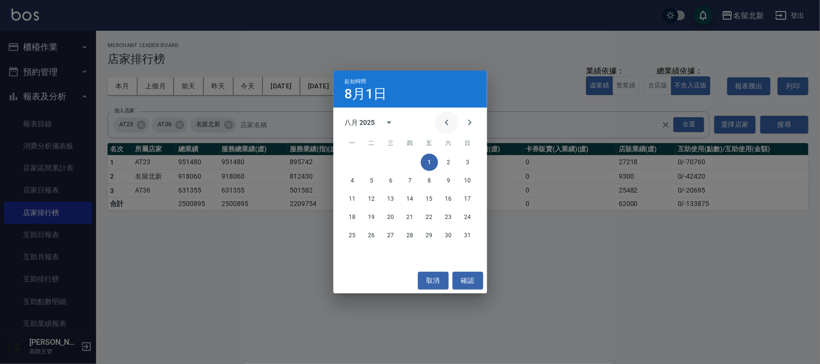
click at [457, 119] on button "Previous month" at bounding box center [446, 122] width 23 height 23
drag, startPoint x: 368, startPoint y: 156, endPoint x: 367, endPoint y: 149, distance: 7.3
click at [367, 156] on button "1" at bounding box center [371, 162] width 17 height 17
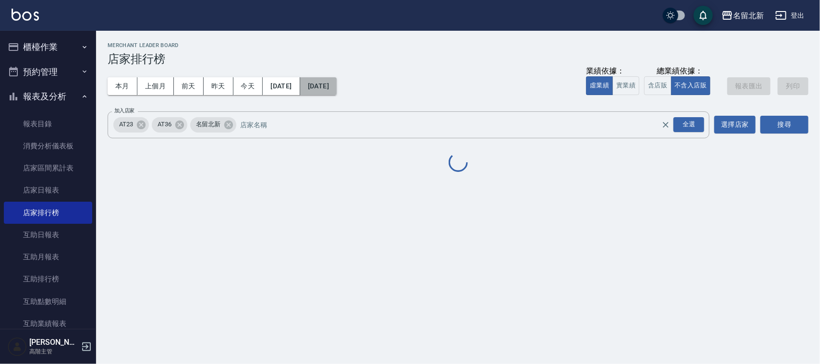
click at [337, 90] on button "2025/08/31" at bounding box center [318, 86] width 37 height 18
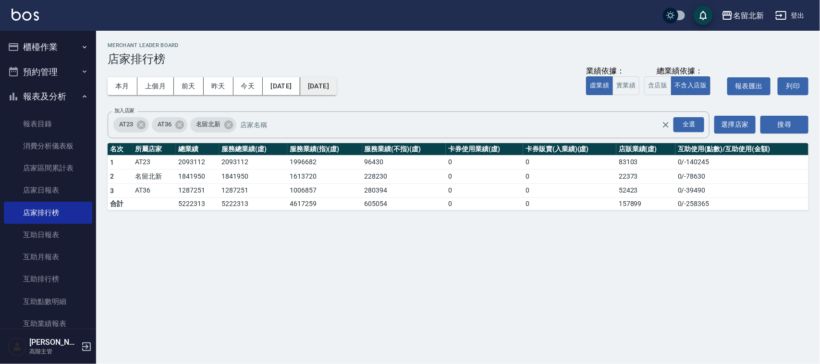
click at [337, 86] on button "2025/08/31" at bounding box center [318, 86] width 37 height 18
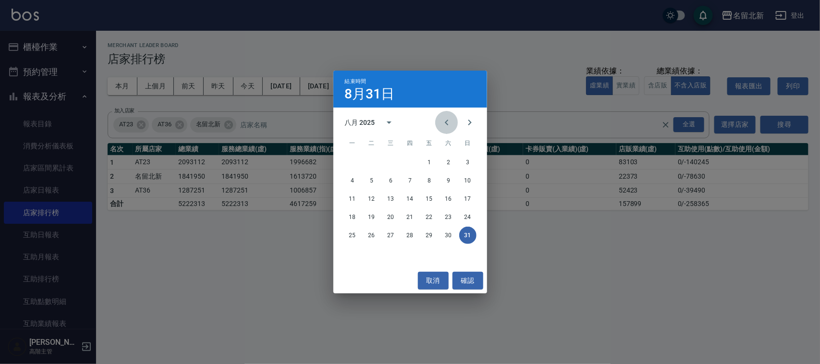
click at [446, 123] on icon "Previous month" at bounding box center [446, 123] width 3 height 6
click at [406, 236] on button "31" at bounding box center [410, 235] width 17 height 17
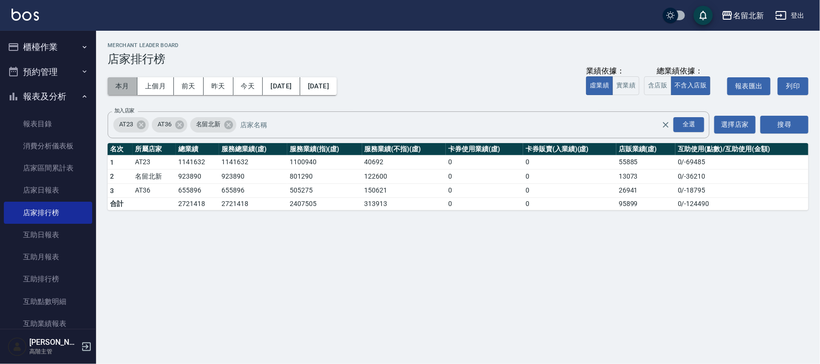
drag, startPoint x: 112, startPoint y: 87, endPoint x: 123, endPoint y: 86, distance: 11.2
click at [113, 87] on button "本月" at bounding box center [123, 86] width 30 height 18
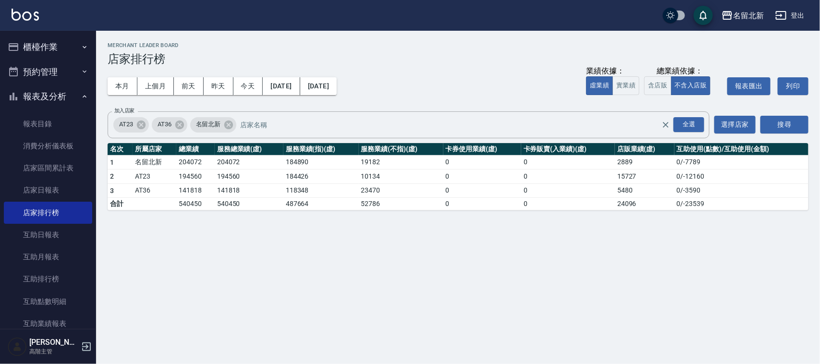
click at [806, 11] on button "登出" at bounding box center [790, 16] width 37 height 18
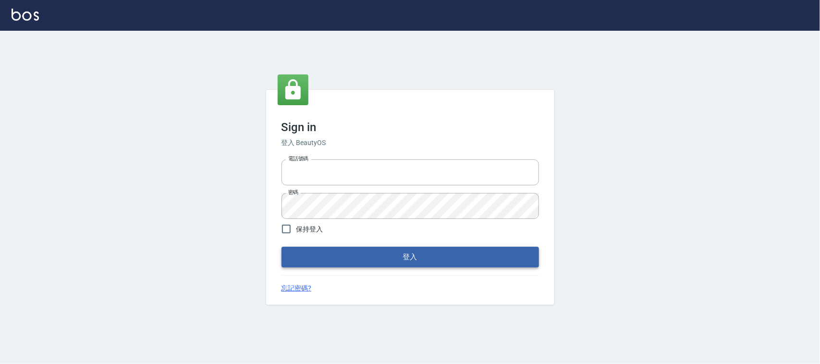
type input "0925193258"
click at [411, 255] on button "登入" at bounding box center [411, 257] width 258 height 20
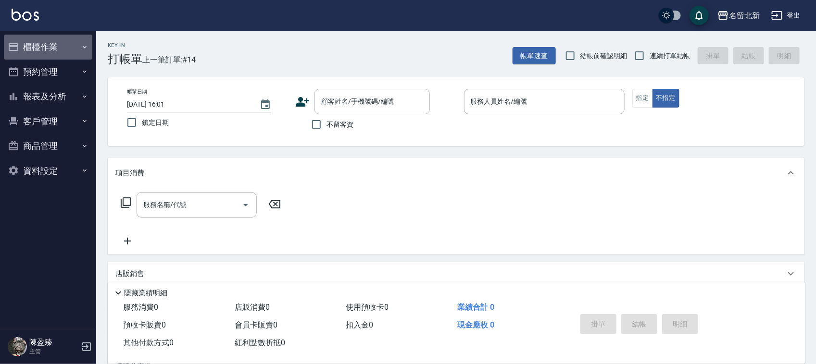
drag, startPoint x: 41, startPoint y: 44, endPoint x: 91, endPoint y: 50, distance: 50.4
click at [42, 44] on button "櫃檯作業" at bounding box center [48, 47] width 88 height 25
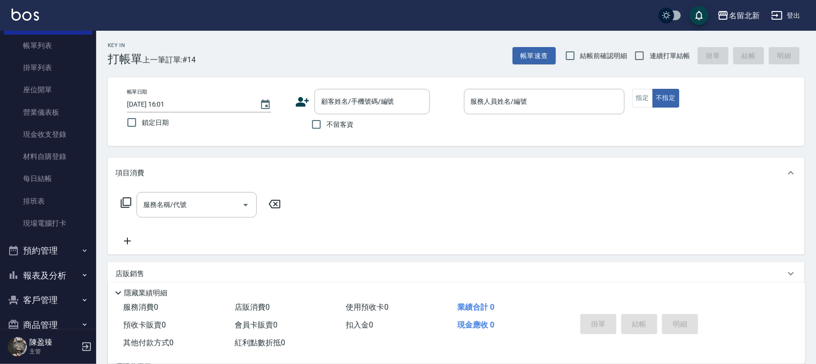
scroll to position [95, 0]
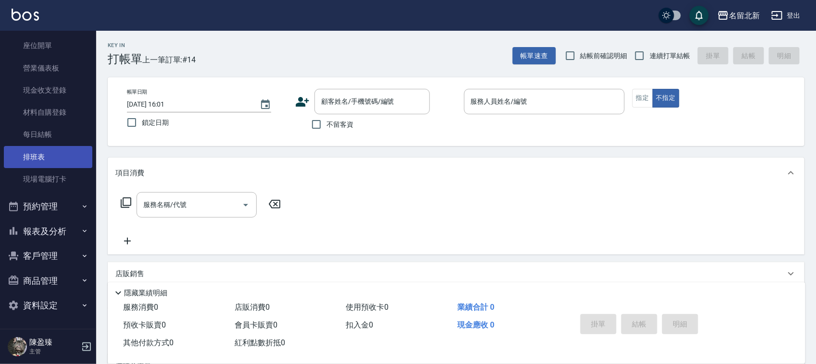
drag, startPoint x: 40, startPoint y: 152, endPoint x: 50, endPoint y: 149, distance: 10.0
click at [41, 152] on link "排班表" at bounding box center [48, 157] width 88 height 22
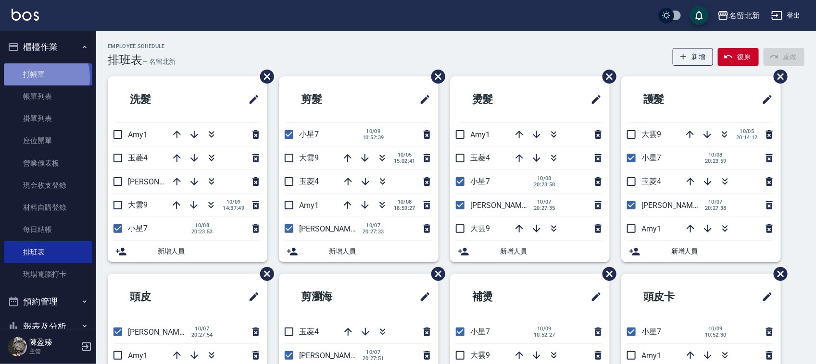
click at [37, 77] on link "打帳單" at bounding box center [48, 74] width 88 height 22
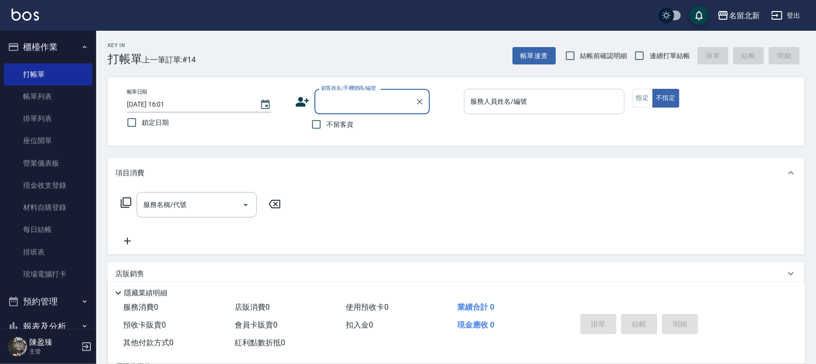
click at [553, 100] on input "服務人員姓名/編號" at bounding box center [544, 101] width 152 height 17
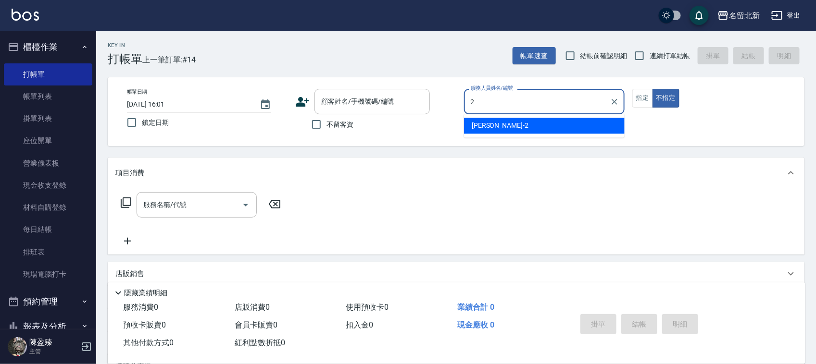
type input "詩芳-2"
type button "false"
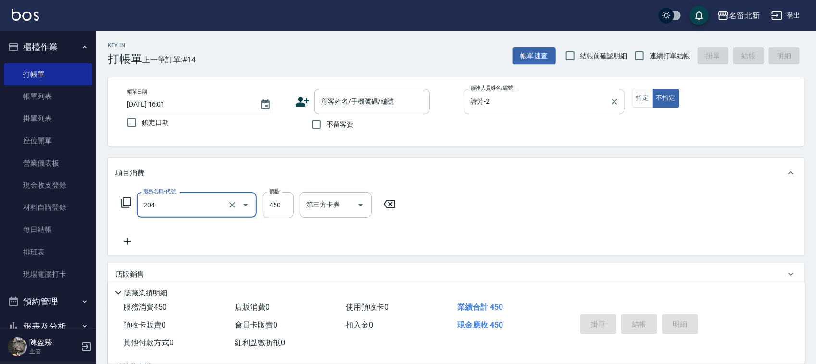
type input "髮質調理洗髮(204)"
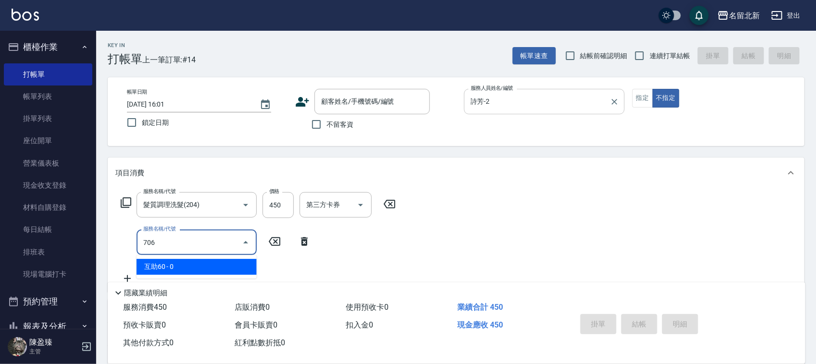
type input "互助60(706)"
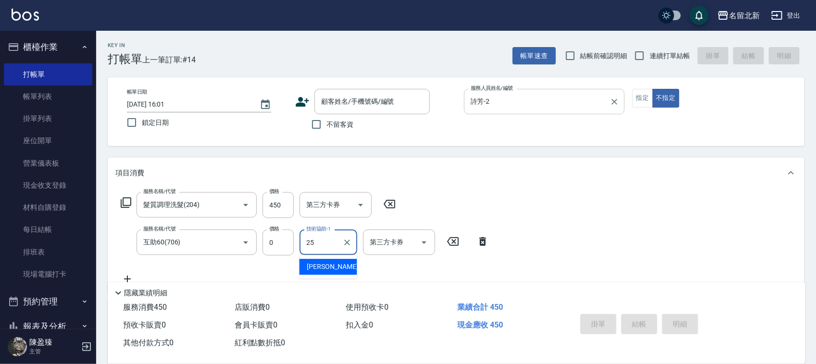
type input "禎禎-25"
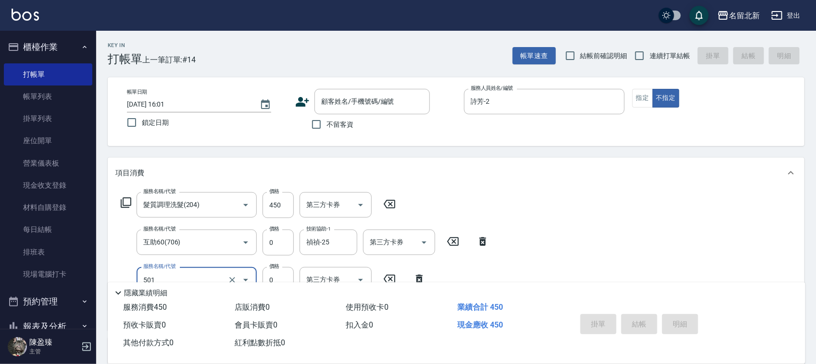
type input "染髮(501)"
type input "350"
click at [639, 54] on input "連續打單結帳" at bounding box center [639, 56] width 20 height 20
checkbox input "true"
click at [318, 124] on input "不留客資" at bounding box center [316, 124] width 20 height 20
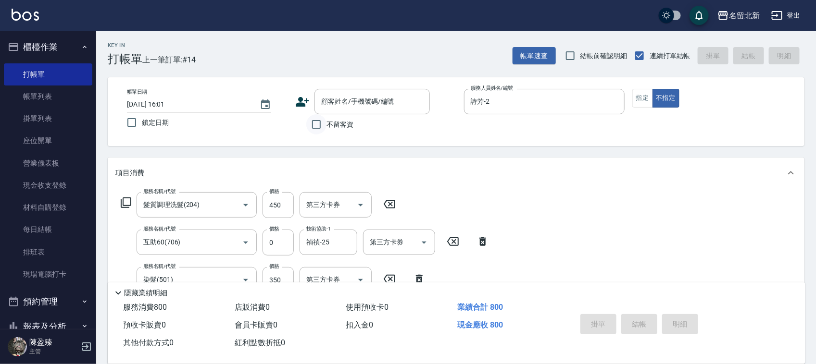
checkbox input "true"
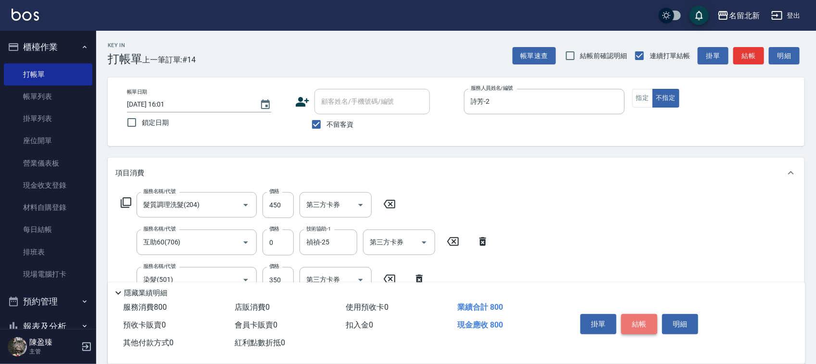
click at [637, 321] on button "結帳" at bounding box center [639, 324] width 36 height 20
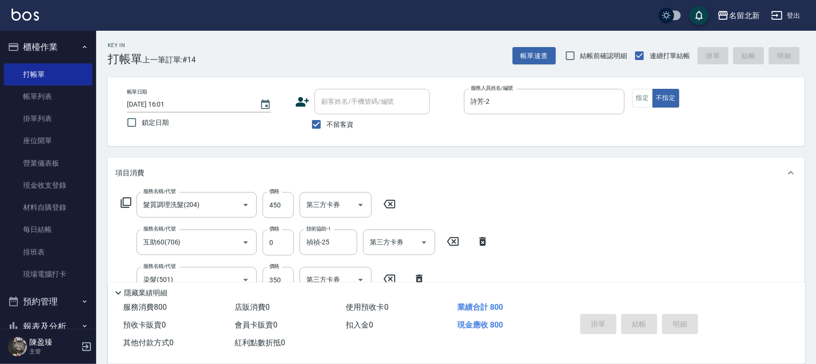
type input "[DATE] 16:02"
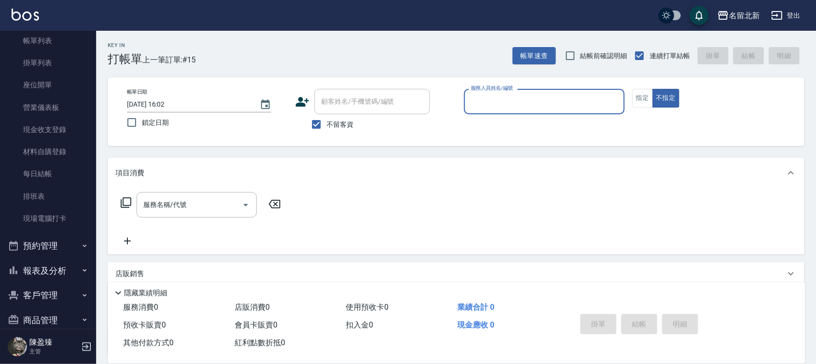
scroll to position [95, 0]
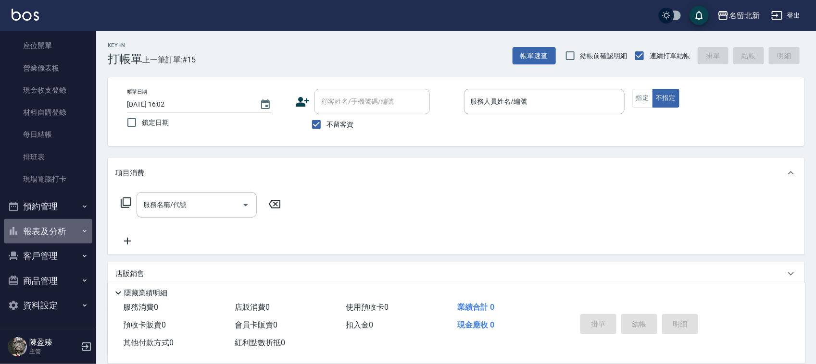
click at [60, 225] on button "報表及分析" at bounding box center [48, 231] width 88 height 25
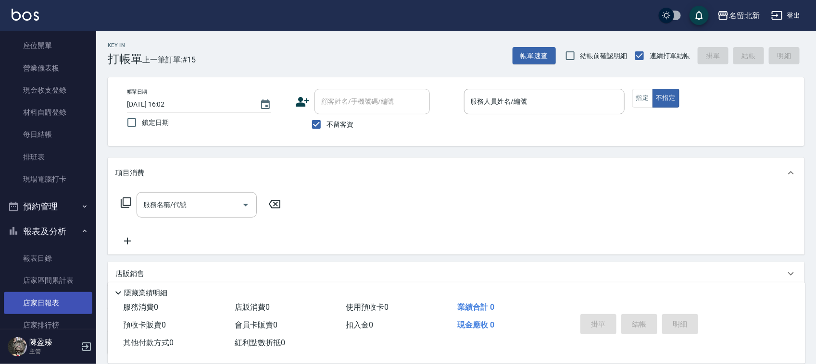
click at [55, 306] on link "店家日報表" at bounding box center [48, 303] width 88 height 22
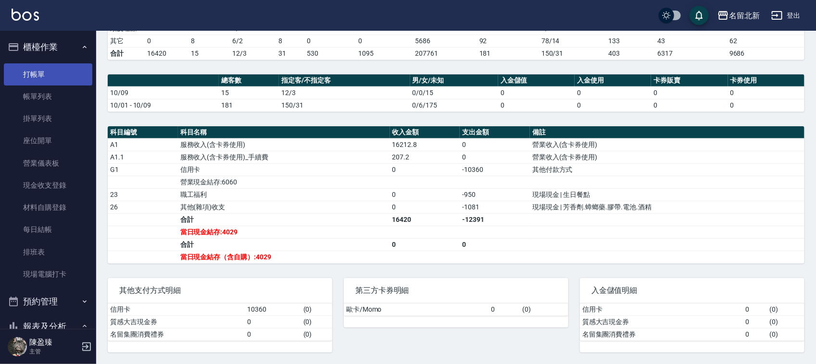
click at [31, 67] on link "打帳單" at bounding box center [48, 74] width 88 height 22
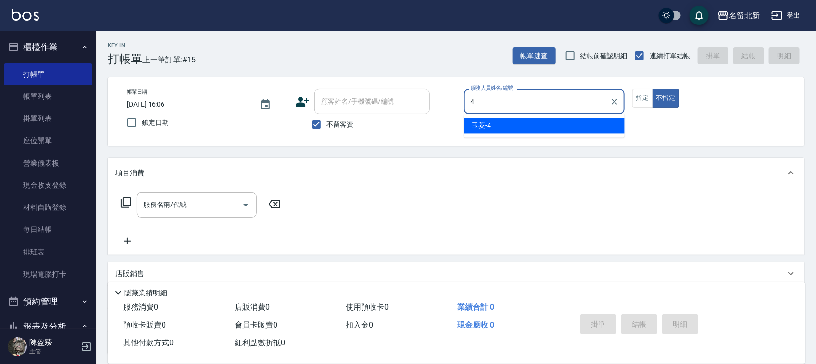
type input "玉菱-4"
type button "false"
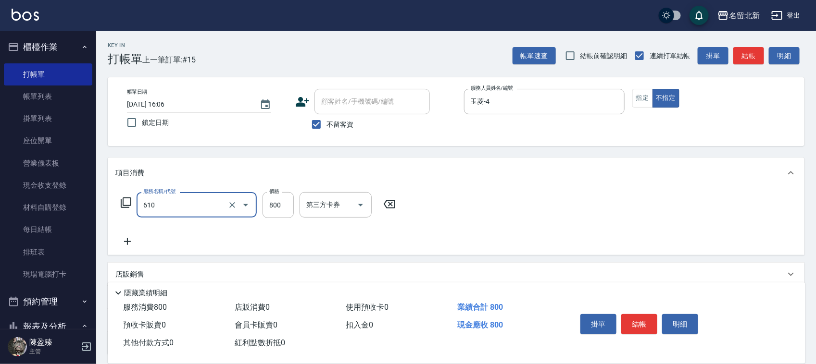
type input "毛母細胞活性霜(610)"
type input "800"
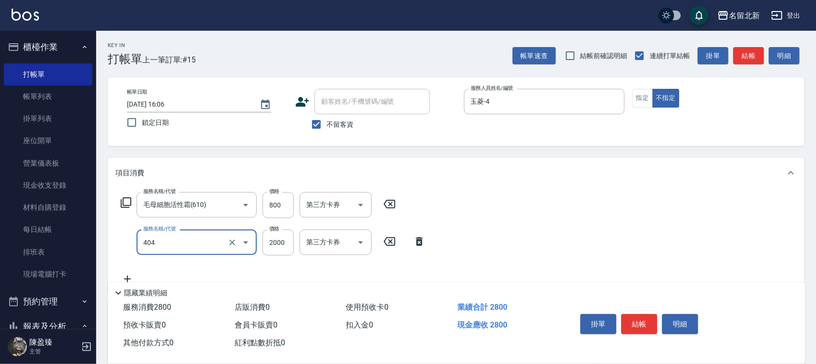
type input "QQ燙200(404)"
type input "2640"
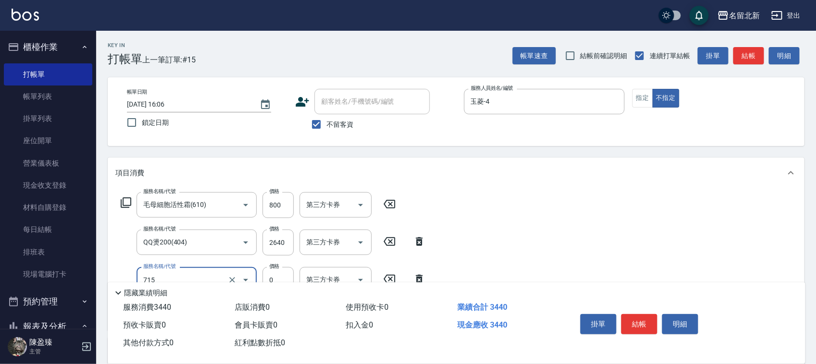
type input "互助150(715)"
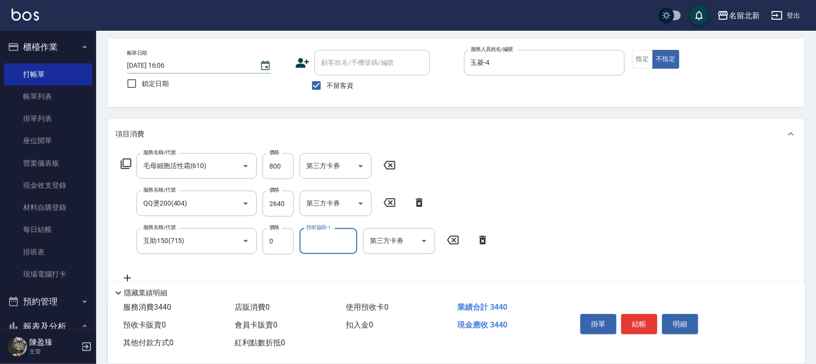
scroll to position [60, 0]
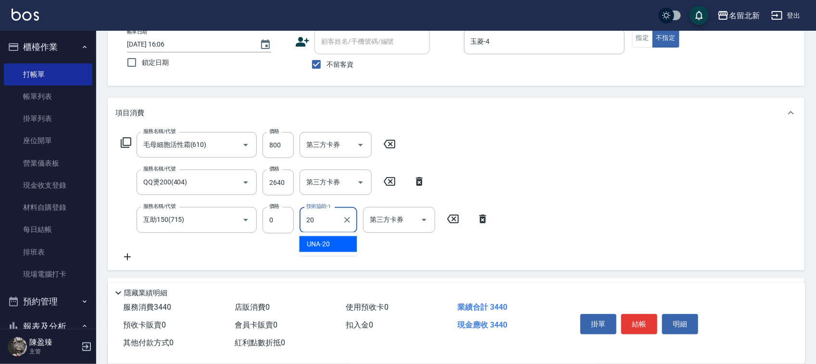
type input "UNA-20"
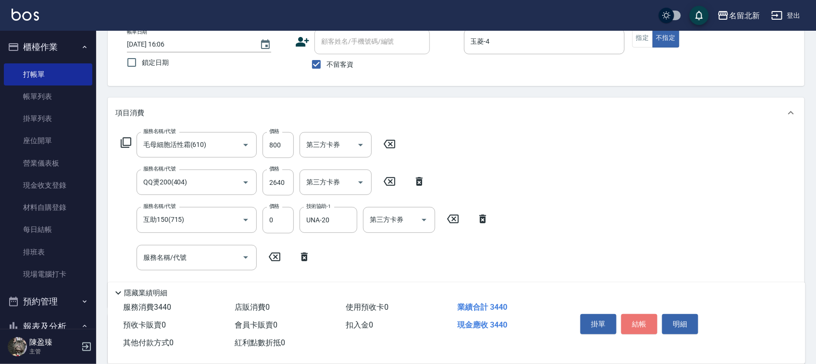
drag, startPoint x: 647, startPoint y: 328, endPoint x: 649, endPoint y: 320, distance: 8.5
click at [649, 320] on button "結帳" at bounding box center [639, 324] width 36 height 20
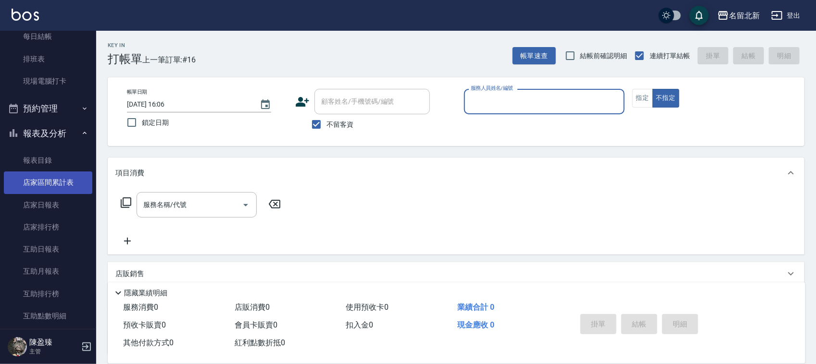
scroll to position [240, 0]
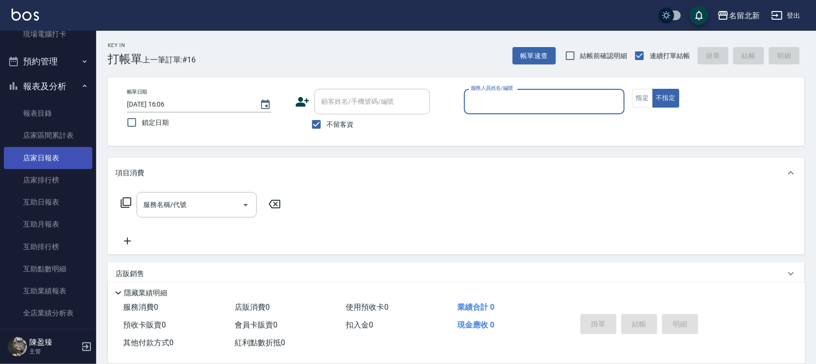
click at [44, 160] on link "店家日報表" at bounding box center [48, 158] width 88 height 22
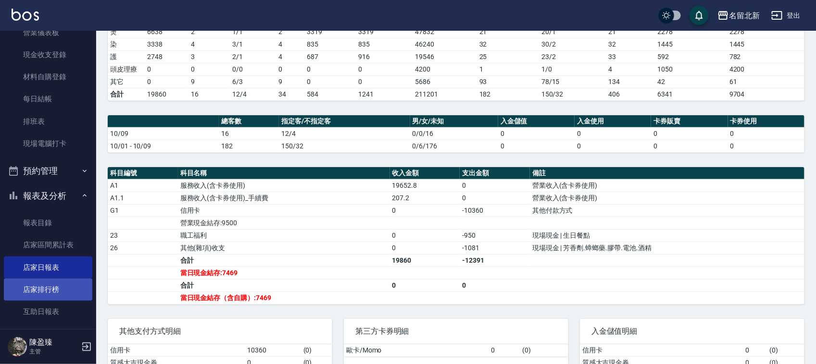
scroll to position [180, 0]
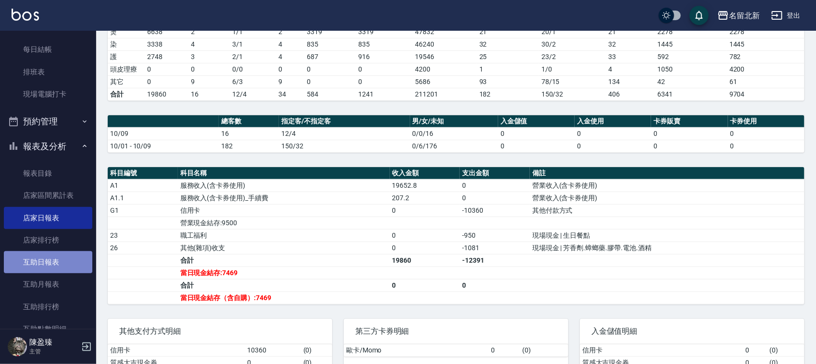
click at [58, 253] on link "互助日報表" at bounding box center [48, 262] width 88 height 22
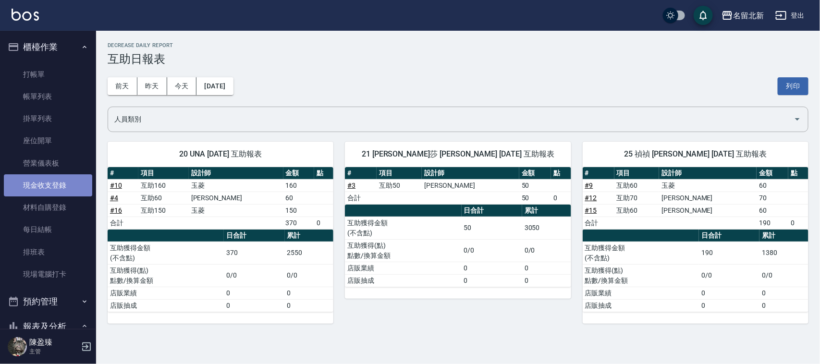
click at [54, 186] on link "現金收支登錄" at bounding box center [48, 185] width 88 height 22
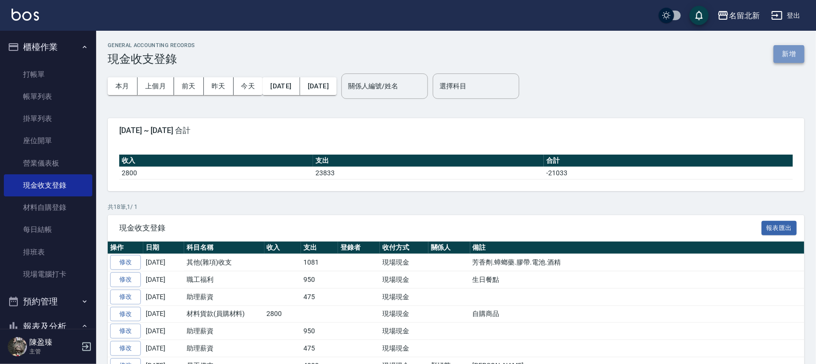
click at [792, 53] on button "新增" at bounding box center [788, 54] width 31 height 18
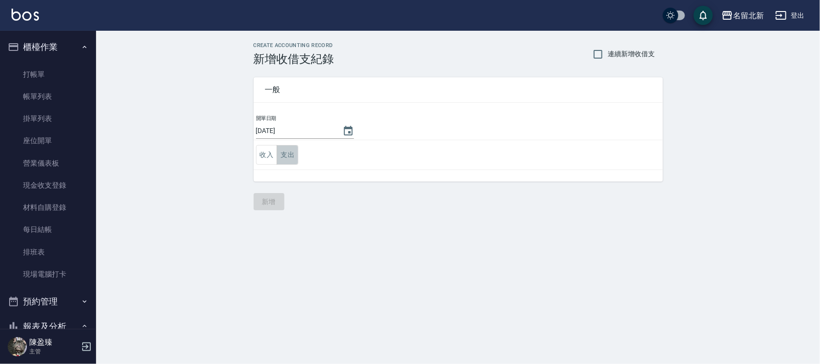
click at [290, 157] on button "支出" at bounding box center [288, 155] width 22 height 20
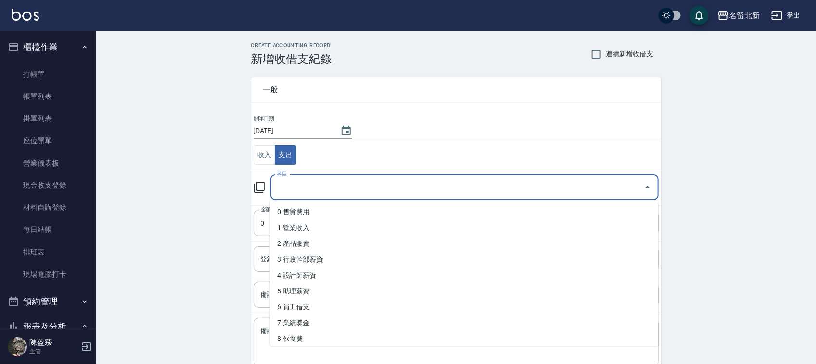
drag, startPoint x: 300, startPoint y: 191, endPoint x: 316, endPoint y: 220, distance: 32.9
click at [299, 191] on input "科目" at bounding box center [456, 187] width 365 height 17
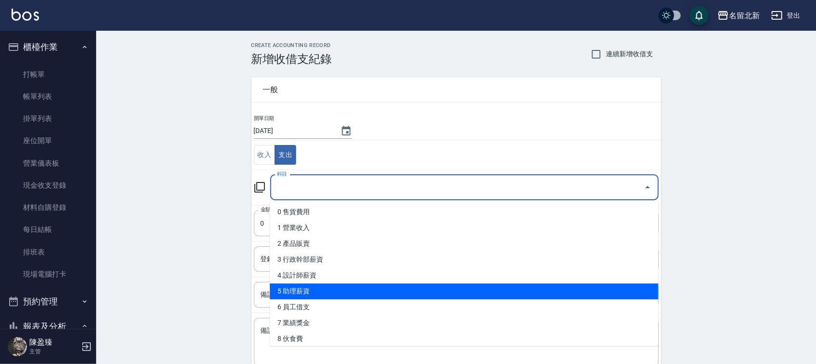
click at [311, 287] on li "5 助理薪資" at bounding box center [464, 292] width 388 height 16
type input "5 助理薪資"
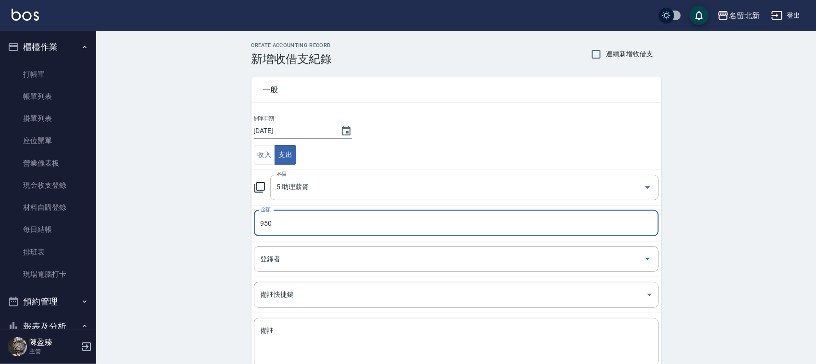
type input "950"
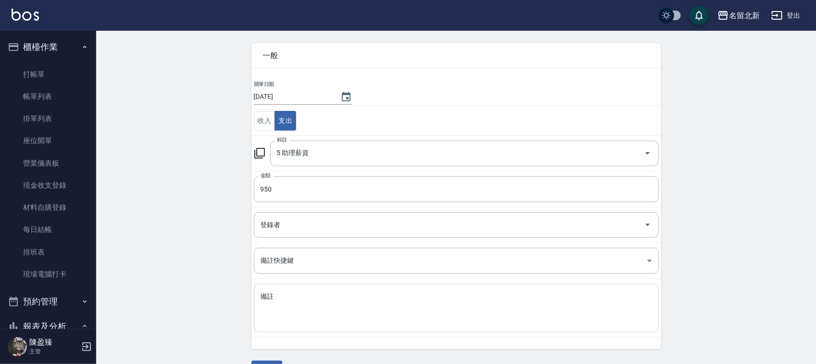
scroll to position [61, 0]
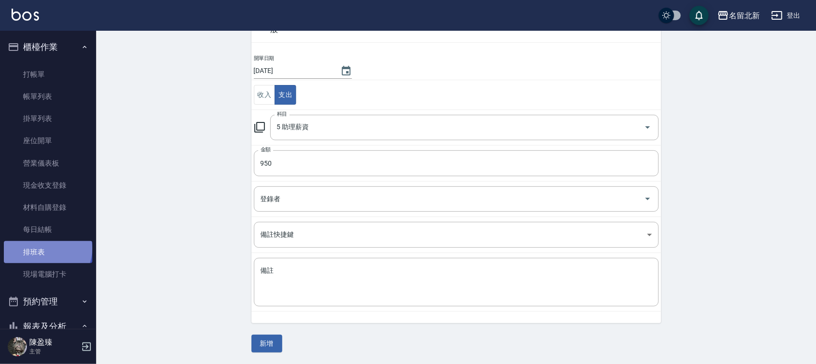
click at [47, 248] on link "排班表" at bounding box center [48, 252] width 88 height 22
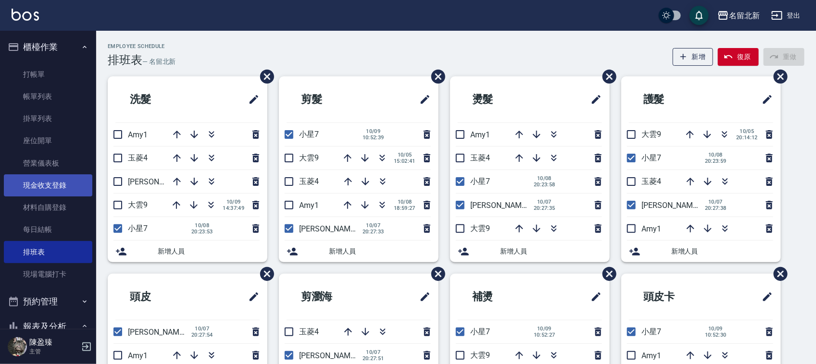
click at [53, 190] on link "現金收支登錄" at bounding box center [48, 185] width 88 height 22
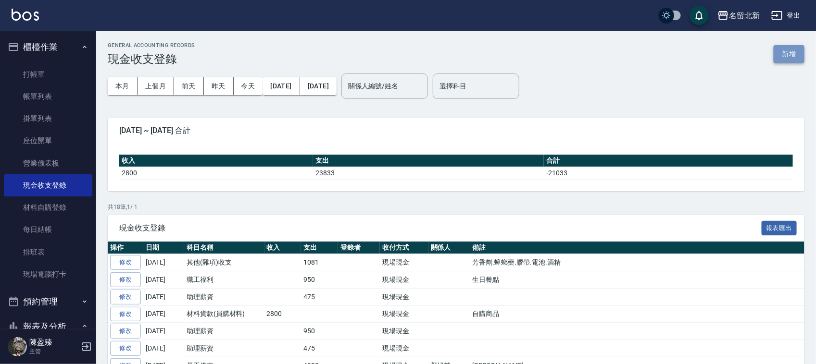
click at [799, 59] on button "新增" at bounding box center [788, 54] width 31 height 18
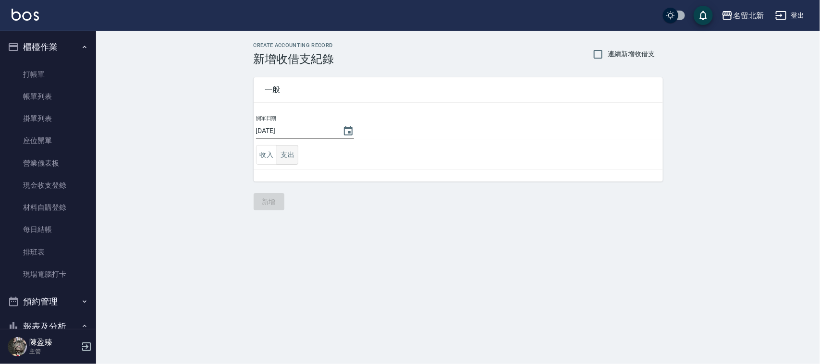
click at [291, 150] on button "支出" at bounding box center [288, 155] width 22 height 20
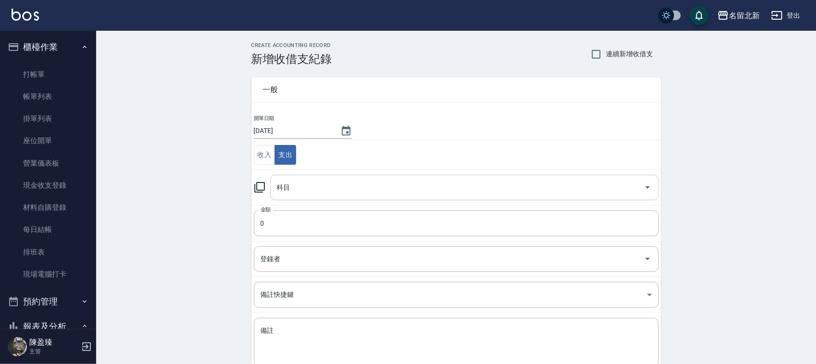
drag, startPoint x: 310, startPoint y: 181, endPoint x: 316, endPoint y: 183, distance: 5.6
click at [313, 181] on input "科目" at bounding box center [456, 187] width 365 height 17
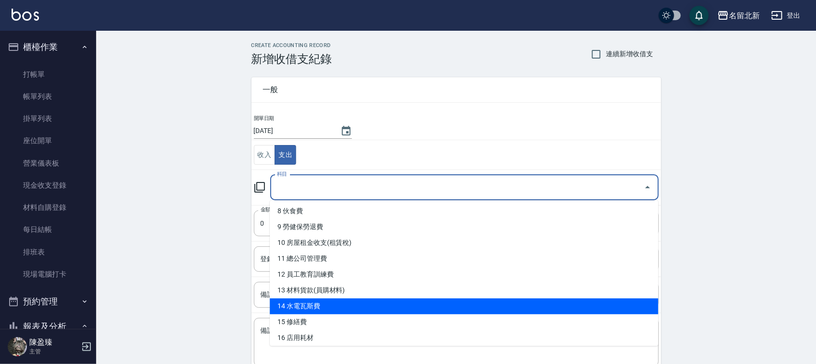
scroll to position [60, 0]
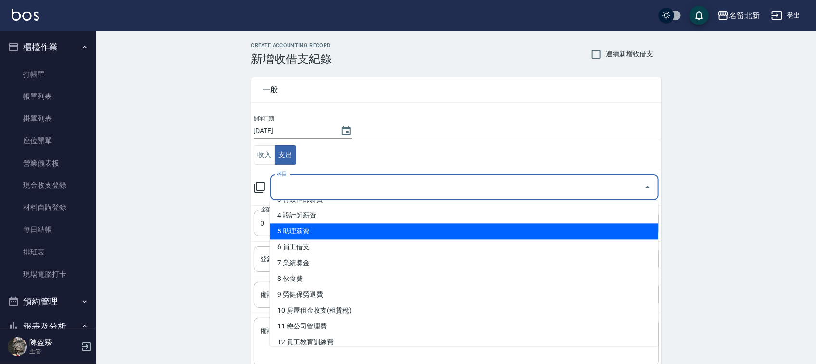
click at [313, 231] on li "5 助理薪資" at bounding box center [464, 232] width 388 height 16
type input "5 助理薪資"
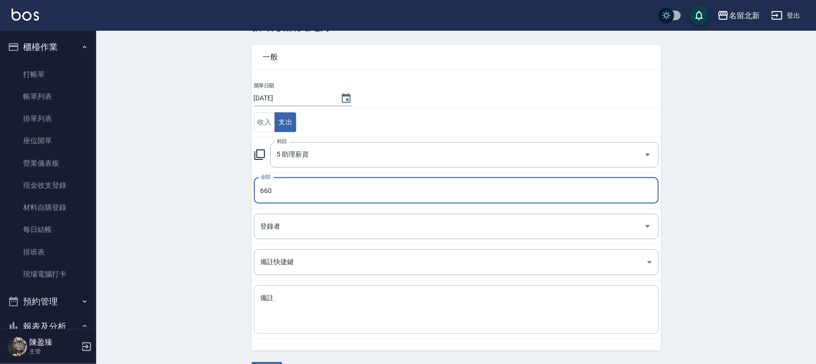
scroll to position [61, 0]
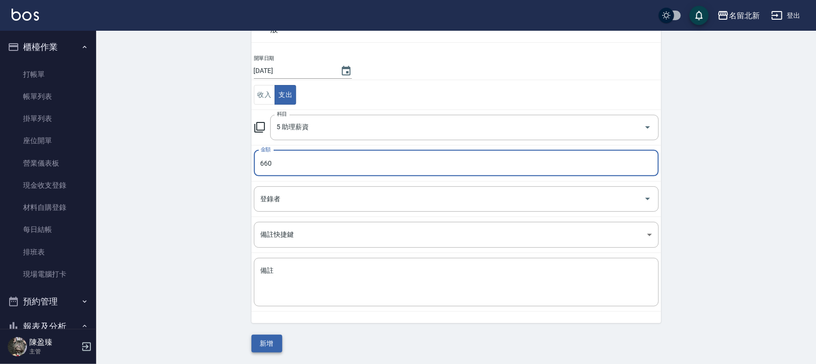
type input "660"
drag, startPoint x: 265, startPoint y: 344, endPoint x: 262, endPoint y: 329, distance: 14.7
click at [264, 342] on button "新增" at bounding box center [266, 344] width 31 height 18
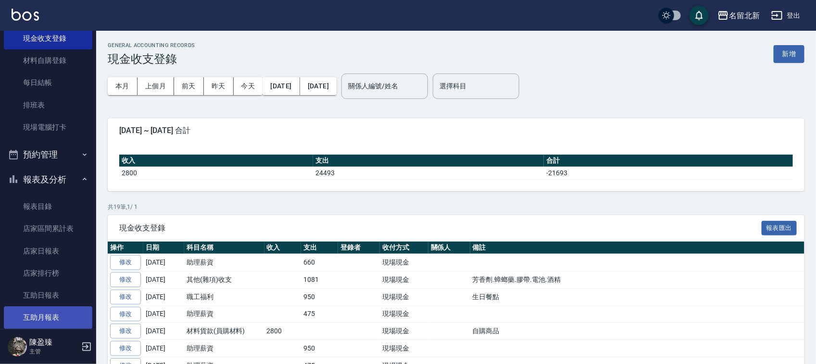
scroll to position [240, 0]
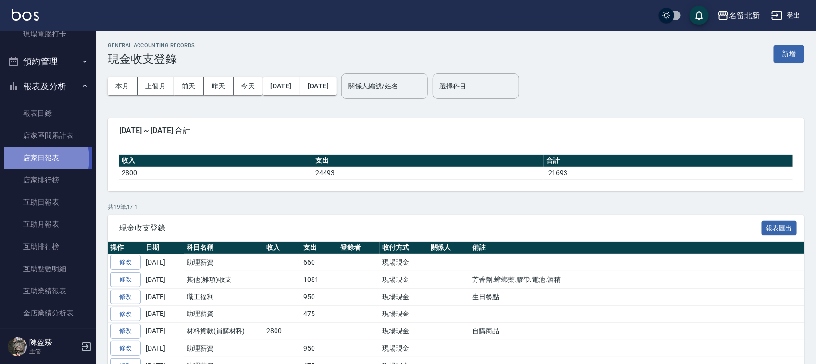
click at [37, 159] on link "店家日報表" at bounding box center [48, 158] width 88 height 22
